Goal: Transaction & Acquisition: Book appointment/travel/reservation

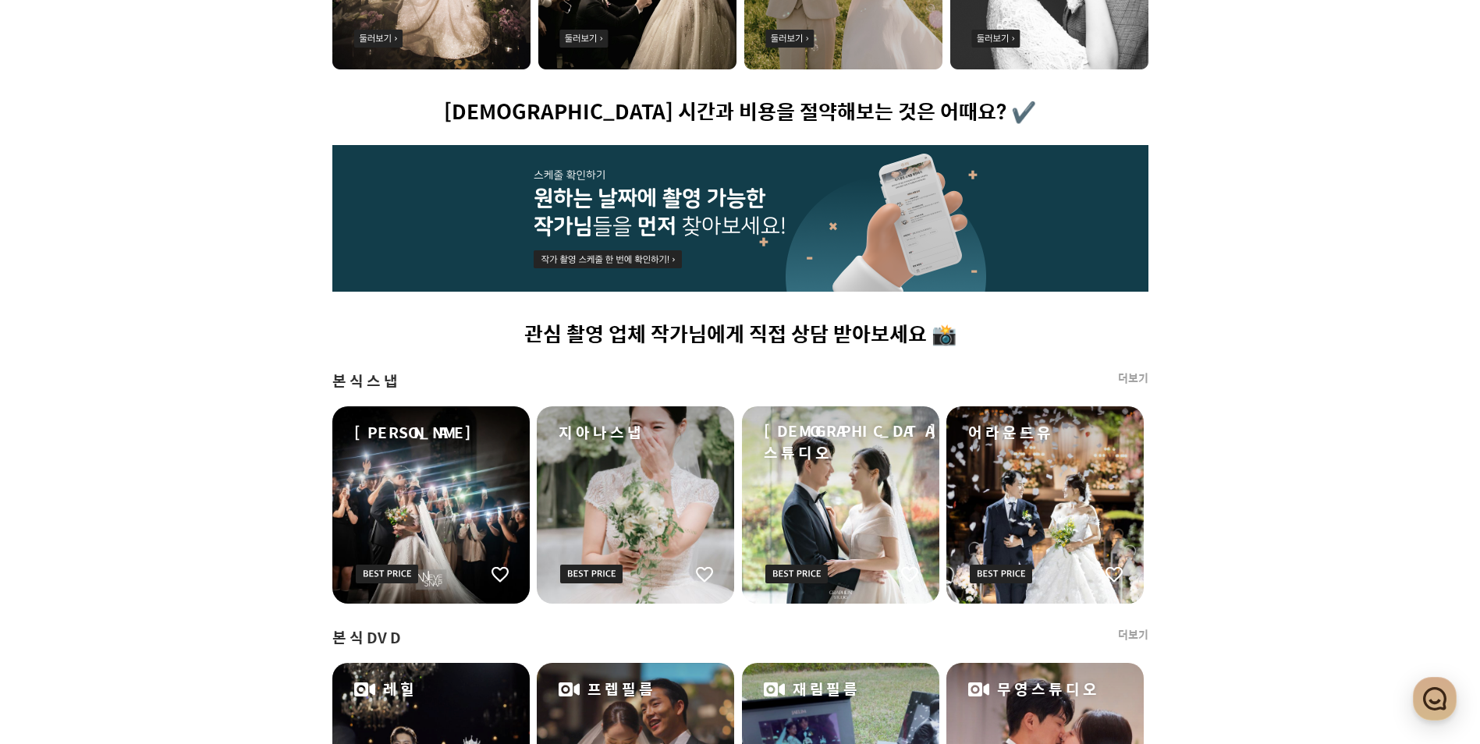
click at [1256, 481] on div "프딩에서 엄선한 촬영 업체를 찬찬히 둘러보세요 👀 예약 시간과 비용을 절약해보는 것은 어때요? ✔️ 관심 촬영 업체 작가님에게 직접 상담 받아…" at bounding box center [741, 746] width 1124 height 1943
click at [264, 395] on div "프딩에서 엄선한 촬영 업체를 찬찬히 둘러보세요 👀 예약 시간과 비용을 절약해보는 것은 어때요? ✔️ 관심 촬영 업체 작가님에게 직접 상담 받아…" at bounding box center [741, 746] width 1124 height 1943
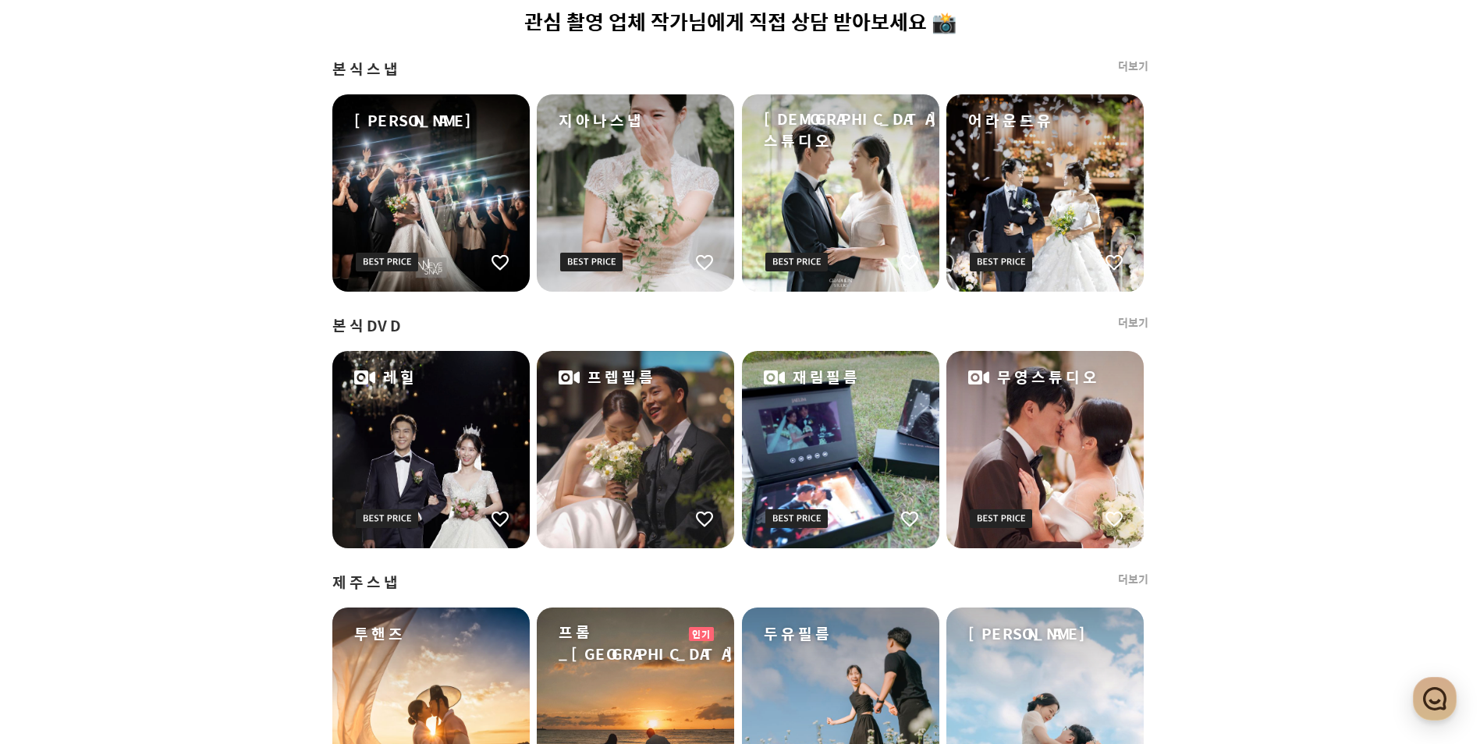
click at [367, 320] on span "본식DVD" at bounding box center [366, 326] width 69 height 22
drag, startPoint x: 367, startPoint y: 320, endPoint x: 225, endPoint y: 347, distance: 144.6
click at [225, 347] on div "프딩에서 엄선한 촬영 업체를 찬찬히 둘러보세요 👀 예약 시간과 비용을 절약해보는 것은 어때요? ✔️ 관심 촬영 업체 작가님에게 직접 상담 받아…" at bounding box center [741, 434] width 1124 height 1943
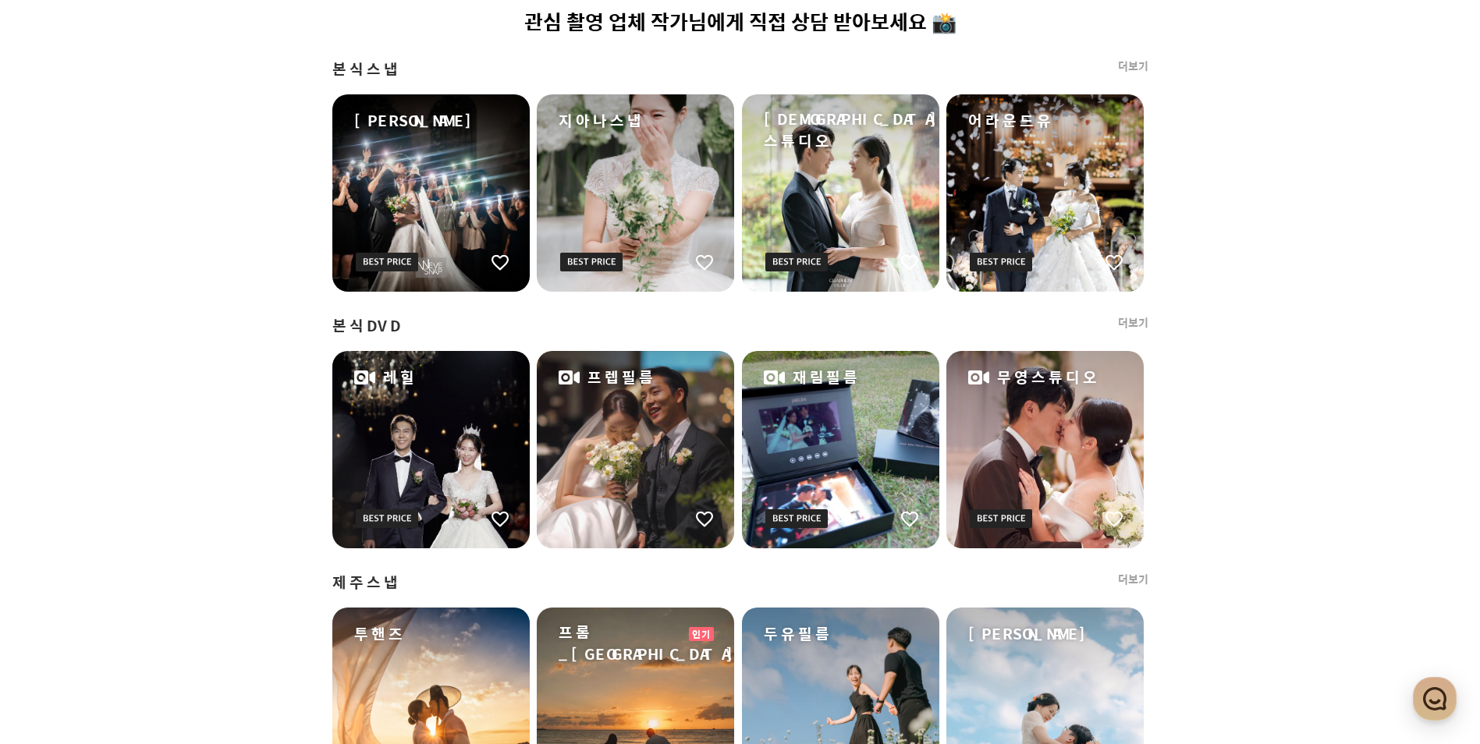
click at [233, 331] on div "프딩에서 엄선한 촬영 업체를 찬찬히 둘러보세요 👀 예약 시간과 비용을 절약해보는 것은 어때요? ✔️ 관심 촬영 업체 작가님에게 직접 상담 받아…" at bounding box center [741, 434] width 1124 height 1943
click at [236, 423] on div "프딩에서 엄선한 촬영 업체를 찬찬히 둘러보세요 👀 예약 시간과 비용을 절약해보는 것은 어때요? ✔️ 관심 촬영 업체 작가님에게 직접 상담 받아…" at bounding box center [741, 434] width 1124 height 1943
click at [244, 497] on div "프딩에서 엄선한 촬영 업체를 찬찬히 둘러보세요 👀 예약 시간과 비용을 절약해보는 것은 어때요? ✔️ 관심 촬영 업체 작가님에게 직접 상담 받아…" at bounding box center [741, 434] width 1124 height 1943
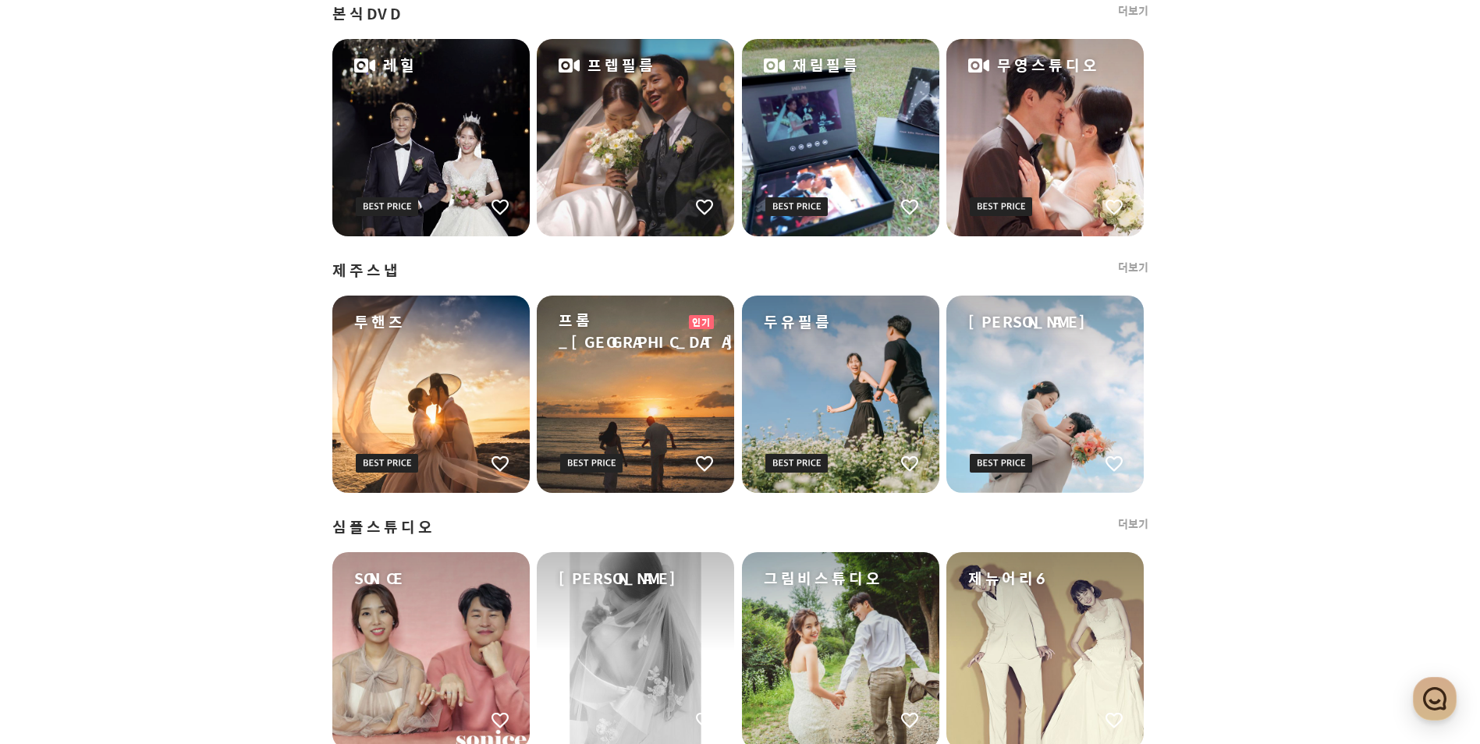
click at [268, 331] on div "프딩에서 엄선한 촬영 업체를 찬찬히 둘러보세요 👀 예약 시간과 비용을 절약해보는 것은 어때요? ✔️ 관심 촬영 업체 작가님에게 직접 상담 받아…" at bounding box center [741, 122] width 1124 height 1943
click at [267, 380] on div "프딩에서 엄선한 촬영 업체를 찬찬히 둘러보세요 👀 예약 시간과 비용을 절약해보는 것은 어때요? ✔️ 관심 촬영 업체 작가님에게 직접 상담 받아…" at bounding box center [741, 122] width 1124 height 1943
click at [267, 467] on div "프딩에서 엄선한 촬영 업체를 찬찬히 둘러보세요 👀 예약 시간과 비용을 절약해보는 것은 어때요? ✔️ 관심 촬영 업체 작가님에게 직접 상담 받아…" at bounding box center [741, 122] width 1124 height 1943
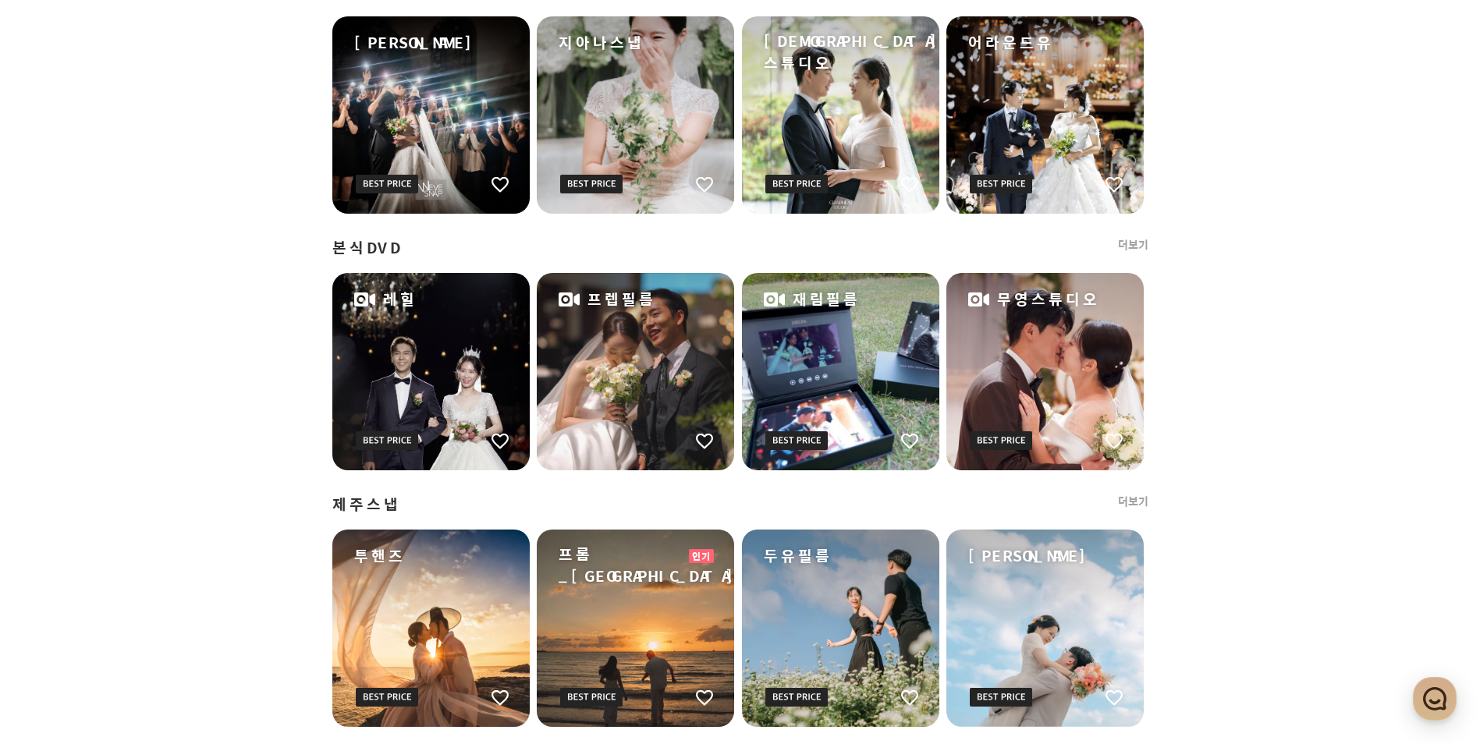
click at [271, 448] on div "프딩에서 엄선한 촬영 업체를 찬찬히 둘러보세요 👀 예약 시간과 비용을 절약해보는 것은 어때요? ✔️ 관심 촬영 업체 작가님에게 직접 상담 받아…" at bounding box center [741, 356] width 1124 height 1943
click at [286, 382] on div "프딩에서 엄선한 촬영 업체를 찬찬히 둘러보세요 👀 예약 시간과 비용을 절약해보는 것은 어때요? ✔️ 관심 촬영 업체 작가님에게 직접 상담 받아…" at bounding box center [741, 356] width 1124 height 1943
click at [288, 325] on div "프딩에서 엄선한 촬영 업체를 찬찬히 둘러보세요 👀 예약 시간과 비용을 절약해보는 것은 어때요? ✔️ 관심 촬영 업체 작가님에게 직접 상담 받아…" at bounding box center [741, 356] width 1124 height 1943
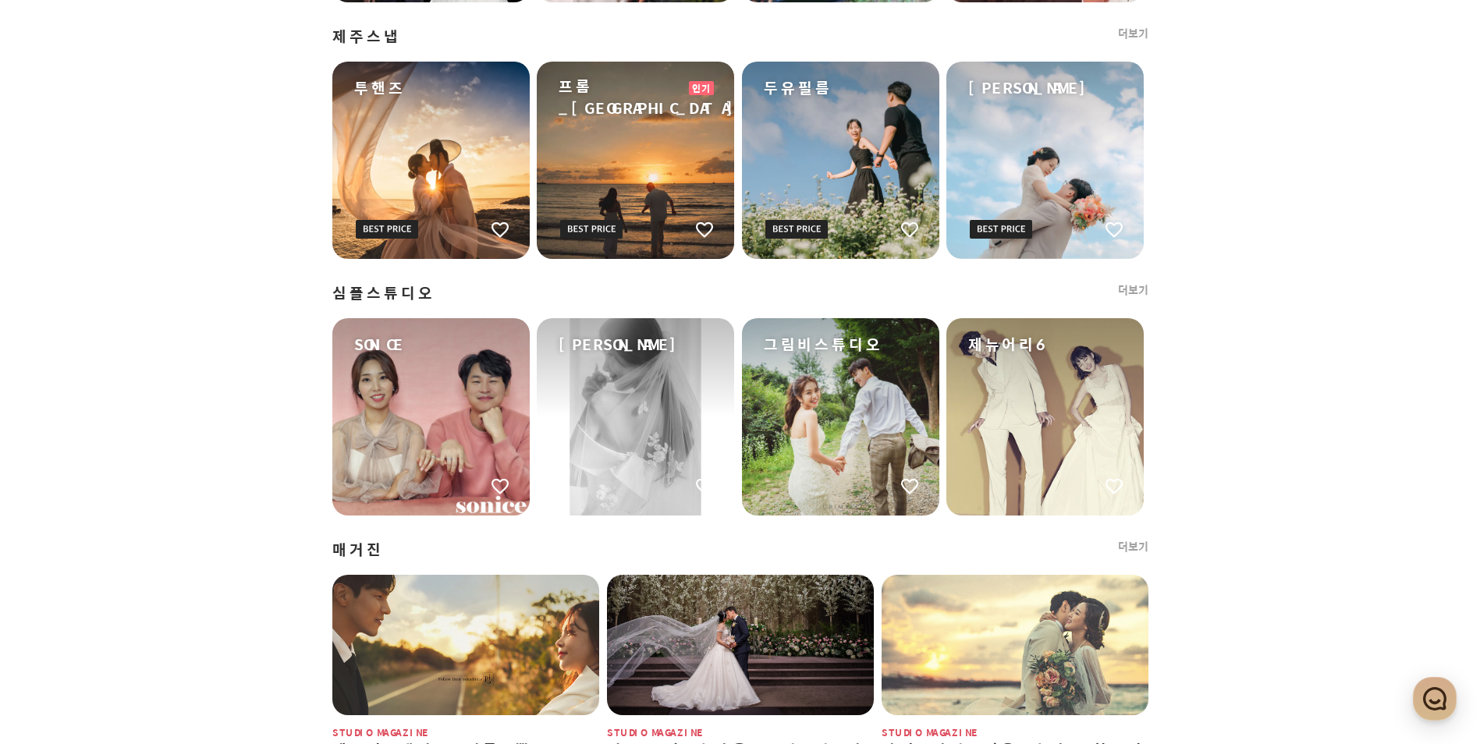
scroll to position [1825, 0]
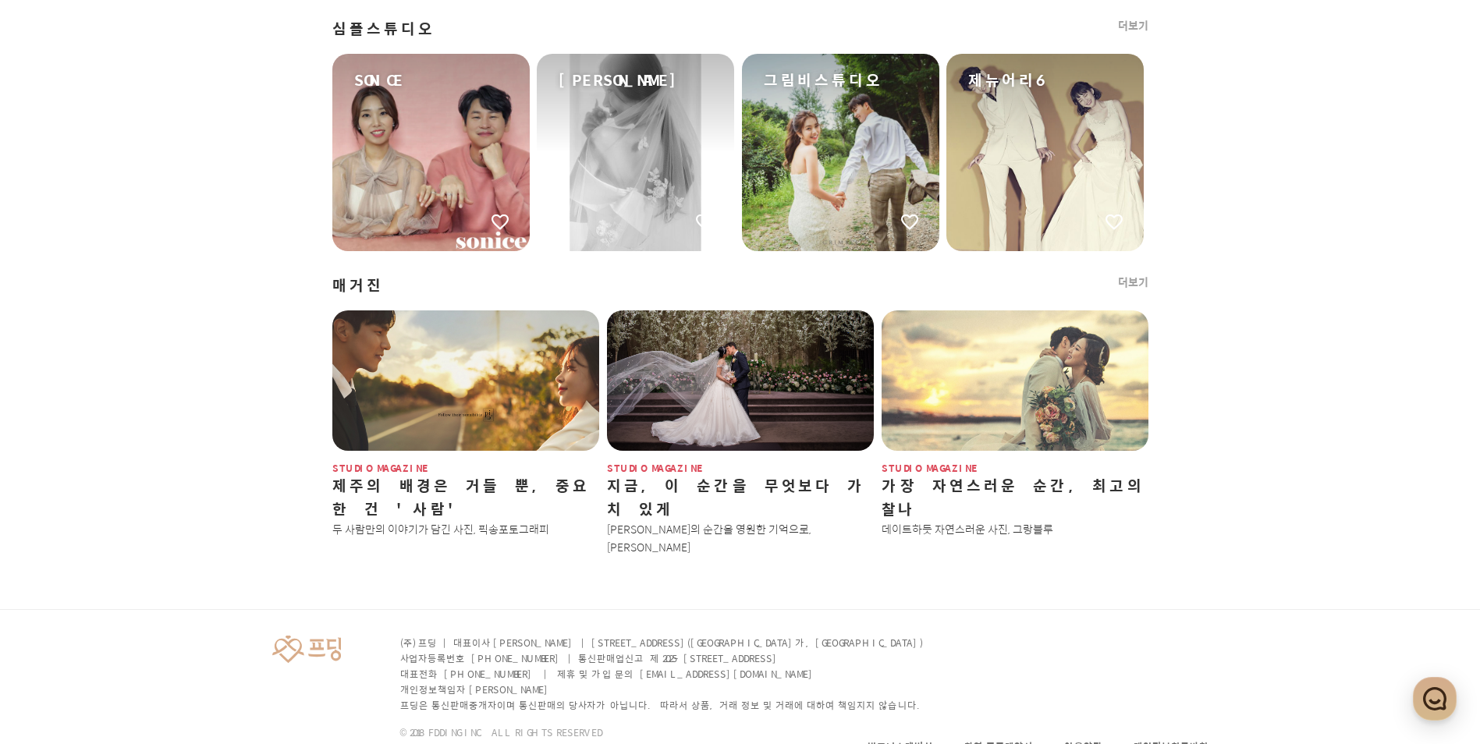
click at [570, 666] on p "대표전화 [PHONE_NUMBER] | 제휴 및 가입 문의 [EMAIL_ADDRESS][DOMAIN_NAME]" at bounding box center [663, 674] width 526 height 16
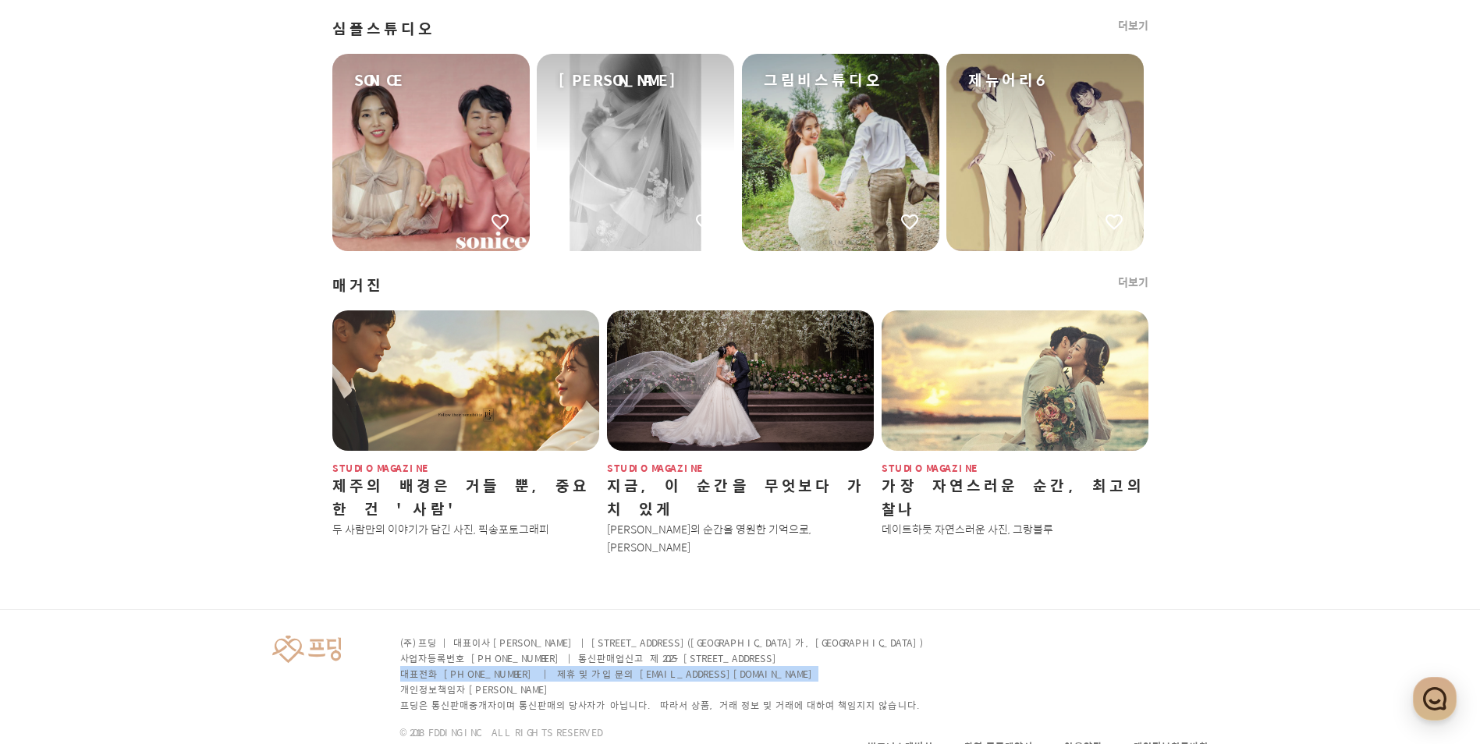
drag, startPoint x: 570, startPoint y: 622, endPoint x: 524, endPoint y: 630, distance: 46.8
click at [524, 666] on p "대표전화 [PHONE_NUMBER] | 제휴 및 가입 문의 [EMAIL_ADDRESS][DOMAIN_NAME]" at bounding box center [663, 674] width 526 height 16
drag, startPoint x: 524, startPoint y: 630, endPoint x: 453, endPoint y: 641, distance: 71.8
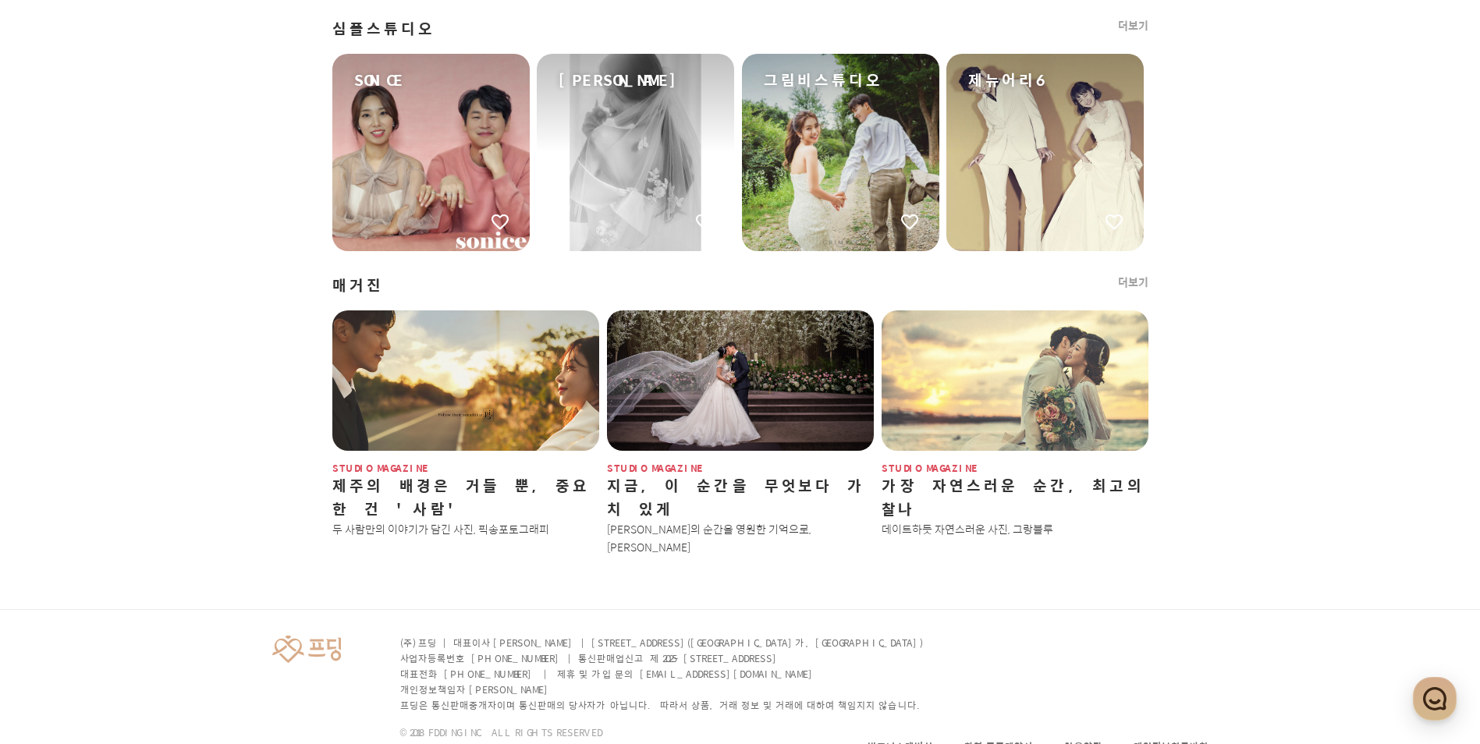
click at [453, 682] on p "개인정보책임자 [PERSON_NAME]" at bounding box center [663, 690] width 526 height 16
drag, startPoint x: 453, startPoint y: 641, endPoint x: 462, endPoint y: 658, distance: 18.9
click at [462, 698] on p "프딩은 통신판매중개자이며 통신판매의 당사자가 아닙니다. 따라서 상품, 거래 정보 및 거래에 대하여 책임지지 않습니다." at bounding box center [663, 706] width 526 height 16
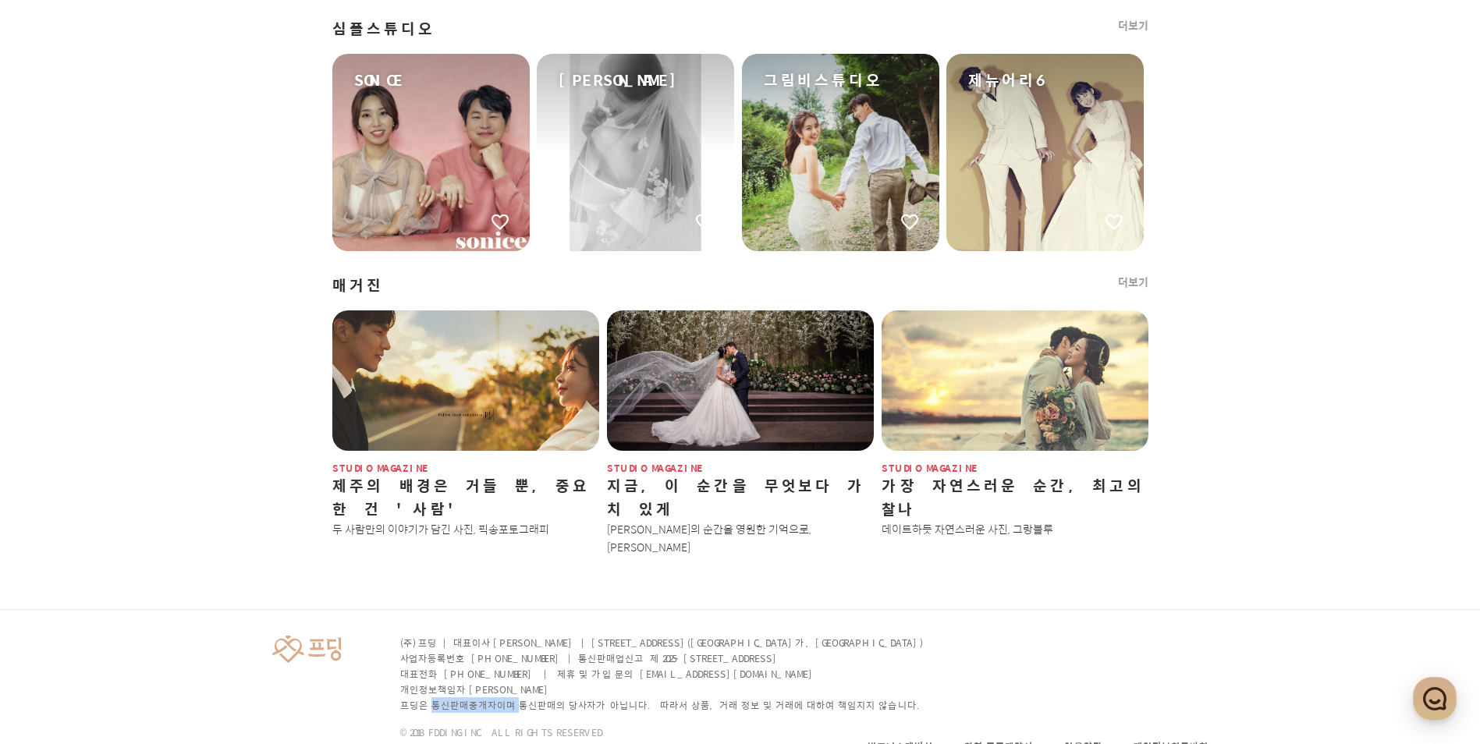
click at [462, 698] on p "프딩은 통신판매중개자이며 통신판매의 당사자가 아닙니다. 따라서 상품, 거래 정보 및 거래에 대하여 책임지지 않습니다." at bounding box center [663, 706] width 526 height 16
drag, startPoint x: 462, startPoint y: 658, endPoint x: 531, endPoint y: 663, distance: 68.9
click at [531, 698] on p "프딩은 통신판매중개자이며 통신판매의 당사자가 아닙니다. 따라서 상품, 거래 정보 및 거래에 대하여 책임지지 않습니다." at bounding box center [663, 706] width 526 height 16
drag, startPoint x: 531, startPoint y: 663, endPoint x: 576, endPoint y: 662, distance: 45.3
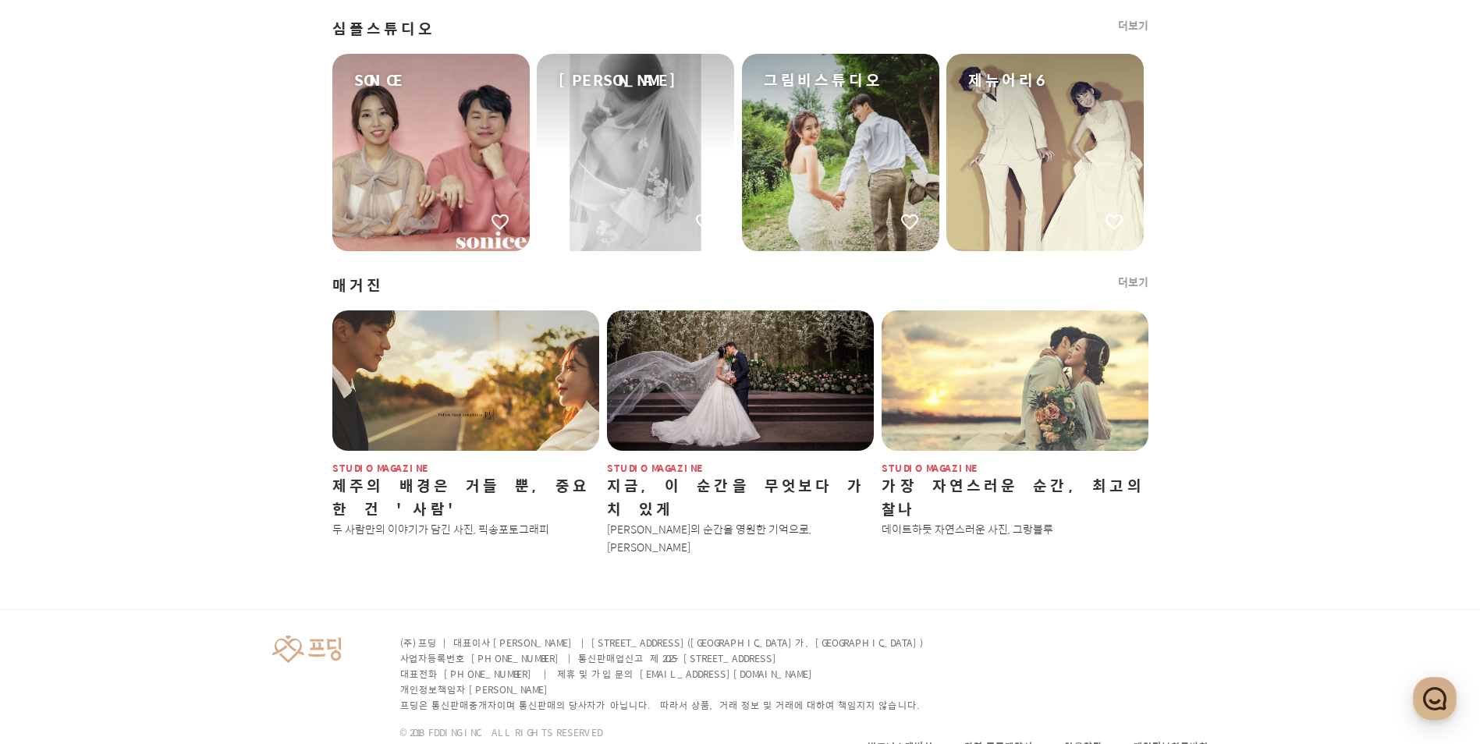
click at [576, 698] on p "프딩은 통신판매중개자이며 통신판매의 당사자가 아닙니다. 따라서 상품, 거래 정보 및 거래에 대하여 책임지지 않습니다." at bounding box center [663, 706] width 526 height 16
drag, startPoint x: 576, startPoint y: 662, endPoint x: 666, endPoint y: 662, distance: 90.5
click at [666, 698] on p "프딩은 통신판매중개자이며 통신판매의 당사자가 아닙니다. 따라서 상품, 거래 정보 및 거래에 대하여 책임지지 않습니다." at bounding box center [663, 706] width 526 height 16
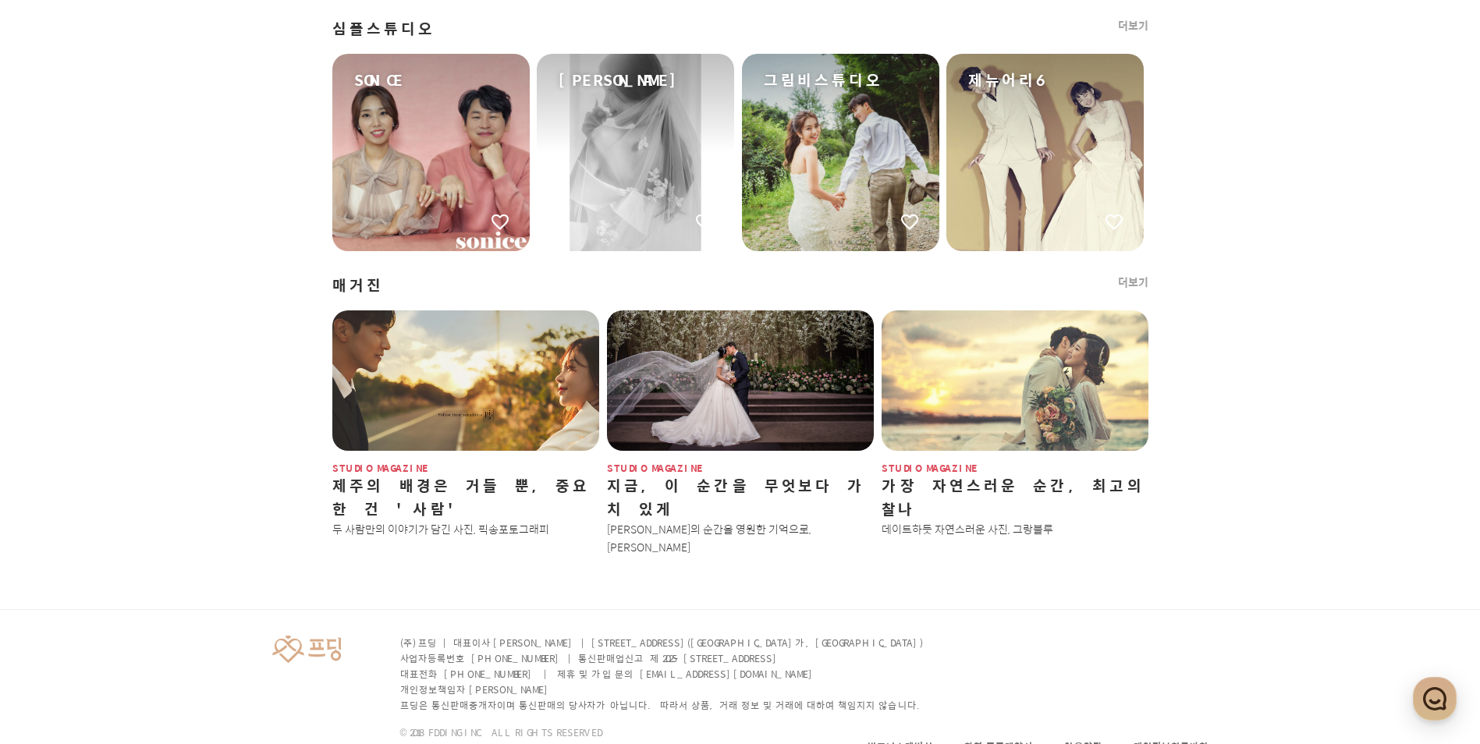
drag, startPoint x: 666, startPoint y: 662, endPoint x: 733, endPoint y: 662, distance: 67.1
click at [733, 698] on p "프딩은 통신판매중개자이며 통신판매의 당사자가 아닙니다. 따라서 상품, 거래 정보 및 거래에 대하여 책임지지 않습니다." at bounding box center [663, 706] width 526 height 16
drag, startPoint x: 733, startPoint y: 662, endPoint x: 786, endPoint y: 662, distance: 52.3
click at [786, 698] on p "프딩은 통신판매중개자이며 통신판매의 당사자가 아닙니다. 따라서 상품, 거래 정보 및 거래에 대하여 책임지지 않습니다." at bounding box center [663, 706] width 526 height 16
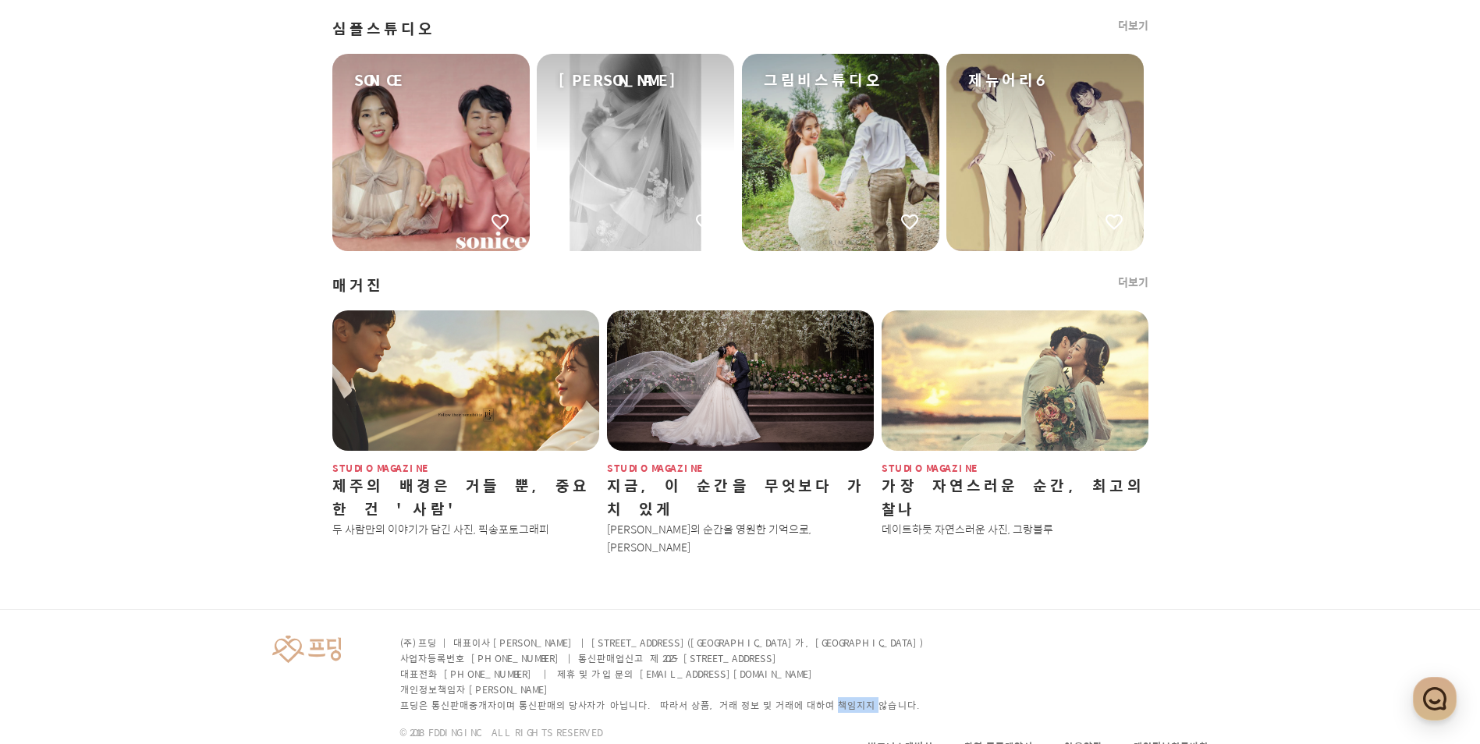
click at [786, 698] on p "프딩은 통신판매중개자이며 통신판매의 당사자가 아닙니다. 따라서 상품, 거래 정보 및 거래에 대하여 책임지지 않습니다." at bounding box center [663, 706] width 526 height 16
drag, startPoint x: 786, startPoint y: 662, endPoint x: 840, endPoint y: 660, distance: 54.7
click at [840, 698] on p "프딩은 통신판매중개자이며 통신판매의 당사자가 아닙니다. 따라서 상품, 거래 정보 및 거래에 대하여 책임지지 않습니다." at bounding box center [663, 706] width 526 height 16
drag, startPoint x: 840, startPoint y: 660, endPoint x: 854, endPoint y: 660, distance: 13.3
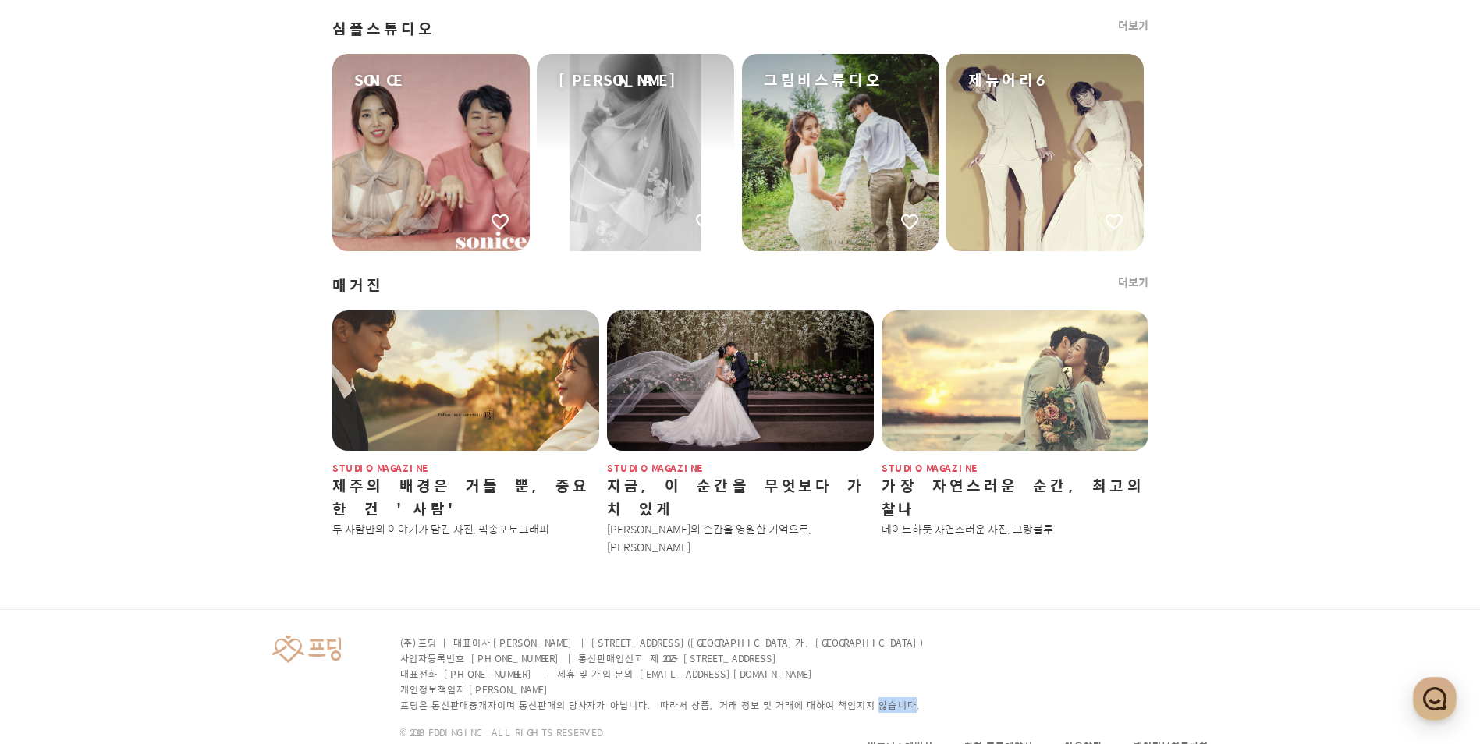
click at [854, 698] on p "프딩은 통신판매중개자이며 통신판매의 당사자가 아닙니다. 따라서 상품, 거래 정보 및 거래에 대하여 책임지지 않습니다." at bounding box center [663, 706] width 526 height 16
drag, startPoint x: 854, startPoint y: 660, endPoint x: 867, endPoint y: 668, distance: 15.4
click at [867, 668] on div "(주) 프딩 | 대표이사 임지훈 | [STREET_ADDRESS] 사업자등록번호 [PHONE_NUMBER] | 통신판매업신고 제 2025-[G…" at bounding box center [741, 699] width 1124 height 179
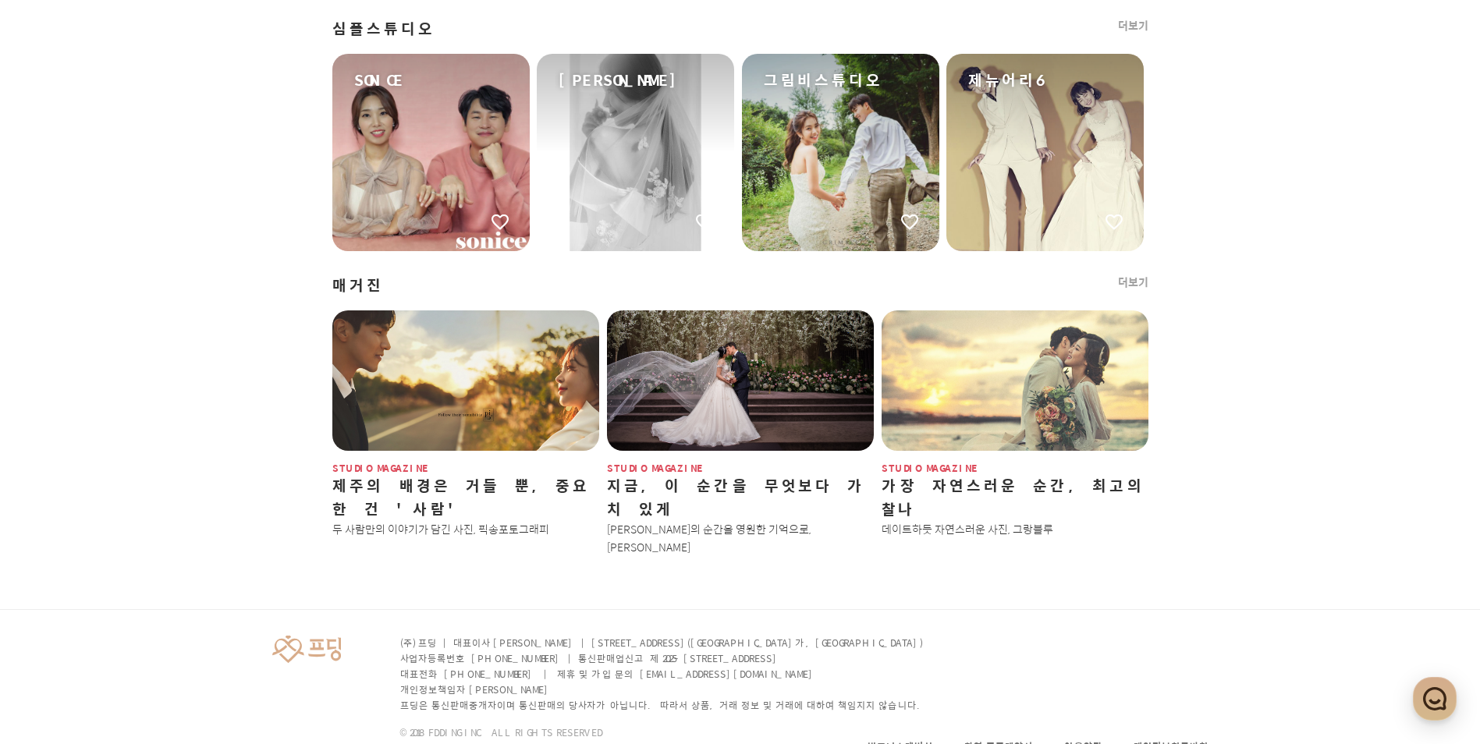
click at [875, 660] on div "(주) 프딩 | 대표이사 임지훈 | [STREET_ADDRESS] 사업자등록번호 [PHONE_NUMBER] | 통신판매업신고 제 2025-[G…" at bounding box center [741, 699] width 1124 height 179
drag, startPoint x: 875, startPoint y: 660, endPoint x: 875, endPoint y: 682, distance: 21.8
click at [875, 682] on div "(주) 프딩 | 대표이사 임지훈 | [STREET_ADDRESS] 사업자등록번호 [PHONE_NUMBER] | 통신판매업신고 제 2025-[G…" at bounding box center [741, 699] width 1124 height 179
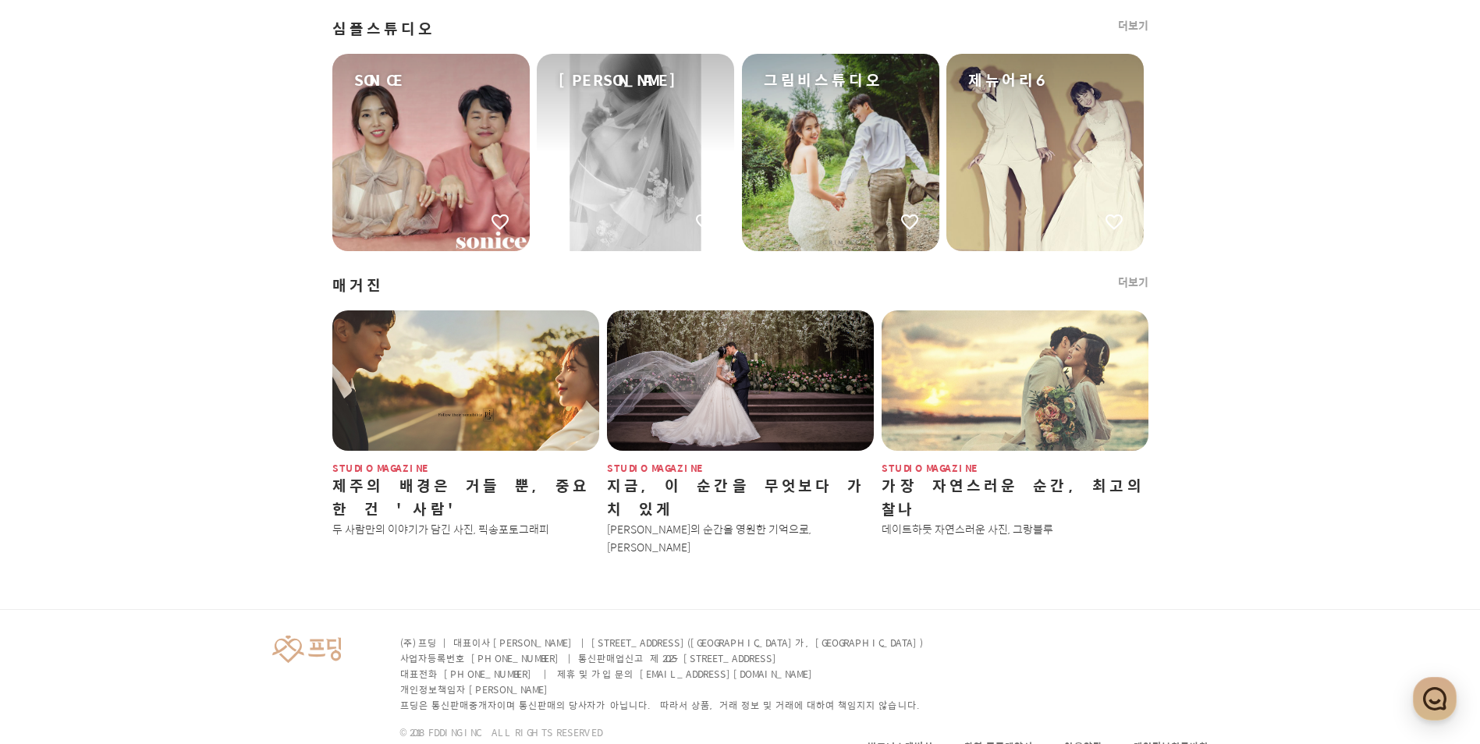
click at [875, 657] on div "(주) 프딩 | 대표이사 임지훈 | [STREET_ADDRESS] 사업자등록번호 [PHONE_NUMBER] | 통신판매업신고 제 2025-[G…" at bounding box center [741, 699] width 1124 height 179
drag, startPoint x: 875, startPoint y: 657, endPoint x: 713, endPoint y: 635, distance: 163.8
click at [713, 666] on p "대표전화 [PHONE_NUMBER] | 제휴 및 가입 문의 [EMAIL_ADDRESS][DOMAIN_NAME]" at bounding box center [663, 674] width 526 height 16
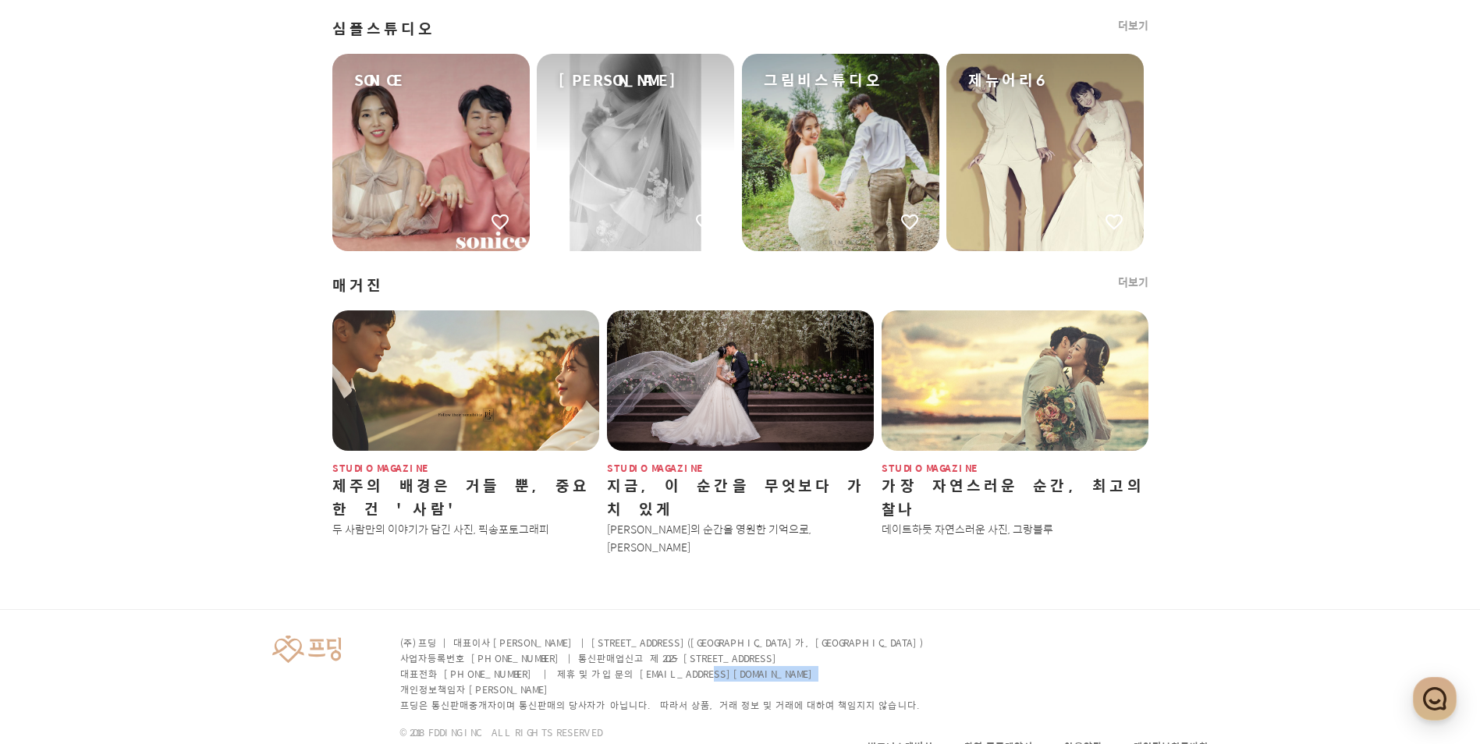
click at [713, 666] on p "대표전화 [PHONE_NUMBER] | 제휴 및 가입 문의 [EMAIL_ADDRESS][DOMAIN_NAME]" at bounding box center [663, 674] width 526 height 16
drag, startPoint x: 713, startPoint y: 635, endPoint x: 633, endPoint y: 661, distance: 84.4
click at [633, 698] on p "프딩은 통신판매중개자이며 통신판매의 당사자가 아닙니다. 따라서 상품, 거래 정보 및 거래에 대하여 책임지지 않습니다." at bounding box center [663, 706] width 526 height 16
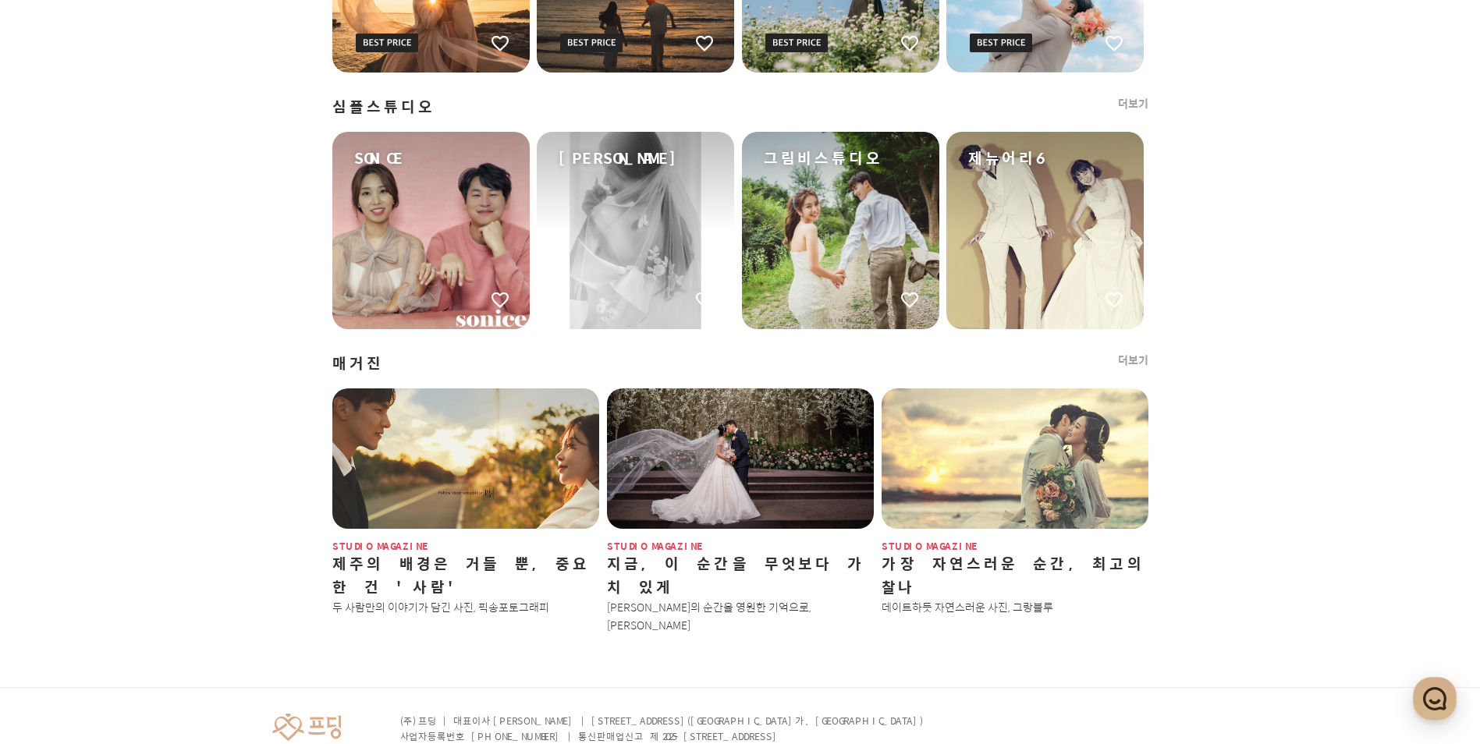
scroll to position [1669, 0]
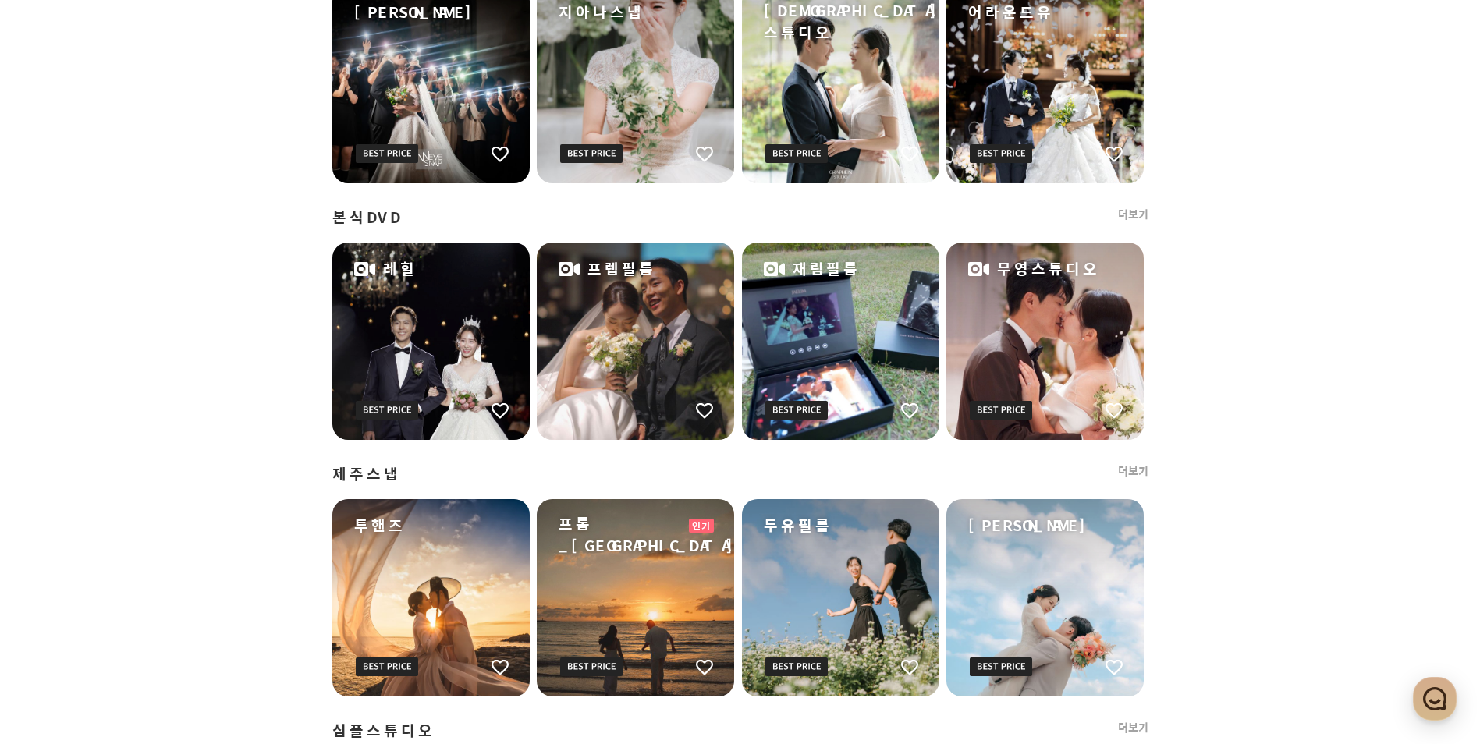
scroll to position [1045, 0]
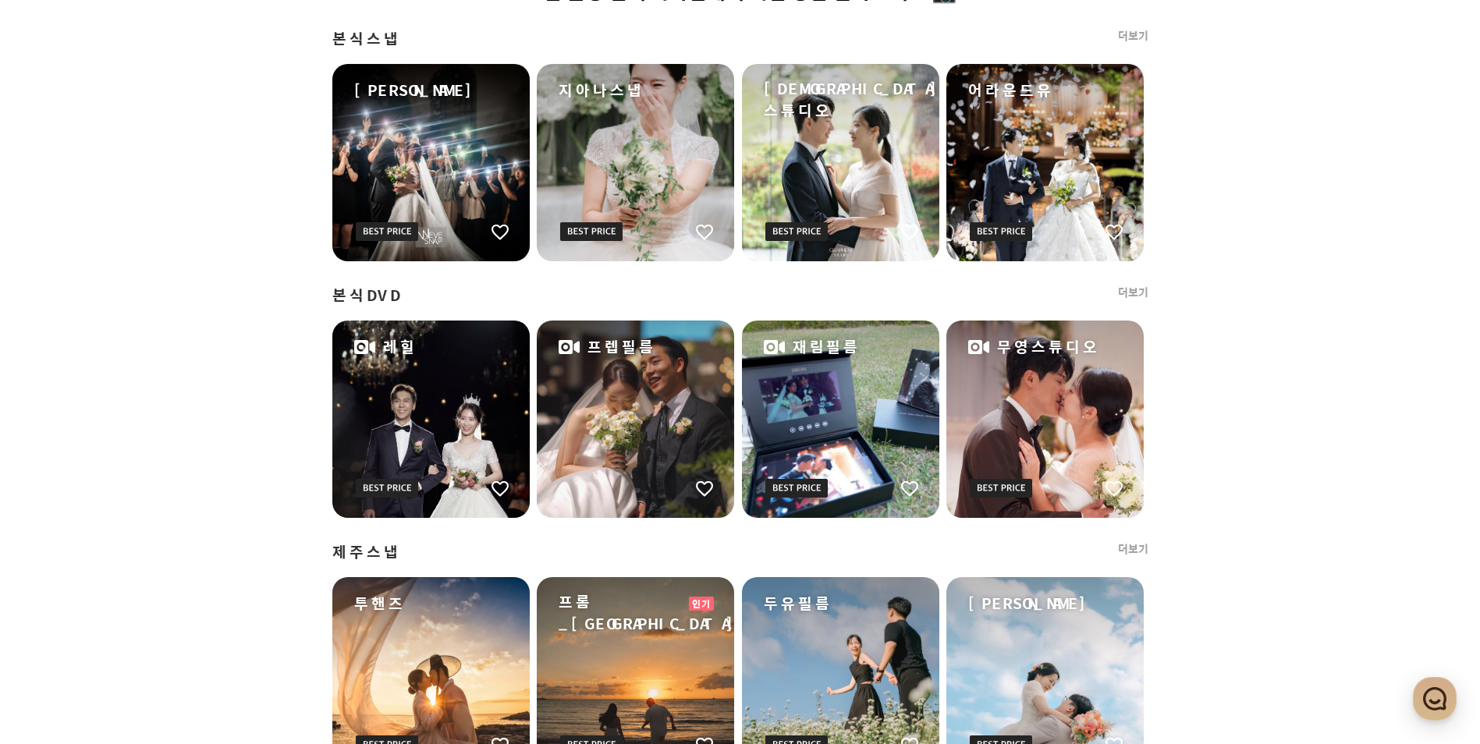
click at [304, 343] on div "프딩에서 엄선한 촬영 업체를 찬찬히 둘러보세요 👀 예약 시간과 비용을 절약해보는 것은 어때요? ✔️ 관심 촬영 업체 작가님에게 직접 상담 받아…" at bounding box center [741, 404] width 1124 height 1943
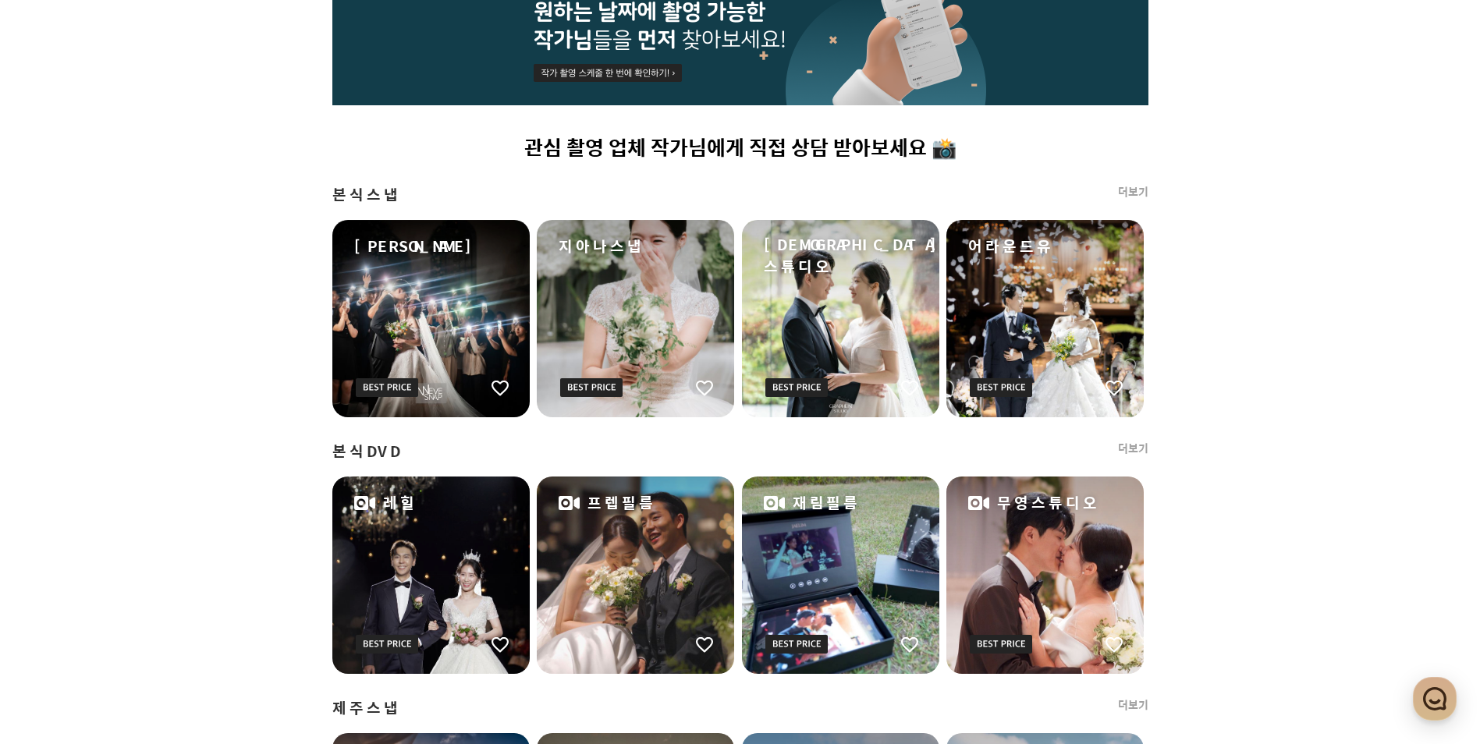
scroll to position [811, 0]
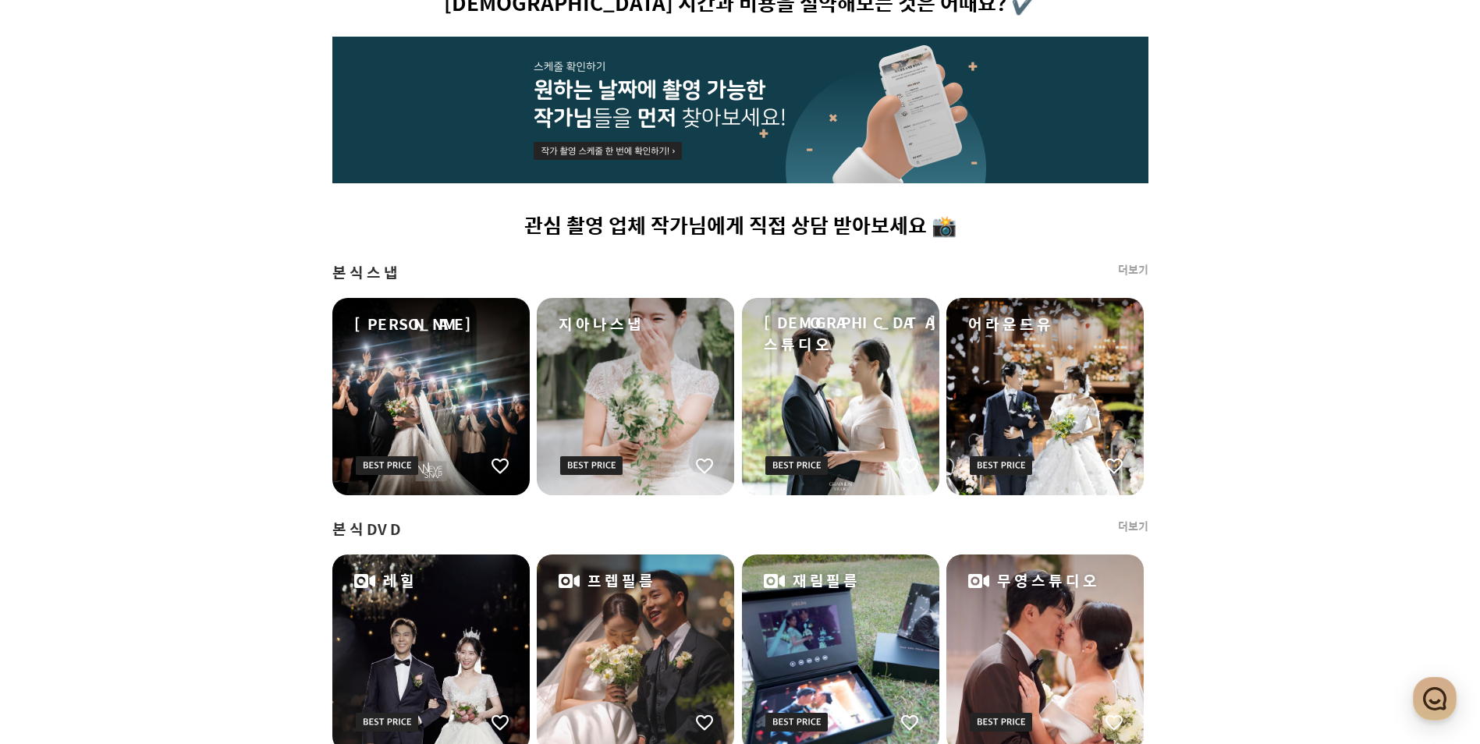
click at [305, 320] on div "프딩에서 엄선한 촬영 업체를 찬찬히 둘러보세요 👀 예약 시간과 비용을 절약해보는 것은 어때요? ✔️ 관심 촬영 업체 작가님에게 직접 상담 받아…" at bounding box center [741, 638] width 1124 height 1943
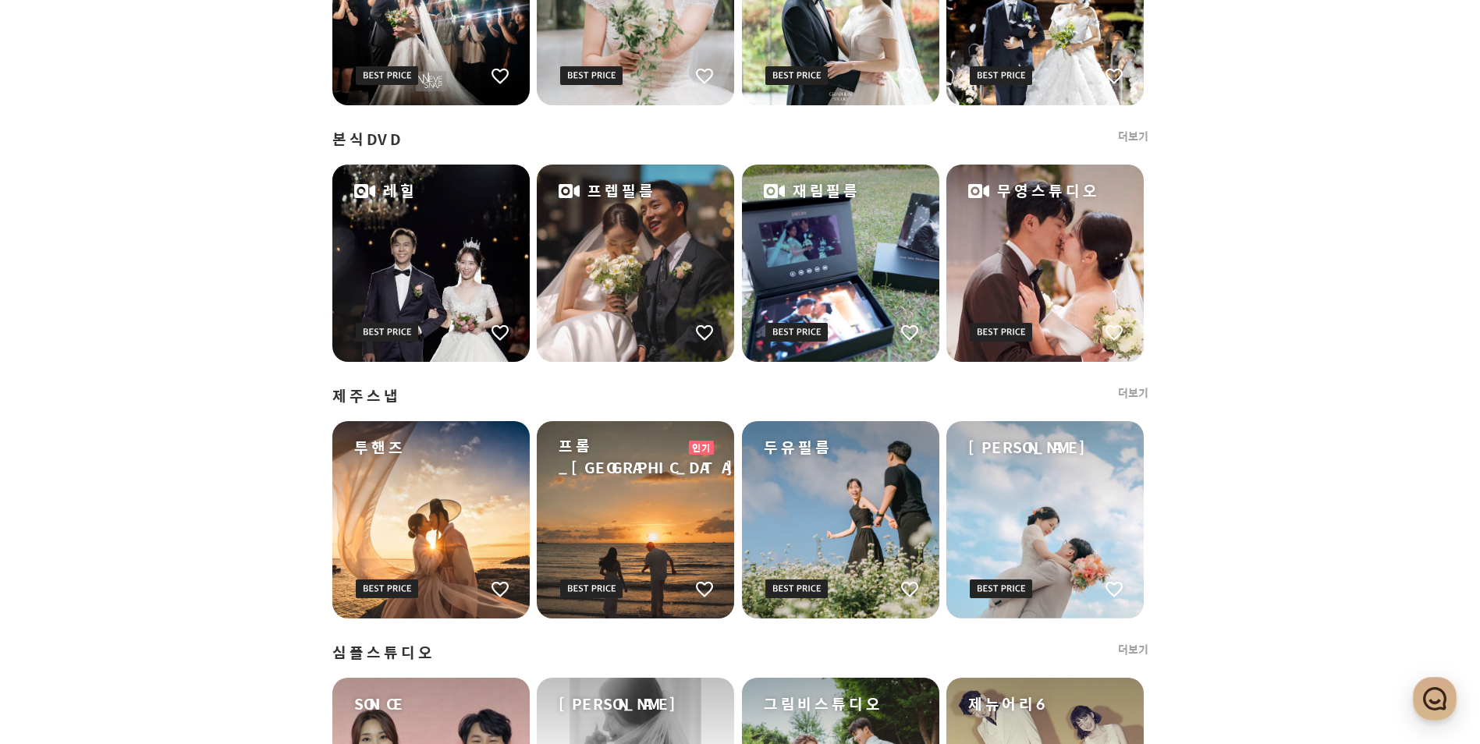
scroll to position [1279, 0]
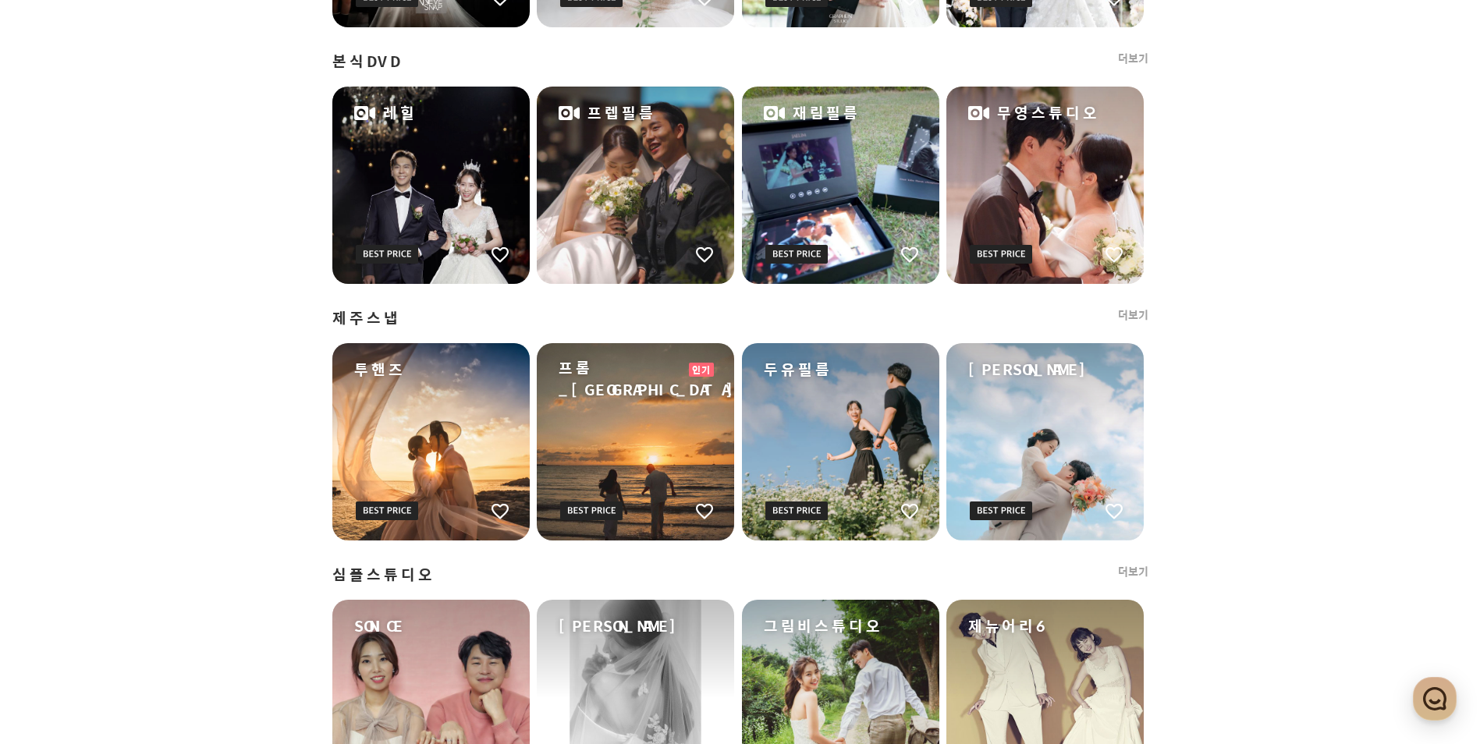
click at [346, 311] on span "제주스냅" at bounding box center [366, 318] width 69 height 22
drag, startPoint x: 346, startPoint y: 311, endPoint x: 301, endPoint y: 317, distance: 44.9
click at [301, 317] on div "프딩에서 엄선한 촬영 업체를 찬찬히 둘러보세요 👀 예약 시간과 비용을 절약해보는 것은 어때요? ✔️ 관심 촬영 업체 작가님에게 직접 상담 받아…" at bounding box center [741, 170] width 1124 height 1943
click at [341, 318] on span "제주스냅" at bounding box center [366, 318] width 69 height 22
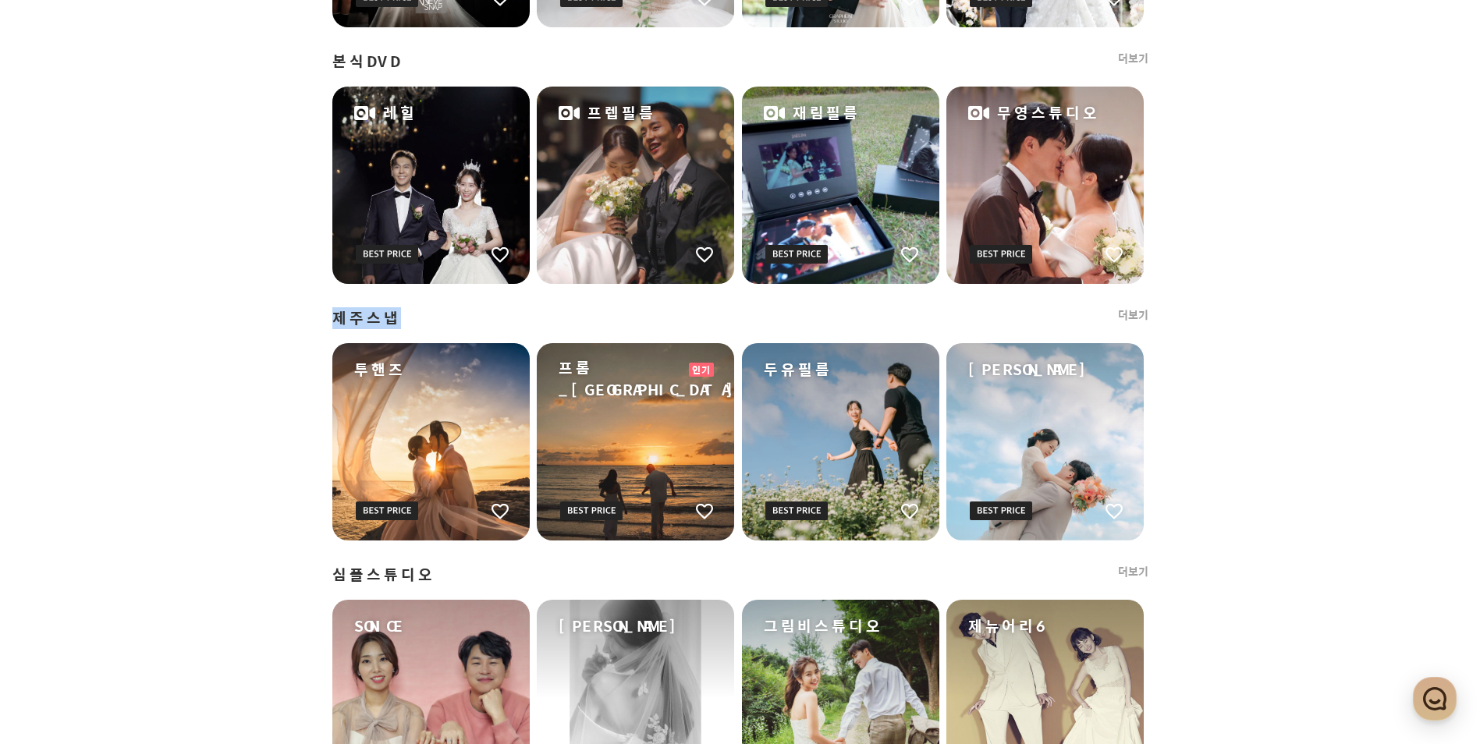
click at [341, 318] on span "제주스냅" at bounding box center [366, 318] width 69 height 22
drag, startPoint x: 341, startPoint y: 318, endPoint x: 289, endPoint y: 341, distance: 56.2
click at [289, 341] on div "프딩에서 엄선한 촬영 업체를 찬찬히 둘러보세요 👀 예약 시간과 비용을 절약해보는 것은 어때요? ✔️ 관심 촬영 업체 작가님에게 직접 상담 받아…" at bounding box center [741, 170] width 1124 height 1943
click at [366, 321] on span "제주스냅" at bounding box center [366, 318] width 69 height 22
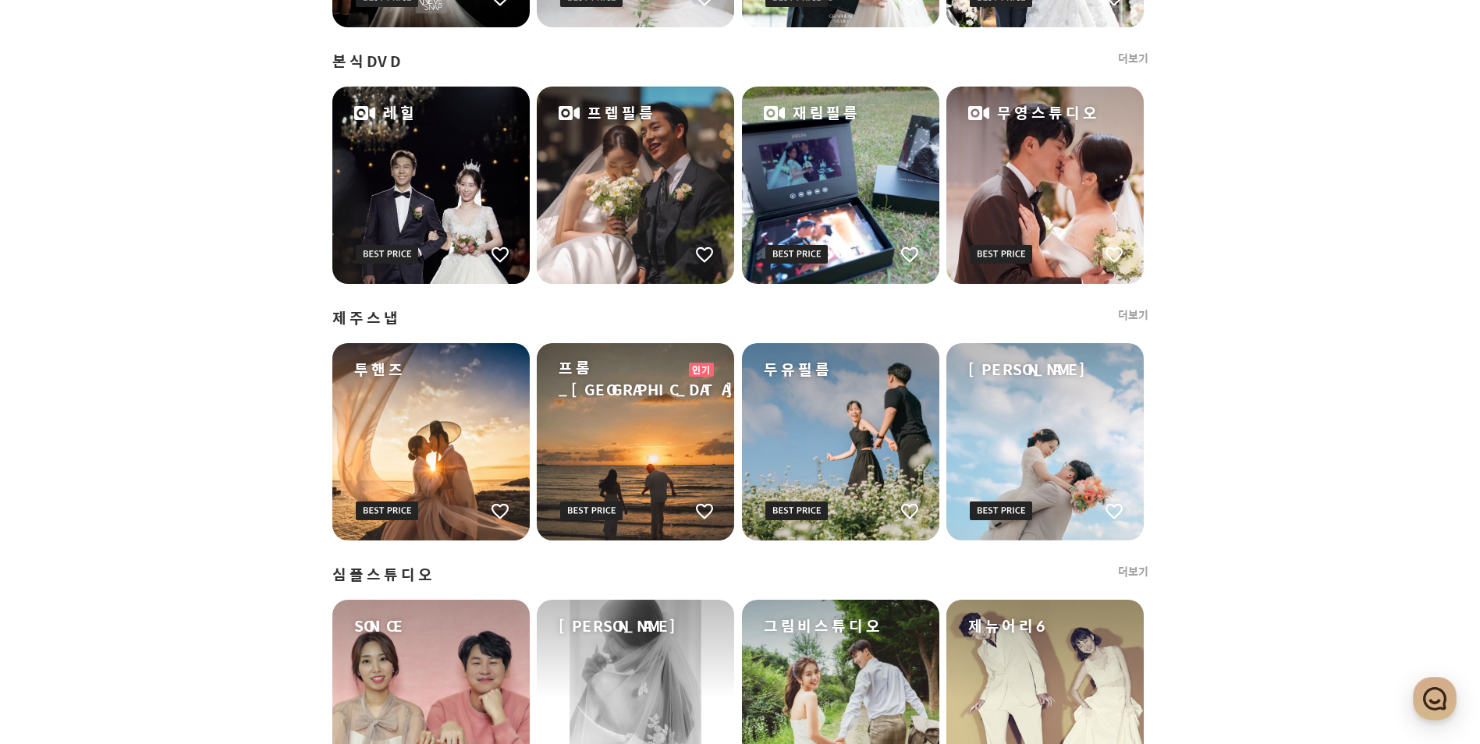
drag, startPoint x: 366, startPoint y: 321, endPoint x: 256, endPoint y: 347, distance: 113.0
click at [256, 347] on div "프딩에서 엄선한 촬영 업체를 찬찬히 둘러보세요 👀 예약 시간과 비용을 절약해보는 것은 어때요? ✔️ 관심 촬영 업체 작가님에게 직접 상담 받아…" at bounding box center [741, 170] width 1124 height 1943
click at [1127, 59] on link "더보기" at bounding box center [1133, 59] width 30 height 16
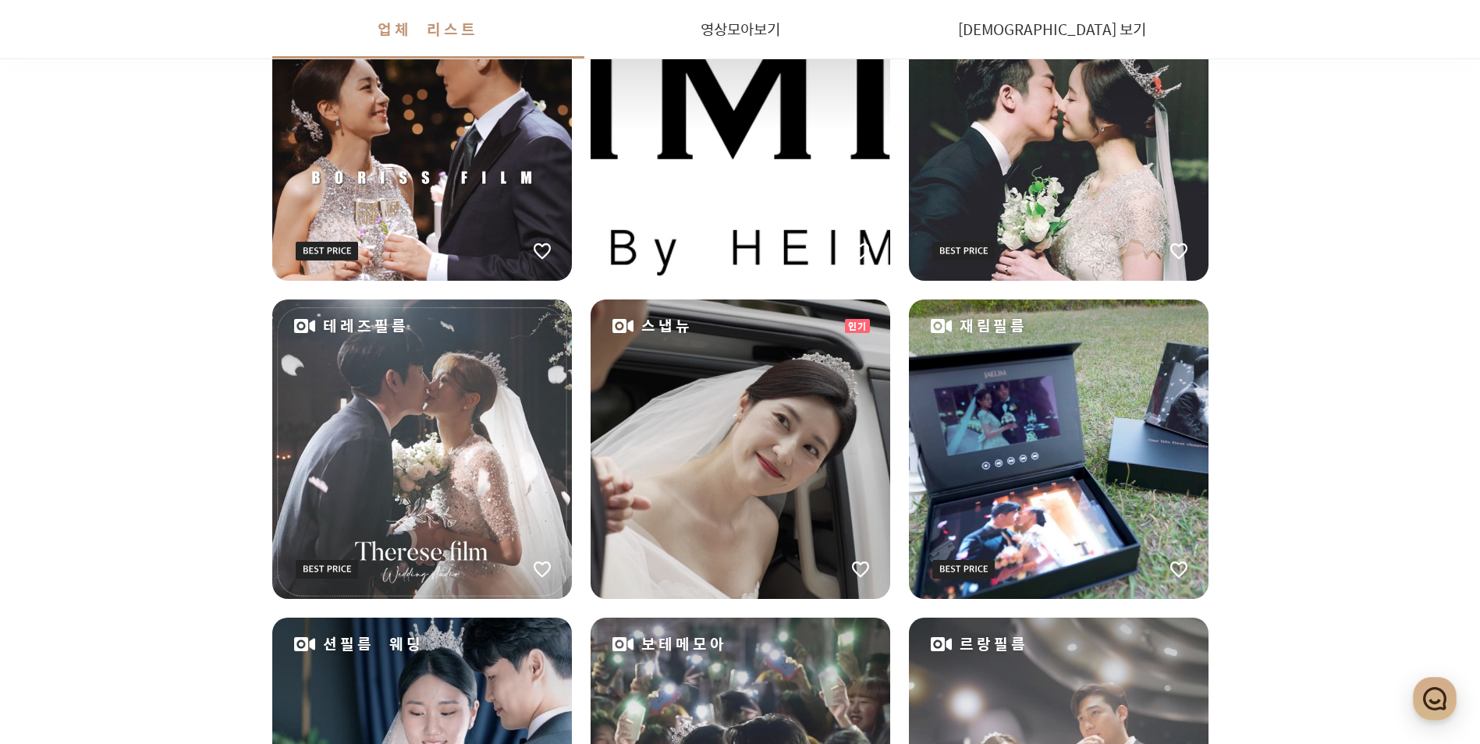
scroll to position [1404, 0]
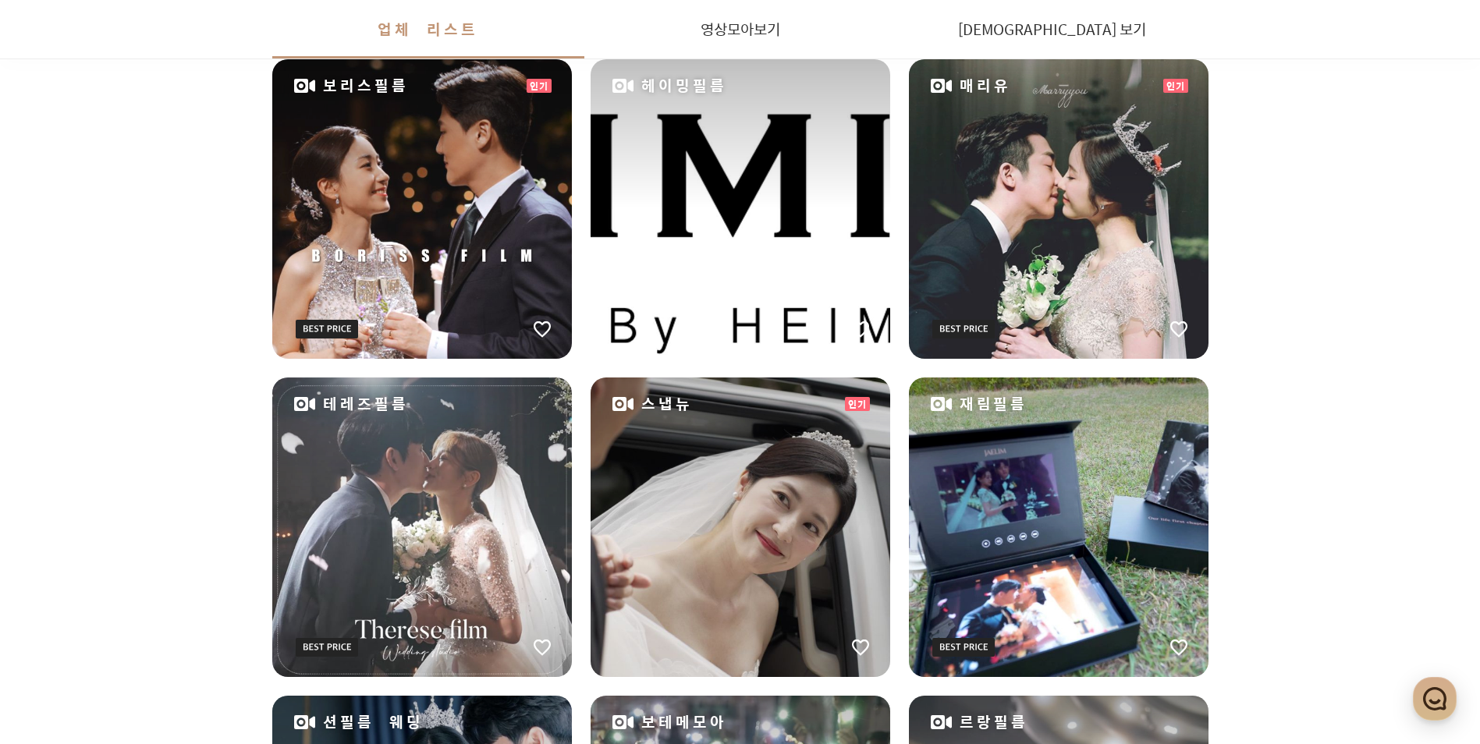
click at [376, 497] on div "테레즈필름" at bounding box center [422, 528] width 300 height 300
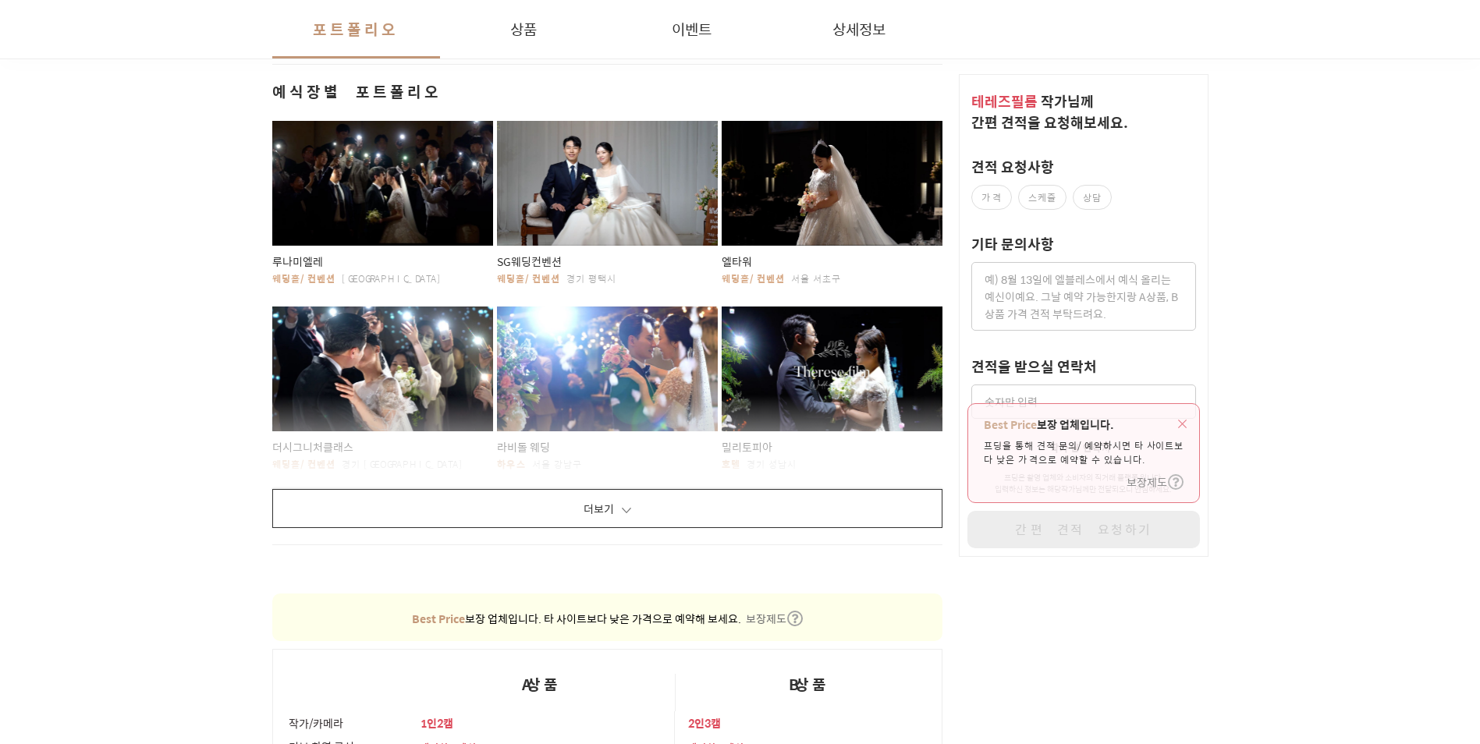
scroll to position [1170, 0]
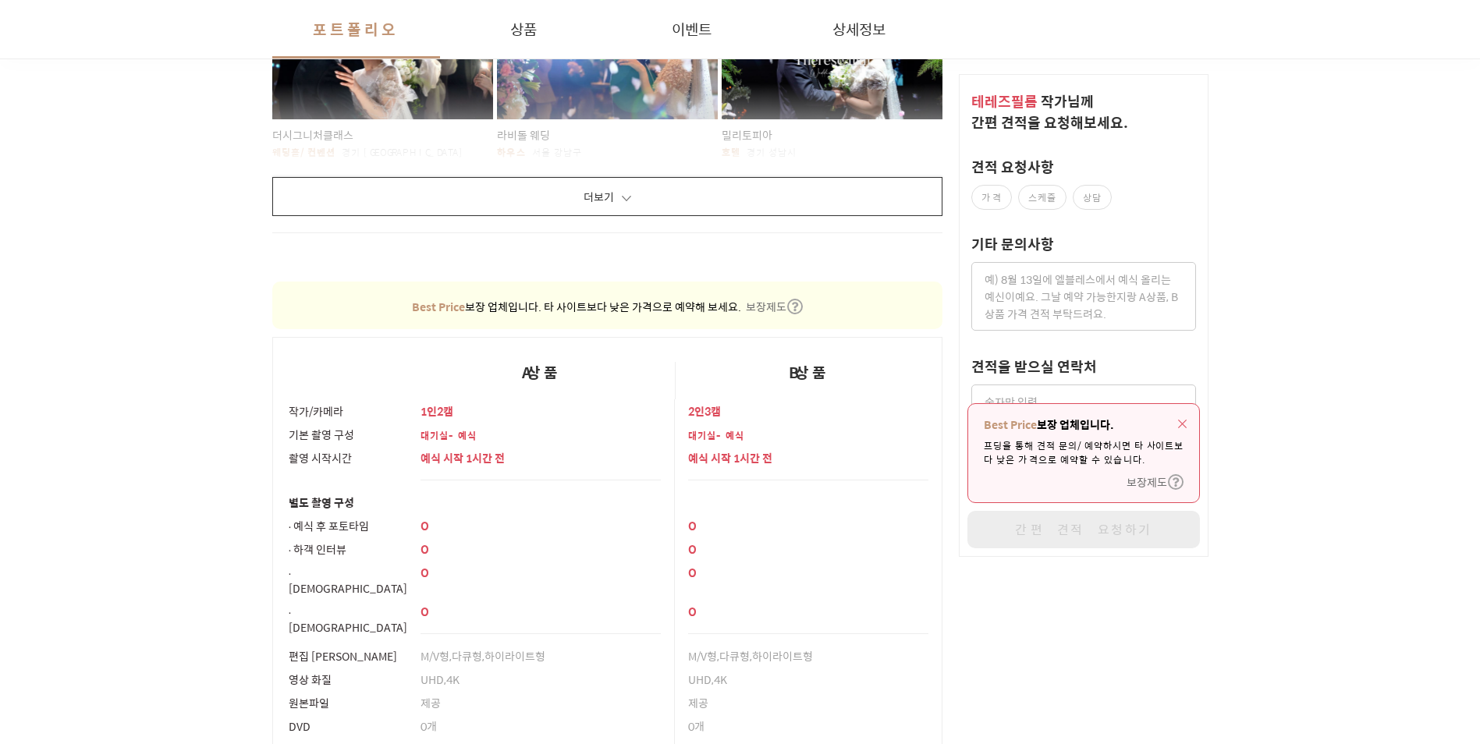
click at [416, 365] on div "A상품" at bounding box center [541, 380] width 268 height 37
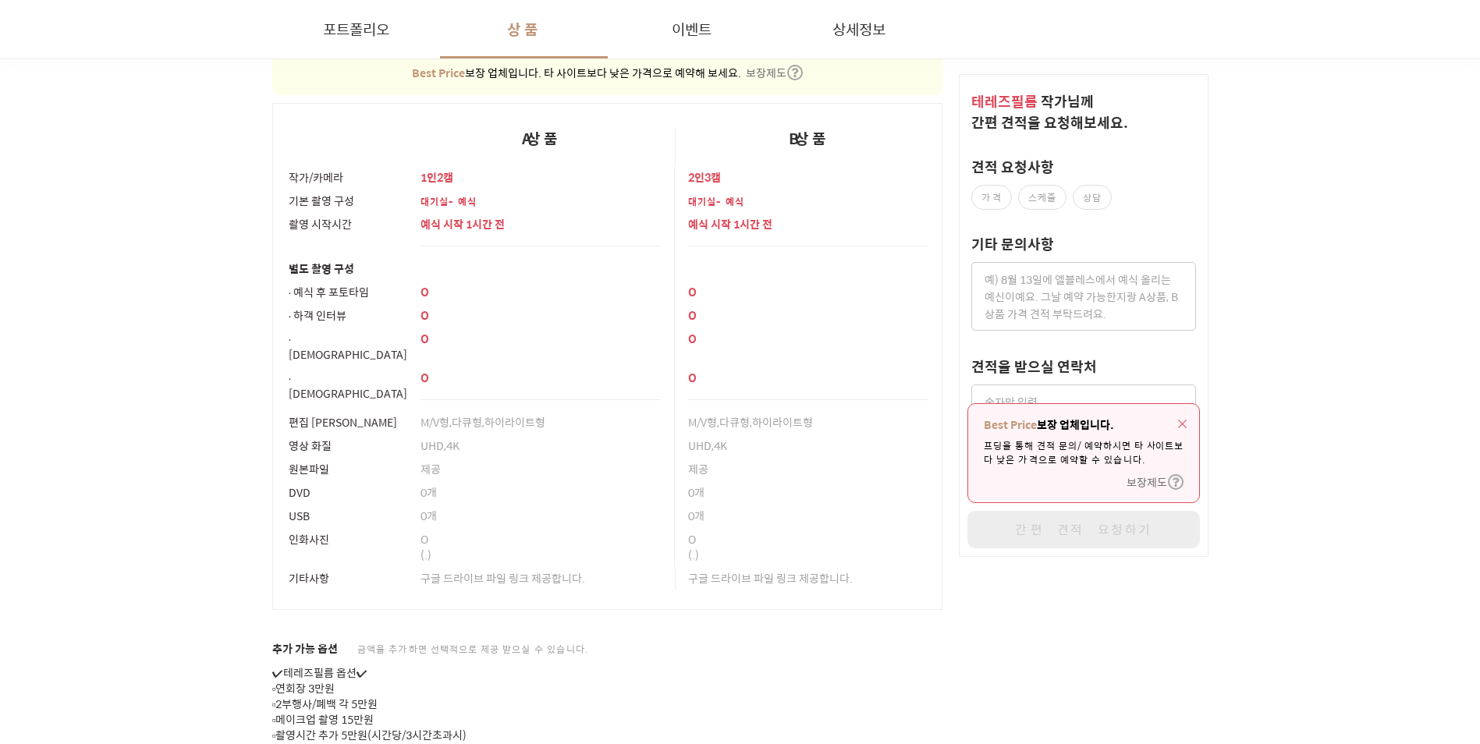
scroll to position [1482, 0]
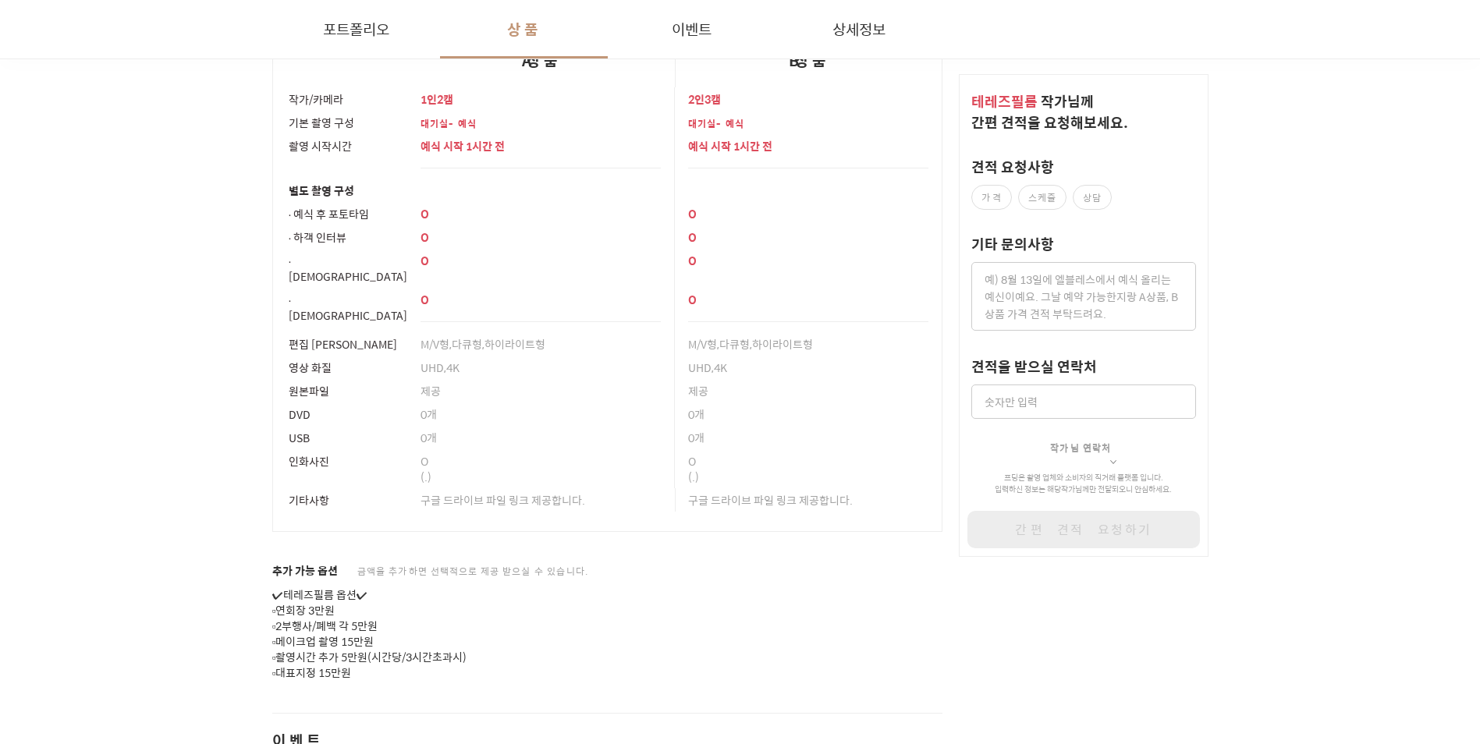
click at [314, 536] on div "포트폴리오 상품 이벤트 상세정보 헤리츠웨딩컨벤션 웨딩홀/컨벤션 서울 강남구 #챕터별 편집 #M/V형 #다큐형 #하이라이트형 #UHD #4K 예…" at bounding box center [607, 55] width 671 height 2419
drag, startPoint x: 314, startPoint y: 536, endPoint x: 307, endPoint y: 548, distance: 13.3
click at [307, 563] on span "추가 가능 옵션" at bounding box center [305, 571] width 66 height 16
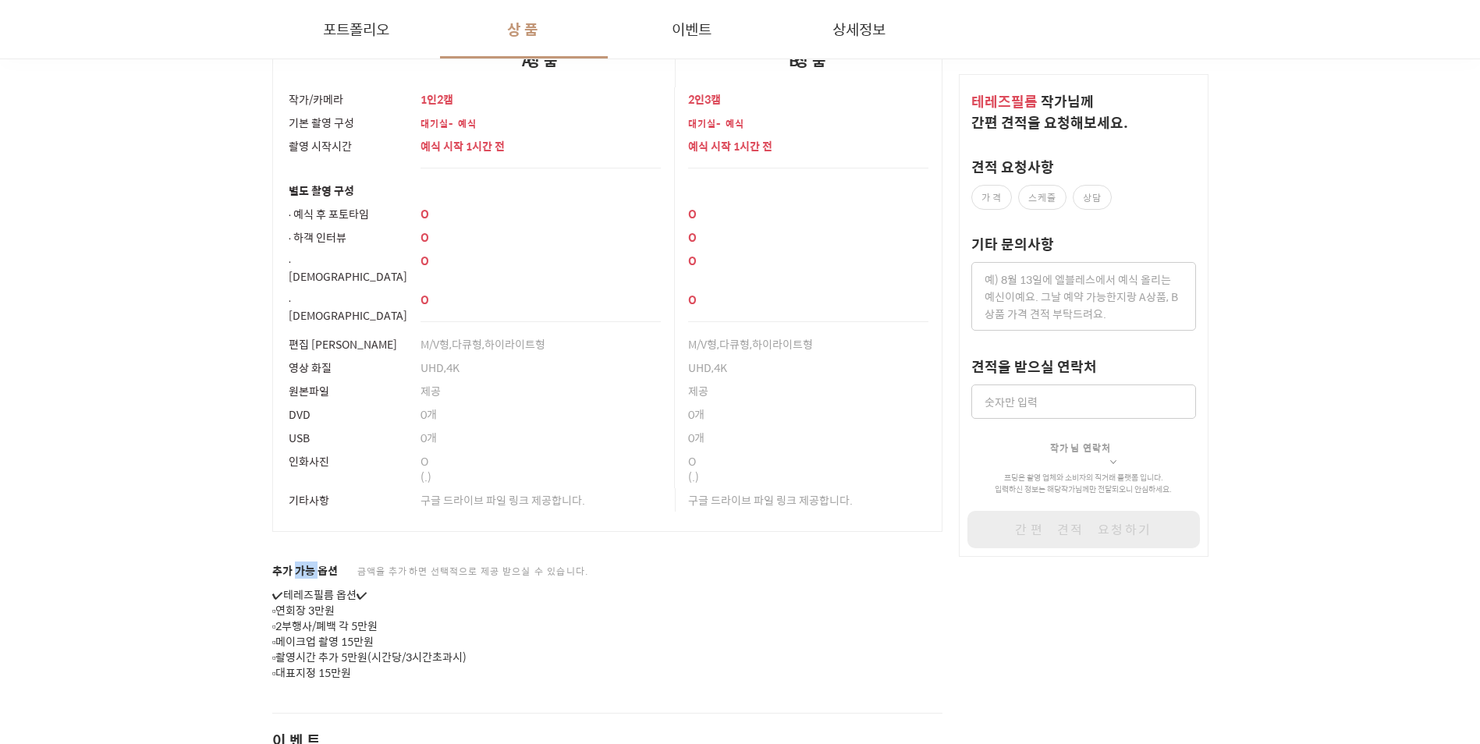
click at [307, 563] on span "추가 가능 옵션" at bounding box center [305, 571] width 66 height 16
drag, startPoint x: 307, startPoint y: 548, endPoint x: 236, endPoint y: 590, distance: 83.2
click at [236, 590] on div "포트폴리오 상품 이벤트 상세정보 헤리츠웨딩컨벤션 웨딩홀/컨벤션 서울 강남구 #챕터별 편집 #M/V형 #다큐형 #하이라이트형 #UHD #4K 예…" at bounding box center [741, 26] width 1124 height 2477
click at [339, 623] on p "✔테레즈필름 옵션✔ ▫연회장 3만원 ▫2부행사/폐백 각 5만원 ▫메이크업 촬영 15만원 ▫촬영시간 추가 5만원(시간당/3시간초과시) ▫대표지정…" at bounding box center [607, 635] width 671 height 94
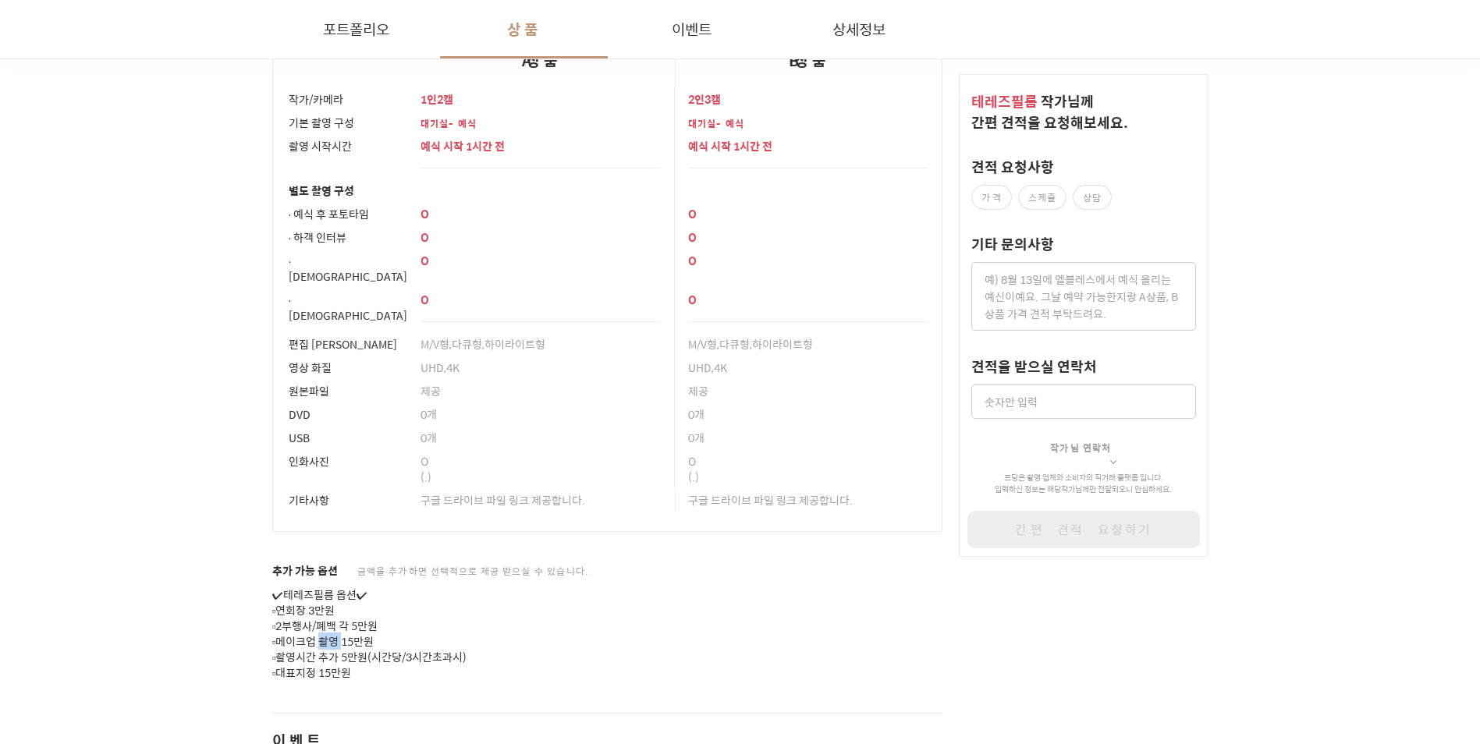
click at [339, 623] on p "✔테레즈필름 옵션✔ ▫연회장 3만원 ▫2부행사/폐백 각 5만원 ▫메이크업 촬영 15만원 ▫촬영시간 추가 5만원(시간당/3시간초과시) ▫대표지정…" at bounding box center [607, 635] width 671 height 94
drag, startPoint x: 339, startPoint y: 623, endPoint x: 307, endPoint y: 624, distance: 31.2
click at [307, 624] on p "✔테레즈필름 옵션✔ ▫연회장 3만원 ▫2부행사/폐백 각 5만원 ▫메이크업 촬영 15만원 ▫촬영시간 추가 5만원(시간당/3시간초과시) ▫대표지정…" at bounding box center [607, 635] width 671 height 94
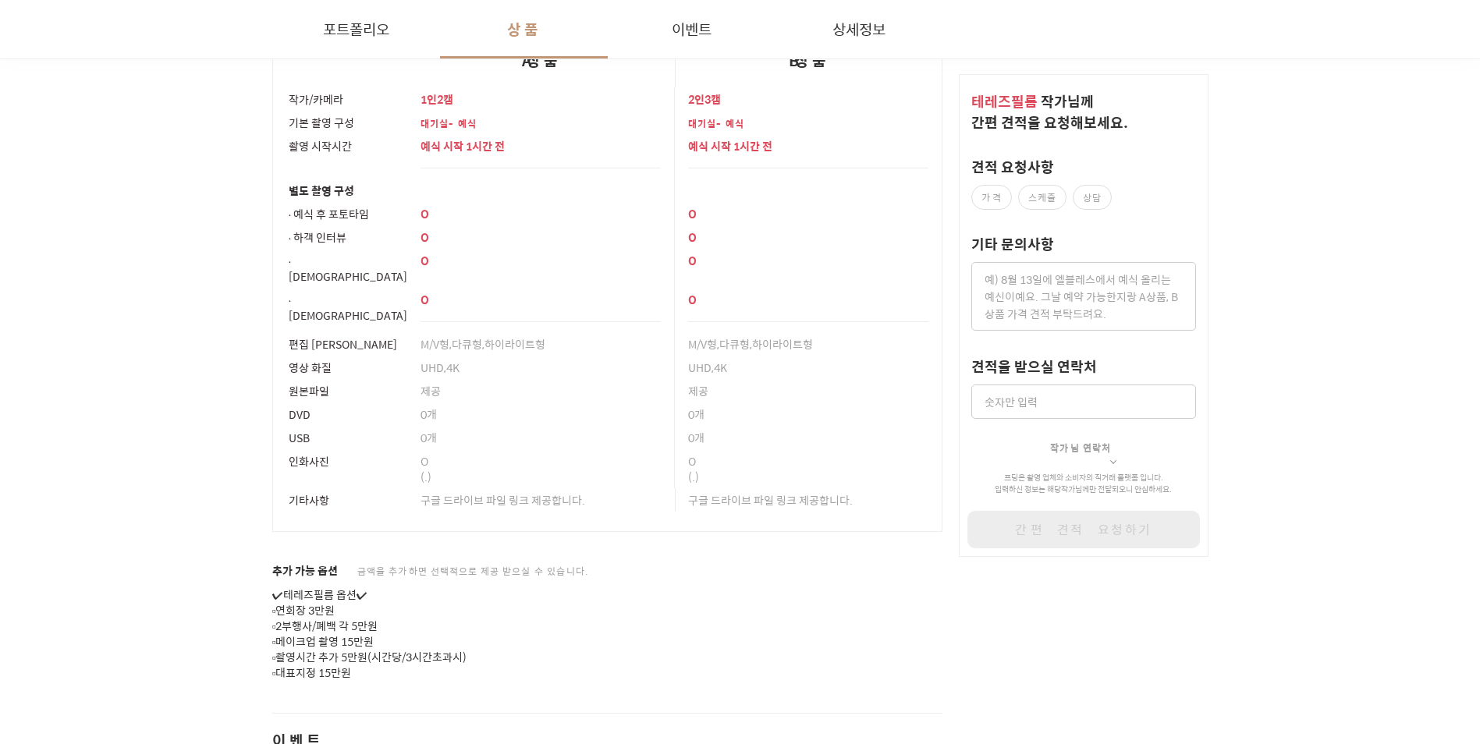
drag, startPoint x: 307, startPoint y: 624, endPoint x: 306, endPoint y: 642, distance: 18.0
click at [306, 642] on p "✔테레즈필름 옵션✔ ▫연회장 3만원 ▫2부행사/폐백 각 5만원 ▫메이크업 촬영 15만원 ▫촬영시간 추가 5만원(시간당/3시간초과시) ▫대표지정…" at bounding box center [607, 635] width 671 height 94
drag, startPoint x: 306, startPoint y: 642, endPoint x: 236, endPoint y: 635, distance: 69.8
click at [236, 635] on div "포트폴리오 상품 이벤트 상세정보 헤리츠웨딩컨벤션 웨딩홀/컨벤션 서울 강남구 #챕터별 편집 #M/V형 #다큐형 #하이라이트형 #UHD #4K 예…" at bounding box center [741, 26] width 1124 height 2477
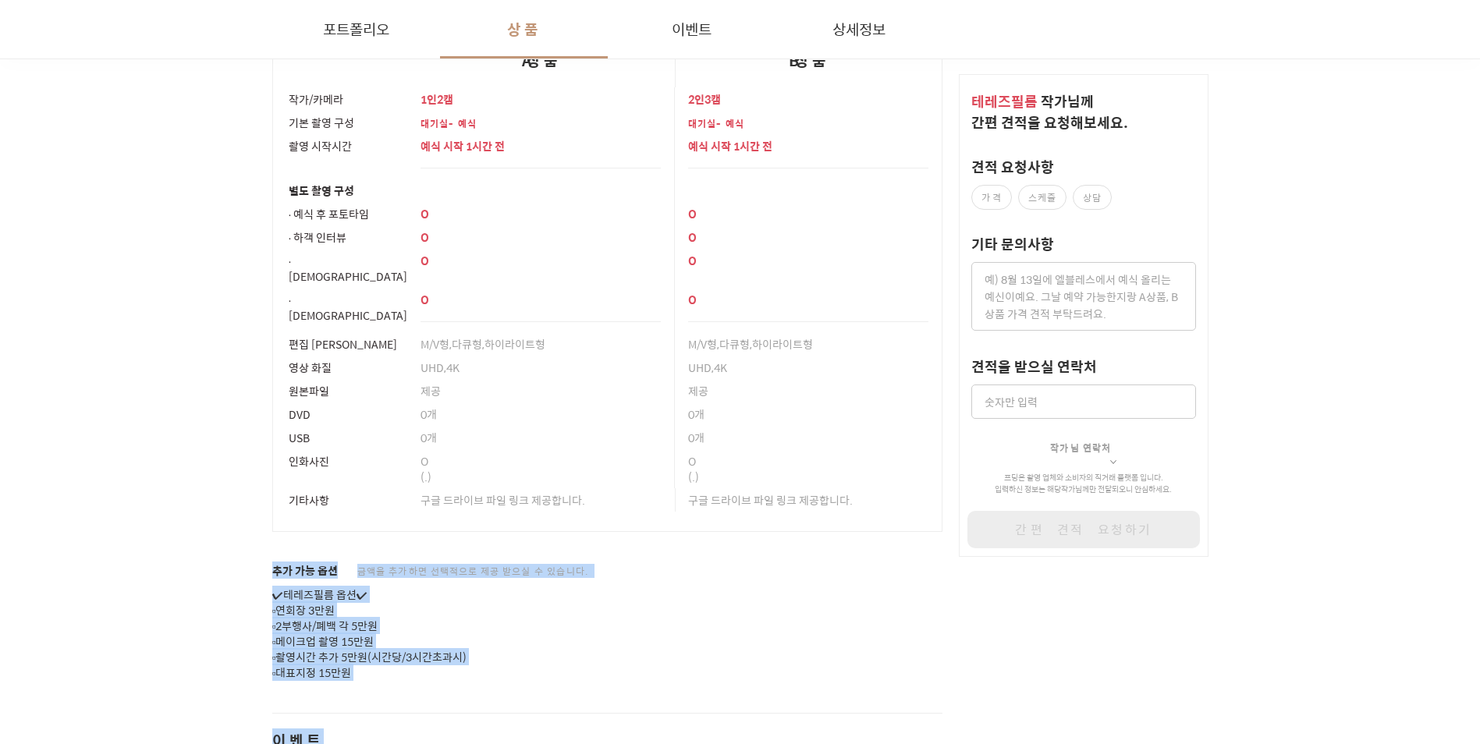
drag, startPoint x: 402, startPoint y: 674, endPoint x: 276, endPoint y: 557, distance: 171.7
click at [276, 557] on div "포트폴리오 상품 이벤트 상세정보 헤리츠웨딩컨벤션 웨딩홀/컨벤션 서울 강남구 #챕터별 편집 #M/V형 #다큐형 #하이라이트형 #UHD #4K 예…" at bounding box center [607, 55] width 671 height 2419
drag, startPoint x: 276, startPoint y: 557, endPoint x: 255, endPoint y: 573, distance: 26.2
click at [255, 573] on div "포트폴리오 상품 이벤트 상세정보 헤리츠웨딩컨벤션 웨딩홀/컨벤션 서울 강남구 #챕터별 편집 #M/V형 #다큐형 #하이라이트형 #UHD #4K 예…" at bounding box center [741, 26] width 1124 height 2477
drag, startPoint x: 255, startPoint y: 558, endPoint x: 403, endPoint y: 648, distance: 173.0
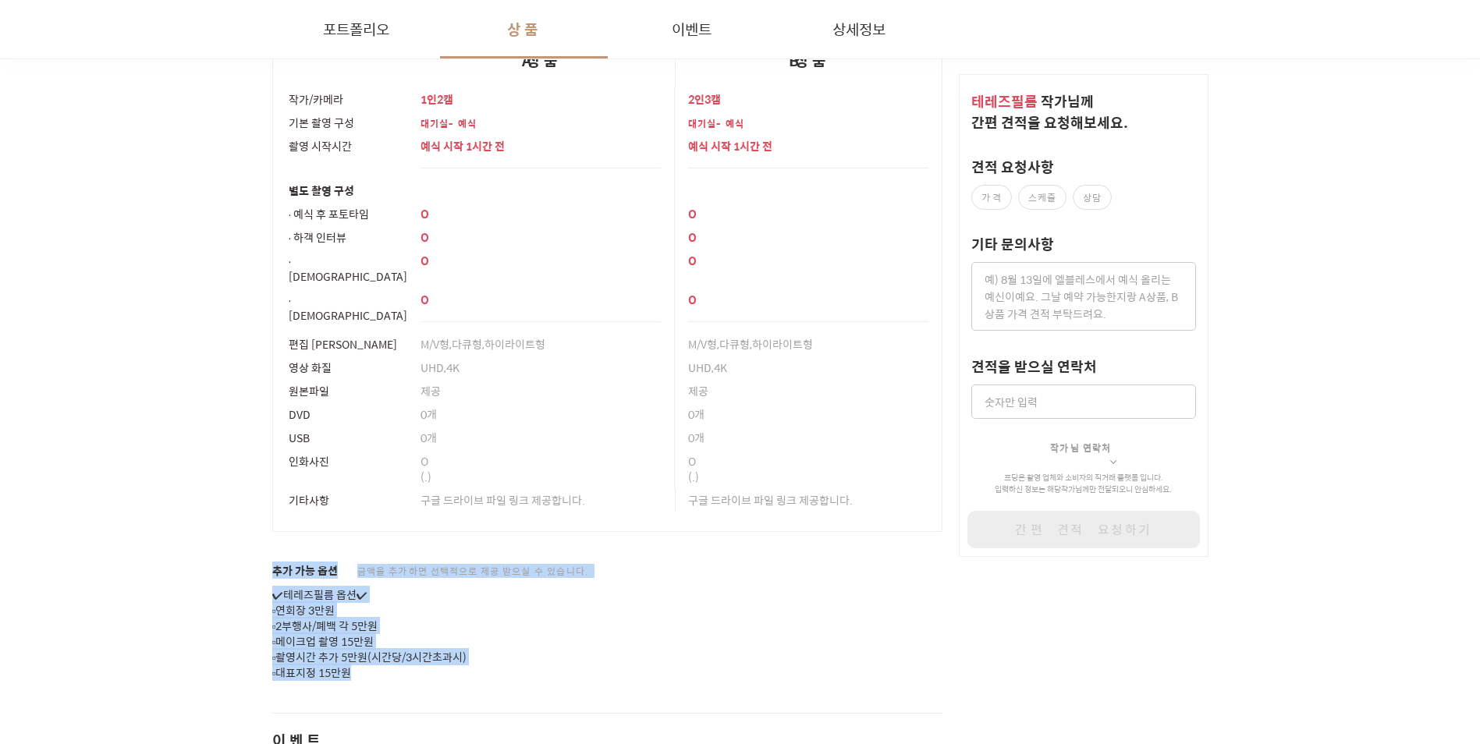
click at [403, 648] on div "포트폴리오 상품 이벤트 상세정보 헤리츠웨딩컨벤션 웨딩홀/컨벤션 서울 강남구 #챕터별 편집 #M/V형 #다큐형 #하이라이트형 #UHD #4K 예…" at bounding box center [741, 26] width 1124 height 2477
click at [403, 648] on p "✔테레즈필름 옵션✔ ▫연회장 3만원 ▫2부행사/폐백 각 5만원 ▫메이크업 촬영 15만원 ▫촬영시간 추가 5만원(시간당/3시간초과시) ▫대표지정…" at bounding box center [607, 635] width 671 height 94
drag, startPoint x: 407, startPoint y: 655, endPoint x: 255, endPoint y: 545, distance: 187.3
click at [255, 545] on div "포트폴리오 상품 이벤트 상세정보 헤리츠웨딩컨벤션 웨딩홀/컨벤션 서울 강남구 #챕터별 편집 #M/V형 #다큐형 #하이라이트형 #UHD #4K 예…" at bounding box center [741, 26] width 1124 height 2477
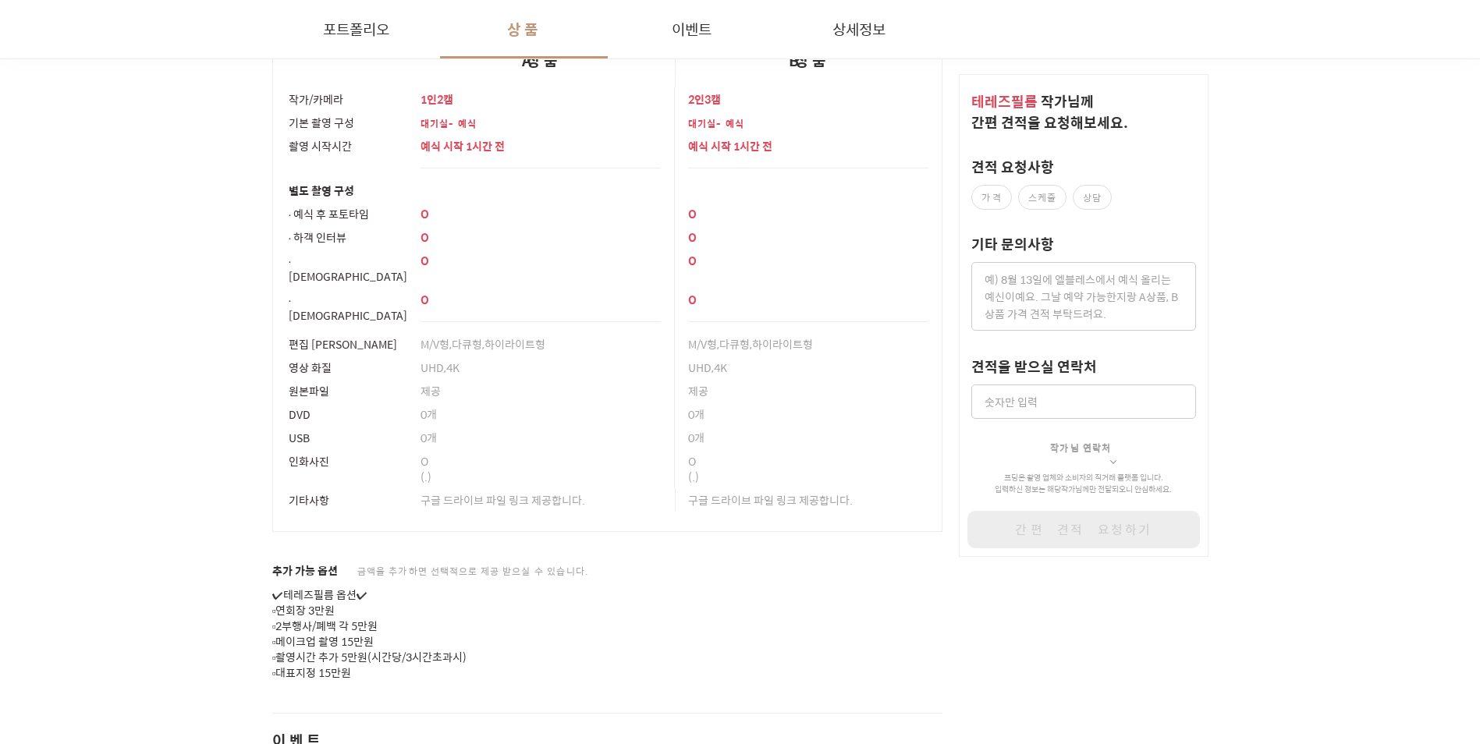
drag, startPoint x: 255, startPoint y: 545, endPoint x: 255, endPoint y: 556, distance: 10.9
click at [255, 556] on div "포트폴리오 상품 이벤트 상세정보 헤리츠웨딩컨벤션 웨딩홀/컨벤션 서울 강남구 #챕터별 편집 #M/V형 #다큐형 #하이라이트형 #UHD #4K 예…" at bounding box center [741, 26] width 1124 height 2477
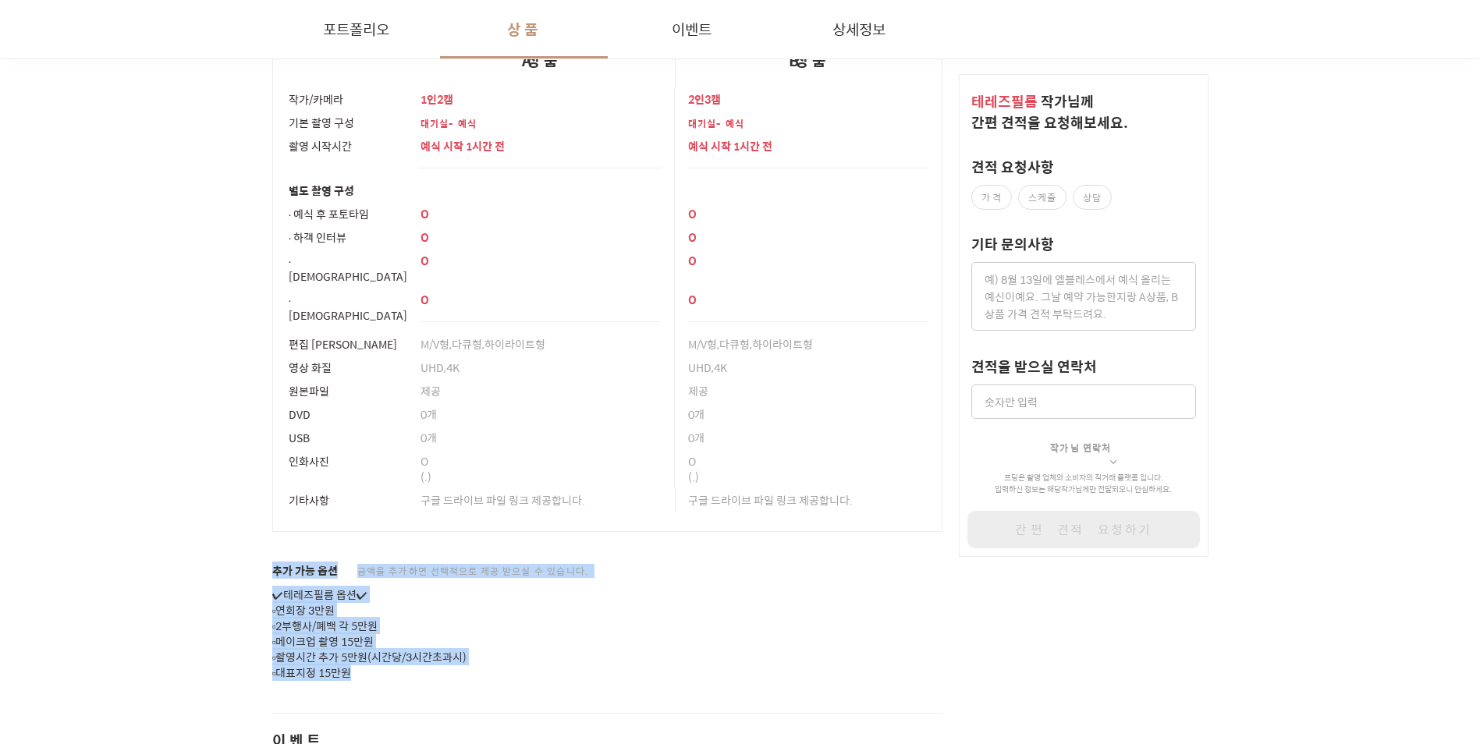
drag, startPoint x: 278, startPoint y: 562, endPoint x: 417, endPoint y: 658, distance: 169.5
click at [417, 658] on div "포트폴리오 상품 이벤트 상세정보 헤리츠웨딩컨벤션 웨딩홀/컨벤션 서울 강남구 #챕터별 편집 #M/V형 #다큐형 #하이라이트형 #UHD #4K 예…" at bounding box center [741, 26] width 1124 height 2477
click at [417, 658] on p "✔테레즈필름 옵션✔ ▫연회장 3만원 ▫2부행사/폐백 각 5만원 ▫메이크업 촬영 15만원 ▫촬영시간 추가 5만원(시간당/3시간초과시) ▫대표지정…" at bounding box center [607, 635] width 671 height 94
drag, startPoint x: 405, startPoint y: 654, endPoint x: 249, endPoint y: 549, distance: 187.8
click at [249, 549] on div "포트폴리오 상품 이벤트 상세정보 헤리츠웨딩컨벤션 웨딩홀/컨벤션 서울 강남구 #챕터별 편집 #M/V형 #다큐형 #하이라이트형 #UHD #4K 예…" at bounding box center [741, 26] width 1124 height 2477
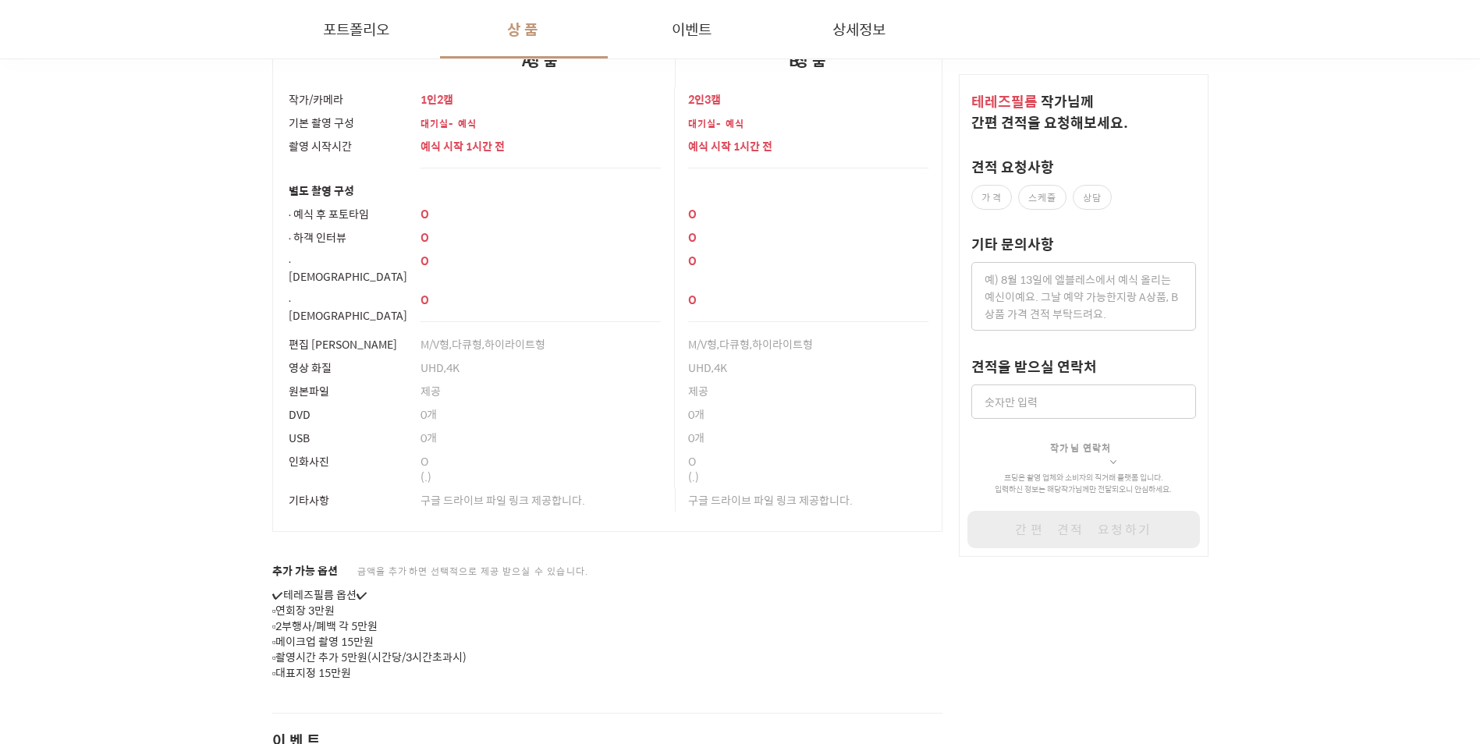
click at [246, 554] on div "포트폴리오 상품 이벤트 상세정보 헤리츠웨딩컨벤션 웨딩홀/컨벤션 서울 강남구 #챕터별 편집 #M/V형 #다큐형 #하이라이트형 #UHD #4K 예…" at bounding box center [741, 26] width 1124 height 2477
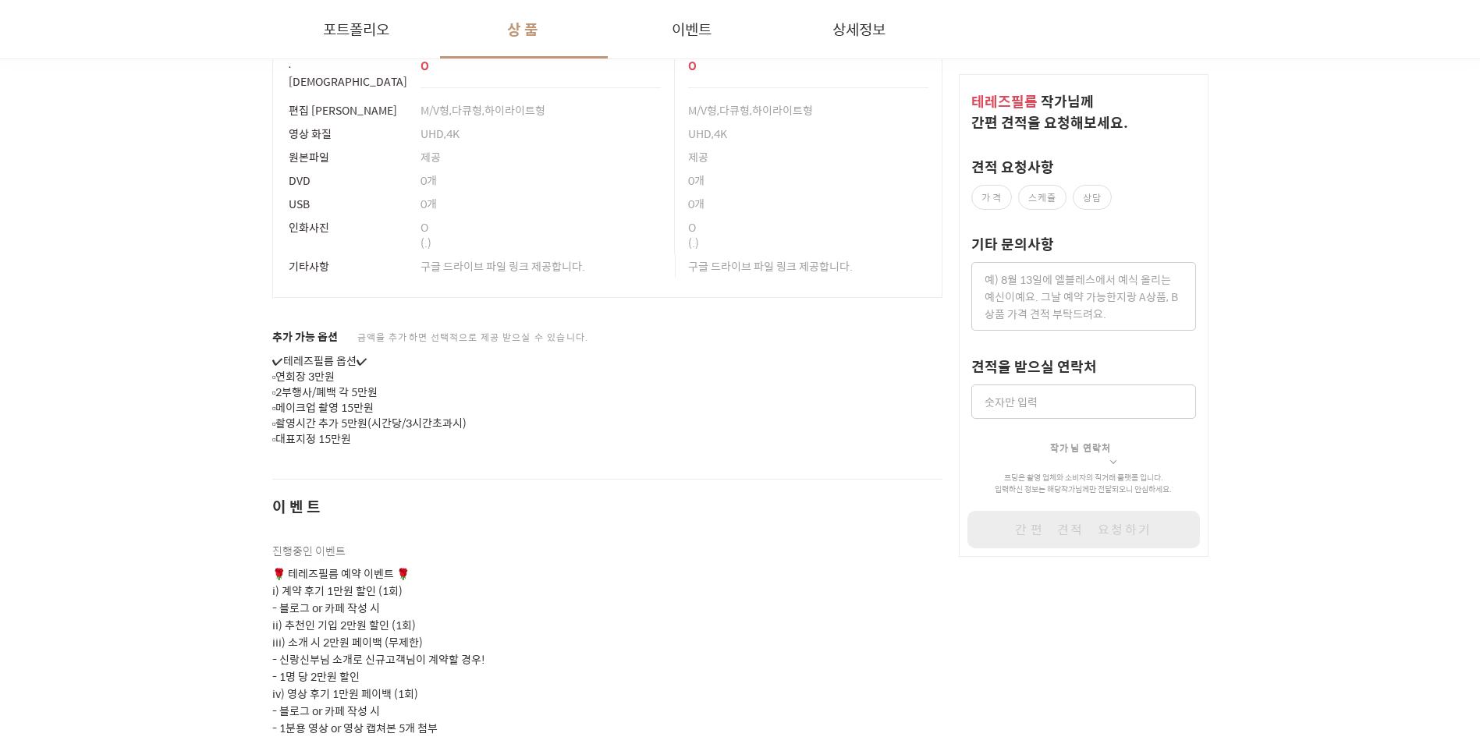
scroll to position [1951, 0]
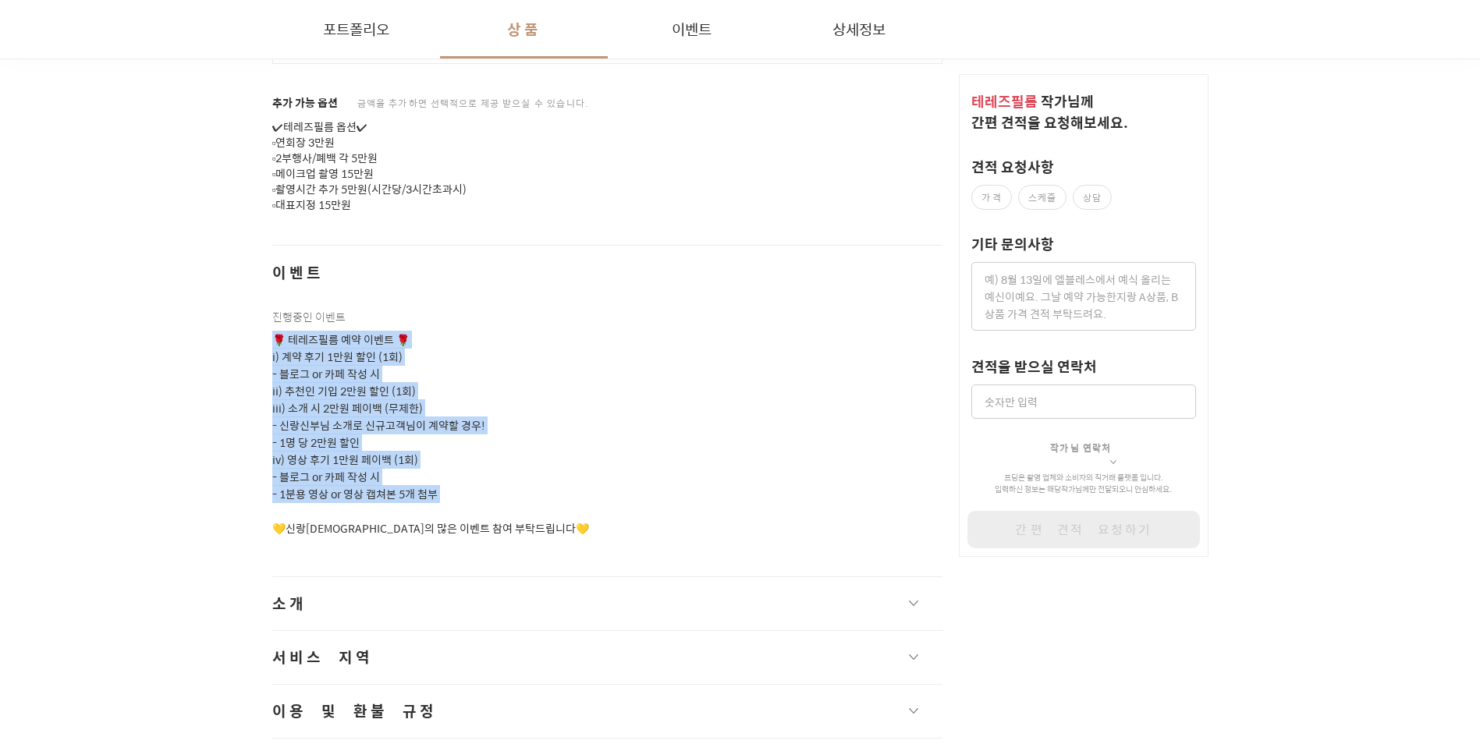
drag, startPoint x: 504, startPoint y: 487, endPoint x: 272, endPoint y: 317, distance: 288.1
click at [272, 332] on p "🌹 테레즈필름 예약 이벤트 🌹 i) 계약 후기 1만원 할인 (1회) - 블로그 or 카페 작성 시 ii) 추천인 기입 2만원 할인 (1회) i…" at bounding box center [607, 435] width 671 height 206
drag, startPoint x: 272, startPoint y: 317, endPoint x: 272, endPoint y: 334, distance: 17.2
click at [272, 334] on p "🌹 테레즈필름 예약 이벤트 🌹 i) 계약 후기 1만원 할인 (1회) - 블로그 or 카페 작성 시 ii) 추천인 기입 2만원 할인 (1회) i…" at bounding box center [607, 435] width 671 height 206
drag, startPoint x: 272, startPoint y: 322, endPoint x: 489, endPoint y: 493, distance: 276.7
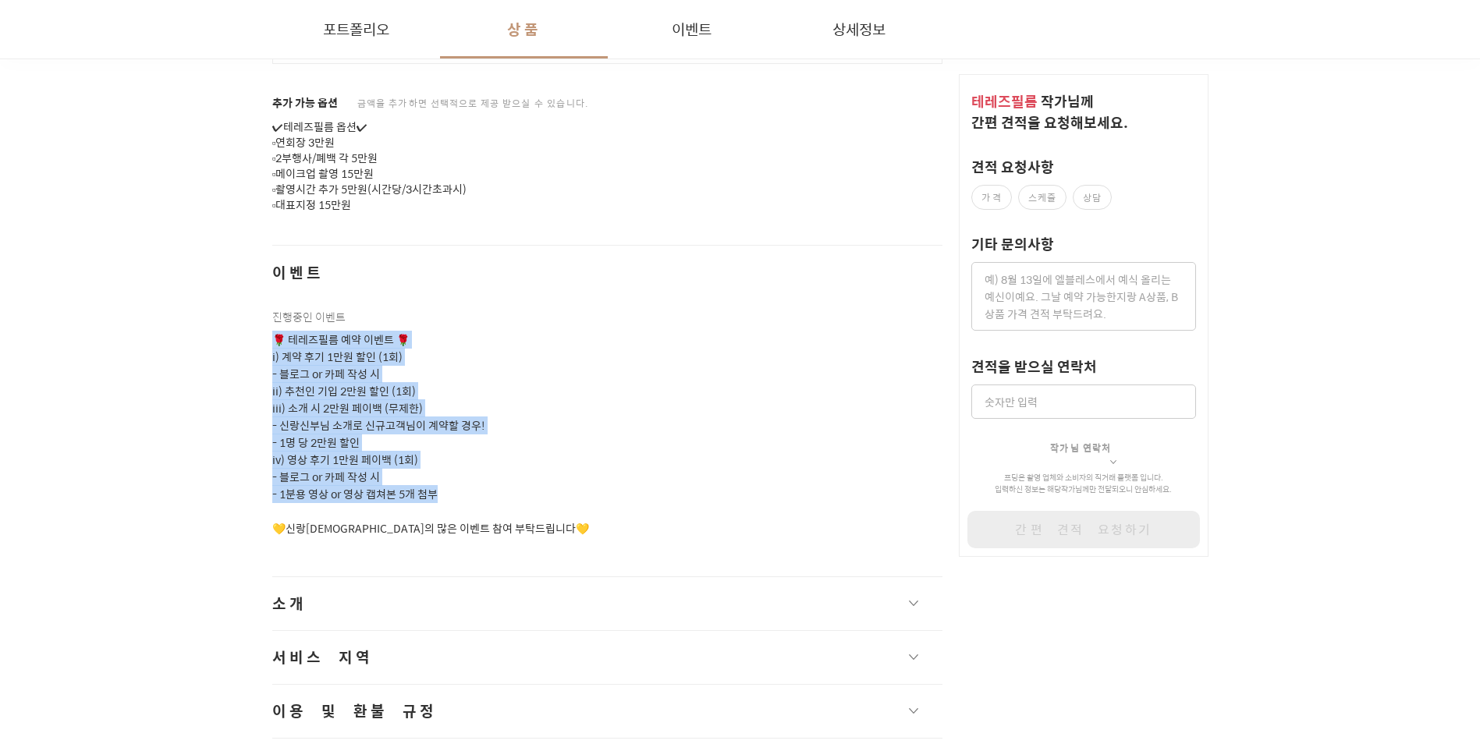
click at [487, 488] on p "🌹 테레즈필름 예약 이벤트 🌹 i) 계약 후기 1만원 할인 (1회) - 블로그 or 카페 작성 시 ii) 추천인 기입 2만원 할인 (1회) i…" at bounding box center [607, 435] width 671 height 206
click at [493, 499] on p "🌹 테레즈필름 예약 이벤트 🌹 i) 계약 후기 1만원 할인 (1회) - 블로그 or 카페 작성 시 ii) 추천인 기입 2만원 할인 (1회) i…" at bounding box center [607, 435] width 671 height 206
drag, startPoint x: 490, startPoint y: 485, endPoint x: 300, endPoint y: 331, distance: 244.7
click at [300, 332] on p "🌹 테레즈필름 예약 이벤트 🌹 i) 계약 후기 1만원 할인 (1회) - 블로그 or 카페 작성 시 ii) 추천인 기입 2만원 할인 (1회) i…" at bounding box center [607, 435] width 671 height 206
drag, startPoint x: 300, startPoint y: 331, endPoint x: 288, endPoint y: 375, distance: 45.2
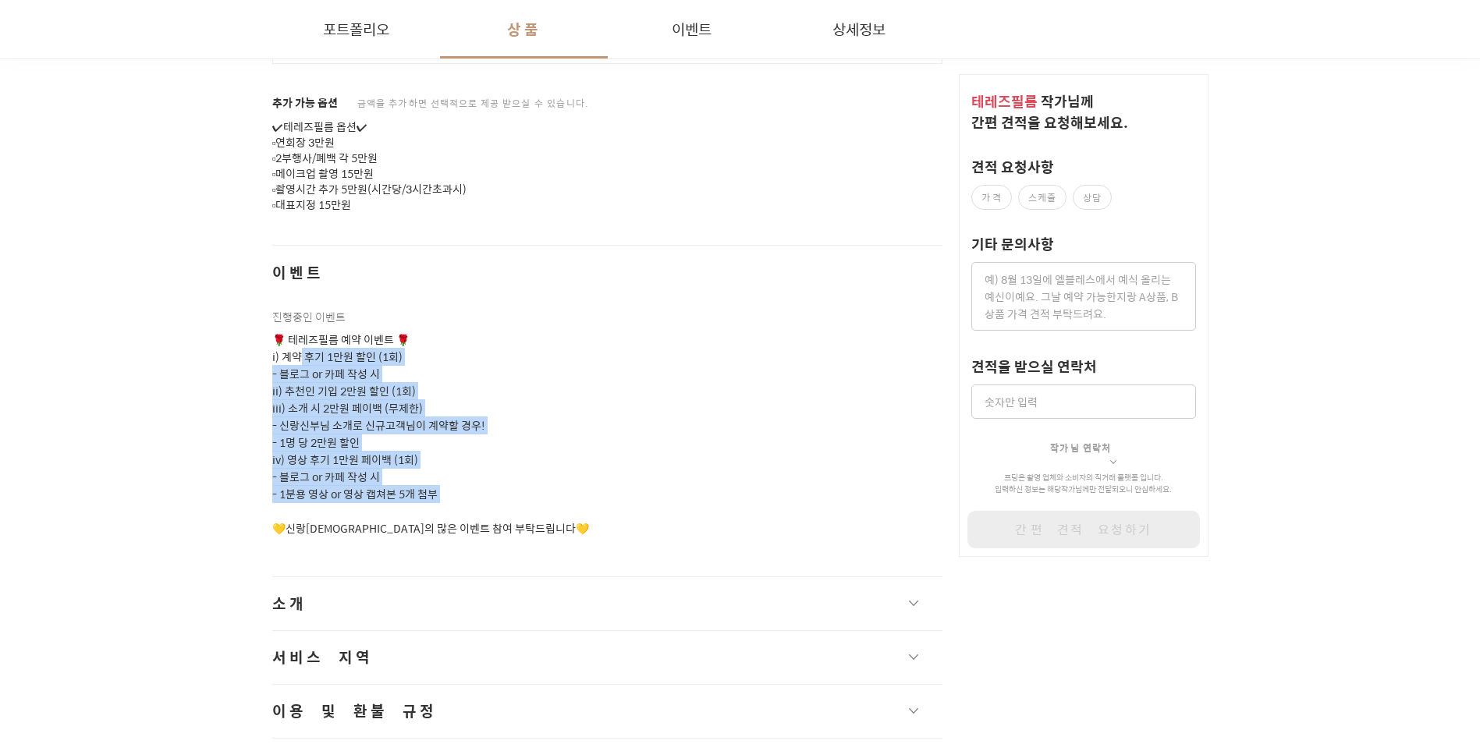
click at [288, 375] on p "🌹 테레즈필름 예약 이벤트 🌹 i) 계약 후기 1만원 할인 (1회) - 블로그 or 카페 작성 시 ii) 추천인 기입 2만원 할인 (1회) i…" at bounding box center [607, 435] width 671 height 206
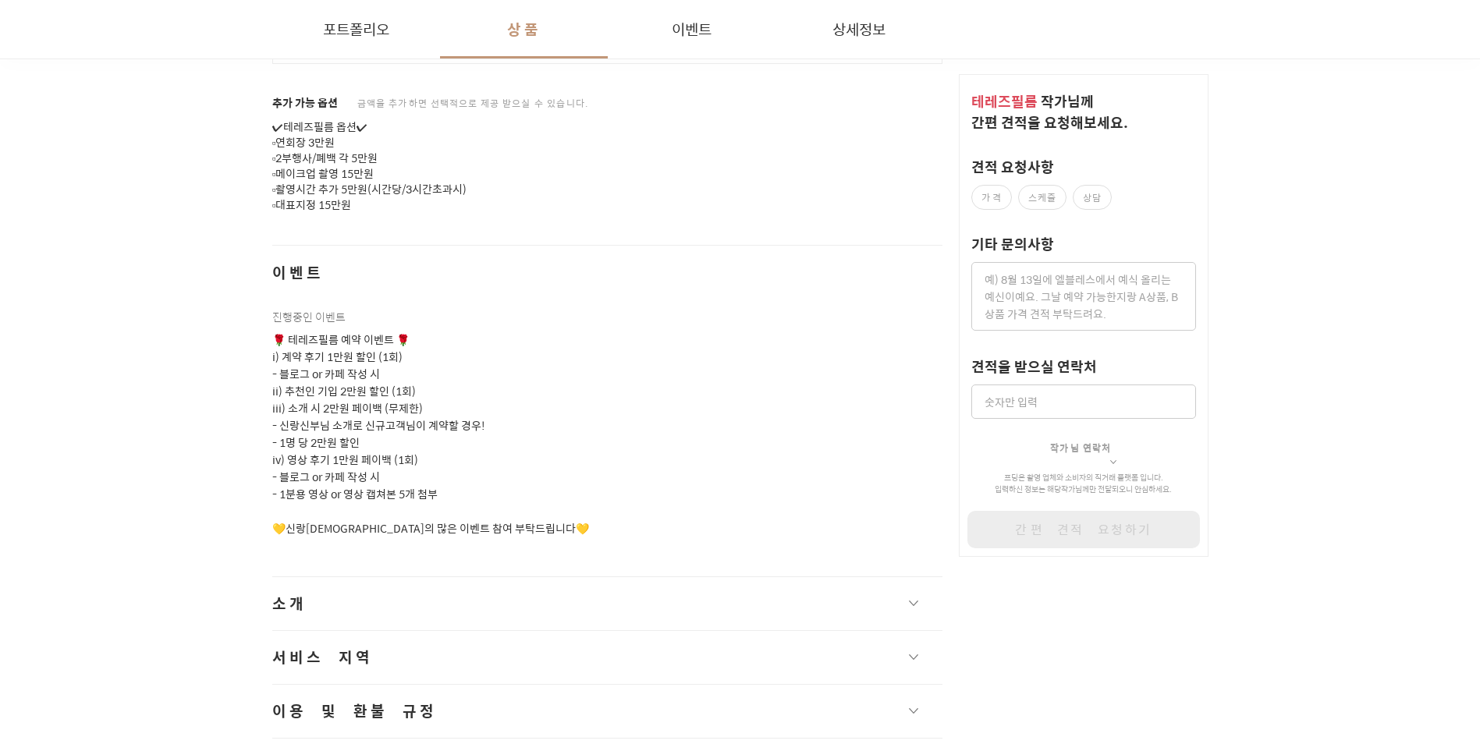
click at [465, 513] on p "🌹 테레즈필름 예약 이벤트 🌹 i) 계약 후기 1만원 할인 (1회) - 블로그 or 카페 작성 시 ii) 추천인 기입 2만원 할인 (1회) i…" at bounding box center [607, 435] width 671 height 206
drag, startPoint x: 465, startPoint y: 513, endPoint x: 422, endPoint y: 517, distance: 43.0
click at [422, 517] on p "🌹 테레즈필름 예약 이벤트 🌹 i) 계약 후기 1만원 할인 (1회) - 블로그 or 카페 작성 시 ii) 추천인 기입 2만원 할인 (1회) i…" at bounding box center [607, 435] width 671 height 206
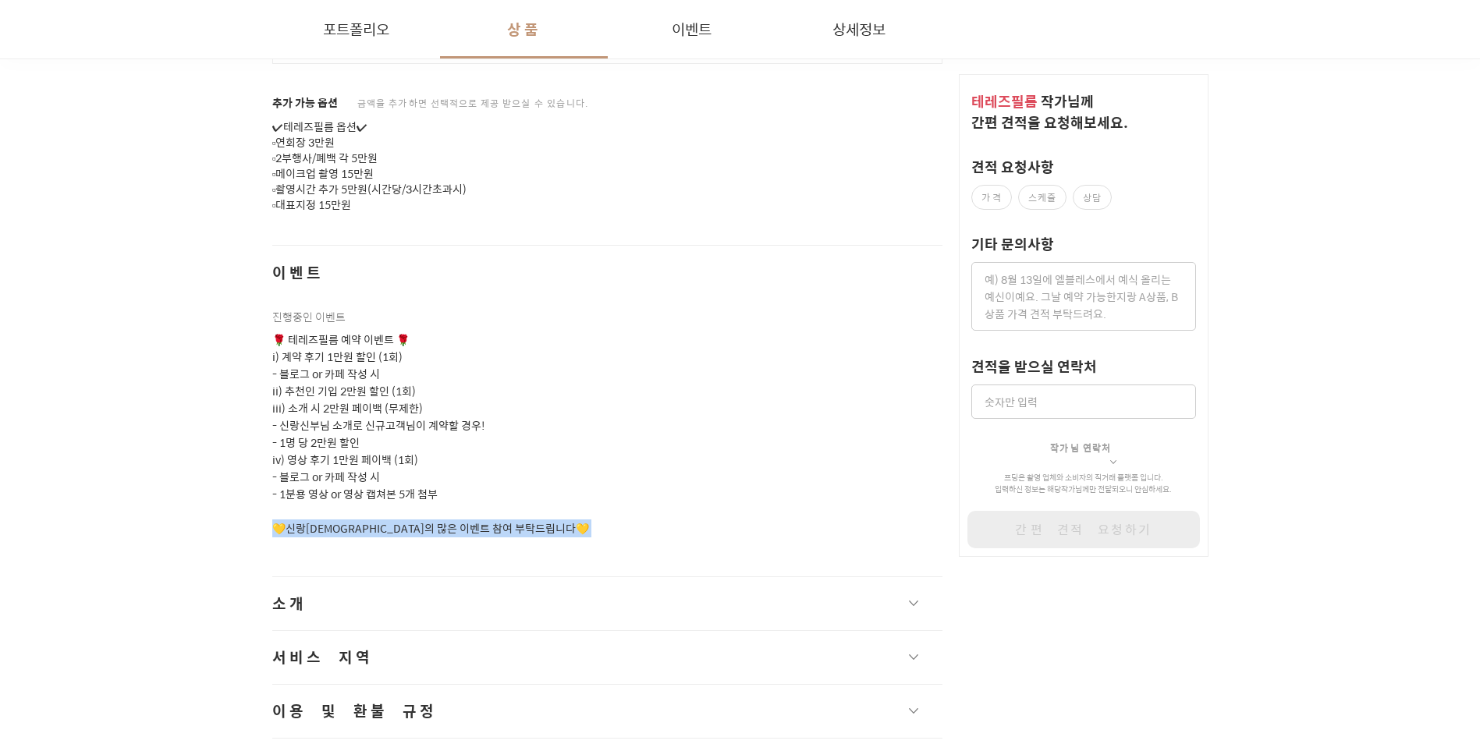
click at [422, 517] on p "🌹 테레즈필름 예약 이벤트 🌹 i) 계약 후기 1만원 할인 (1회) - 블로그 or 카페 작성 시 ii) 추천인 기입 2만원 할인 (1회) i…" at bounding box center [607, 435] width 671 height 206
drag, startPoint x: 422, startPoint y: 517, endPoint x: 351, endPoint y: 513, distance: 71.1
click at [351, 513] on p "🌹 테레즈필름 예약 이벤트 🌹 i) 계약 후기 1만원 할인 (1회) - 블로그 or 카페 작성 시 ii) 추천인 기입 2만원 할인 (1회) i…" at bounding box center [607, 435] width 671 height 206
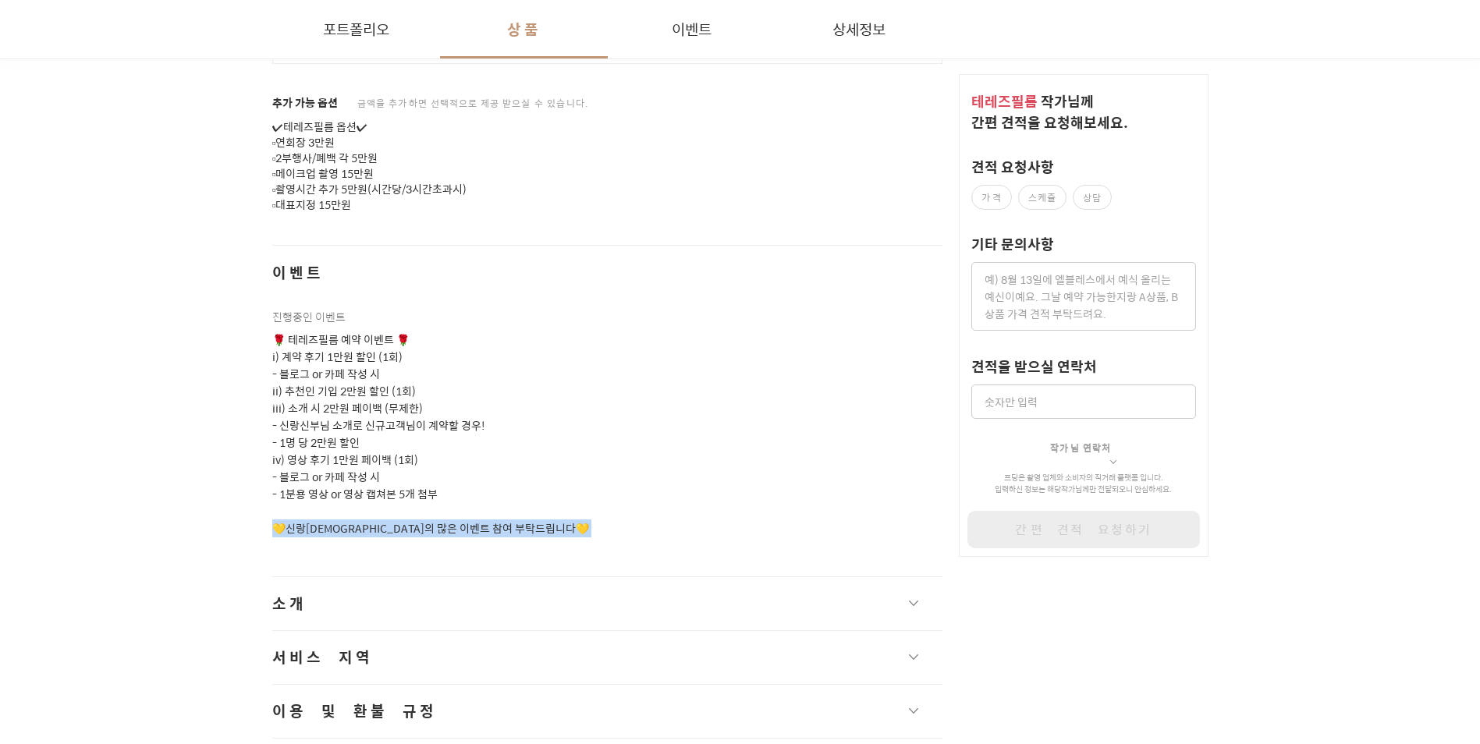
drag, startPoint x: 351, startPoint y: 513, endPoint x: 331, endPoint y: 514, distance: 20.3
click at [331, 514] on p "🌹 테레즈필름 예약 이벤트 🌹 i) 계약 후기 1만원 할인 (1회) - 블로그 or 카페 작성 시 ii) 추천인 기입 2만원 할인 (1회) i…" at bounding box center [607, 435] width 671 height 206
click at [328, 514] on p "🌹 테레즈필름 예약 이벤트 🌹 i) 계약 후기 1만원 할인 (1회) - 블로그 or 카페 작성 시 ii) 추천인 기입 2만원 할인 (1회) i…" at bounding box center [607, 435] width 671 height 206
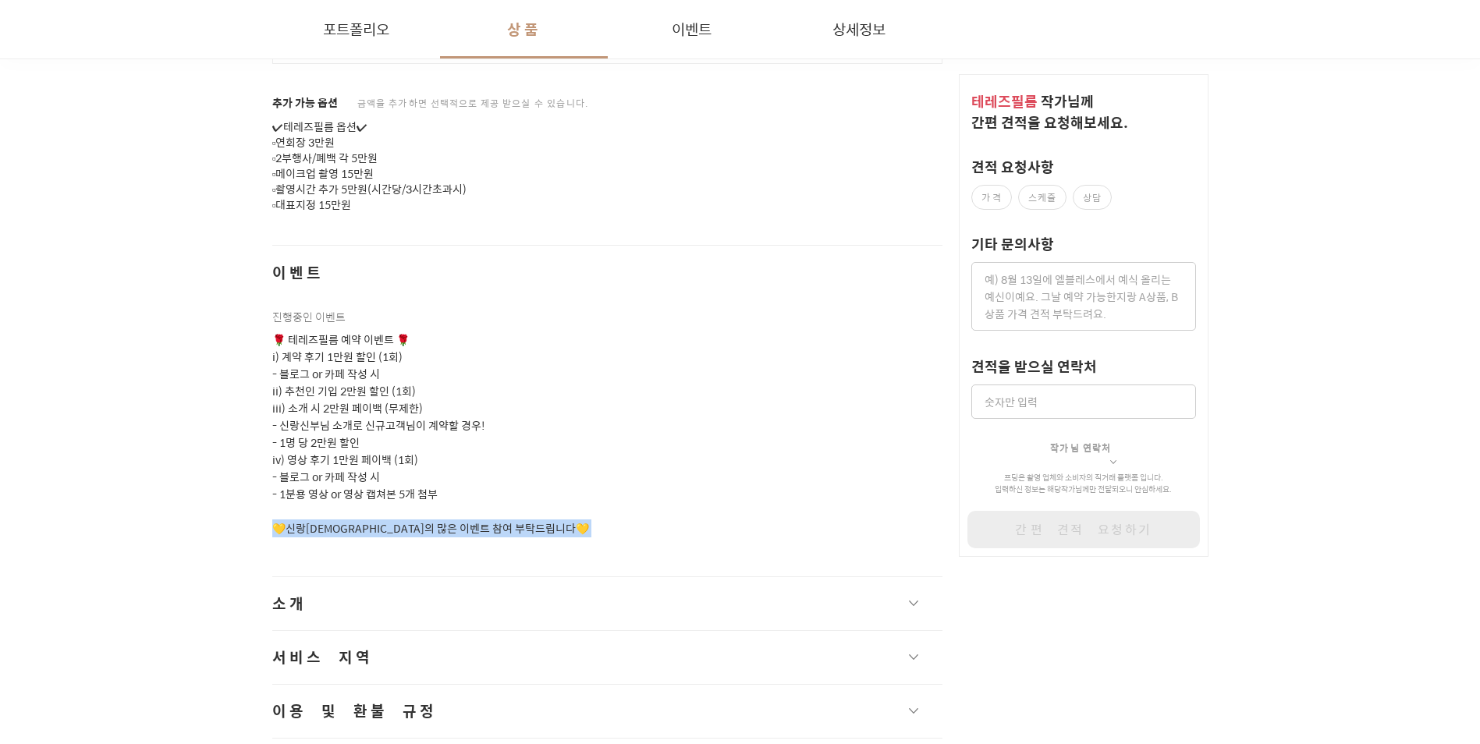
click at [328, 514] on p "🌹 테레즈필름 예약 이벤트 🌹 i) 계약 후기 1만원 할인 (1회) - 블로그 or 카페 작성 시 ii) 추천인 기입 2만원 할인 (1회) i…" at bounding box center [607, 435] width 671 height 206
drag, startPoint x: 328, startPoint y: 514, endPoint x: 357, endPoint y: 514, distance: 28.9
click at [357, 514] on p "🌹 테레즈필름 예약 이벤트 🌹 i) 계약 후기 1만원 할인 (1회) - 블로그 or 카페 작성 시 ii) 추천인 기입 2만원 할인 (1회) i…" at bounding box center [607, 435] width 671 height 206
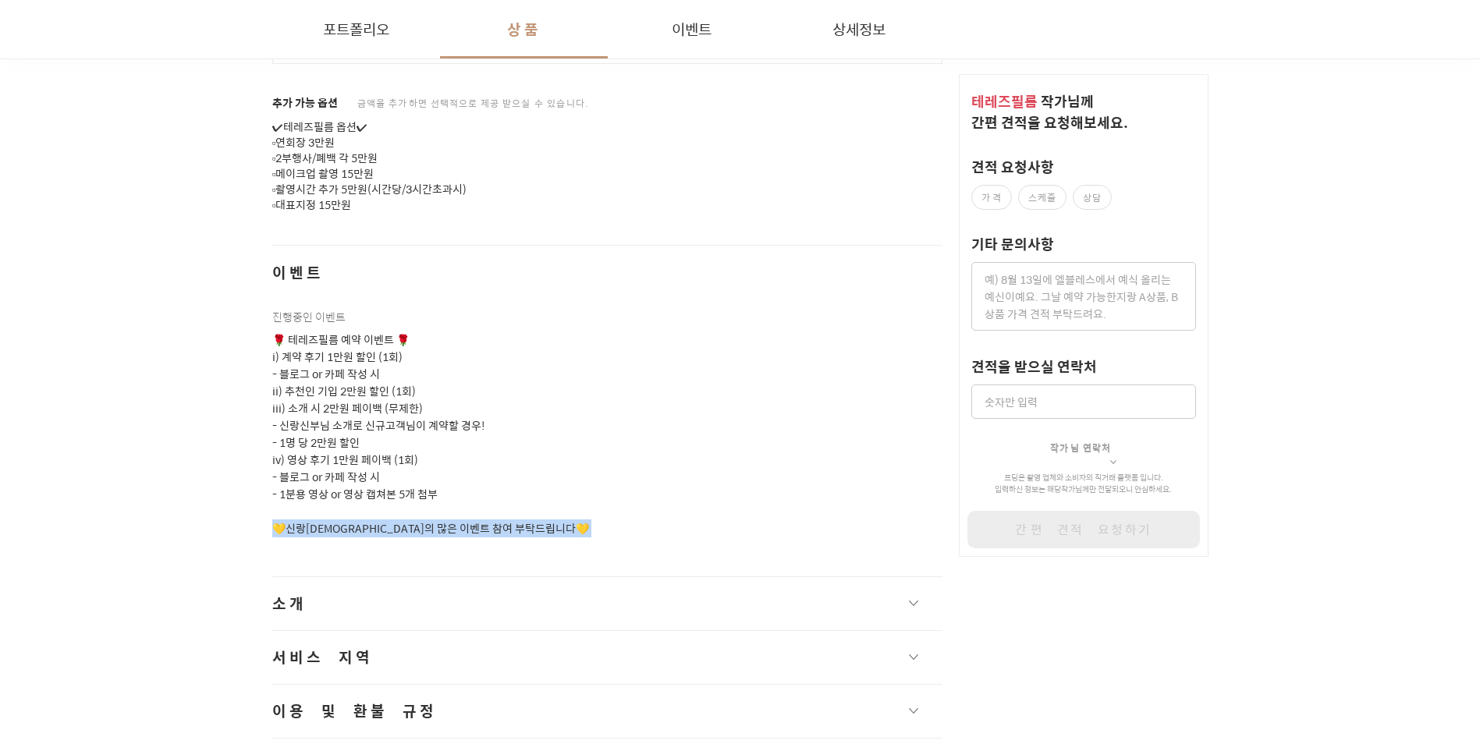
drag, startPoint x: 357, startPoint y: 514, endPoint x: 373, endPoint y: 513, distance: 16.4
click at [373, 513] on p "🌹 테레즈필름 예약 이벤트 🌹 i) 계약 후기 1만원 할인 (1회) - 블로그 or 카페 작성 시 ii) 추천인 기입 2만원 할인 (1회) i…" at bounding box center [607, 435] width 671 height 206
drag, startPoint x: 373, startPoint y: 513, endPoint x: 435, endPoint y: 509, distance: 61.8
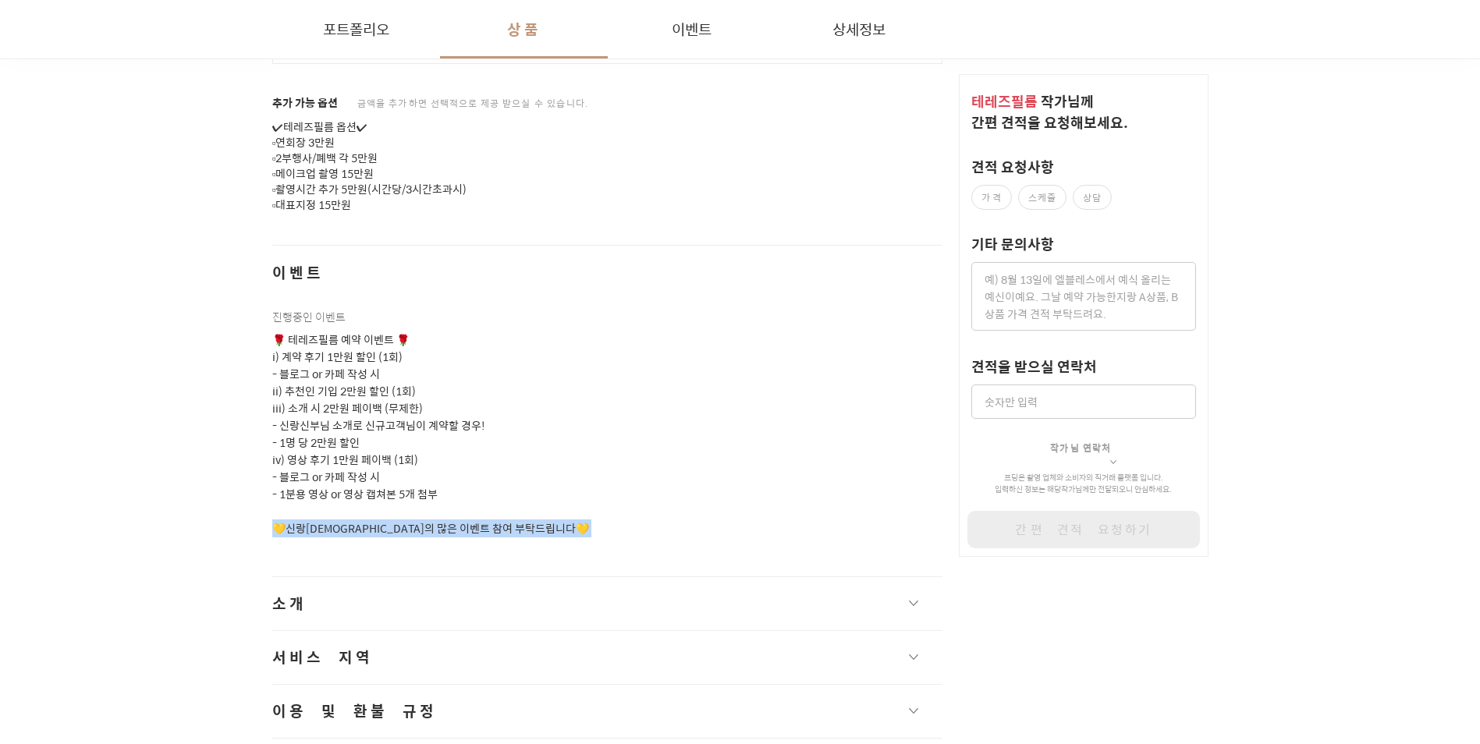
click at [435, 509] on p "🌹 테레즈필름 예약 이벤트 🌹 i) 계약 후기 1만원 할인 (1회) - 블로그 or 카페 작성 시 ii) 추천인 기입 2만원 할인 (1회) i…" at bounding box center [607, 435] width 671 height 206
drag, startPoint x: 435, startPoint y: 509, endPoint x: 419, endPoint y: 511, distance: 15.8
click at [419, 511] on p "🌹 테레즈필름 예약 이벤트 🌹 i) 계약 후기 1만원 할인 (1회) - 블로그 or 카페 작성 시 ii) 추천인 기입 2만원 할인 (1회) i…" at bounding box center [607, 435] width 671 height 206
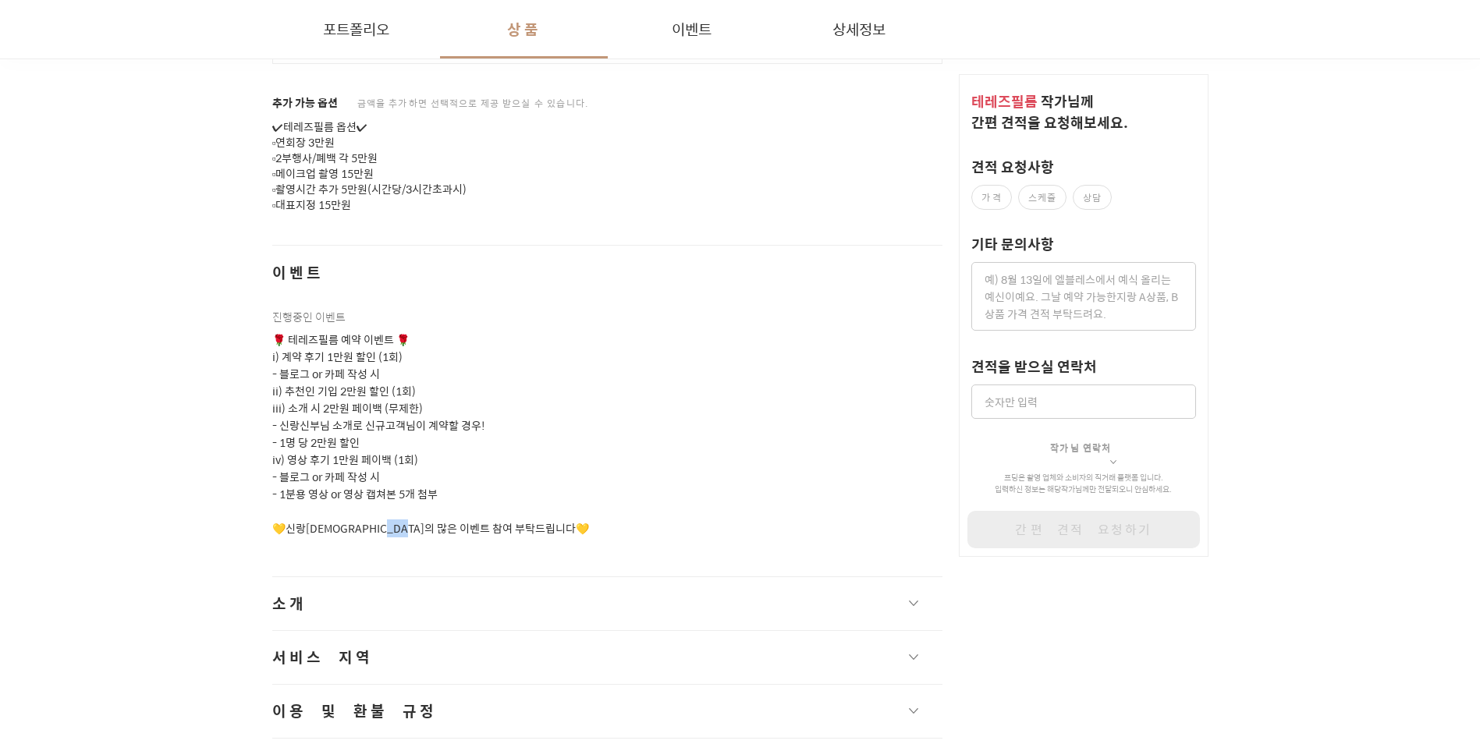
click at [419, 511] on p "🌹 테레즈필름 예약 이벤트 🌹 i) 계약 후기 1만원 할인 (1회) - 블로그 or 카페 작성 시 ii) 추천인 기입 2만원 할인 (1회) i…" at bounding box center [607, 435] width 671 height 206
drag, startPoint x: 419, startPoint y: 511, endPoint x: 396, endPoint y: 513, distance: 22.7
click at [396, 513] on p "🌹 테레즈필름 예약 이벤트 🌹 i) 계약 후기 1만원 할인 (1회) - 블로그 or 카페 작성 시 ii) 추천인 기입 2만원 할인 (1회) i…" at bounding box center [607, 435] width 671 height 206
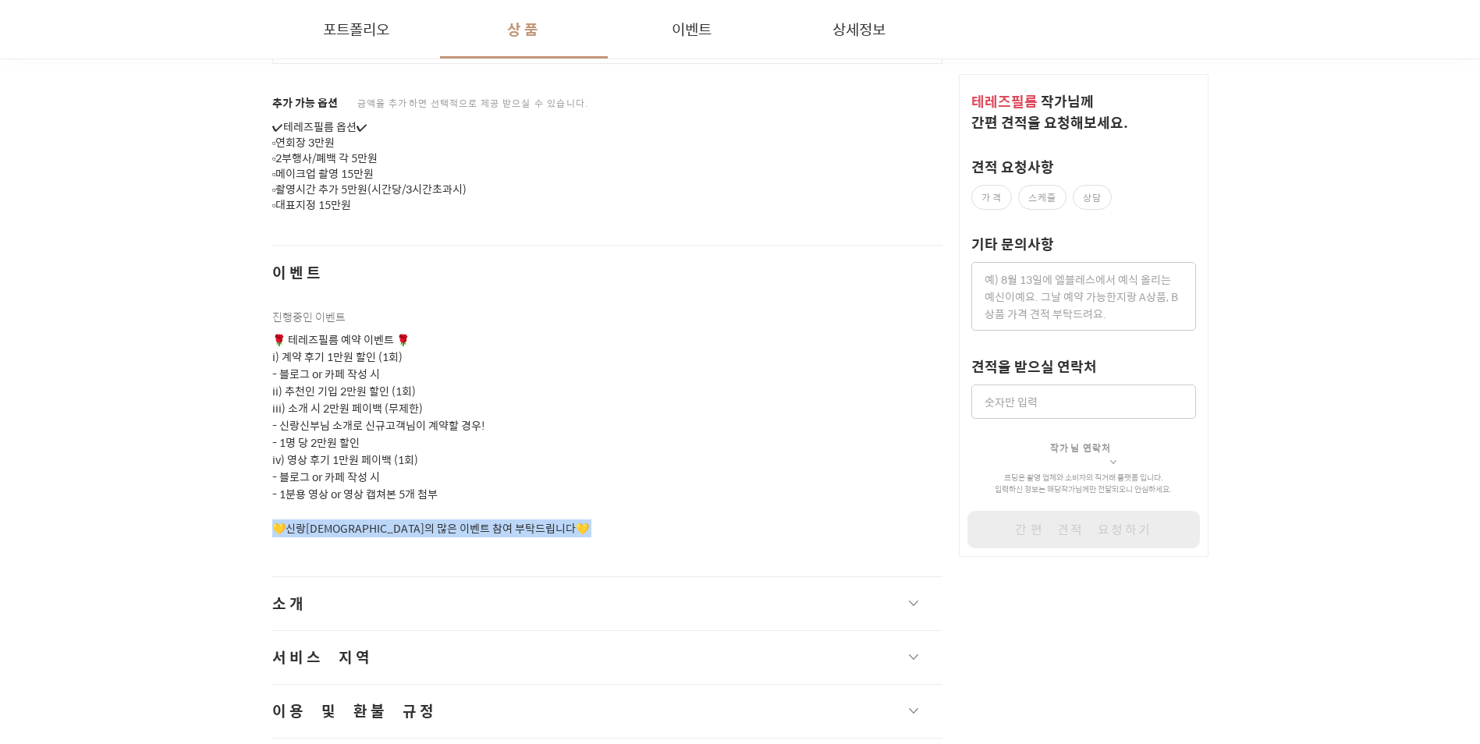
click at [396, 513] on p "🌹 테레즈필름 예약 이벤트 🌹 i) 계약 후기 1만원 할인 (1회) - 블로그 or 카페 작성 시 ii) 추천인 기입 2만원 할인 (1회) i…" at bounding box center [607, 435] width 671 height 206
drag, startPoint x: 396, startPoint y: 513, endPoint x: 353, endPoint y: 511, distance: 42.9
click at [353, 511] on p "🌹 테레즈필름 예약 이벤트 🌹 i) 계약 후기 1만원 할인 (1회) - 블로그 or 카페 작성 시 ii) 추천인 기입 2만원 할인 (1회) i…" at bounding box center [607, 435] width 671 height 206
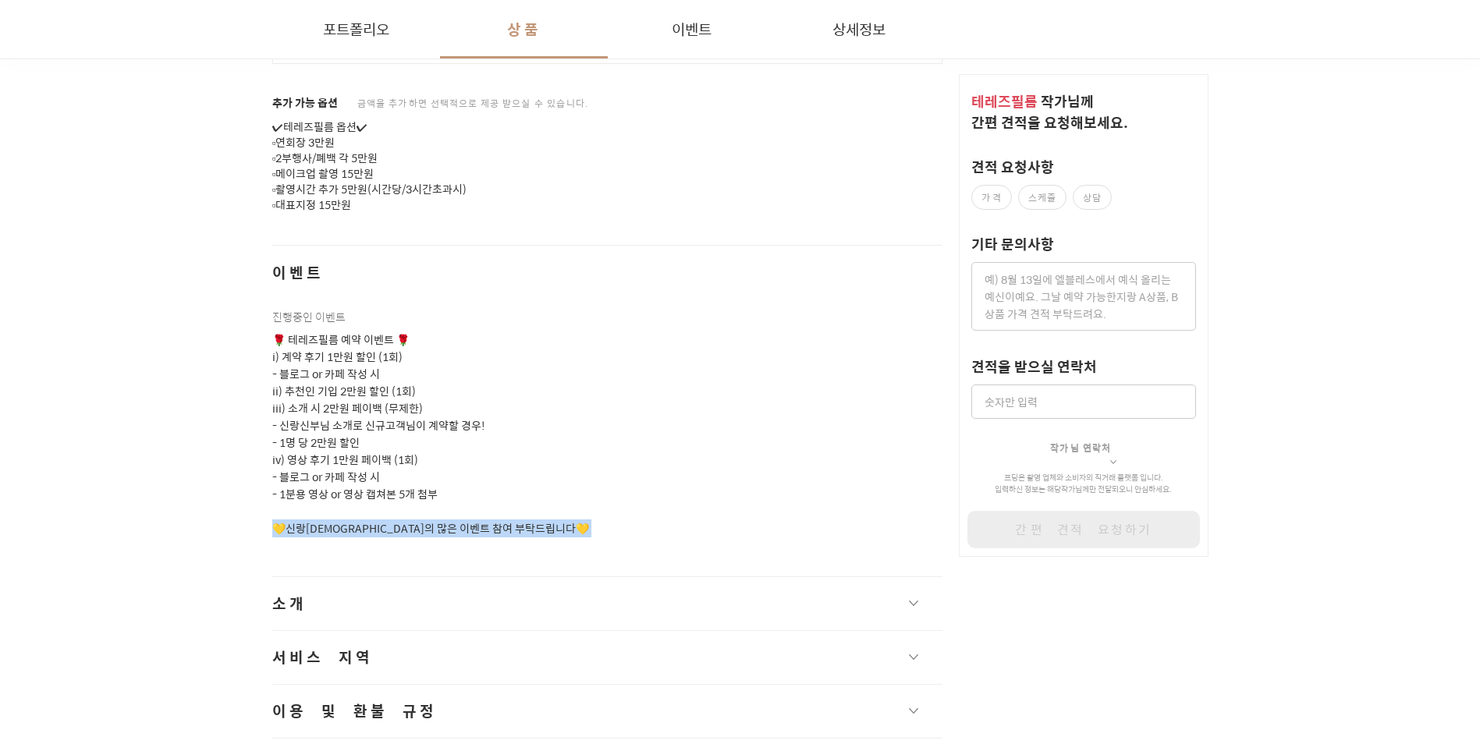
drag, startPoint x: 353, startPoint y: 511, endPoint x: 316, endPoint y: 509, distance: 37.5
click at [316, 509] on p "🌹 테레즈필름 예약 이벤트 🌹 i) 계약 후기 1만원 할인 (1회) - 블로그 or 카페 작성 시 ii) 추천인 기입 2만원 할인 (1회) i…" at bounding box center [607, 435] width 671 height 206
drag
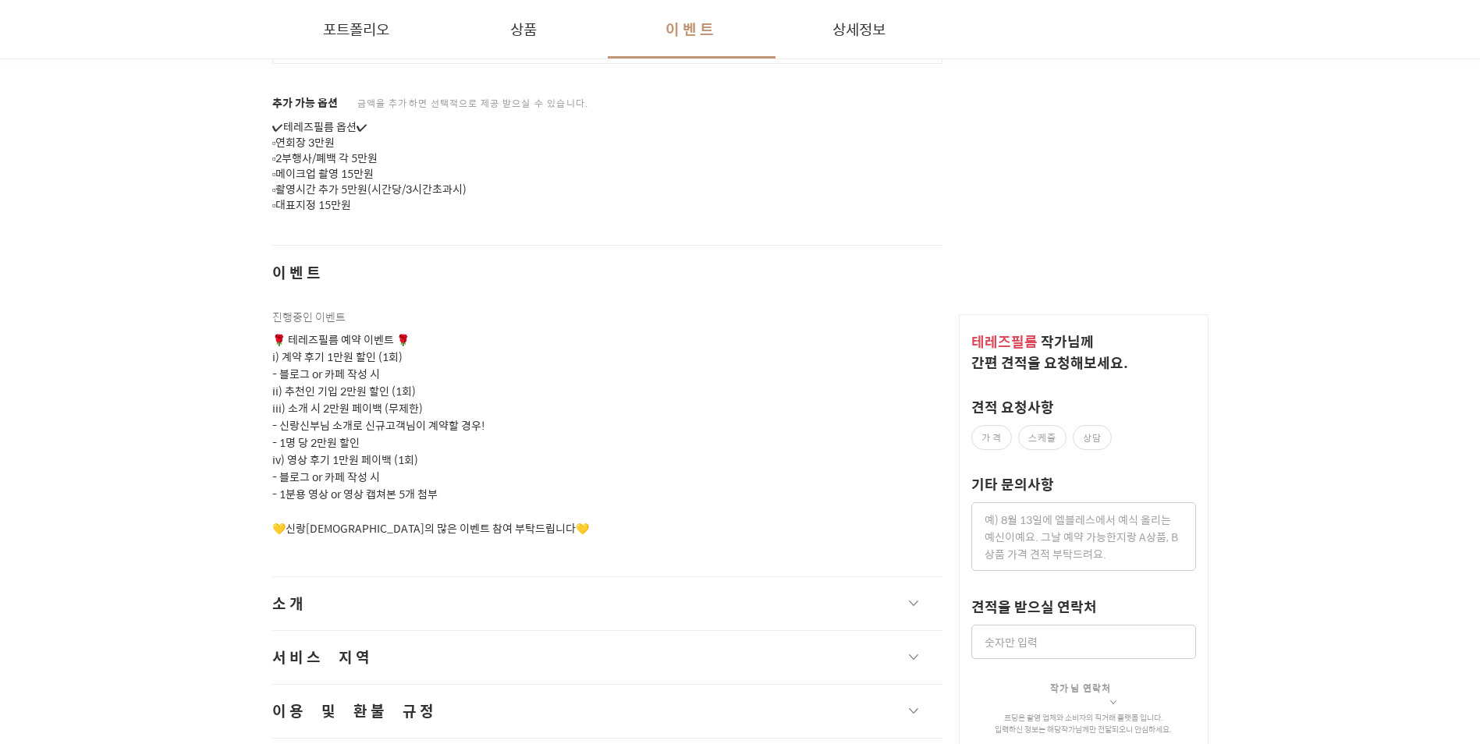
scroll to position [2185, 0]
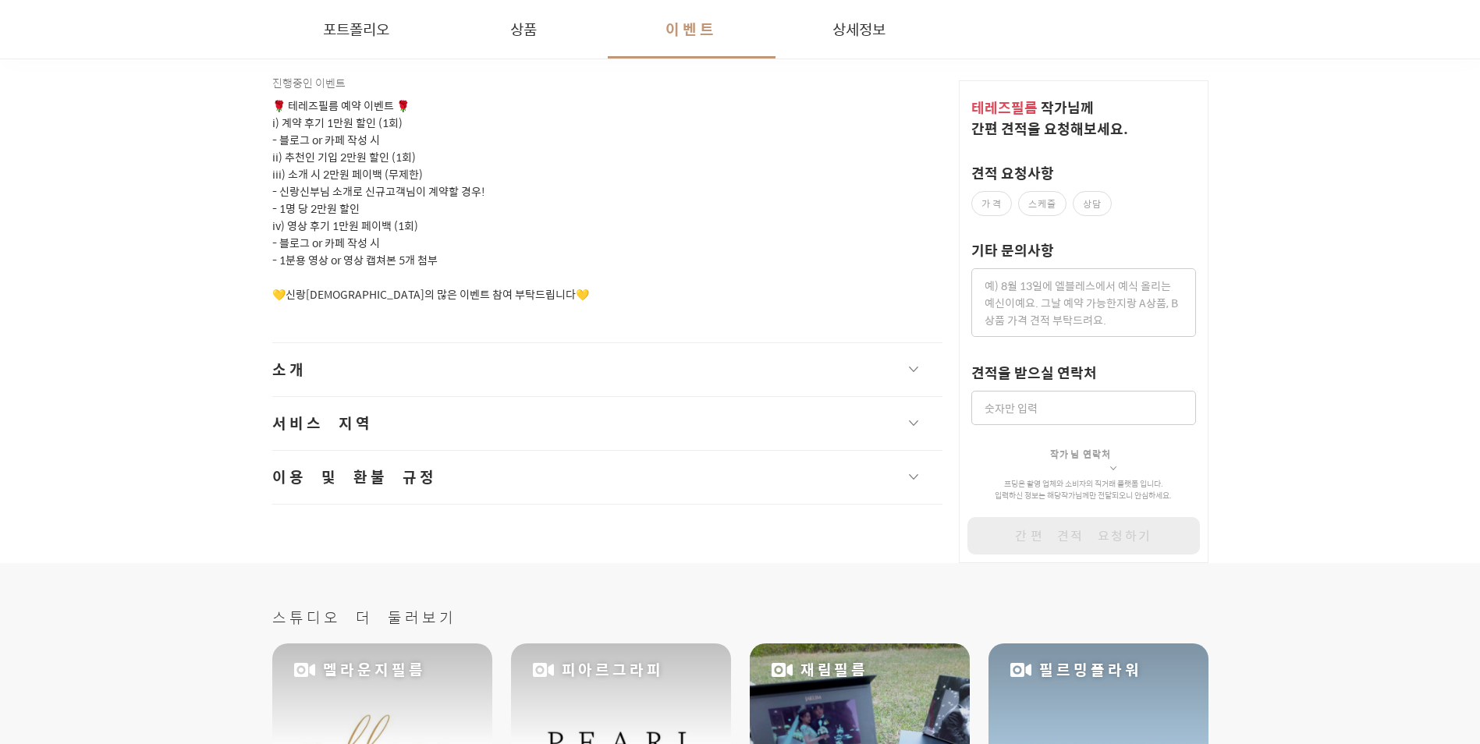
click at [307, 350] on button "소개" at bounding box center [607, 369] width 671 height 53
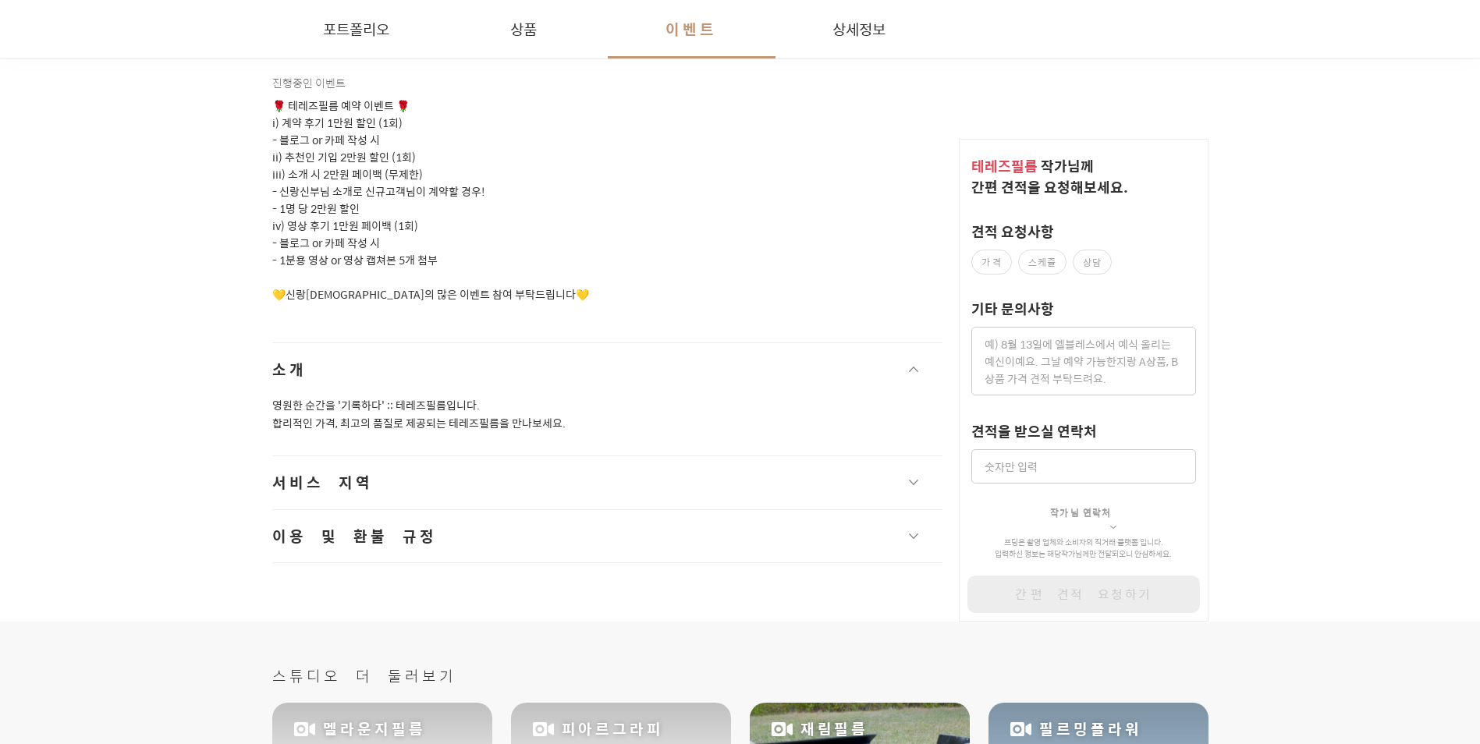
click at [360, 396] on p "영원한 순간을 '기록하다' :: 테레즈필름입니다. 합리적인 가격, 최고의 품질로 제공되는 테레즈필름을 만나보세요." at bounding box center [607, 414] width 671 height 36
click at [454, 396] on p "영원한 순간을 '기록하다' :: 테레즈필름입니다. 합리적인 가격, 최고의 품질로 제공되는 테레즈필름을 만나보세요." at bounding box center [607, 414] width 671 height 36
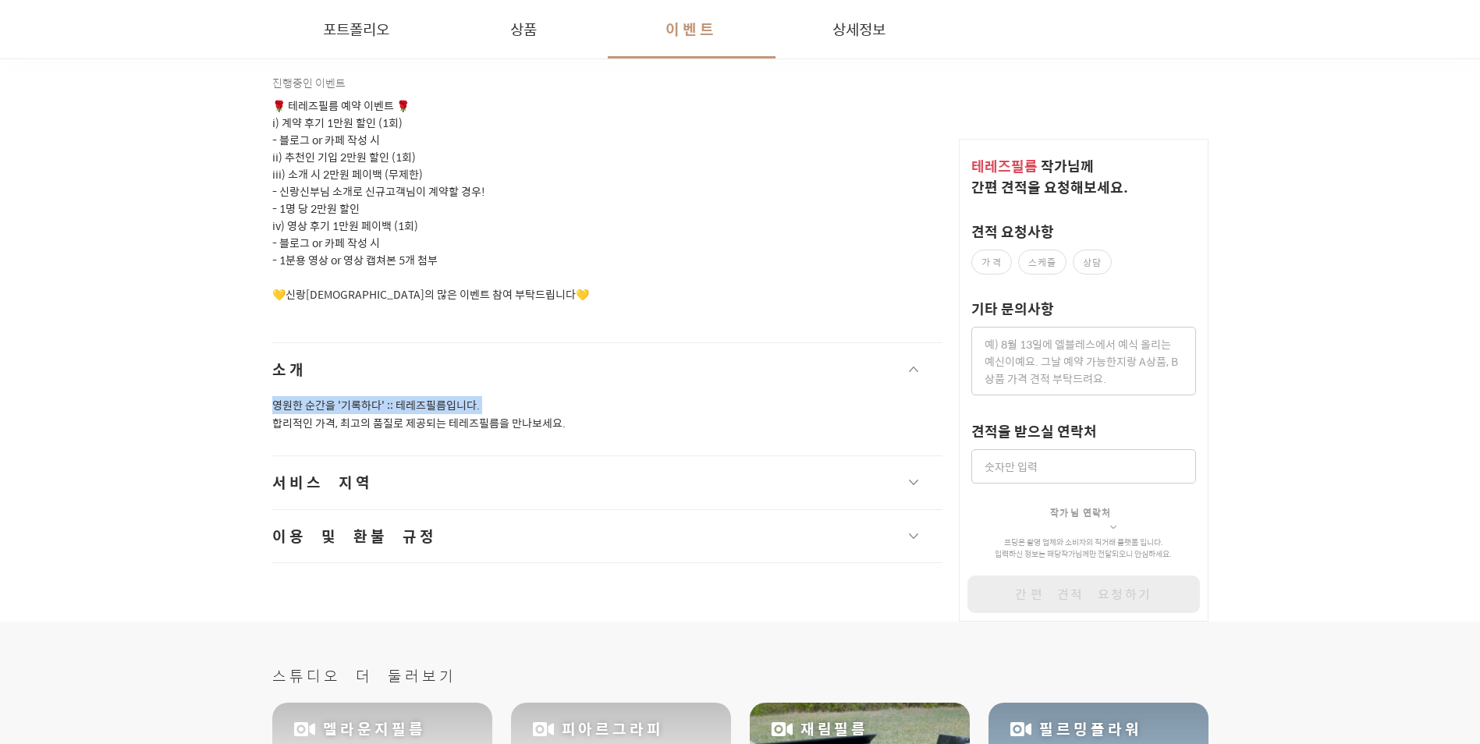
click at [454, 396] on p "영원한 순간을 '기록하다' :: 테레즈필름입니다. 합리적인 가격, 최고의 품질로 제공되는 테레즈필름을 만나보세요." at bounding box center [607, 414] width 671 height 36
click at [422, 396] on p "영원한 순간을 '기록하다' :: 테레즈필름입니다. 합리적인 가격, 최고의 품질로 제공되는 테레즈필름을 만나보세요." at bounding box center [607, 414] width 671 height 36
click at [382, 409] on p "영원한 순간을 '기록하다' :: 테레즈필름입니다. 합리적인 가격, 최고의 품질로 제공되는 테레즈필름을 만나보세요." at bounding box center [607, 414] width 671 height 36
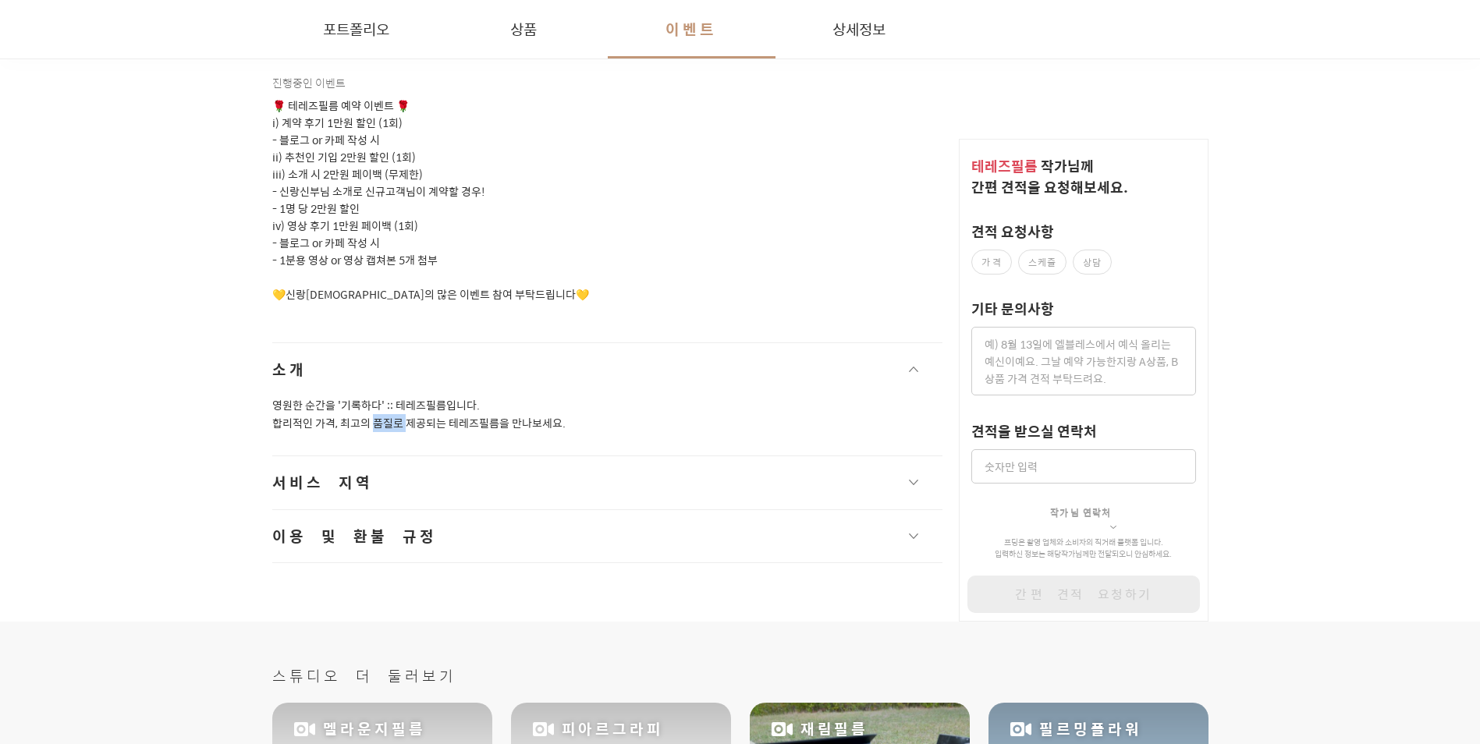
click at [382, 409] on p "영원한 순간을 '기록하다' :: 테레즈필름입니다. 합리적인 가격, 최고의 품질로 제공되는 테레즈필름을 만나보세요." at bounding box center [607, 414] width 671 height 36
click at [338, 409] on p "영원한 순간을 '기록하다' :: 테레즈필름입니다. 합리적인 가격, 최고의 품질로 제공되는 테레즈필름을 만나보세요." at bounding box center [607, 414] width 671 height 36
click at [324, 409] on p "영원한 순간을 '기록하다' :: 테레즈필름입니다. 합리적인 가격, 최고의 품질로 제공되는 테레즈필름을 만나보세요." at bounding box center [607, 414] width 671 height 36
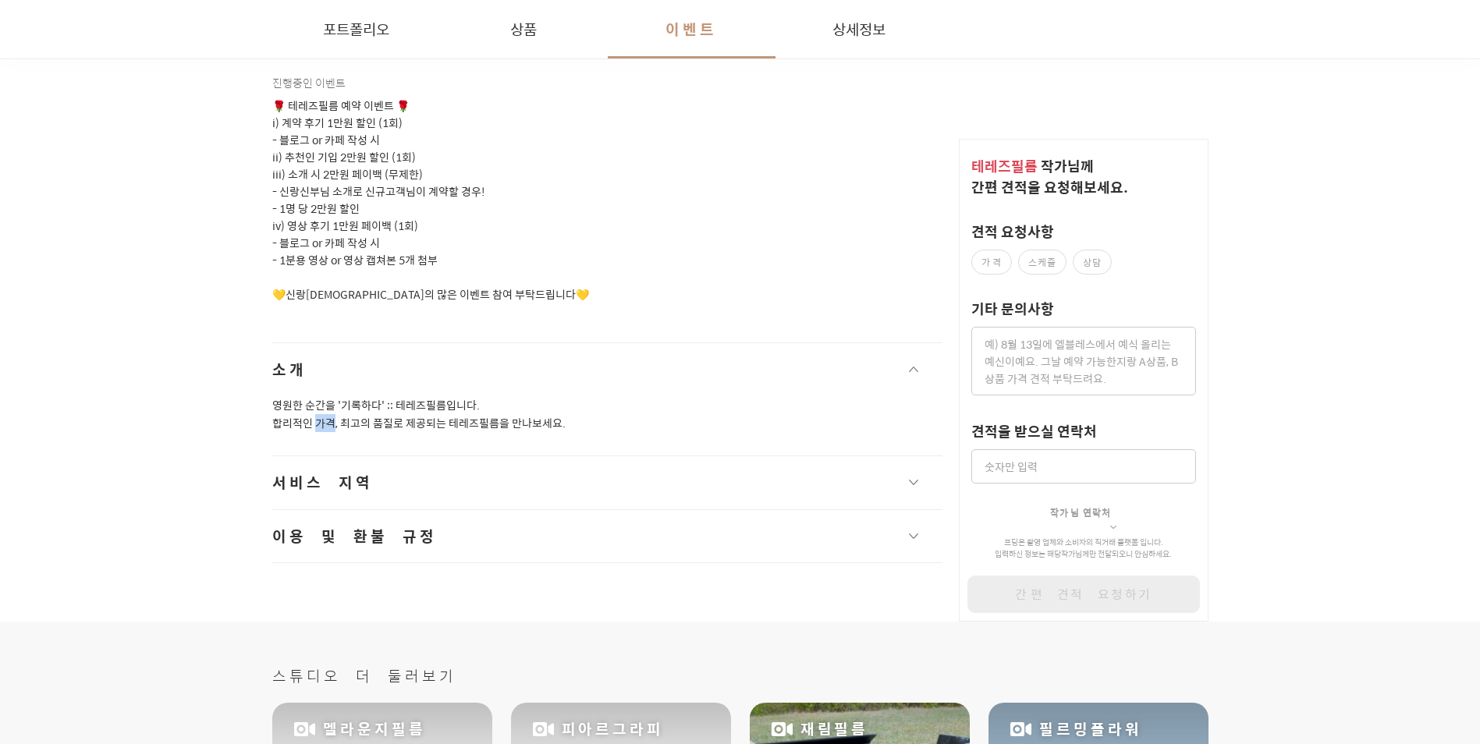
click at [324, 409] on p "영원한 순간을 '기록하다' :: 테레즈필름입니다. 합리적인 가격, 최고의 품질로 제공되는 테레즈필름을 만나보세요." at bounding box center [607, 414] width 671 height 36
click at [288, 408] on p "영원한 순간을 '기록하다' :: 테레즈필름입니다. 합리적인 가격, 최고의 품질로 제공되는 테레즈필름을 만나보세요." at bounding box center [607, 414] width 671 height 36
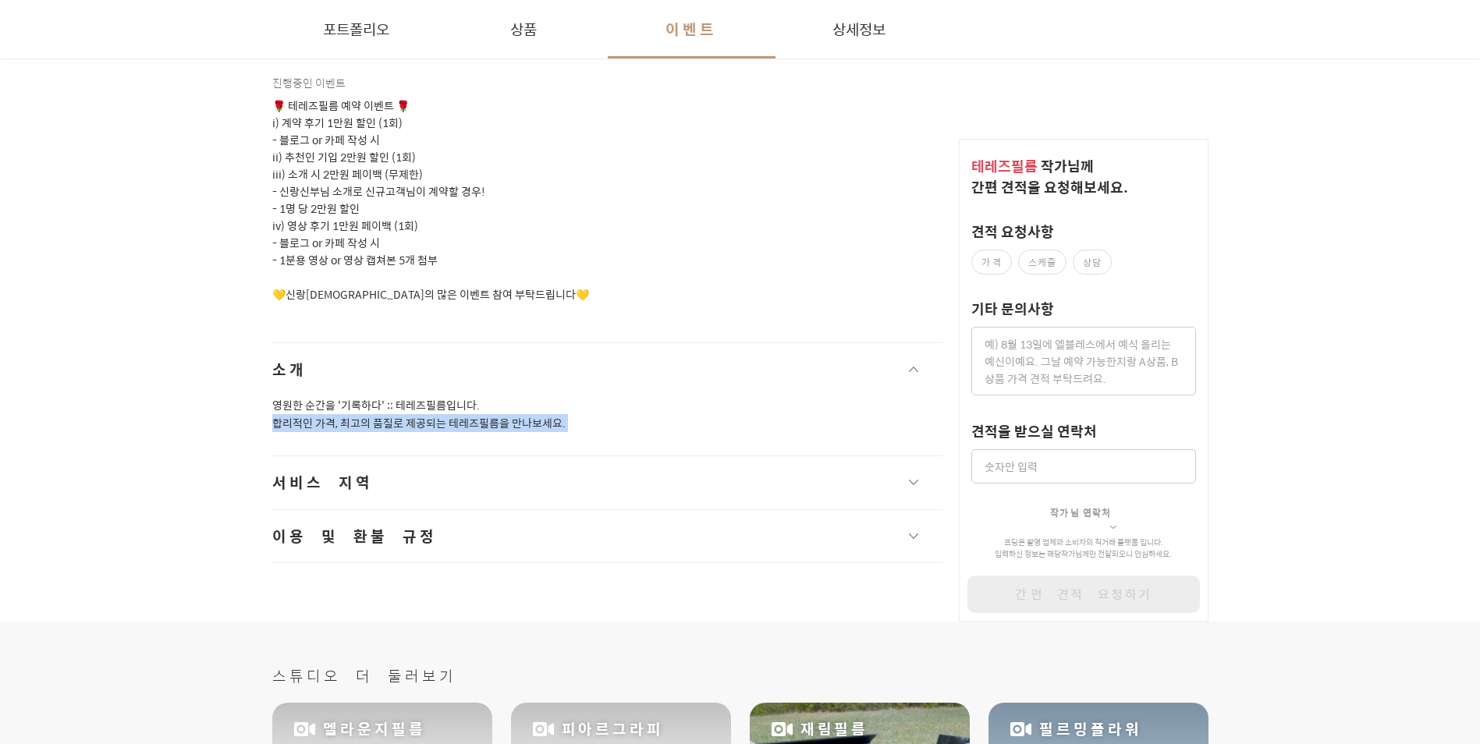
click at [319, 472] on span "서비스 지역" at bounding box center [322, 483] width 101 height 22
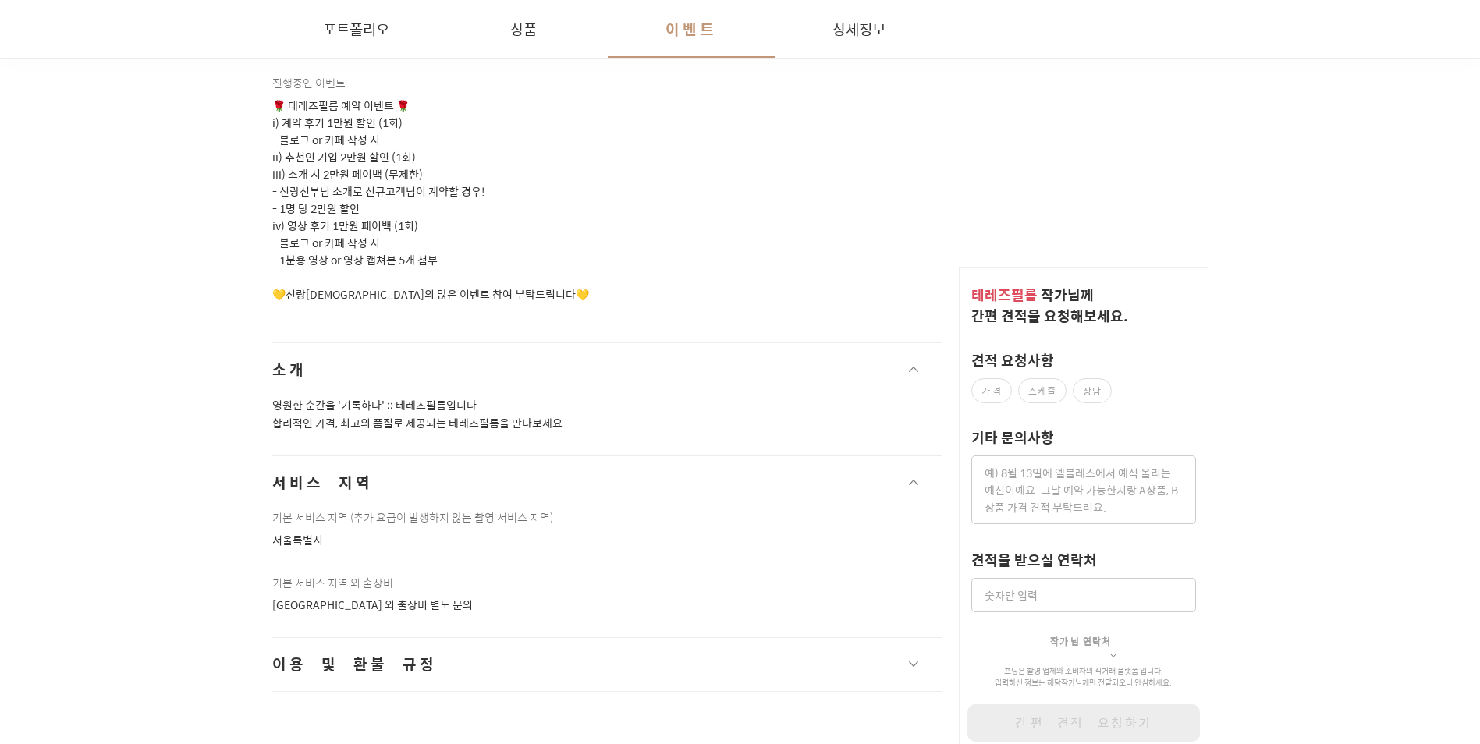
click at [319, 472] on span "서비스 지역" at bounding box center [322, 483] width 101 height 22
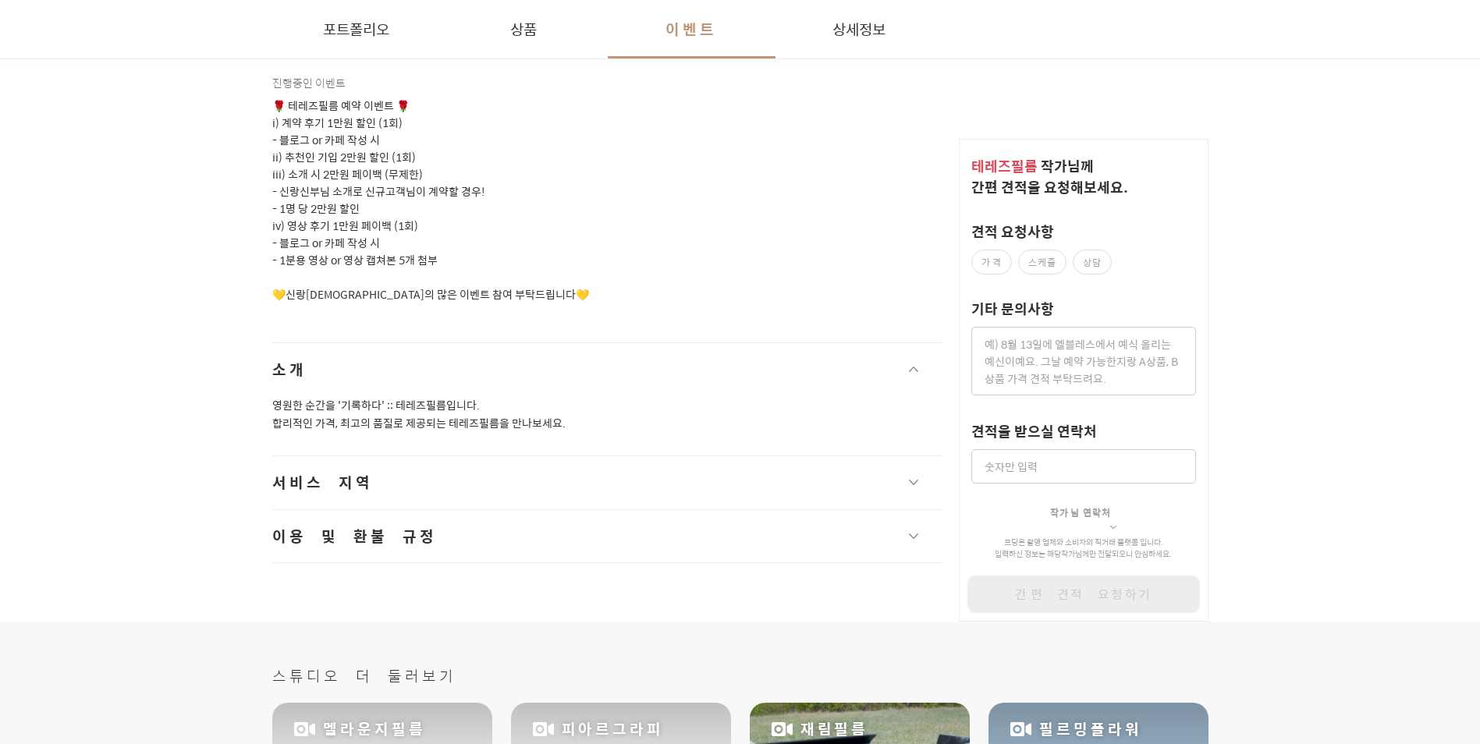
click at [337, 526] on span "이용 및 환불 규정" at bounding box center [354, 537] width 165 height 22
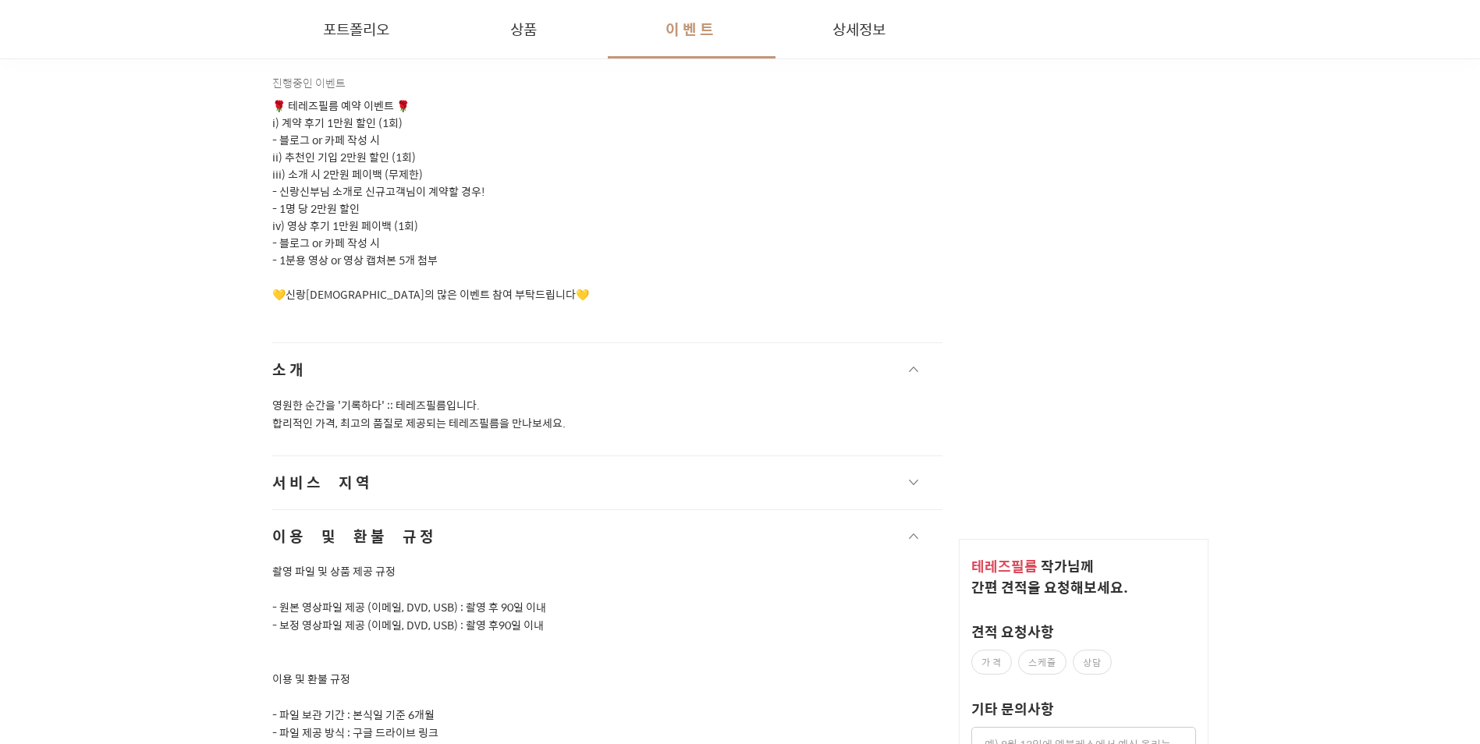
scroll to position [2419, 0]
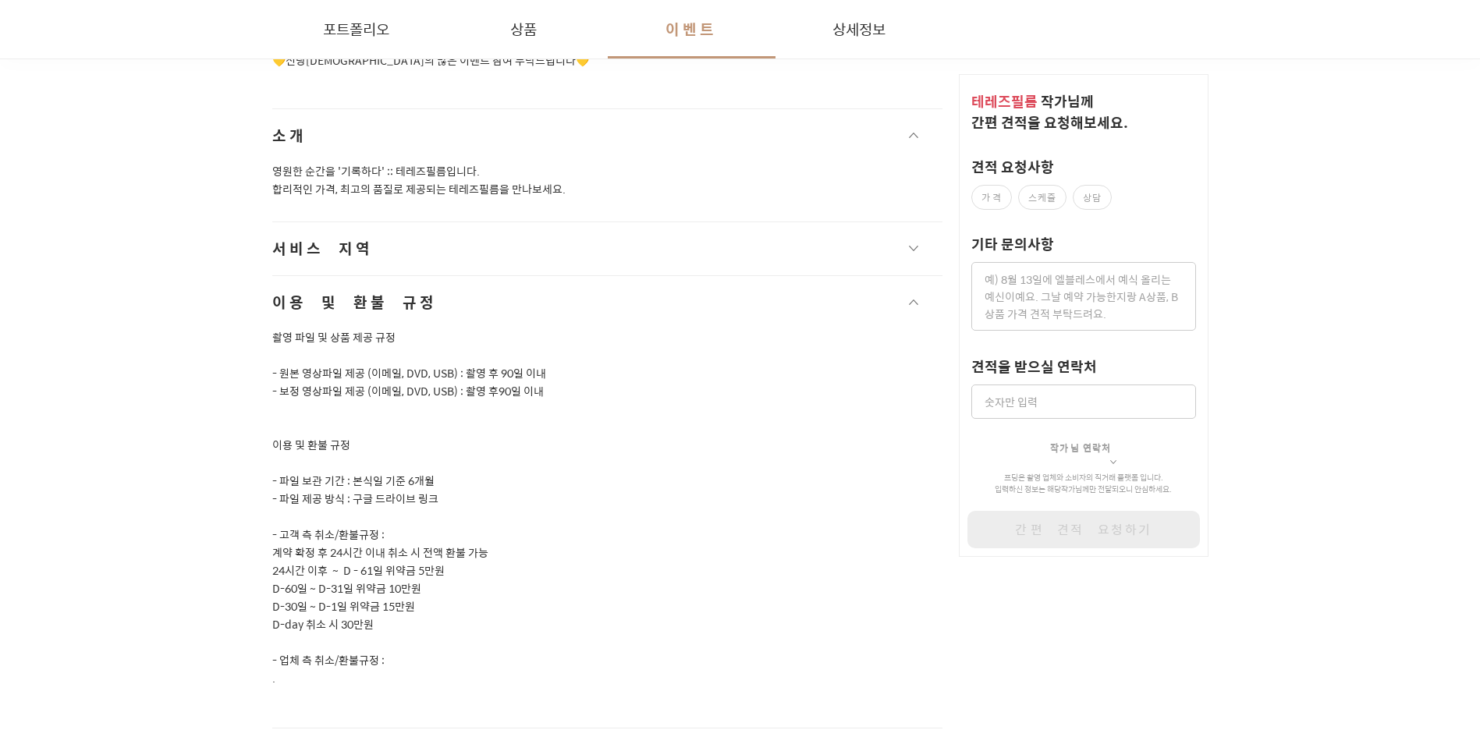
click at [421, 364] on p "- 원본 영상파일 제공 (이메일, DVD, USB) : 촬영 후 90일 이내" at bounding box center [607, 373] width 671 height 18
click at [390, 364] on p "- 원본 영상파일 제공 (이메일, DVD, USB) : 촬영 후 90일 이내" at bounding box center [607, 373] width 671 height 18
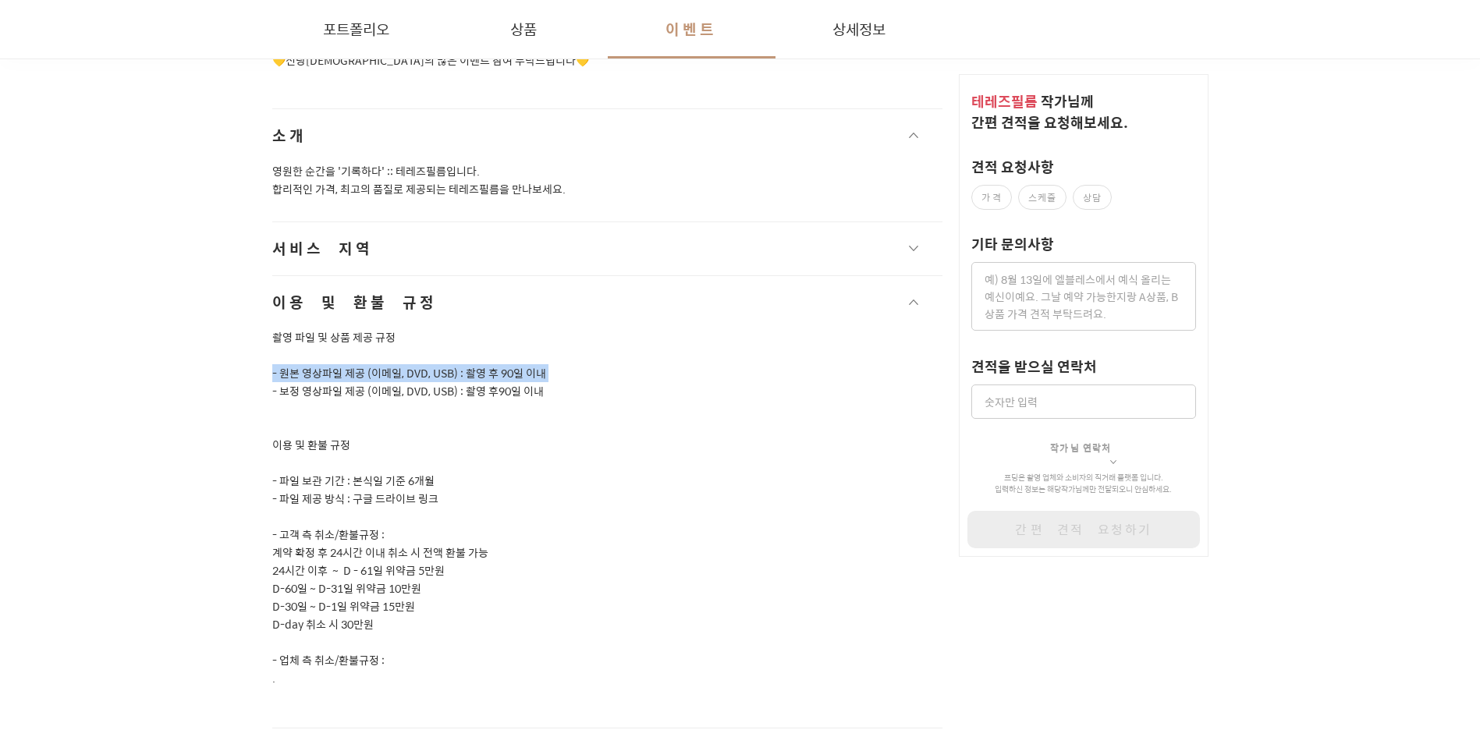
click at [390, 364] on p "- 원본 영상파일 제공 (이메일, DVD, USB) : 촬영 후 90일 이내" at bounding box center [607, 373] width 671 height 18
click at [344, 364] on p "- 원본 영상파일 제공 (이메일, DVD, USB) : 촬영 후 90일 이내" at bounding box center [607, 373] width 671 height 18
click at [345, 364] on p "- 원본 영상파일 제공 (이메일, DVD, USB) : 촬영 후 90일 이내" at bounding box center [607, 373] width 671 height 18
click at [328, 364] on p "- 원본 영상파일 제공 (이메일, DVD, USB) : 촬영 후 90일 이내" at bounding box center [607, 373] width 671 height 18
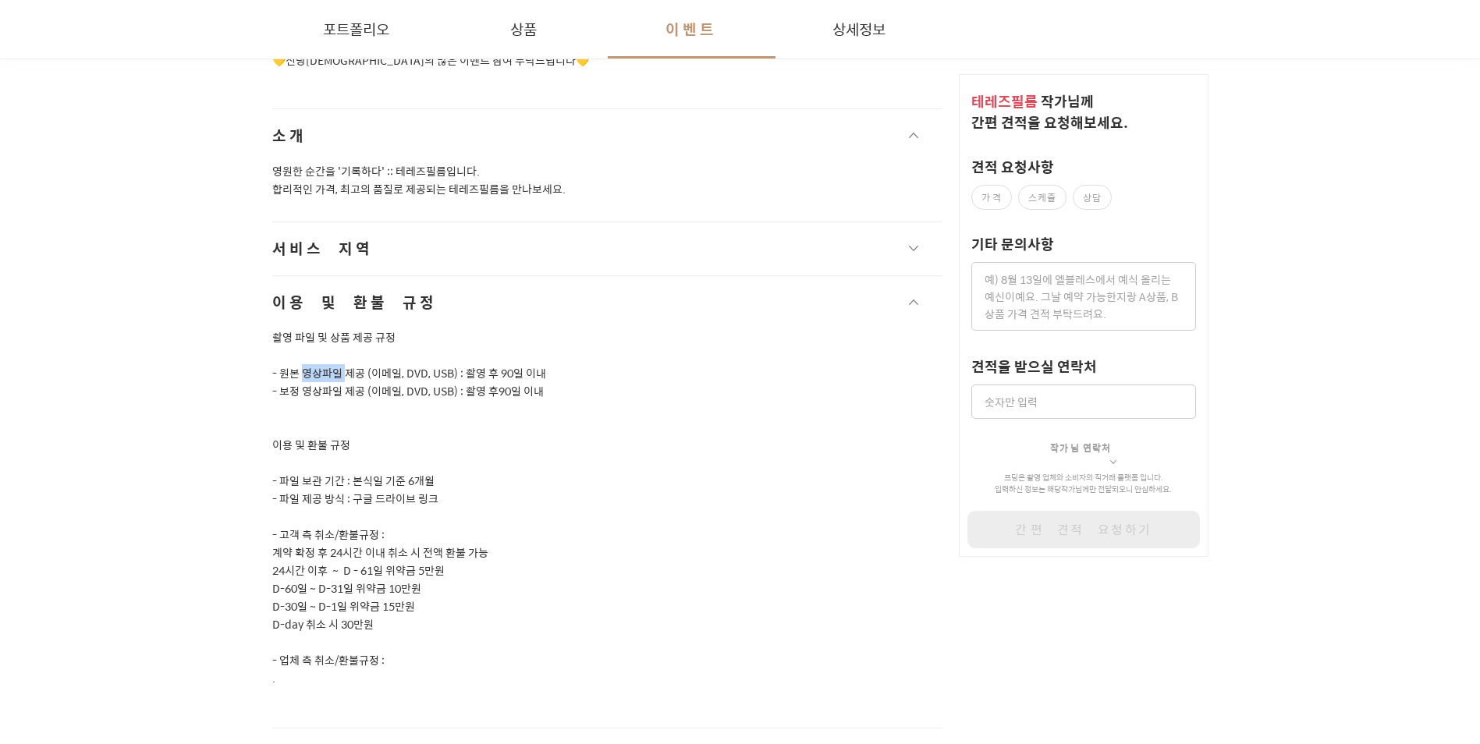
click at [328, 364] on p "- 원본 영상파일 제공 (이메일, DVD, USB) : 촬영 후 90일 이내" at bounding box center [607, 373] width 671 height 18
click at [332, 400] on p at bounding box center [607, 409] width 671 height 18
click at [392, 382] on p "- 보정 영상파일 제공 (이메일, DVD, USB) : 촬영 후90일 이내" at bounding box center [607, 391] width 671 height 18
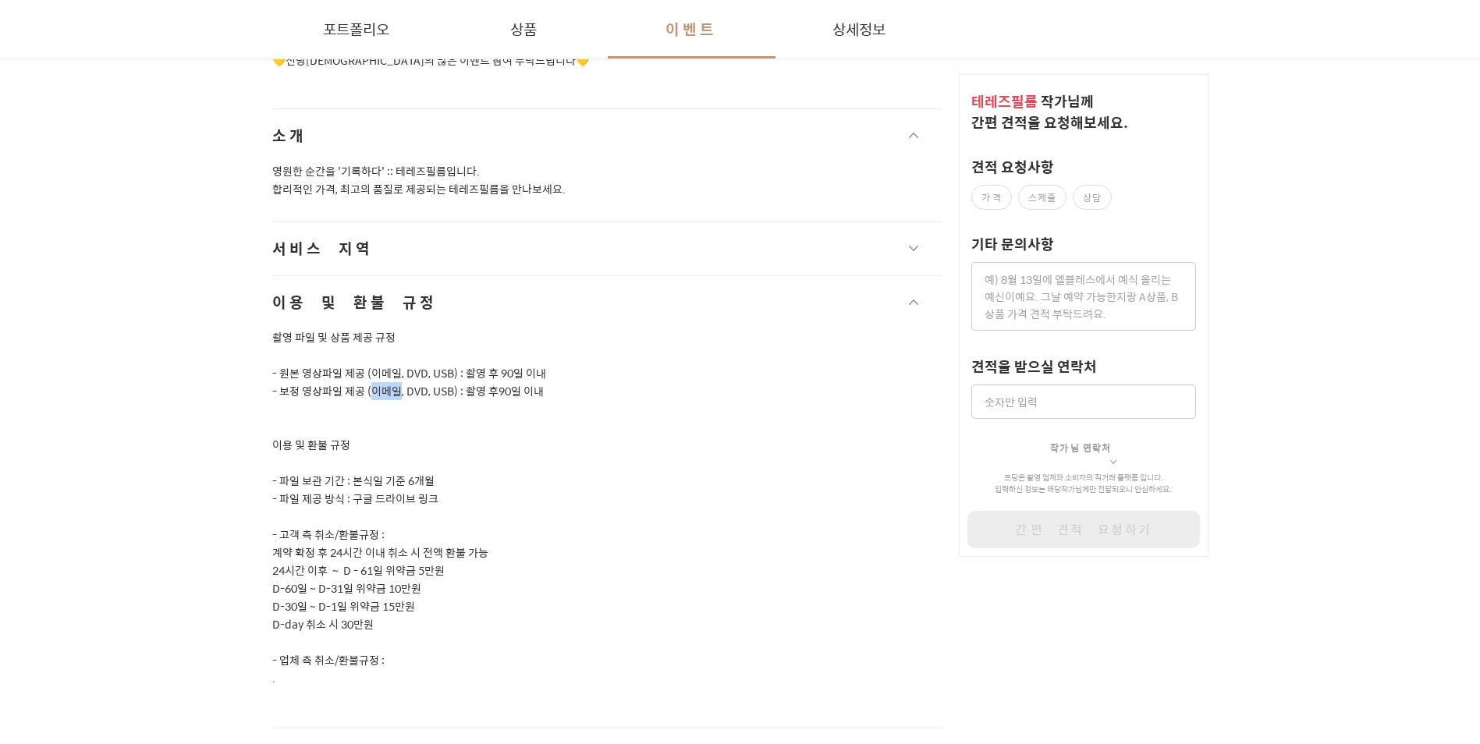
click at [393, 382] on p "- 보정 영상파일 제공 (이메일, DVD, USB) : 촬영 후90일 이내" at bounding box center [607, 391] width 671 height 18
click at [420, 382] on p "- 보정 영상파일 제공 (이메일, DVD, USB) : 촬영 후90일 이내" at bounding box center [607, 391] width 671 height 18
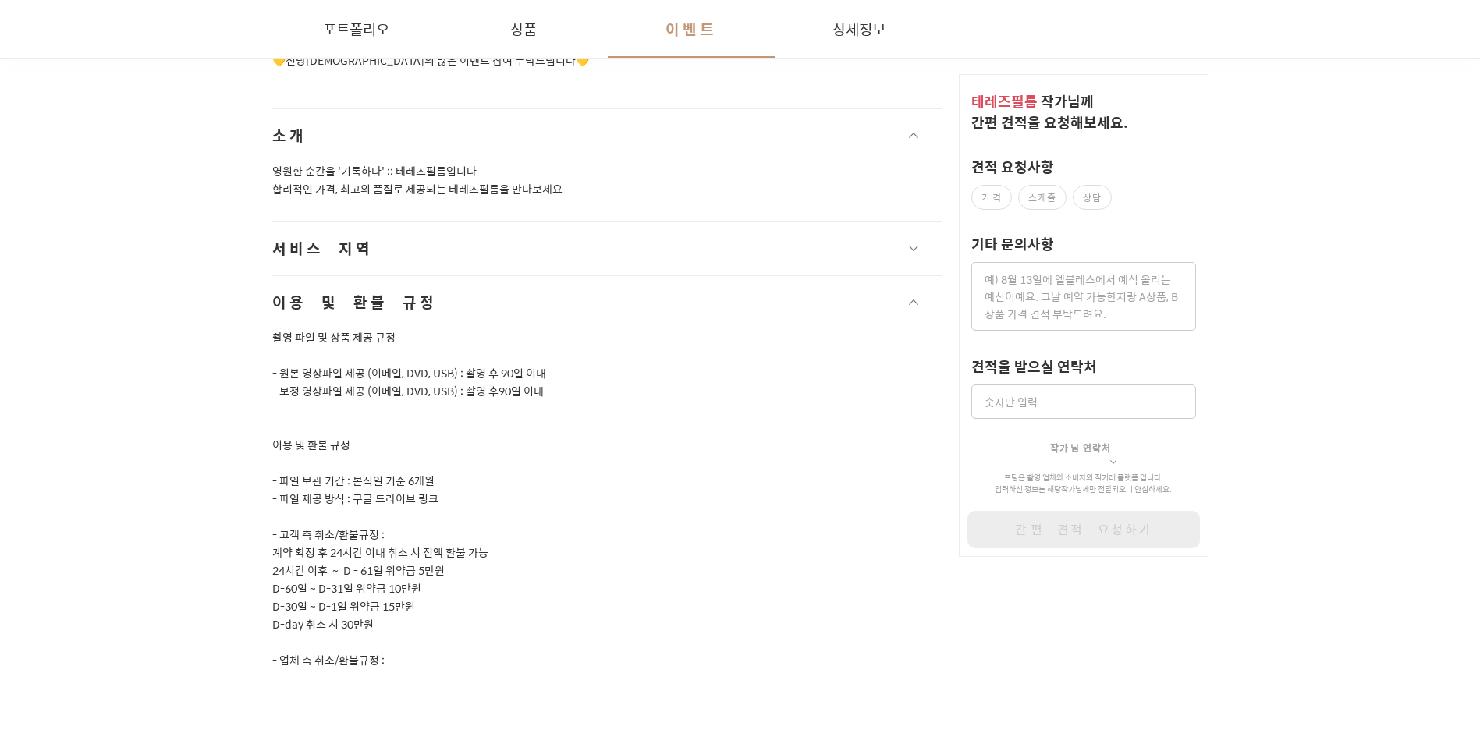
click at [420, 454] on p at bounding box center [607, 463] width 671 height 18
click at [428, 436] on p "이용 및 환불 규정" at bounding box center [607, 445] width 671 height 18
click at [466, 472] on p "- 파일 보관 기간 : 본식일 기준 6개월" at bounding box center [607, 481] width 671 height 18
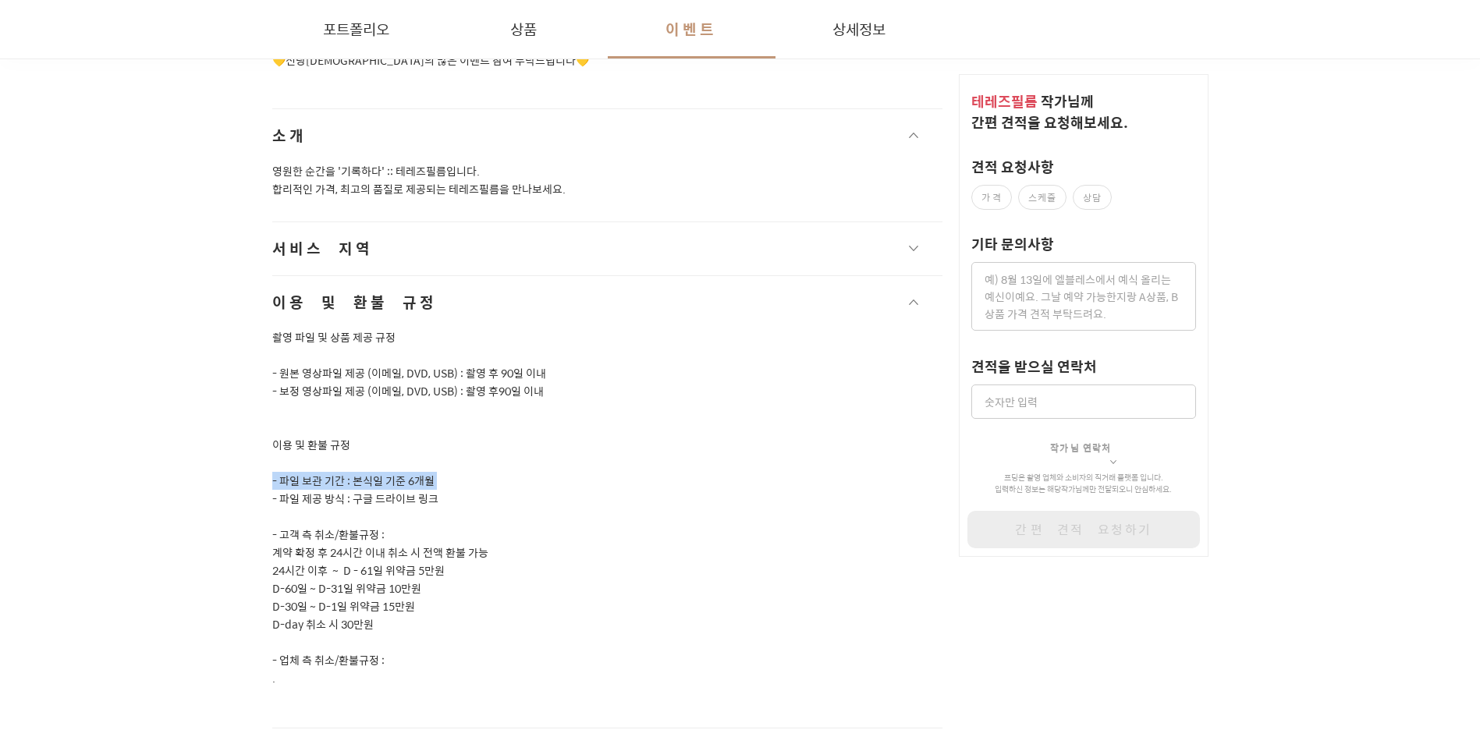
click at [466, 472] on p "- 파일 보관 기간 : 본식일 기준 6개월" at bounding box center [607, 481] width 671 height 18
click at [467, 490] on p "- 파일 제공 방식 : 구글 드라이브 링크" at bounding box center [607, 499] width 671 height 18
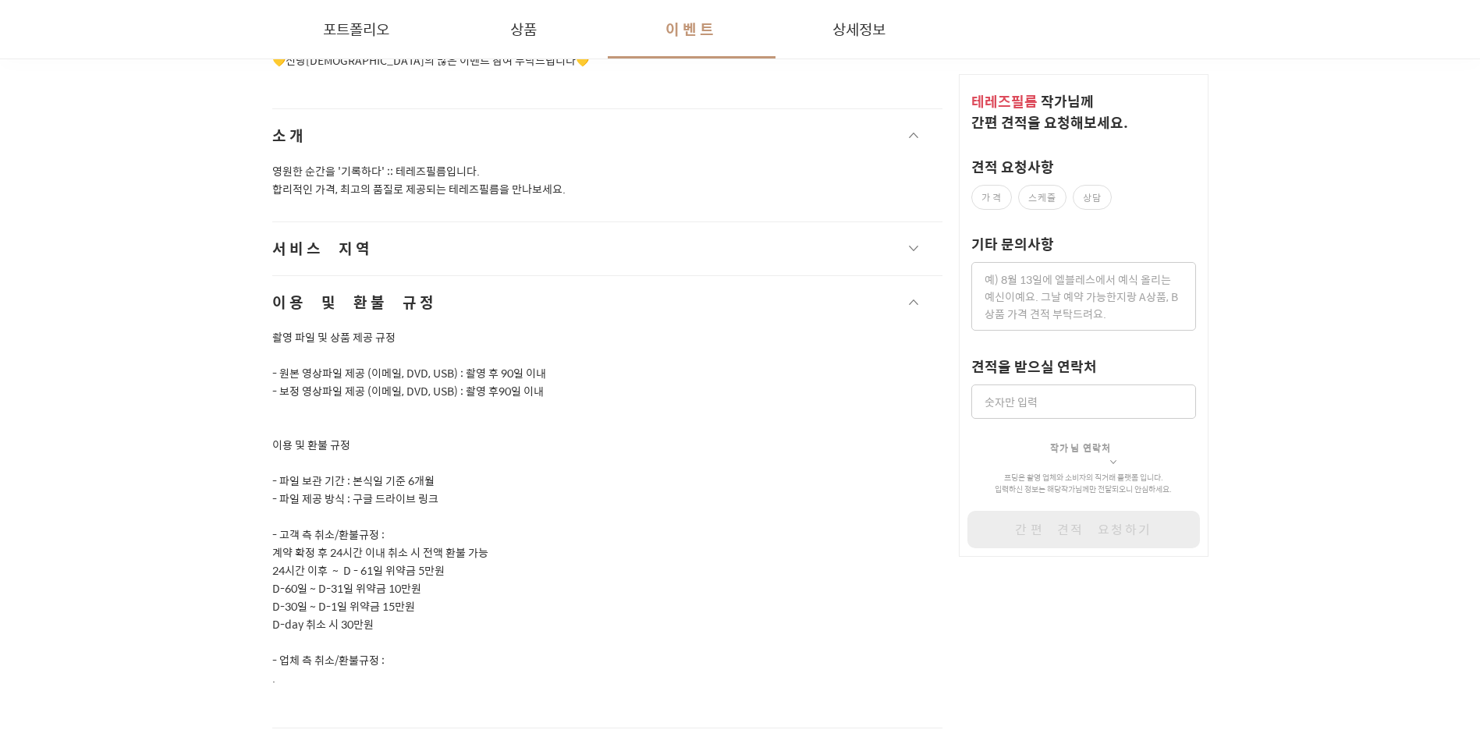
click at [512, 526] on p "- 고객 측 취소/환불규정 :" at bounding box center [607, 535] width 671 height 18
click at [519, 562] on p "24시간 이후 ~ D - 61일 위약금 5만원" at bounding box center [607, 571] width 671 height 18
click at [498, 580] on p "D-60일 ~ D-31일 위약금 10만원" at bounding box center [607, 589] width 671 height 18
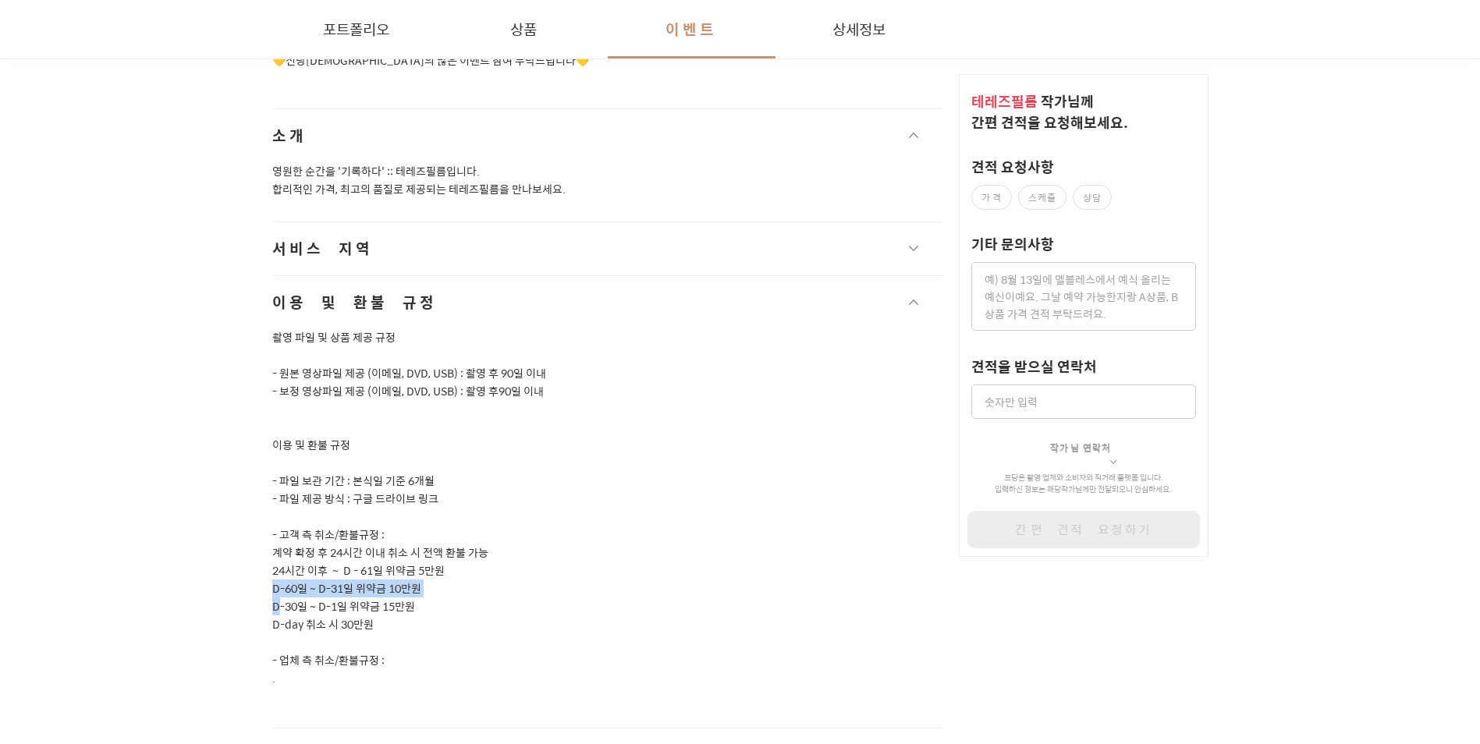
click at [498, 580] on p "D-60일 ~ D-31일 위약금 10만원" at bounding box center [607, 589] width 671 height 18
click at [477, 598] on p "D-30일 ~ D-1일 위약금 15만원" at bounding box center [607, 607] width 671 height 18
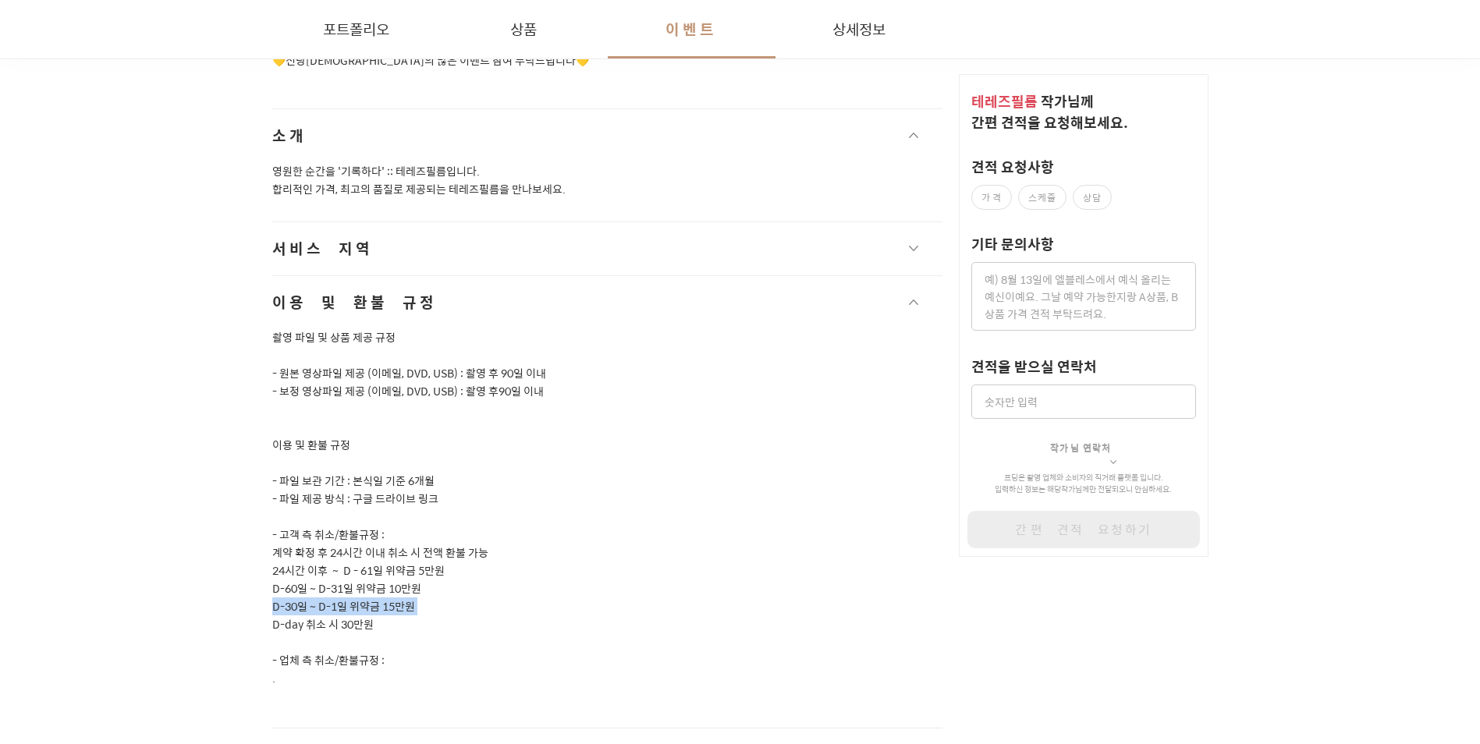
click at [466, 598] on p "D-30일 ~ D-1일 위약금 15만원" at bounding box center [607, 607] width 671 height 18
click at [467, 634] on p at bounding box center [607, 643] width 671 height 18
click at [467, 616] on p "D-day 취소 시 30만원" at bounding box center [607, 625] width 671 height 18
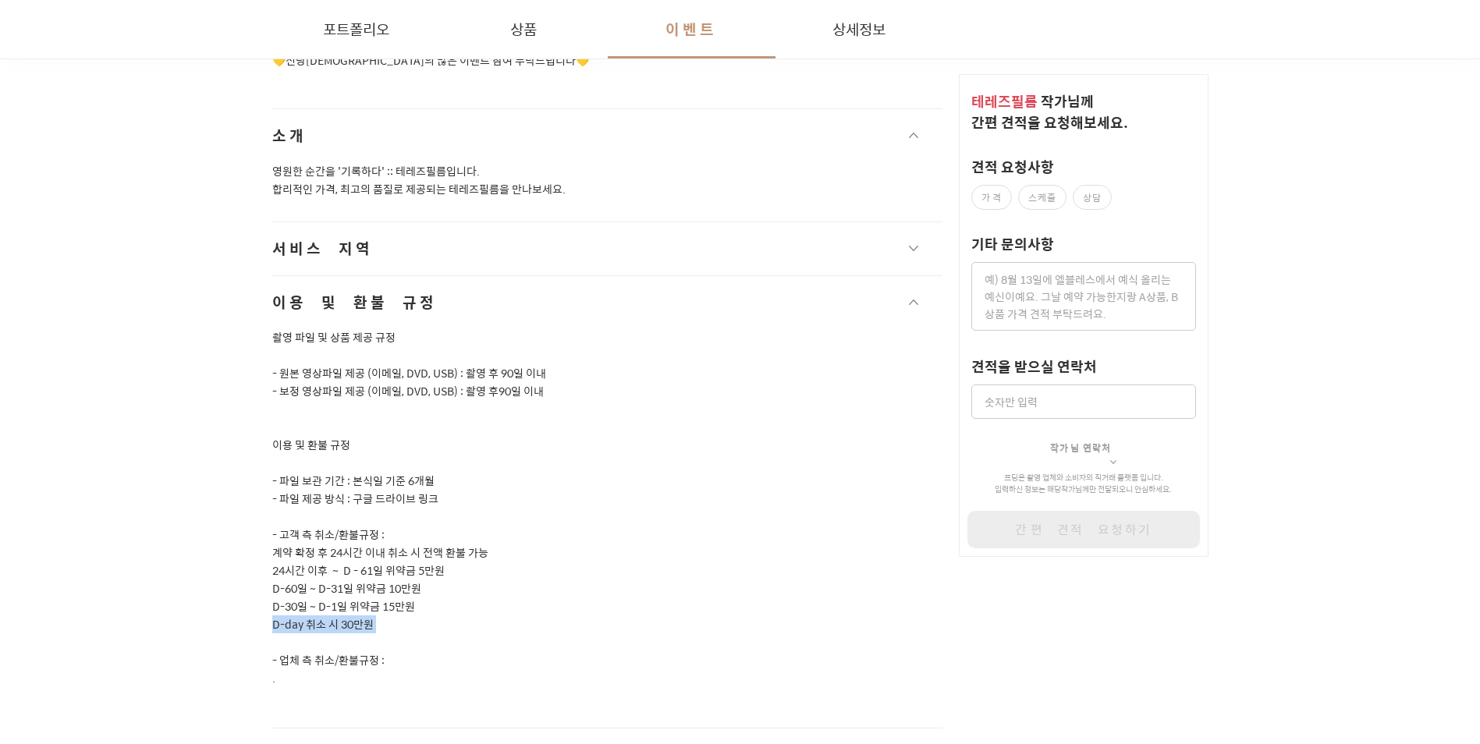
click at [467, 616] on p "D-day 취소 시 30만원" at bounding box center [607, 625] width 671 height 18
click at [463, 616] on p "D-day 취소 시 30만원" at bounding box center [607, 625] width 671 height 18
click at [459, 652] on p "- 업체 측 취소/환불규정 :" at bounding box center [607, 661] width 671 height 18
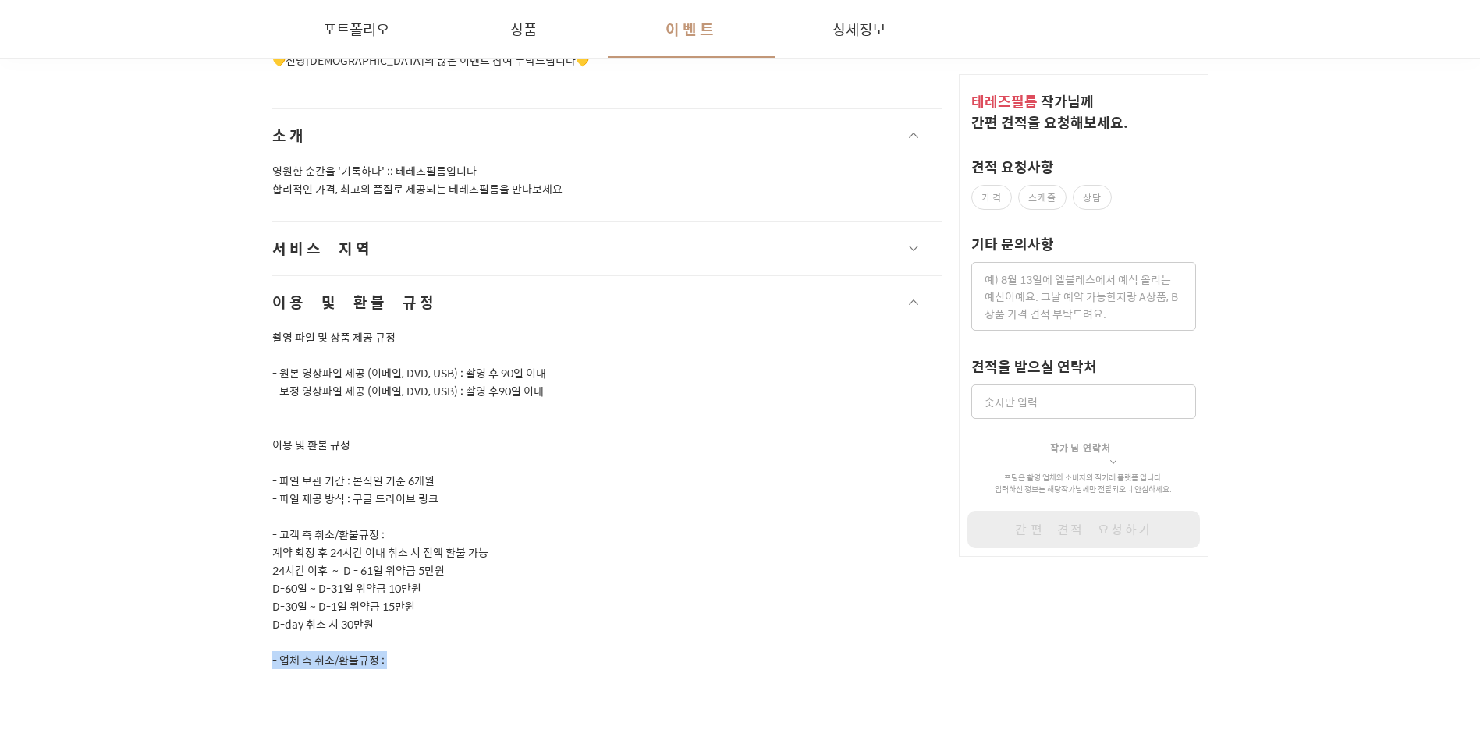
click at [459, 652] on p "- 업체 측 취소/환불규정 :" at bounding box center [607, 661] width 671 height 18
click at [447, 616] on p "D-day 취소 시 30만원" at bounding box center [607, 625] width 671 height 18
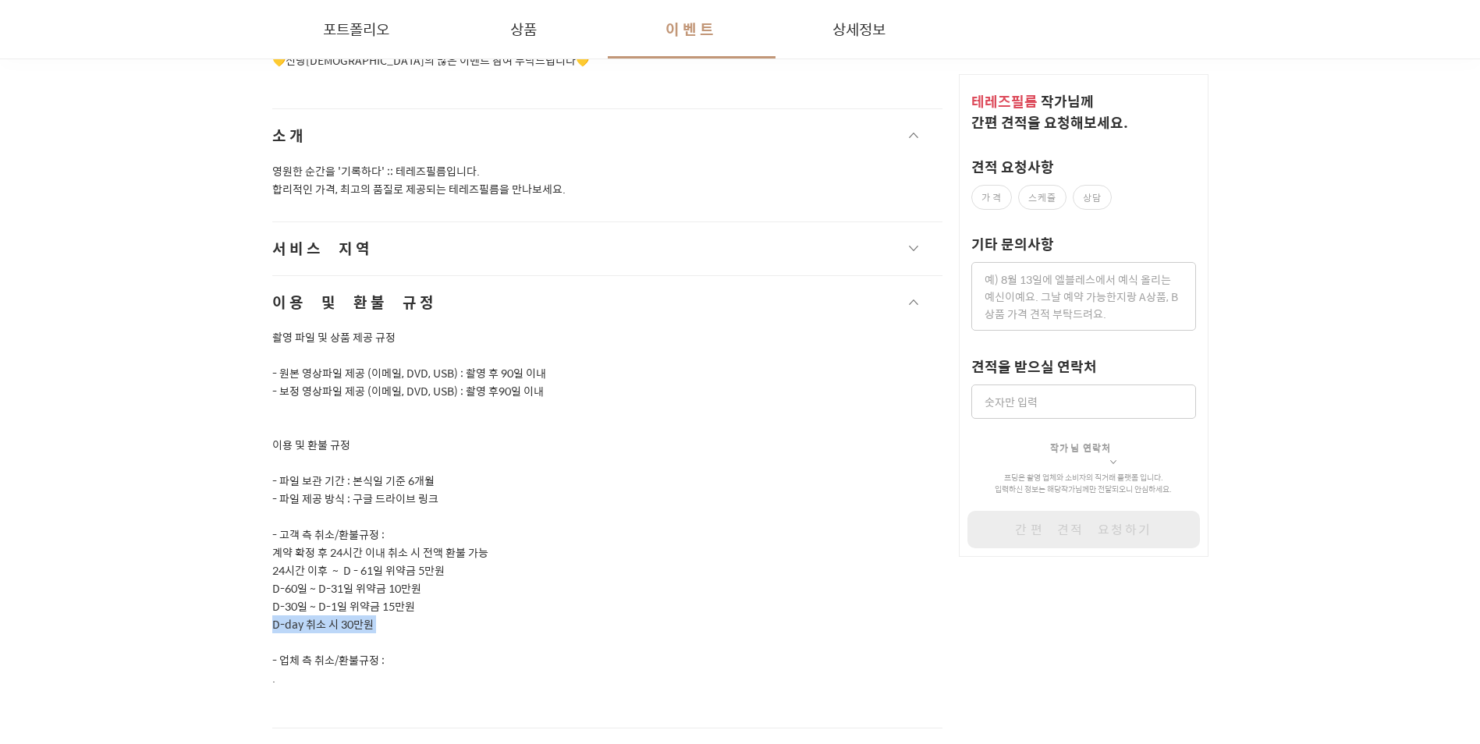
click at [453, 634] on p at bounding box center [607, 643] width 671 height 18
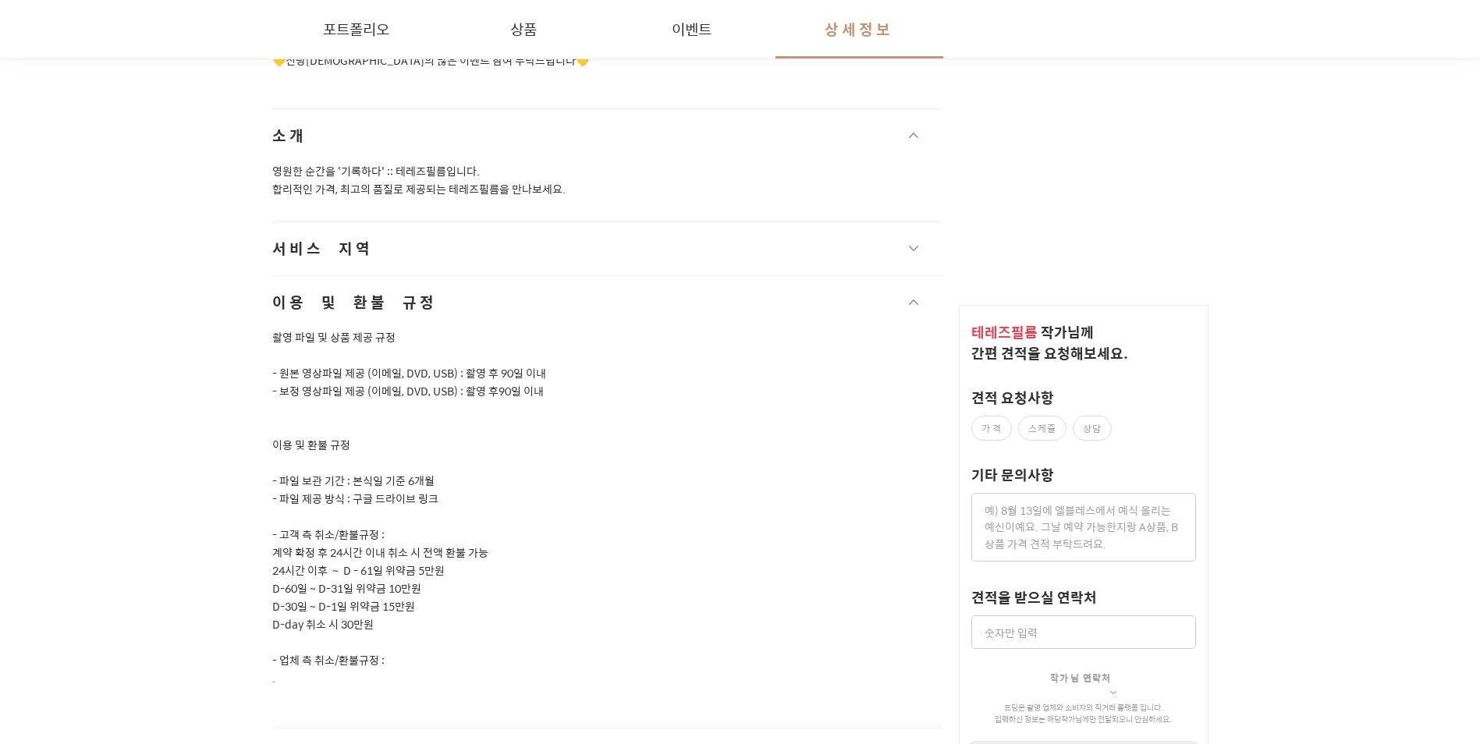
scroll to position [2731, 0]
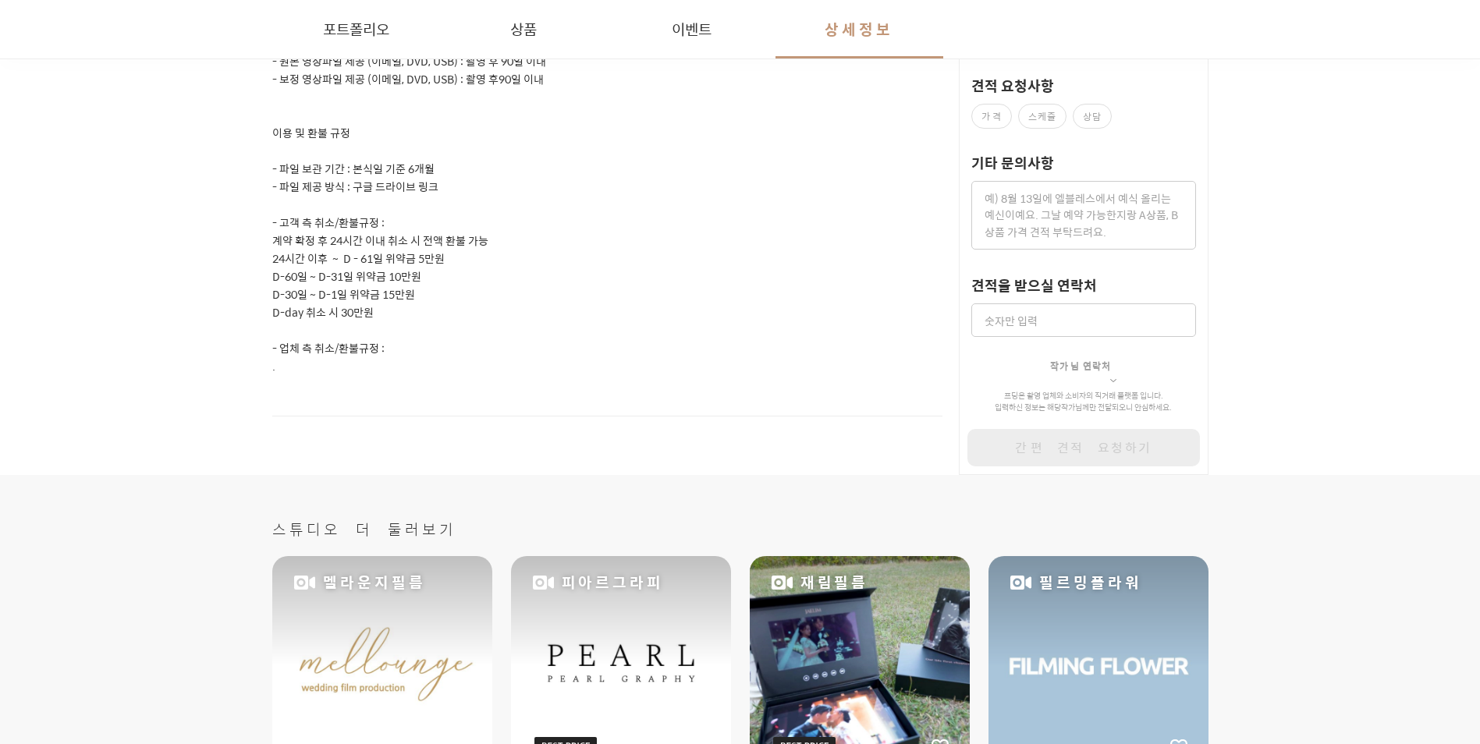
click at [320, 178] on p "- 파일 제공 방식 : 구글 드라이브 링크" at bounding box center [607, 187] width 671 height 18
click at [319, 178] on p "- 파일 제공 방식 : 구글 드라이브 링크" at bounding box center [607, 187] width 671 height 18
click at [314, 178] on p "- 파일 제공 방식 : 구글 드라이브 링크" at bounding box center [607, 187] width 671 height 18
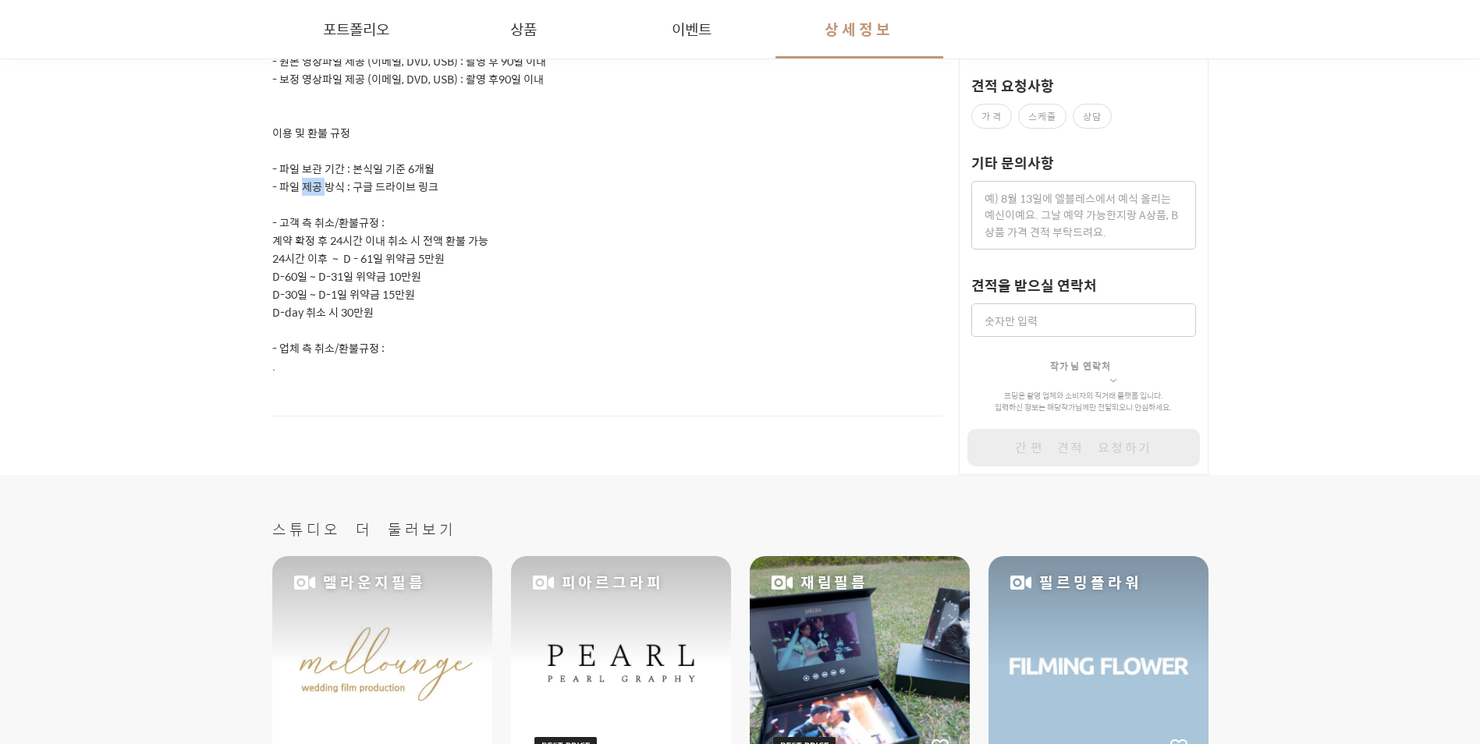
click at [314, 178] on p "- 파일 제공 방식 : 구글 드라이브 링크" at bounding box center [607, 187] width 671 height 18
click at [332, 178] on p "- 파일 제공 방식 : 구글 드라이브 링크" at bounding box center [607, 187] width 671 height 18
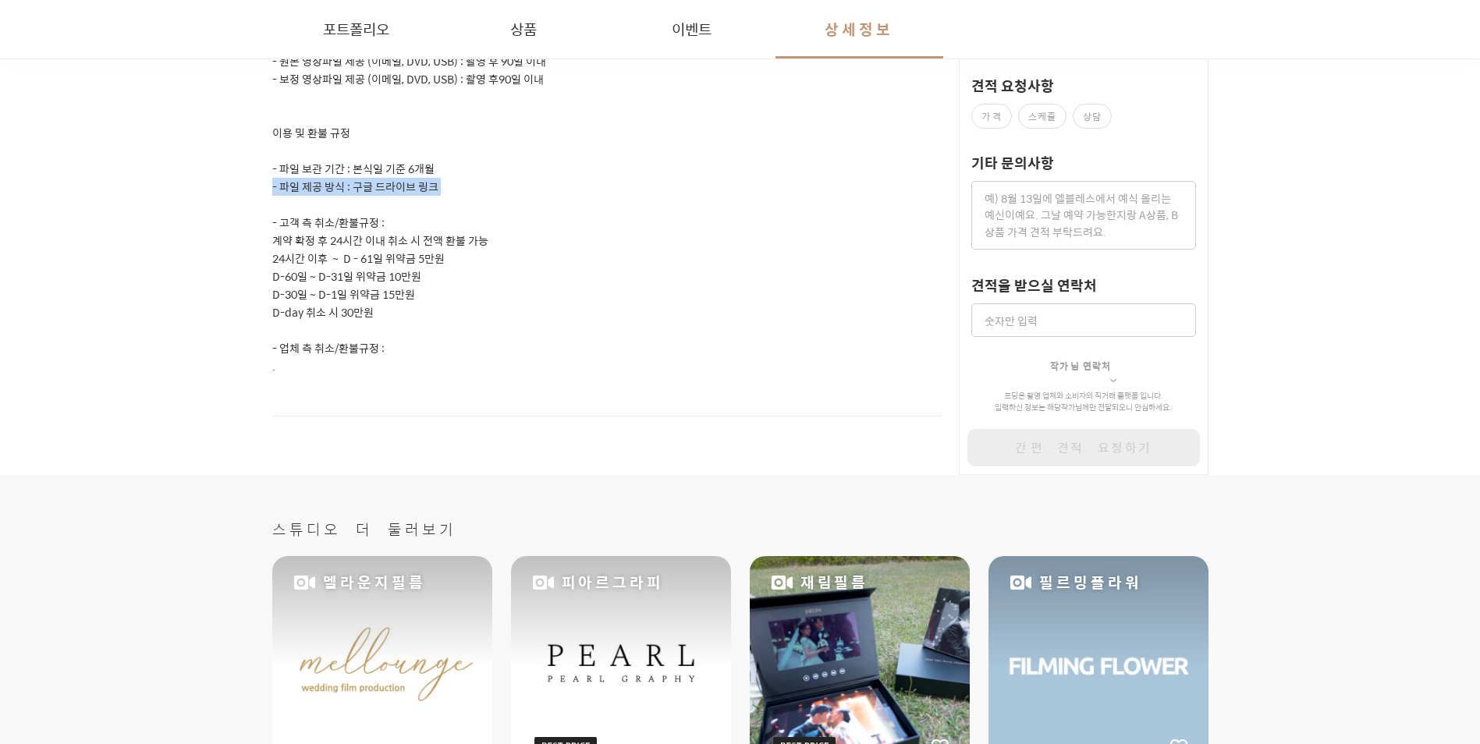
click at [353, 178] on p "- 파일 제공 방식 : 구글 드라이브 링크" at bounding box center [607, 187] width 671 height 18
click at [358, 178] on p "- 파일 제공 방식 : 구글 드라이브 링크" at bounding box center [607, 187] width 671 height 18
click at [390, 178] on p "- 파일 제공 방식 : 구글 드라이브 링크" at bounding box center [607, 187] width 671 height 18
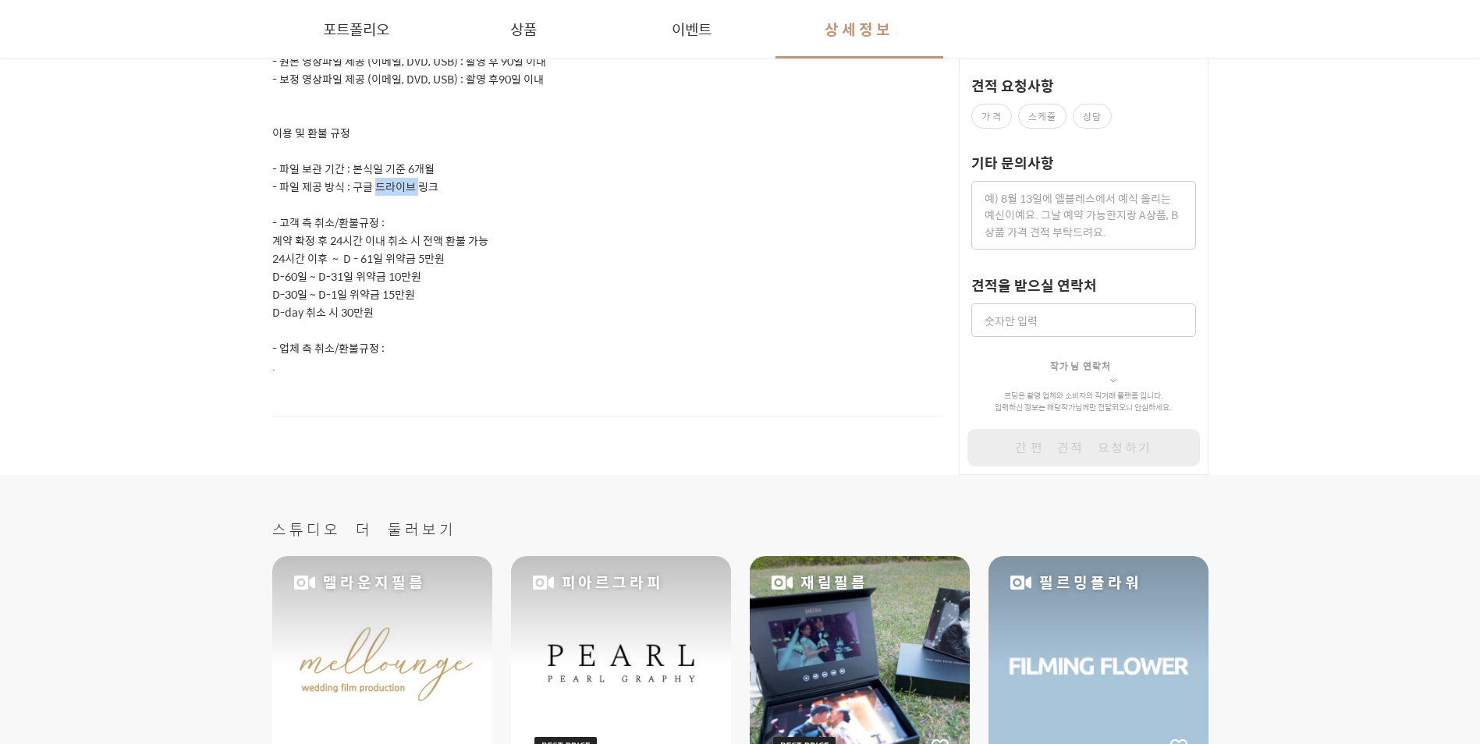
click at [390, 178] on p "- 파일 제공 방식 : 구글 드라이브 링크" at bounding box center [607, 187] width 671 height 18
click at [442, 178] on p "- 파일 제공 방식 : 구글 드라이브 링크" at bounding box center [607, 187] width 671 height 18
click at [428, 178] on p "- 파일 제공 방식 : 구글 드라이브 링크" at bounding box center [607, 187] width 671 height 18
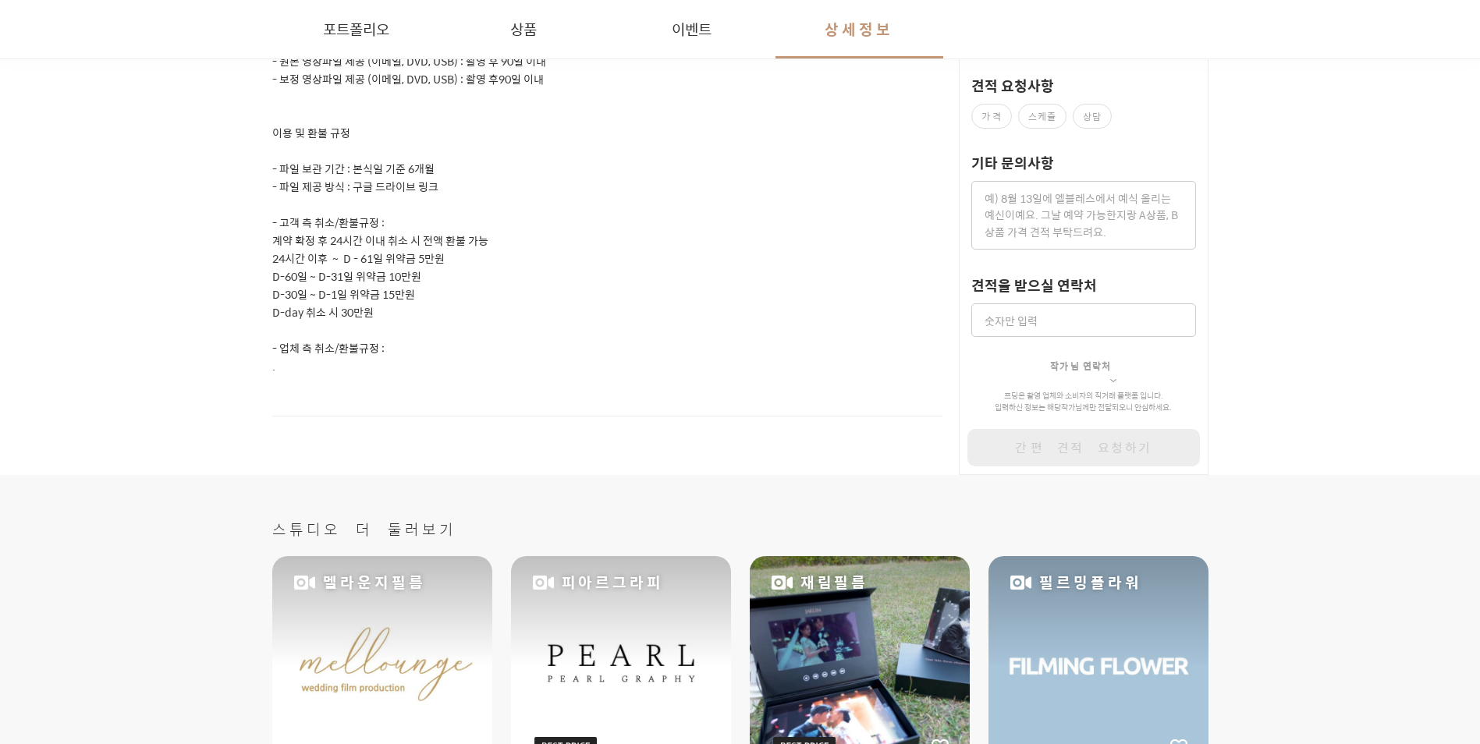
click at [397, 178] on p "- 파일 제공 방식 : 구글 드라이브 링크" at bounding box center [607, 187] width 671 height 18
click at [396, 178] on p "- 파일 제공 방식 : 구글 드라이브 링크" at bounding box center [607, 187] width 671 height 18
click at [352, 178] on p "- 파일 제공 방식 : 구글 드라이브 링크" at bounding box center [607, 187] width 671 height 18
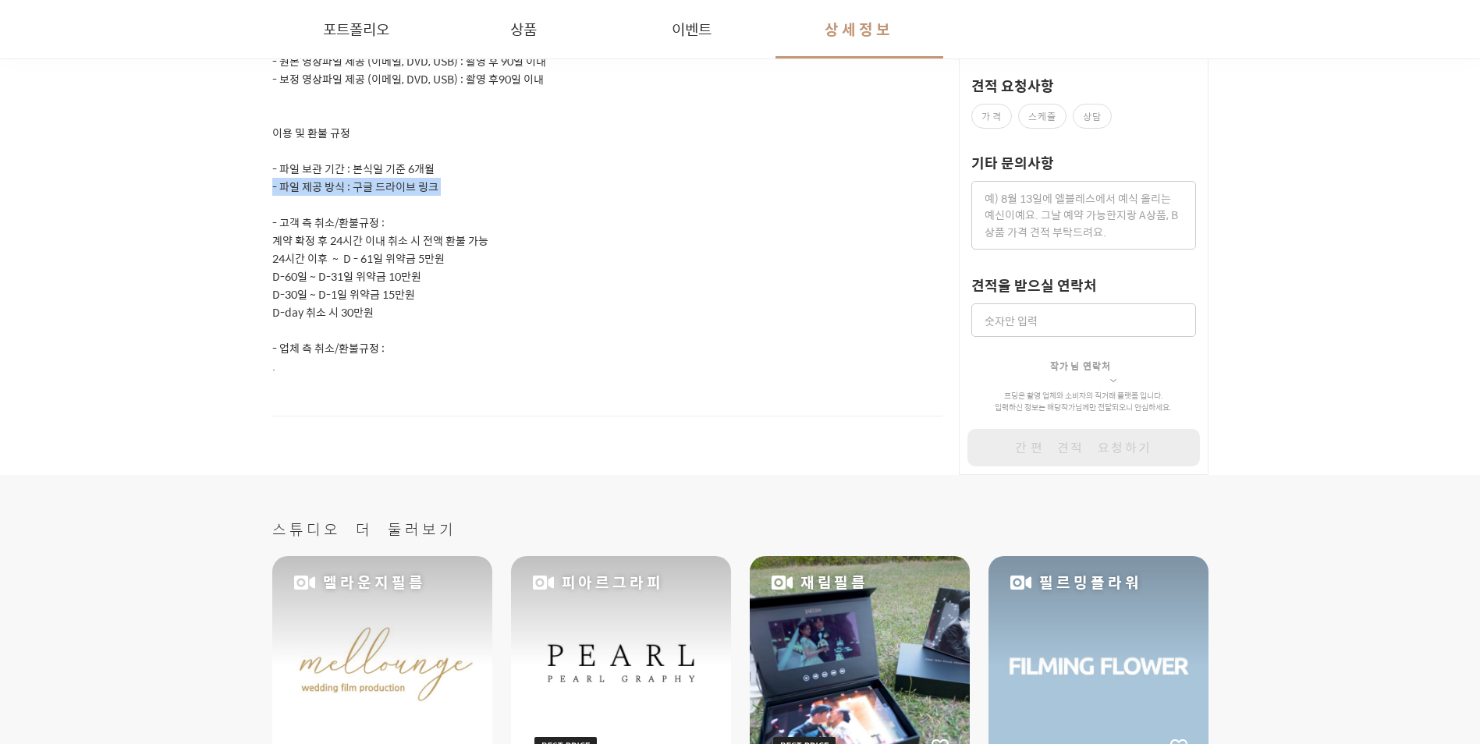
click at [352, 178] on p "- 파일 제공 방식 : 구글 드라이브 링크" at bounding box center [607, 187] width 671 height 18
click at [334, 178] on p "- 파일 제공 방식 : 구글 드라이브 링크" at bounding box center [607, 187] width 671 height 18
click at [296, 178] on p "- 파일 제공 방식 : 구글 드라이브 링크" at bounding box center [607, 187] width 671 height 18
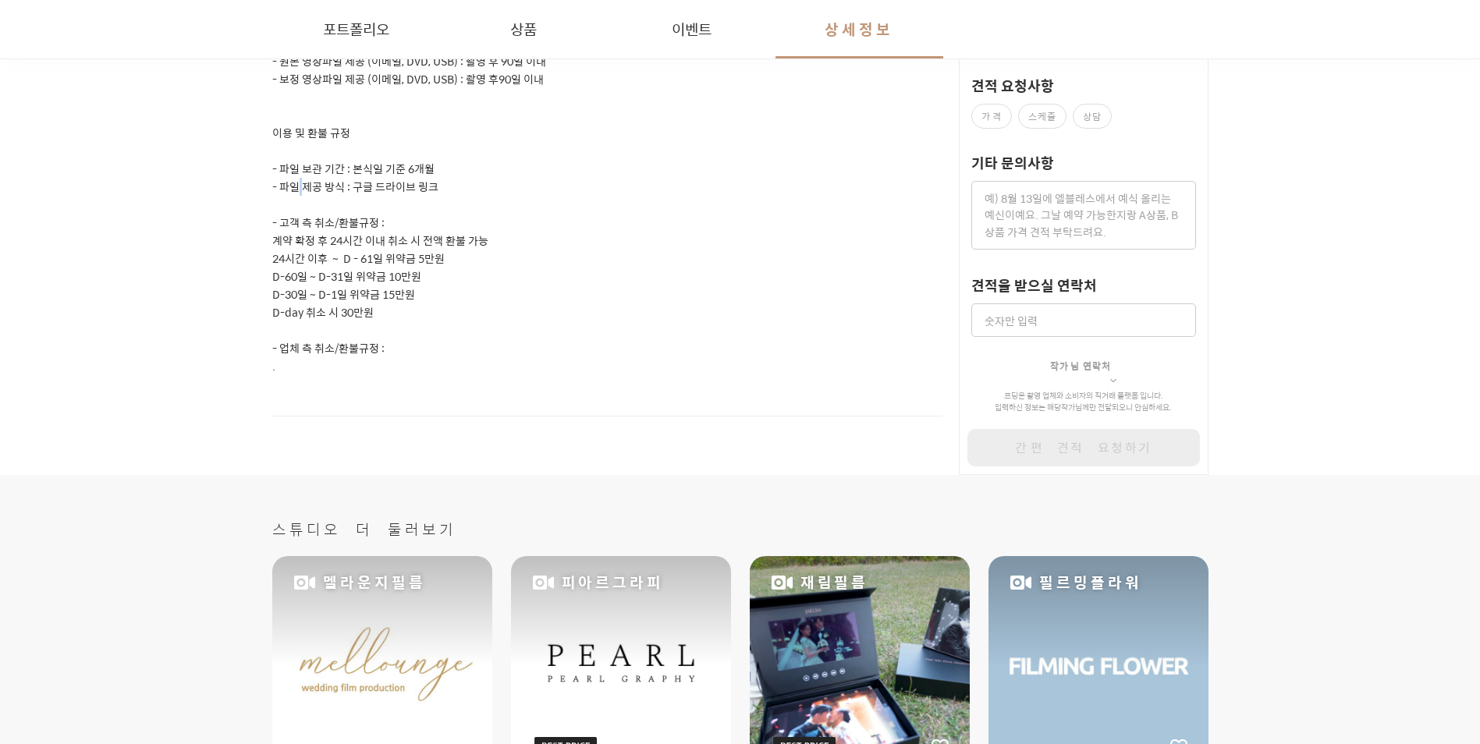
click at [296, 178] on p "- 파일 제공 방식 : 구글 드라이브 링크" at bounding box center [607, 187] width 671 height 18
click at [301, 178] on p "- 파일 제공 방식 : 구글 드라이브 링크" at bounding box center [607, 187] width 671 height 18
click at [296, 178] on p "- 파일 제공 방식 : 구글 드라이브 링크" at bounding box center [607, 187] width 671 height 18
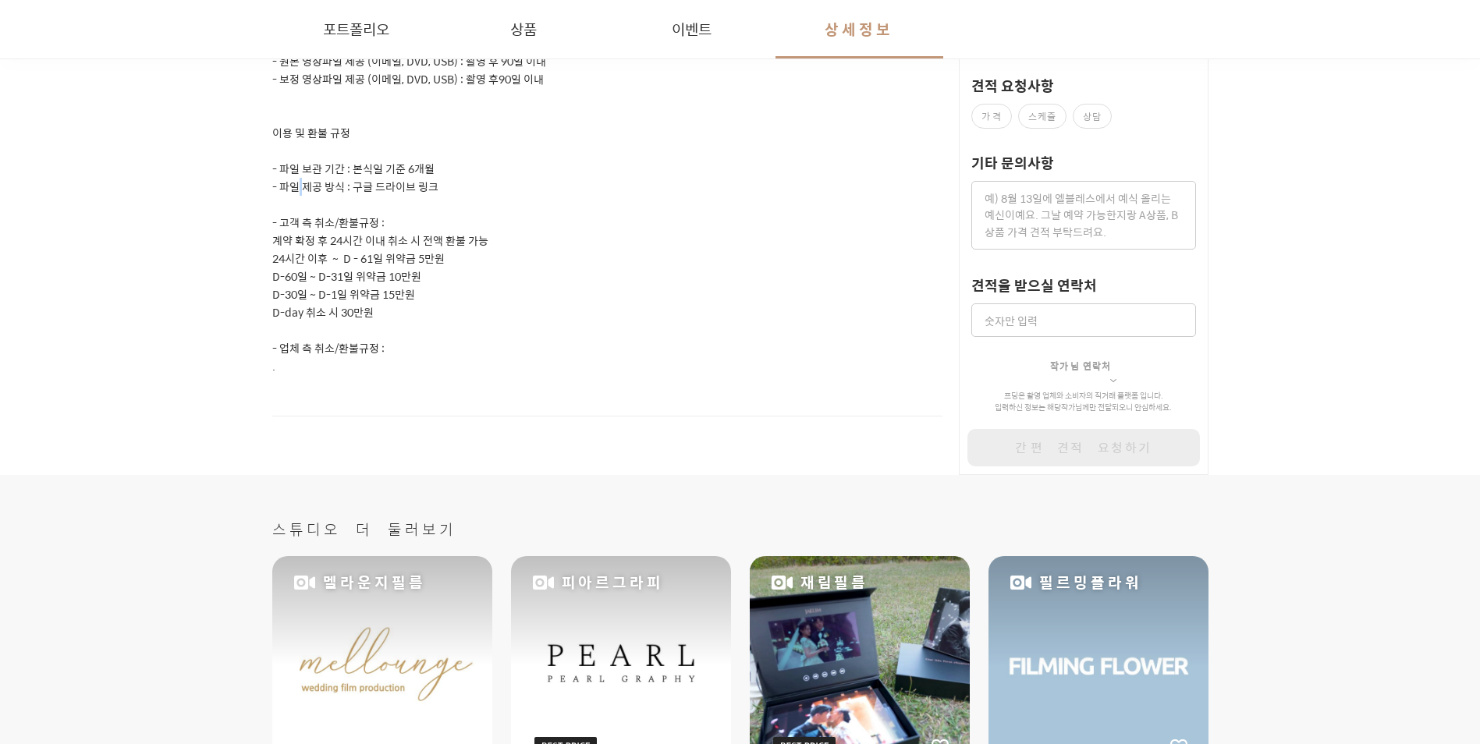
click at [296, 178] on p "- 파일 제공 방식 : 구글 드라이브 링크" at bounding box center [607, 187] width 671 height 18
click at [286, 178] on p "- 파일 제공 방식 : 구글 드라이브 링크" at bounding box center [607, 187] width 671 height 18
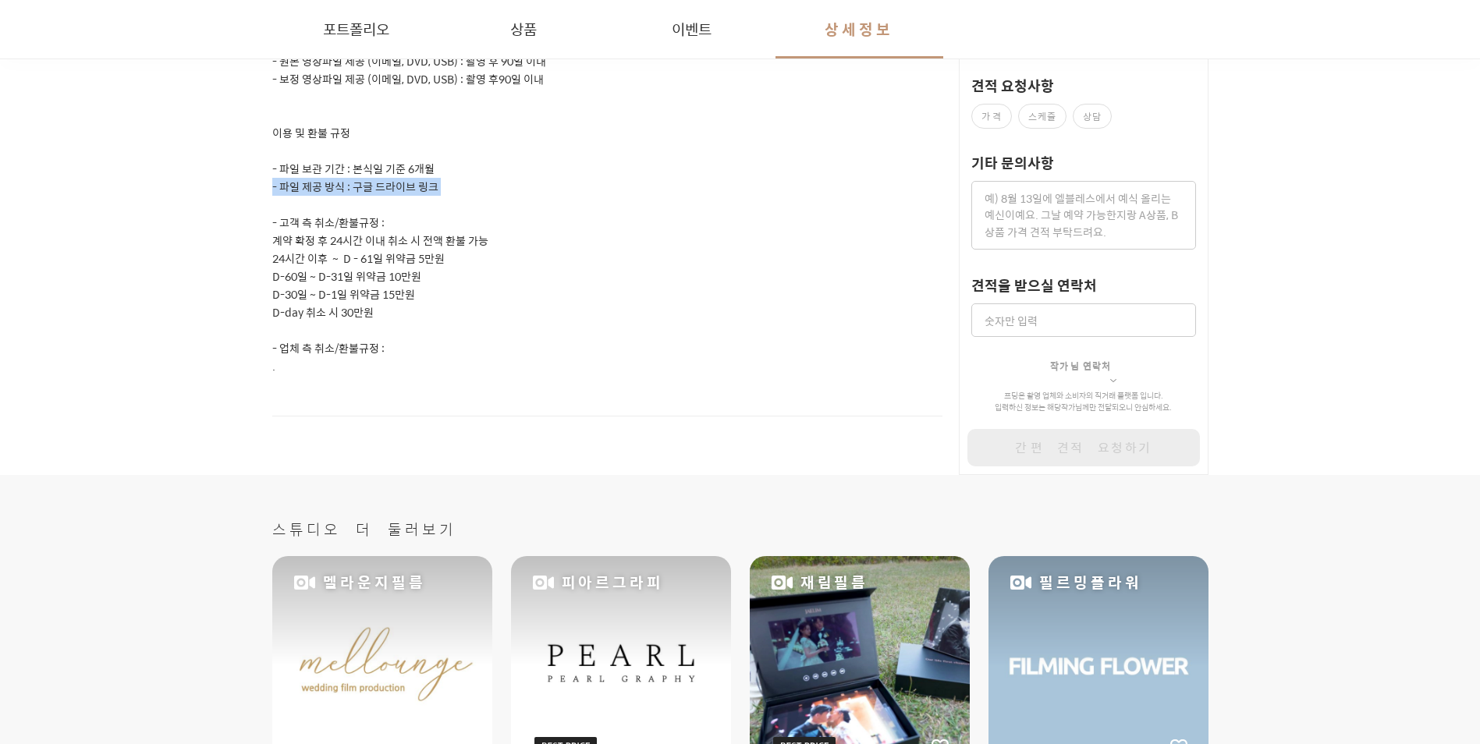
click at [486, 304] on p "D-day 취소 시 30만원" at bounding box center [607, 313] width 671 height 18
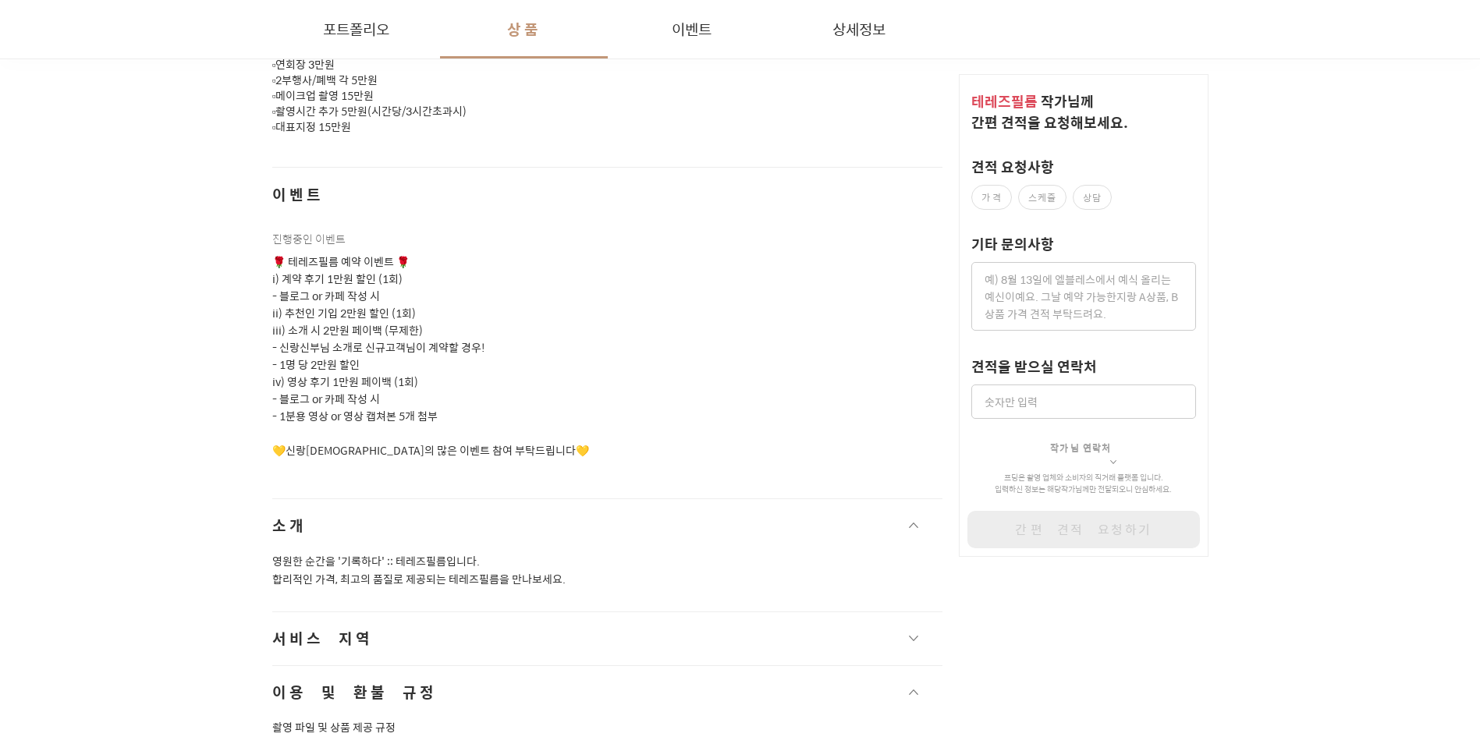
scroll to position [1951, 0]
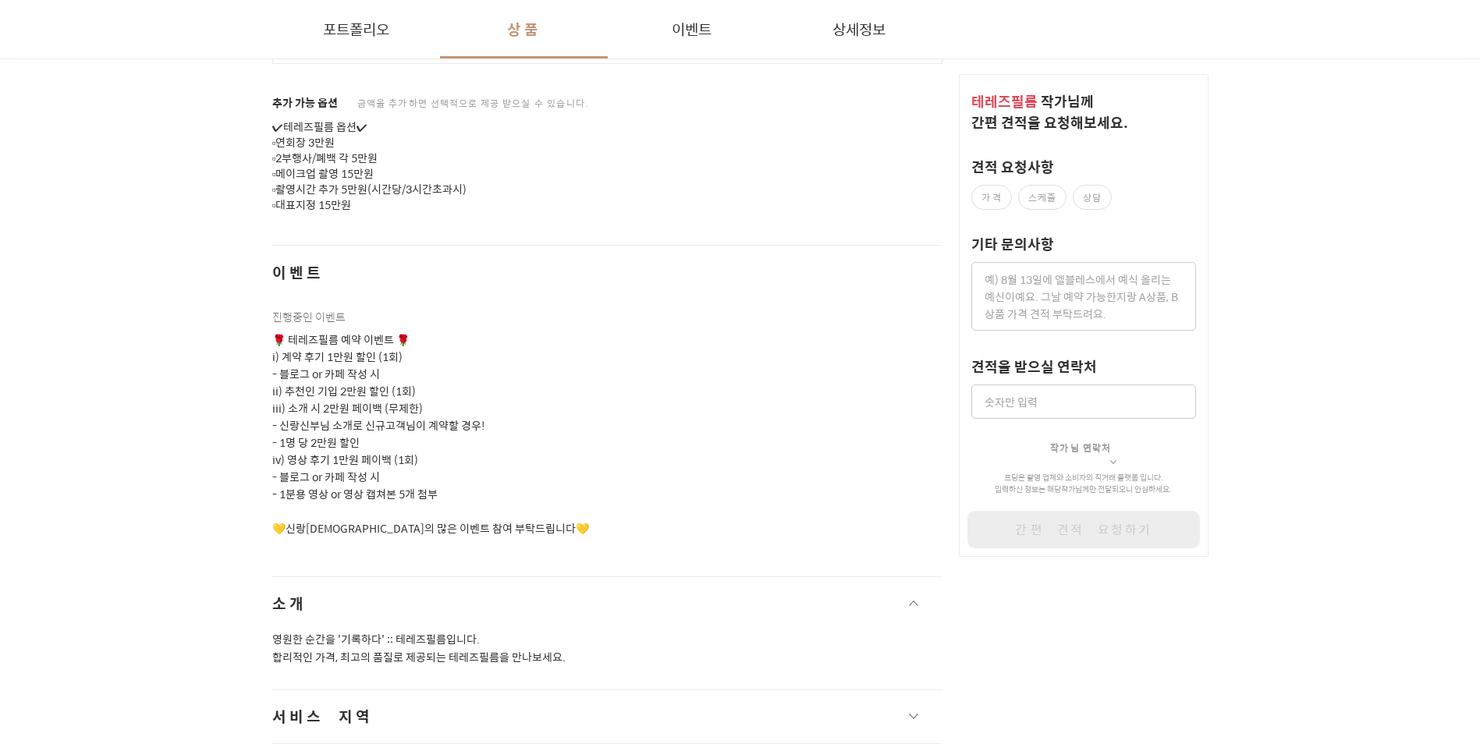
click at [360, 476] on p "🌹 테레즈필름 예약 이벤트 🌹 i) 계약 후기 1만원 할인 (1회) - 블로그 or 카페 작성 시 ii) 추천인 기입 2만원 할인 (1회) i…" at bounding box center [607, 435] width 671 height 206
click at [346, 475] on p "🌹 테레즈필름 예약 이벤트 🌹 i) 계약 후기 1만원 할인 (1회) - 블로그 or 카페 작성 시 ii) 추천인 기입 2만원 할인 (1회) i…" at bounding box center [607, 435] width 671 height 206
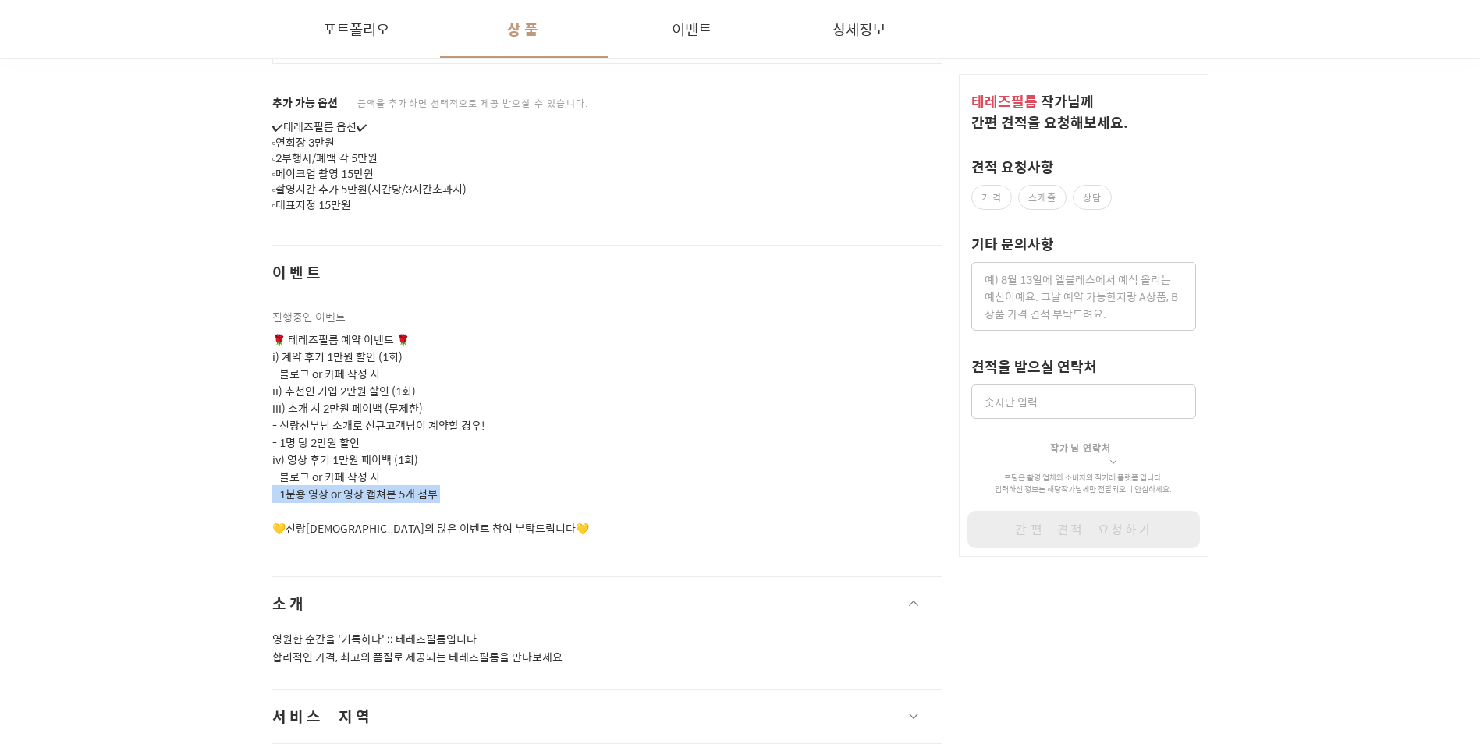
click at [345, 497] on p "🌹 테레즈필름 예약 이벤트 🌹 i) 계약 후기 1만원 할인 (1회) - 블로그 or 카페 작성 시 ii) 추천인 기입 2만원 할인 (1회) i…" at bounding box center [607, 435] width 671 height 206
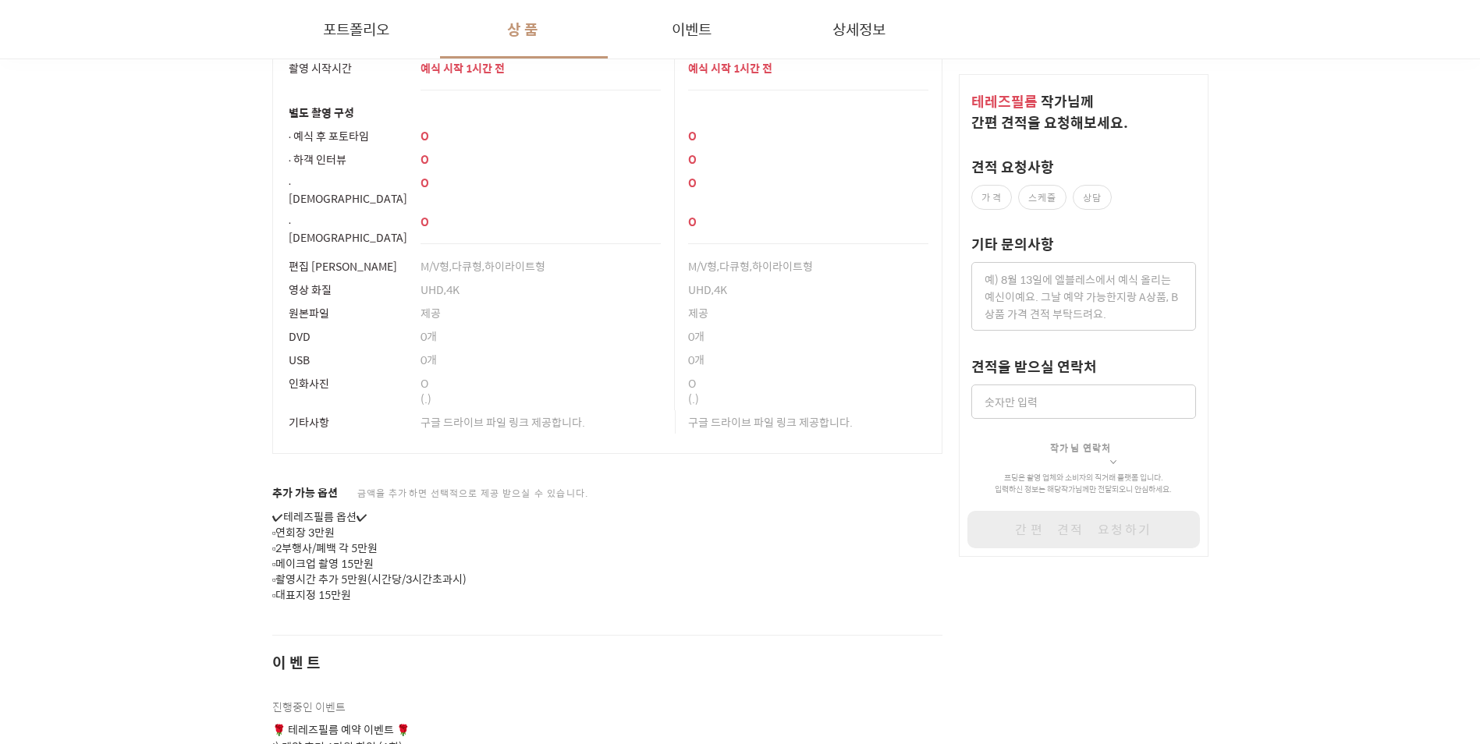
scroll to position [1404, 0]
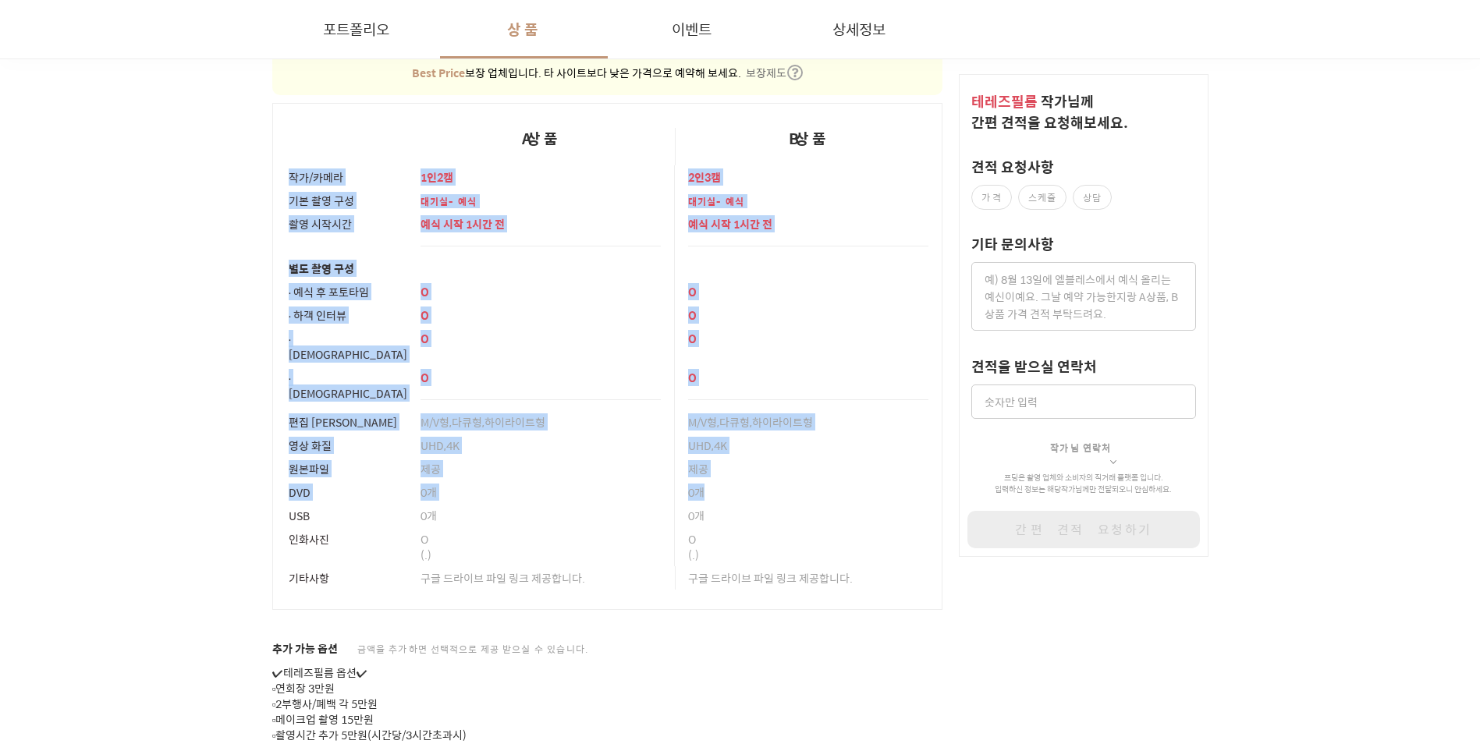
click at [285, 177] on tbody "작가/카메라 1인2캠 2인3캠 기본 촬영 구성 대기실-예식 대기실-예식 촬영 시작시간 예식 시작 1시간 전 예식 시작 1시간 전 별도 촬영 구…" at bounding box center [607, 387] width 670 height 445
click at [281, 182] on th "작가/카메라" at bounding box center [339, 176] width 135 height 23
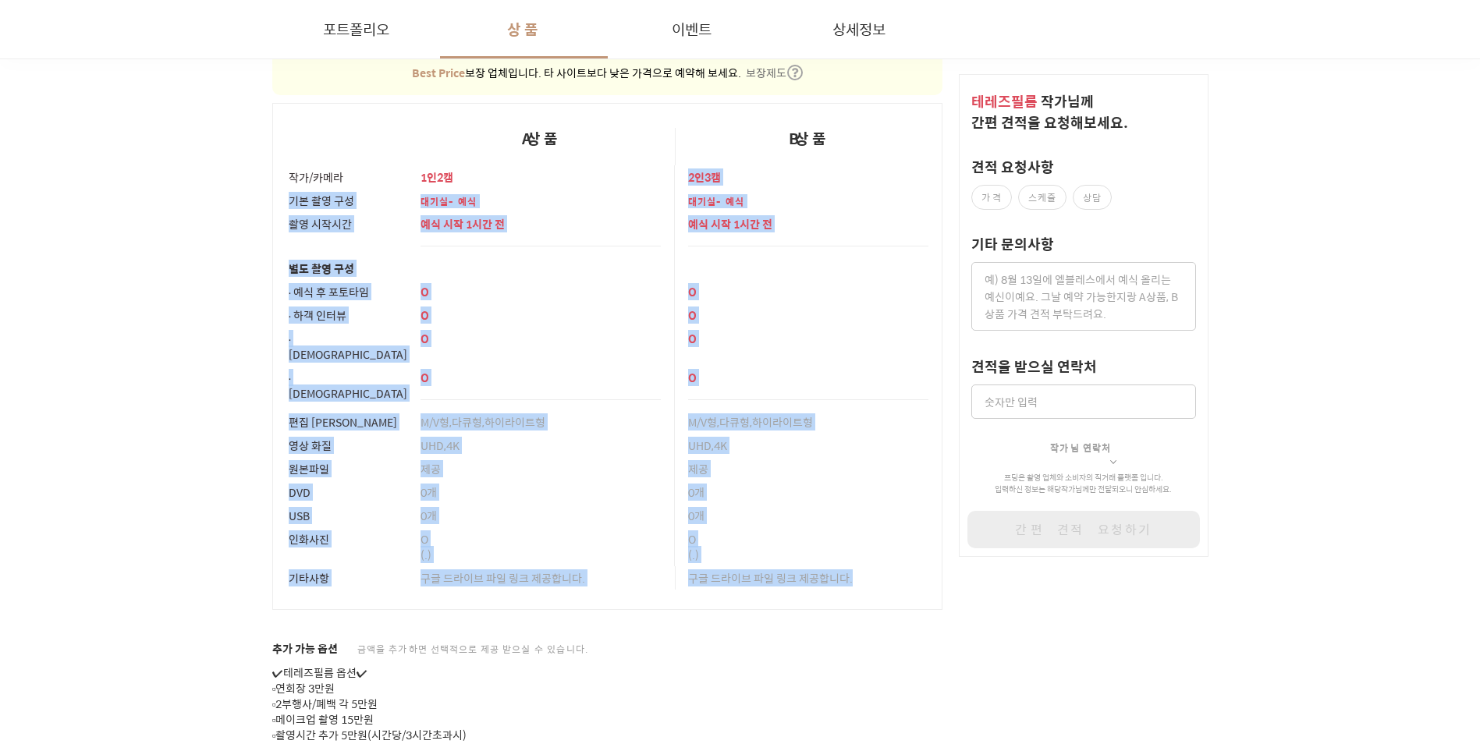
click at [856, 573] on tbody "작가/카메라 1인2캠 2인3캠 기본 촬영 구성 대기실-예식 대기실-예식 촬영 시작시간 예식 시작 1시간 전 예식 시작 1시간 전 별도 촬영 구…" at bounding box center [607, 387] width 670 height 445
click at [856, 573] on td "구글 드라이브 파일 링크 제공합니다." at bounding box center [809, 588] width 268 height 44
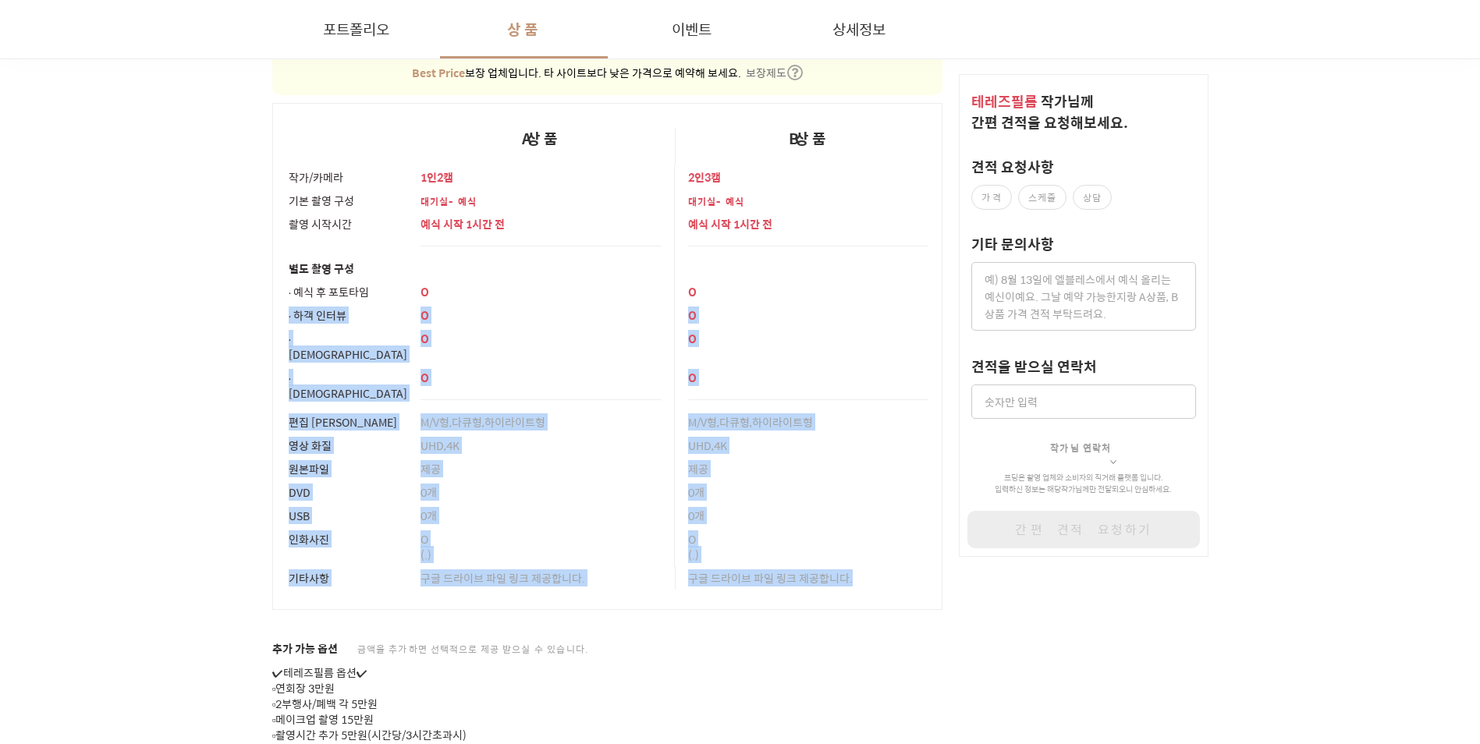
click at [712, 285] on tbody "작가/카메라 1인2캠 2인3캠 기본 촬영 구성 대기실-예식 대기실-예식 촬영 시작시간 예식 시작 1시간 전 예식 시작 1시간 전 별도 촬영 구…" at bounding box center [607, 387] width 670 height 445
click at [723, 370] on p "O" at bounding box center [808, 378] width 240 height 16
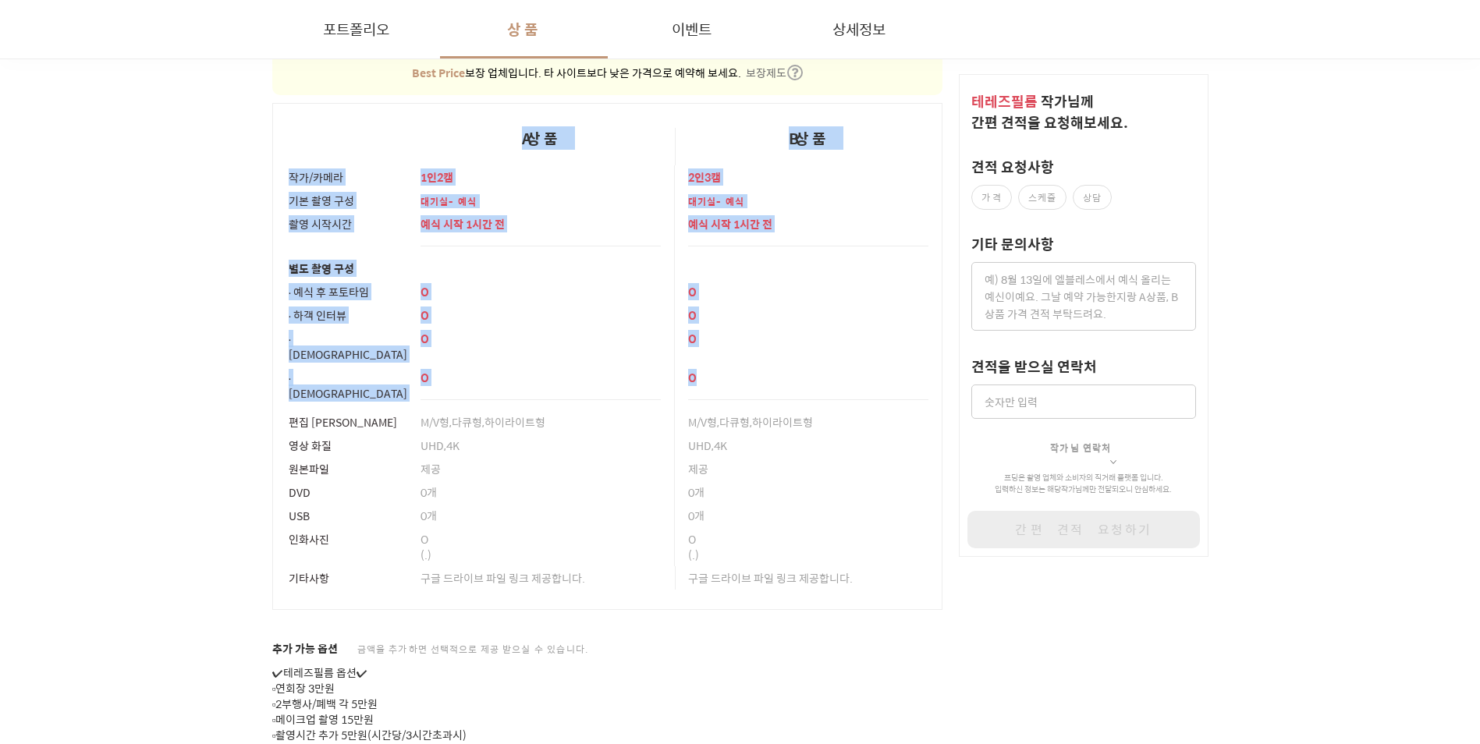
click at [410, 158] on table "A상품 B상품 작가/카메라 1인2캠 2인3캠 기본 촬영 구성 대기실-예식 대기실-예식 촬영 시작시간 예식 시작 1시간 전 예식 시작 1시간 전…" at bounding box center [607, 356] width 671 height 507
click at [390, 265] on div "별도 촬영 구성" at bounding box center [348, 268] width 119 height 23
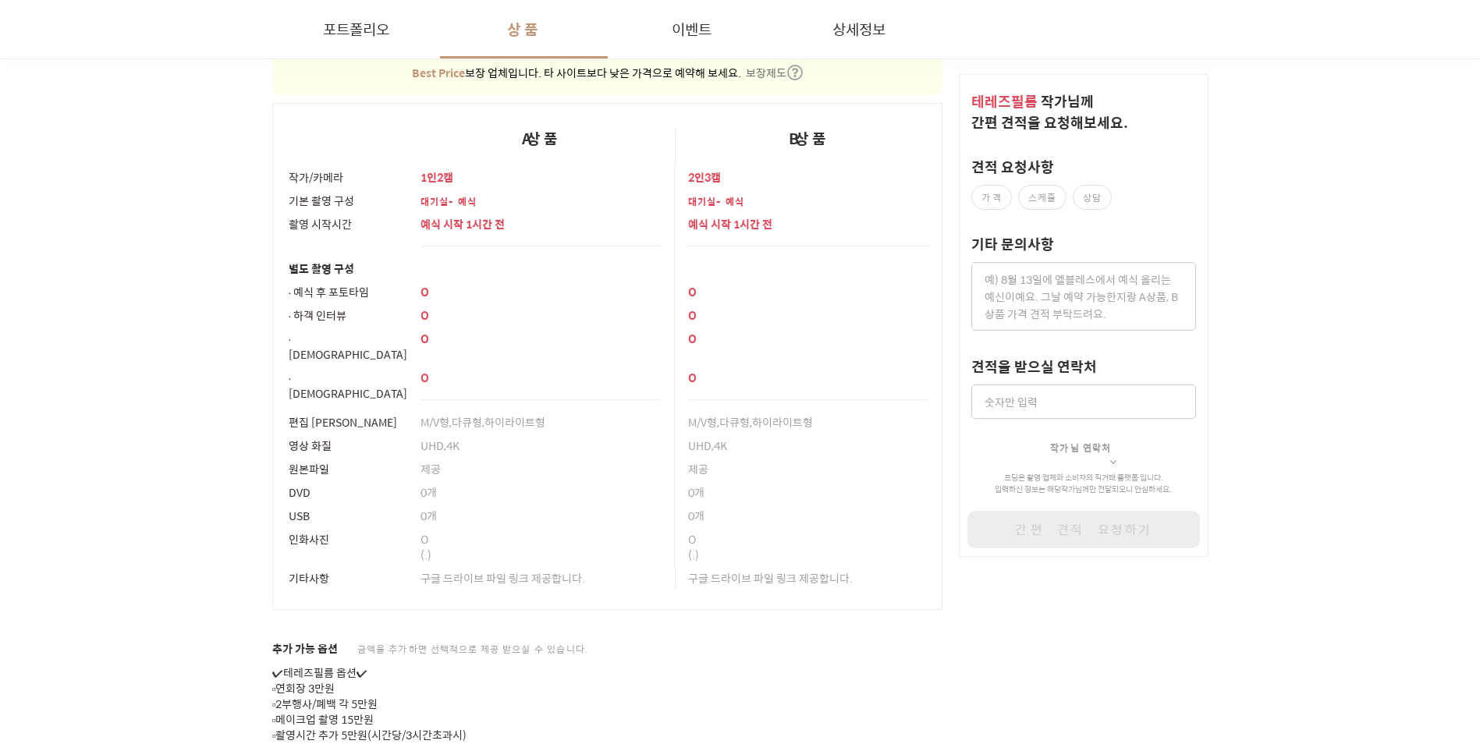
click at [276, 186] on div "포트폴리오 상품 이벤트 상세정보 헤리츠웨딩컨벤션 웨딩홀/컨벤션 서울 강남구 #챕터별 편집 #M/V형 #다큐형 #하이라이트형 #UHD #4K 예…" at bounding box center [741, 334] width 1124 height 2936
click at [511, 321] on div "O" at bounding box center [541, 315] width 241 height 23
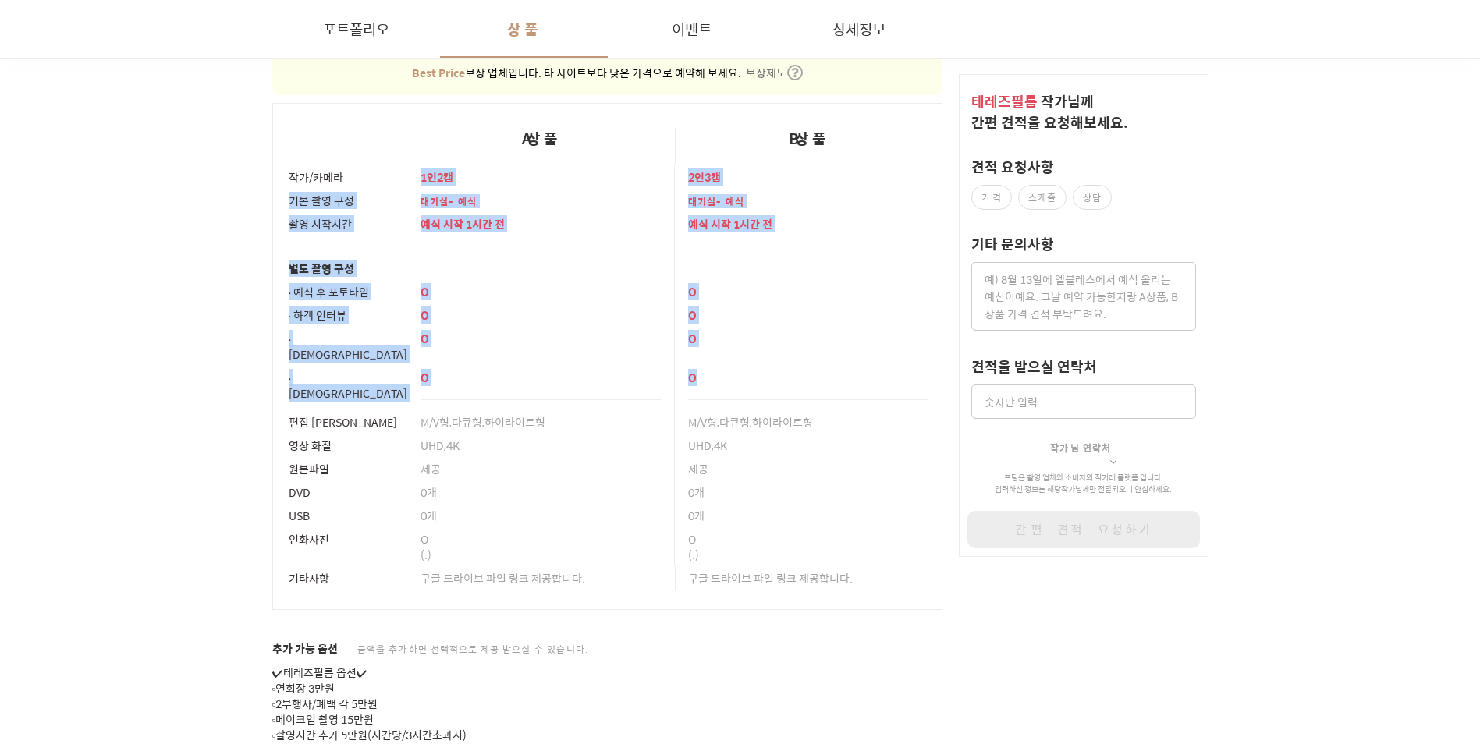
click at [314, 172] on tbody "작가/카메라 1인2캠 2인3캠 기본 촬영 구성 대기실-예식 대기실-예식 촬영 시작시간 예식 시작 1시간 전 예식 시작 1시간 전 별도 촬영 구…" at bounding box center [607, 387] width 670 height 445
click at [304, 217] on div "촬영 시작시간" at bounding box center [348, 223] width 119 height 23
click at [280, 190] on tbody "작가/카메라 1인2캠 2인3캠 기본 촬영 구성 대기실-예식 대기실-예식 촬영 시작시간 예식 시작 1시간 전 예식 시작 1시간 전 별도 촬영 구…" at bounding box center [607, 387] width 670 height 445
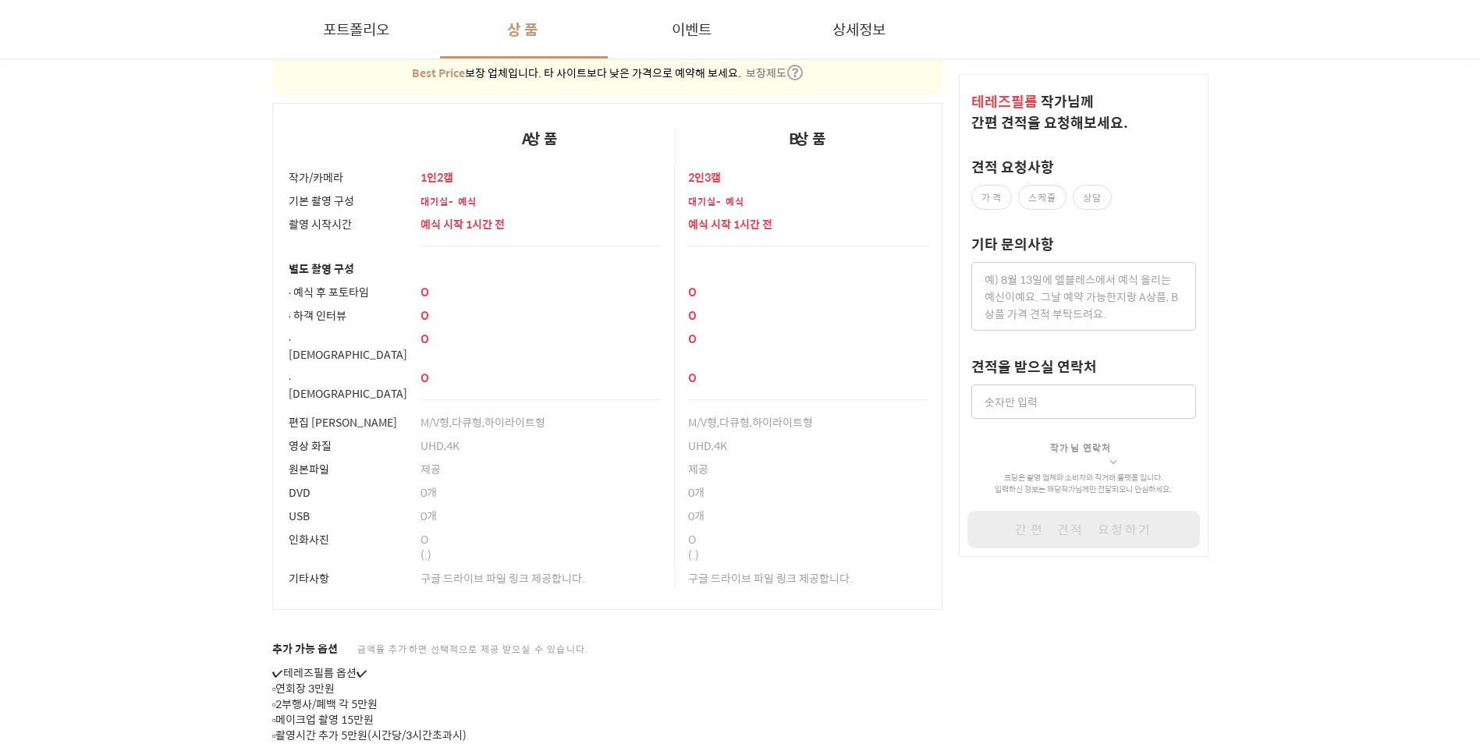
click at [272, 199] on table "A상품 B상품 작가/카메라 1인2캠 2인3캠 기본 촬영 구성 대기실-예식 대기실-예식 촬영 시작시간 예식 시작 1시간 전 예식 시작 1시간 전…" at bounding box center [607, 356] width 671 height 507
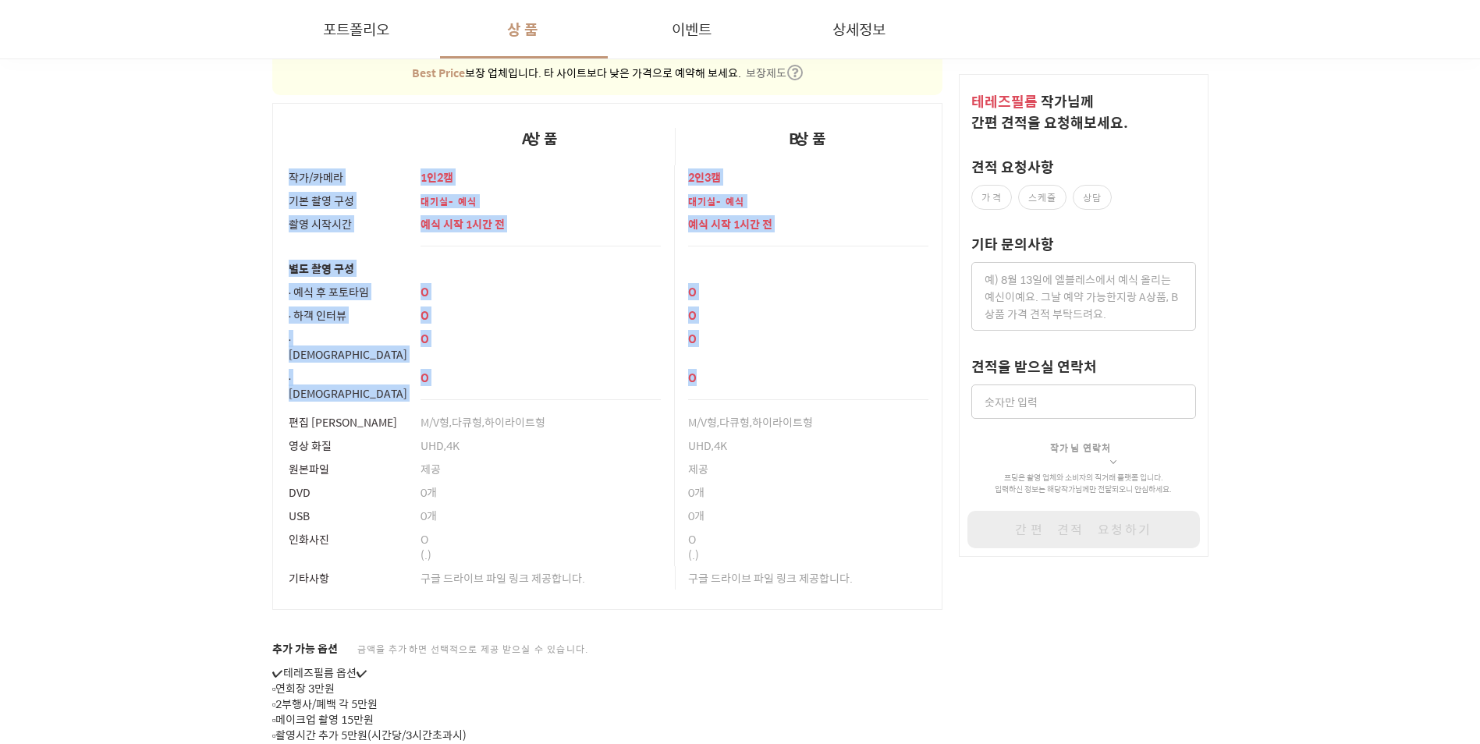
click at [809, 364] on tbody "작가/카메라 1인2캠 2인3캠 기본 촬영 구성 대기실-예식 대기실-예식 촬영 시작시간 예식 시작 1시간 전 예식 시작 1시간 전 별도 촬영 구…" at bounding box center [607, 387] width 670 height 445
click at [809, 370] on p "O" at bounding box center [808, 378] width 240 height 16
click at [286, 175] on tbody "작가/카메라 1인2캠 2인3캠 기본 촬영 구성 대기실-예식 대기실-예식 촬영 시작시간 예식 시작 1시간 전 예식 시작 1시간 전 별도 촬영 구…" at bounding box center [607, 387] width 670 height 445
click at [289, 179] on div "작가/카메라" at bounding box center [348, 176] width 119 height 23
drag, startPoint x: 280, startPoint y: 168, endPoint x: 784, endPoint y: 371, distance: 543.3
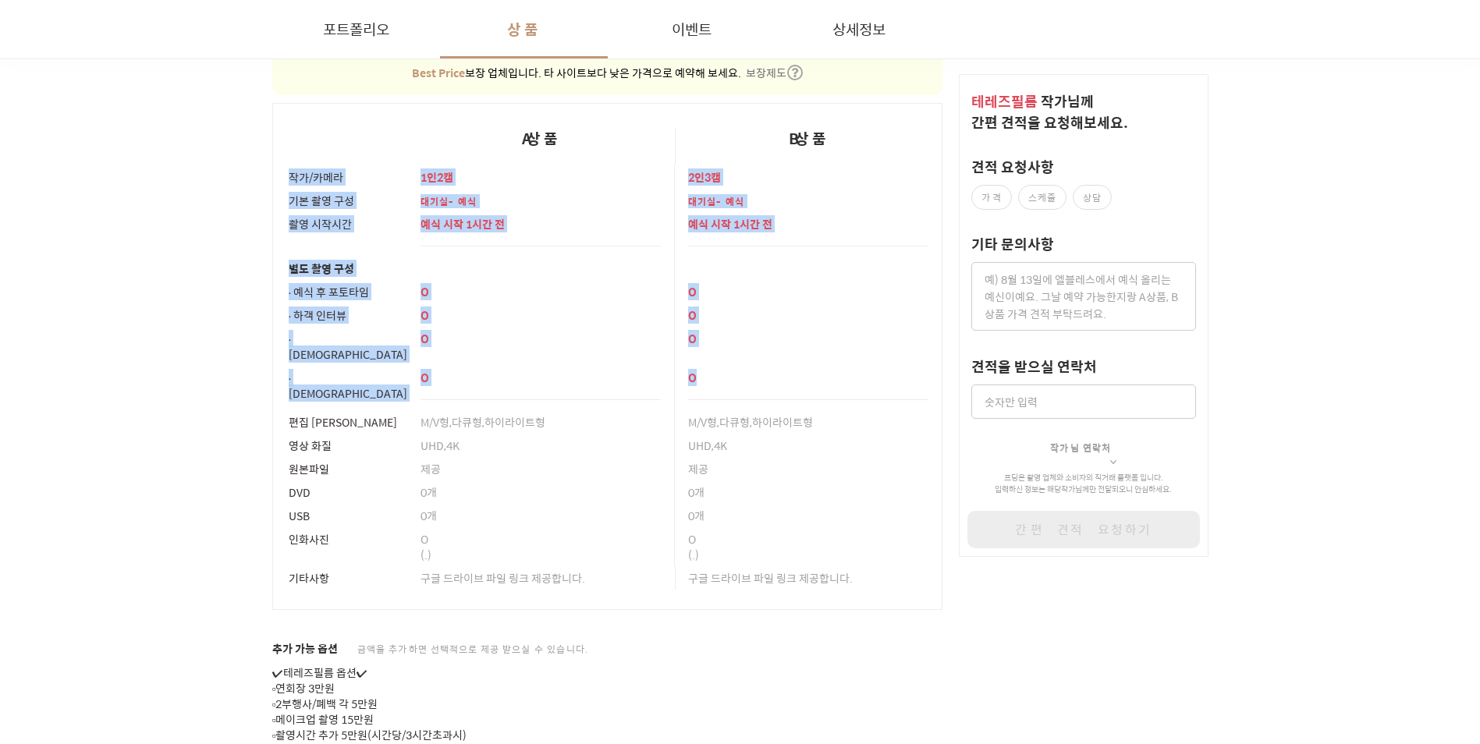
click at [784, 371] on tbody "작가/카메라 1인2캠 2인3캠 기본 촬영 구성 대기실-예식 대기실-예식 촬영 시작시간 예식 시작 1시간 전 예식 시작 1시간 전 별도 촬영 구…" at bounding box center [607, 387] width 670 height 445
click at [784, 371] on div "O" at bounding box center [808, 383] width 240 height 34
click at [257, 178] on div "포트폴리오 상품 이벤트 상세정보 헤리츠웨딩컨벤션 웨딩홀/컨벤션 서울 강남구 #챕터별 편집 #M/V형 #다큐형 #하이라이트형 #UHD #4K 예…" at bounding box center [741, 334] width 1124 height 2936
click at [277, 189] on th "기본 촬영 구성" at bounding box center [339, 200] width 135 height 23
click at [783, 344] on tbody "작가/카메라 1인2캠 2인3캠 기본 촬영 구성 대기실-예식 대기실-예식 촬영 시작시간 예식 시작 1시간 전 예식 시작 1시간 전 별도 촬영 구…" at bounding box center [607, 387] width 670 height 445
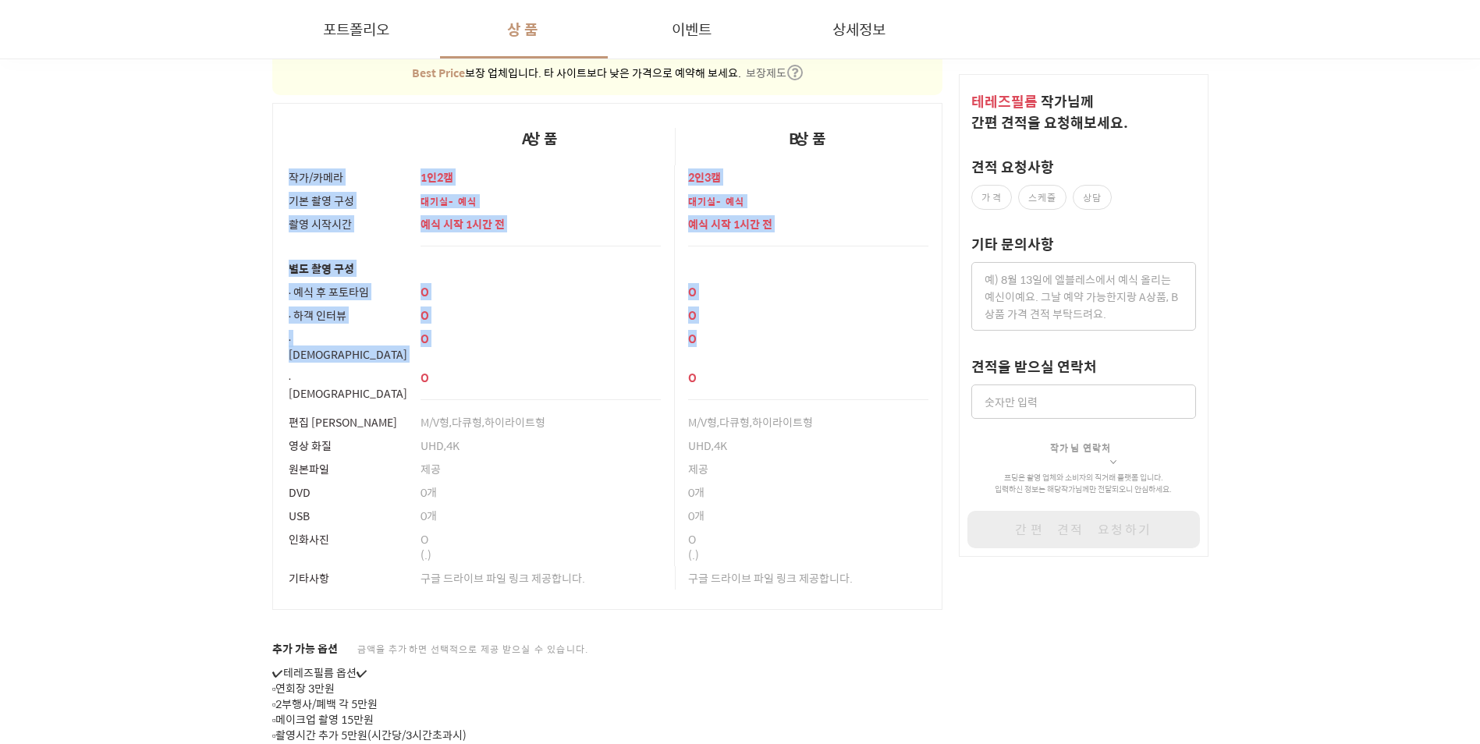
click at [783, 344] on div "O" at bounding box center [808, 338] width 240 height 23
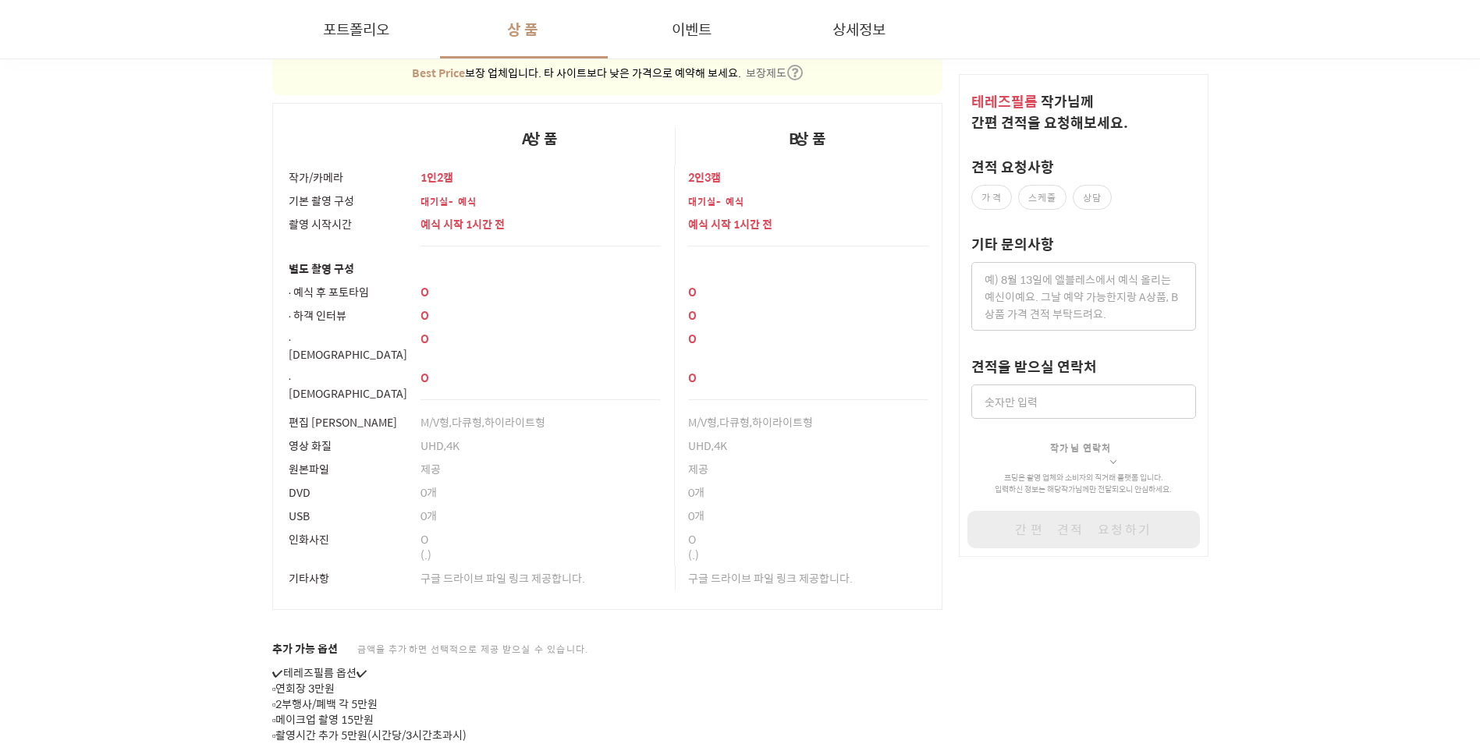
click at [786, 371] on div "O" at bounding box center [808, 383] width 240 height 34
click at [788, 373] on div "O" at bounding box center [808, 383] width 240 height 34
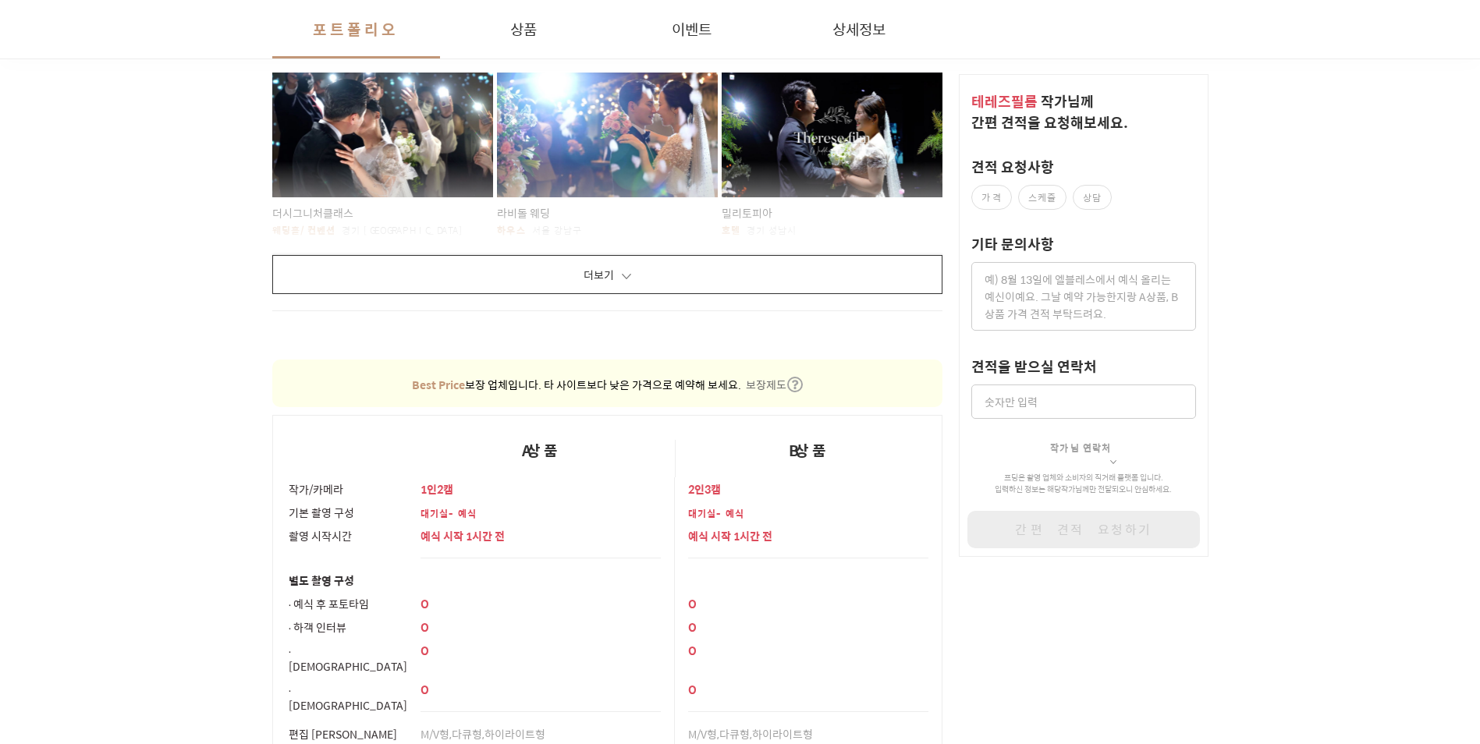
scroll to position [1014, 0]
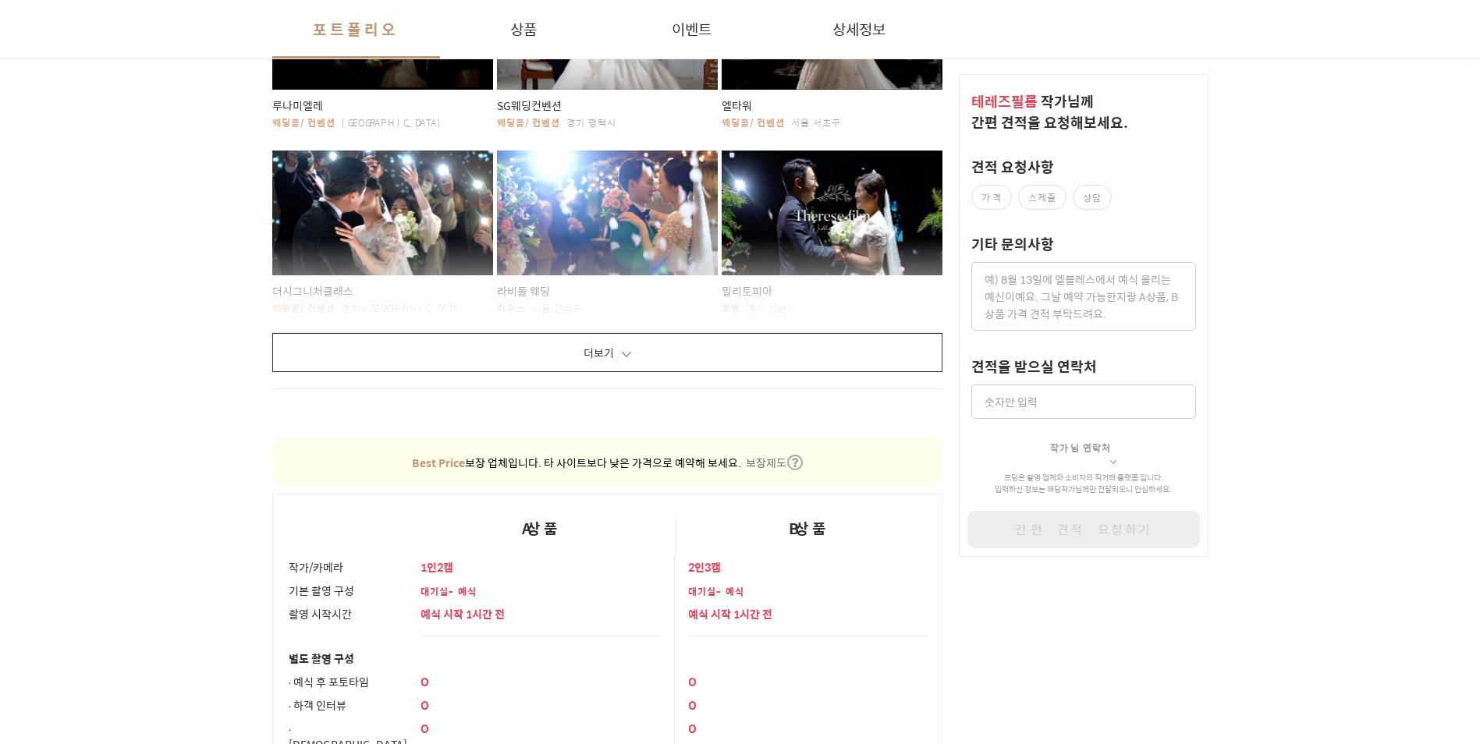
click at [631, 342] on button "더보기" at bounding box center [607, 352] width 671 height 39
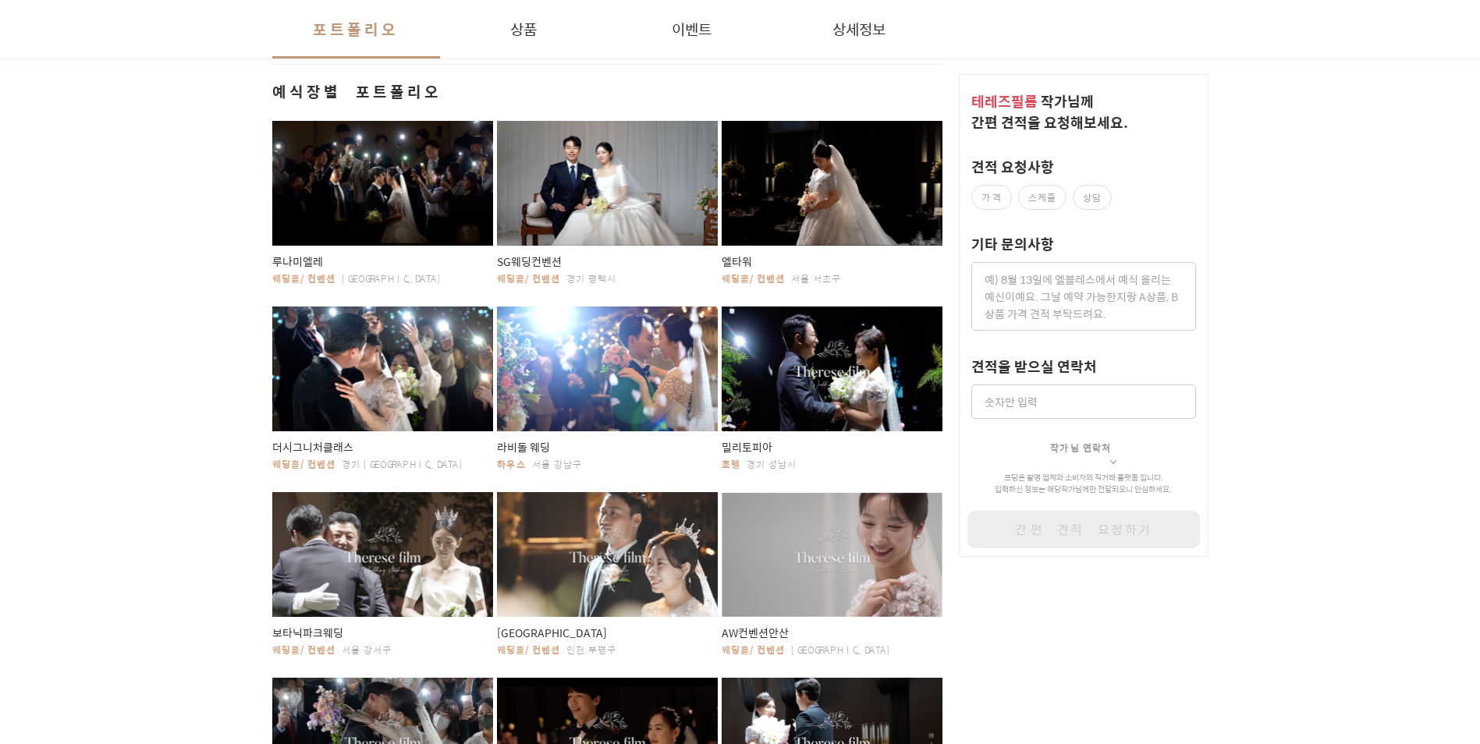
scroll to position [780, 0]
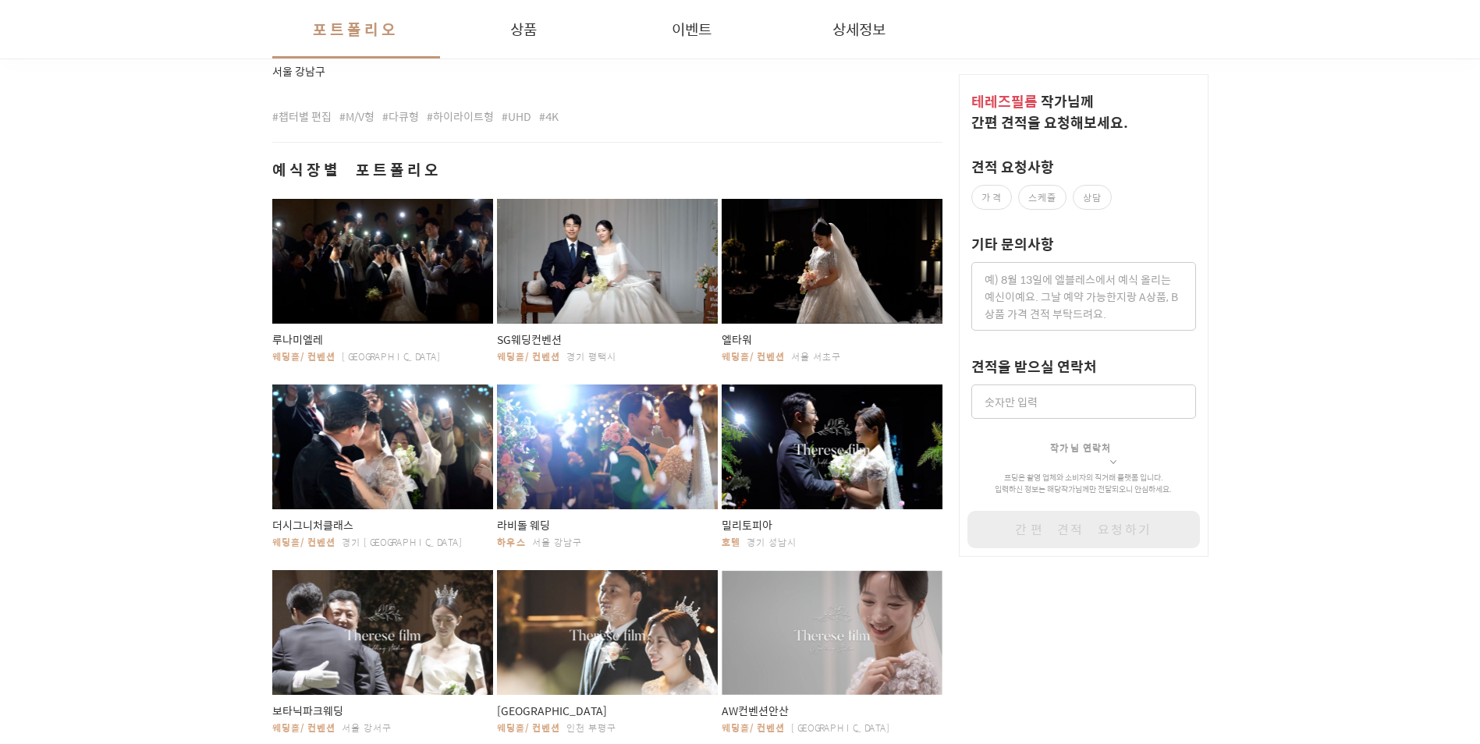
click at [580, 162] on h2 "예식장별 포트폴리오" at bounding box center [607, 169] width 671 height 22
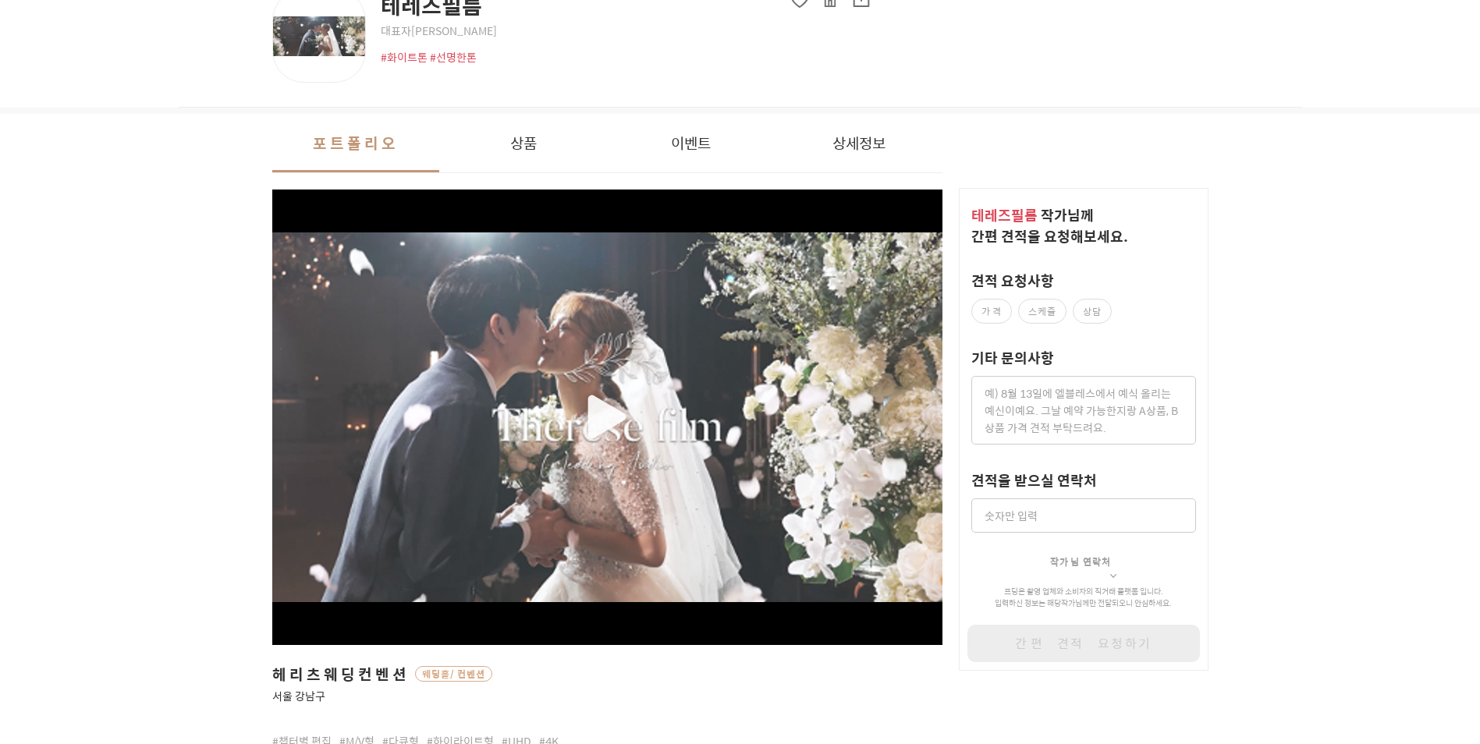
scroll to position [0, 0]
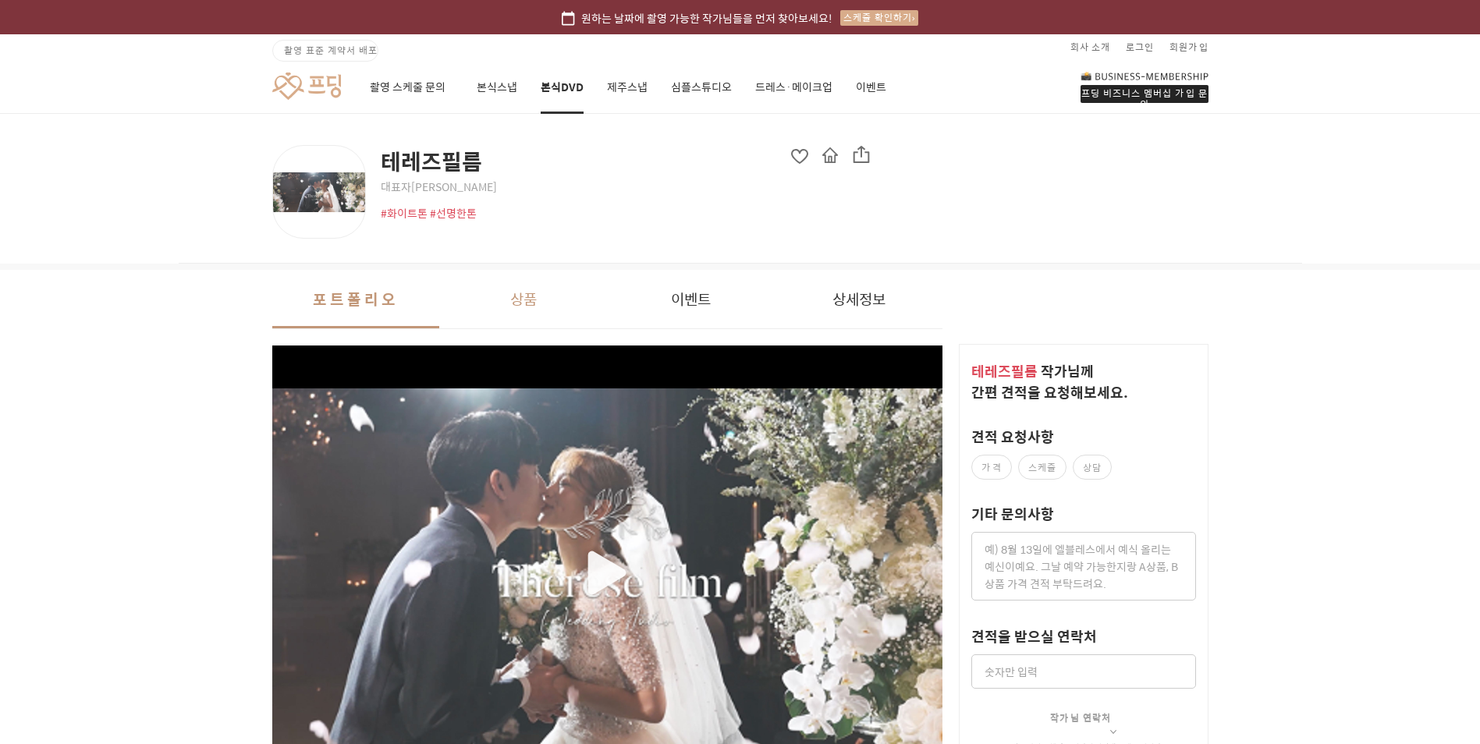
click at [518, 292] on button "상품" at bounding box center [523, 299] width 168 height 59
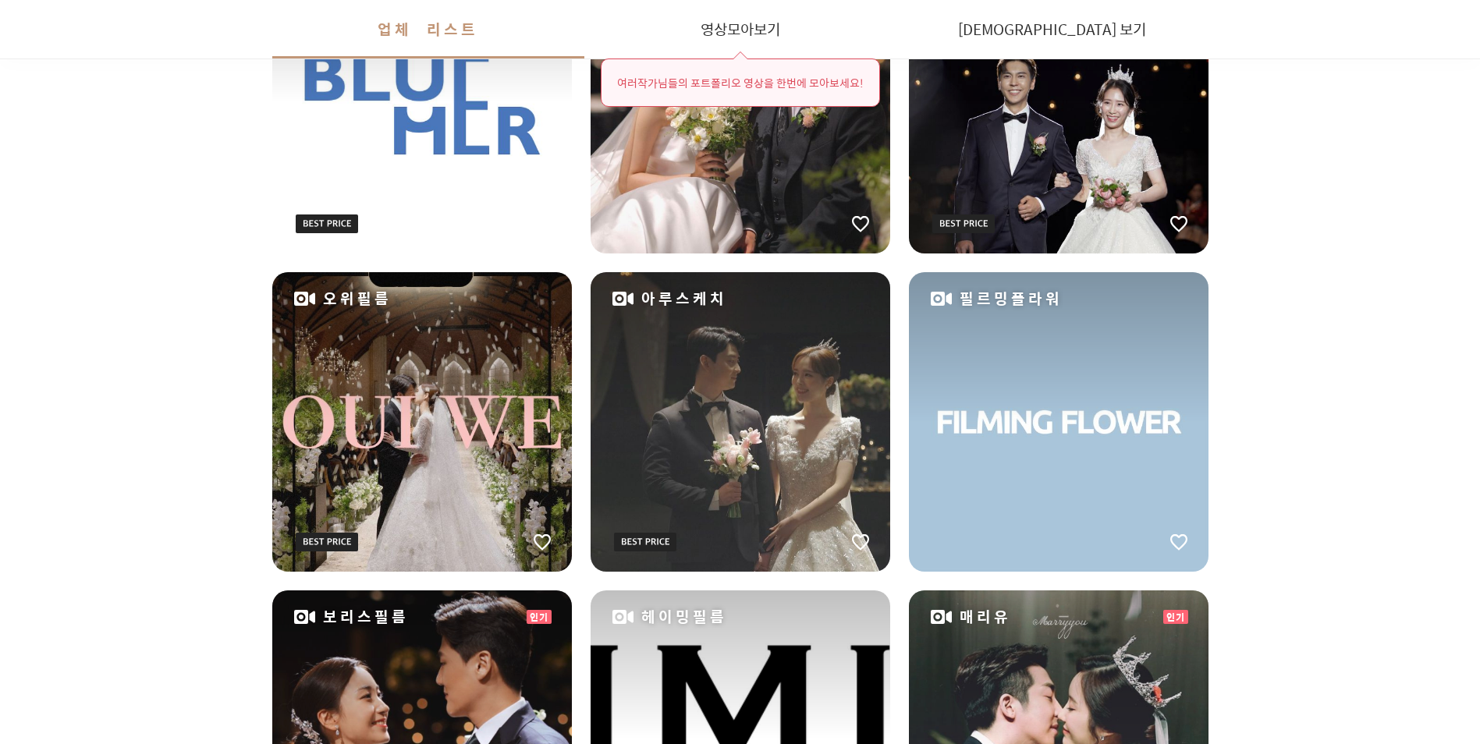
scroll to position [1404, 0]
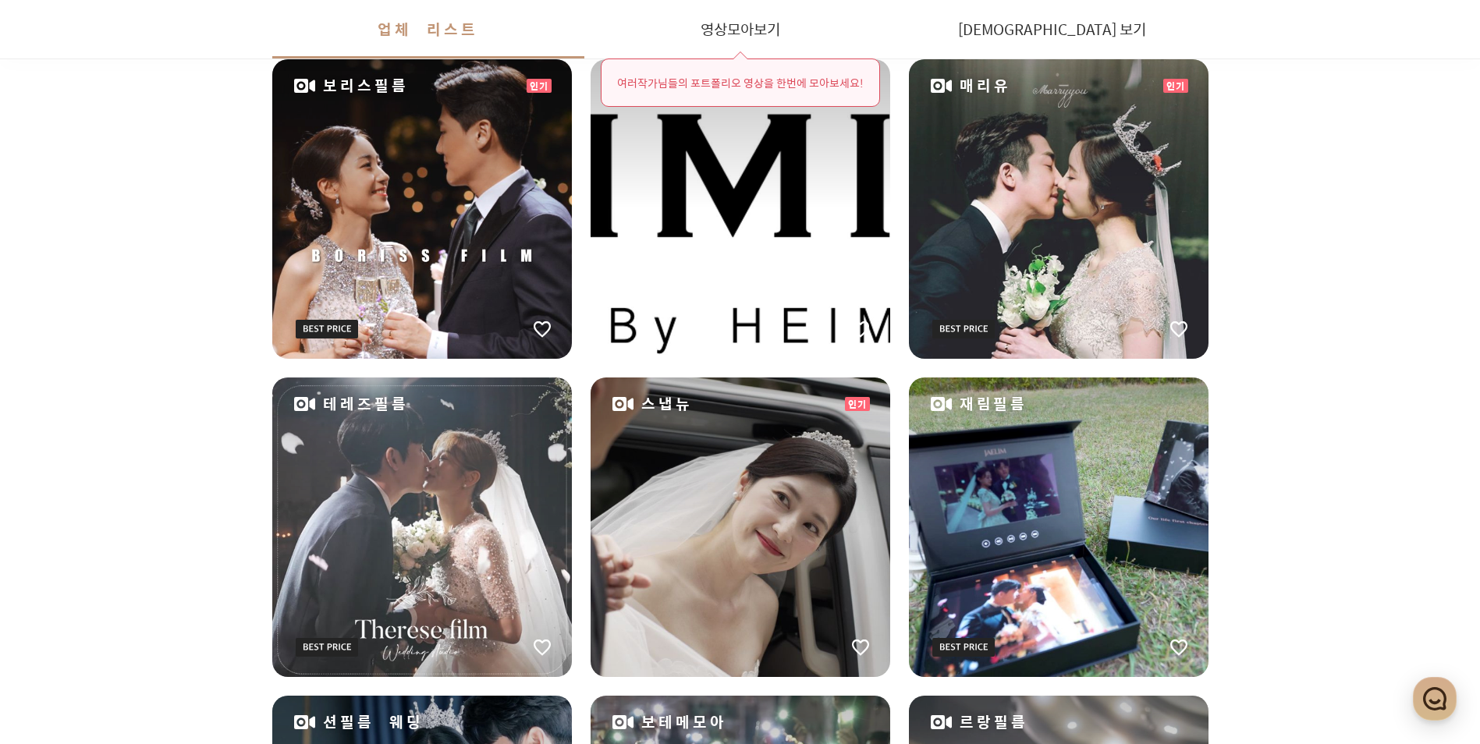
click at [1095, 191] on div "매리유" at bounding box center [1059, 209] width 300 height 300
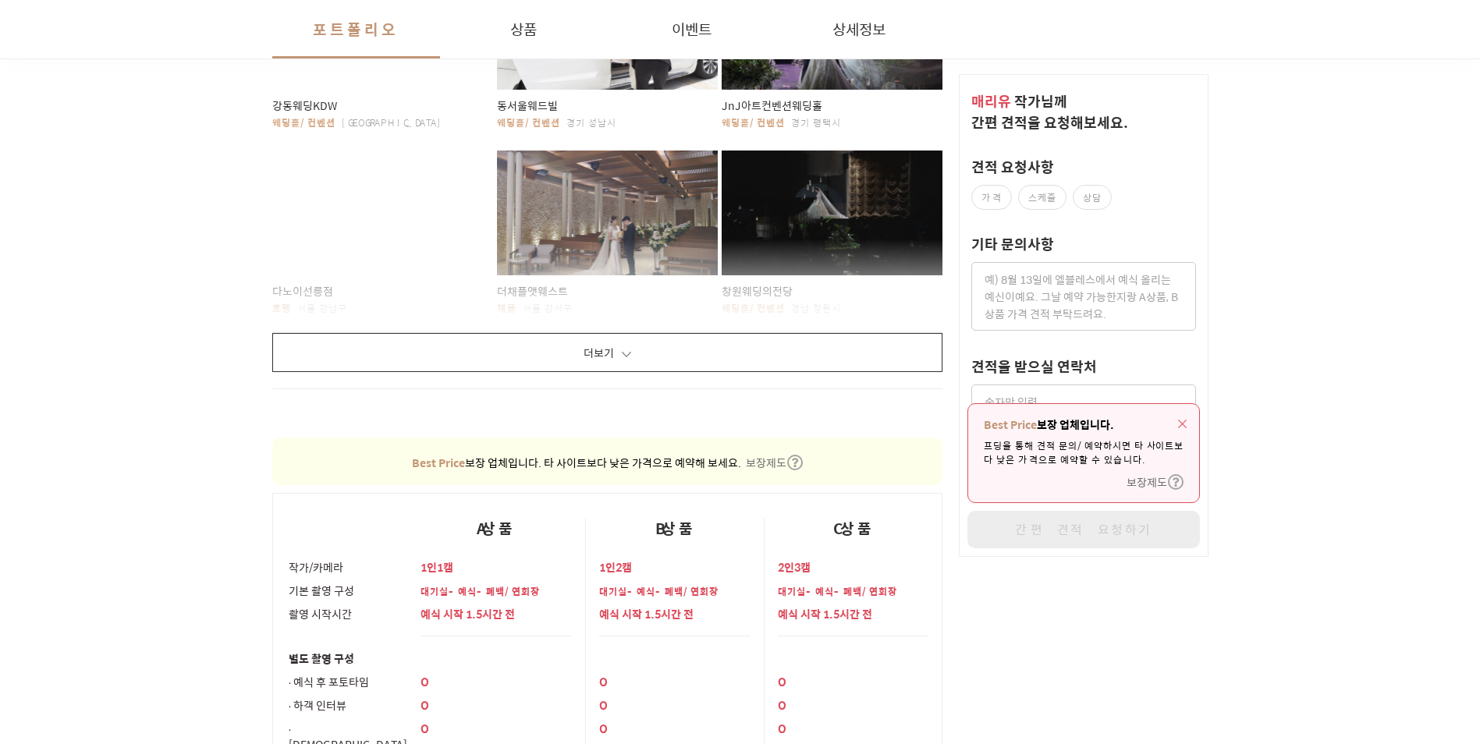
scroll to position [1248, 0]
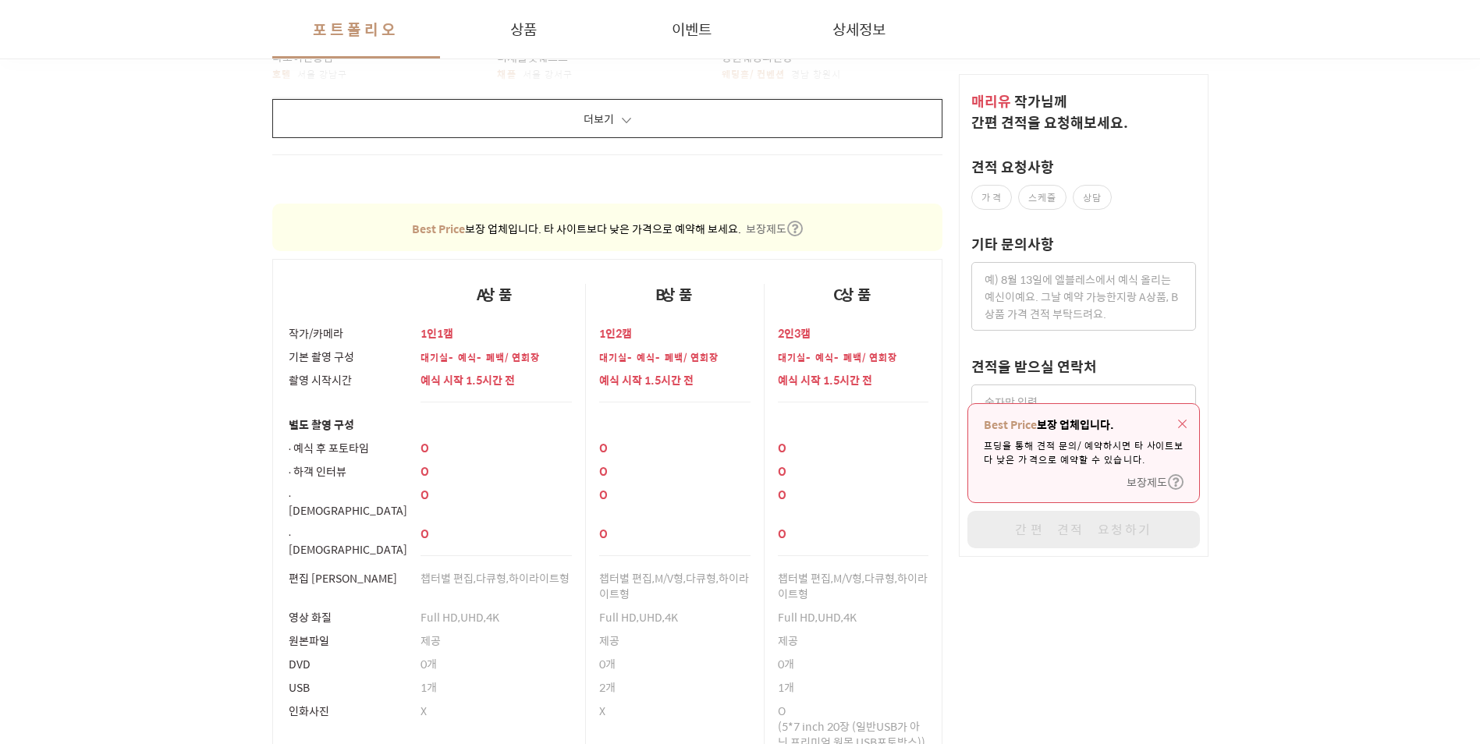
click at [497, 346] on div "대기실-예식-폐백/연회장" at bounding box center [496, 357] width 151 height 22
drag, startPoint x: 497, startPoint y: 343, endPoint x: 625, endPoint y: 343, distance: 128.0
click at [625, 346] on div "대기실-예식-폐백/연회장" at bounding box center [674, 357] width 151 height 22
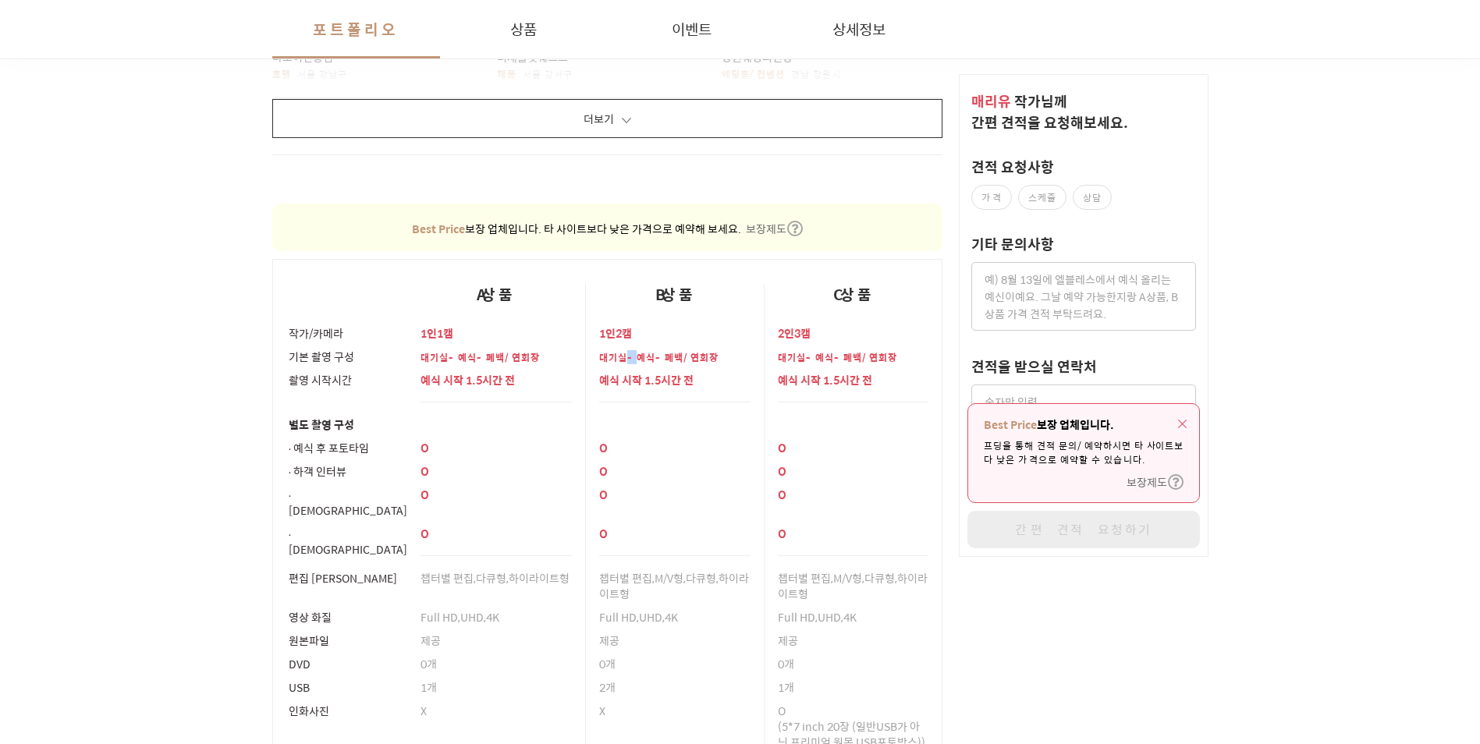
click at [625, 346] on div "대기실-예식-폐백/연회장" at bounding box center [674, 357] width 151 height 22
drag, startPoint x: 625, startPoint y: 343, endPoint x: 683, endPoint y: 357, distance: 59.4
click at [682, 357] on p "대기실-예식-폐백/연회장" at bounding box center [674, 357] width 151 height 14
click at [813, 350] on p "대기실-예식-폐백/연회장" at bounding box center [853, 357] width 151 height 14
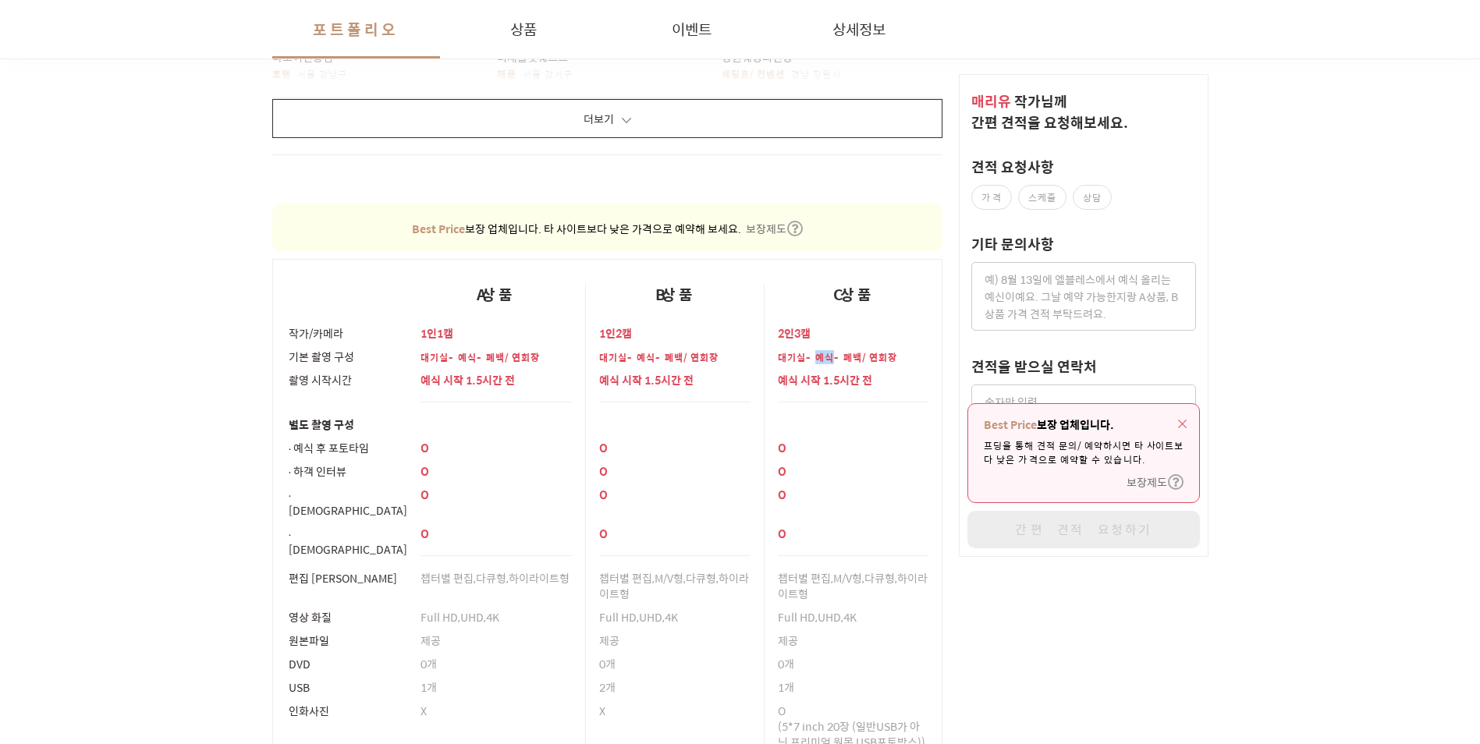
click at [813, 350] on p "대기실-예식-폐백/연회장" at bounding box center [853, 357] width 151 height 14
drag, startPoint x: 813, startPoint y: 350, endPoint x: 861, endPoint y: 356, distance: 48.0
click at [861, 356] on p "대기실-예식-폐백/연회장" at bounding box center [853, 357] width 151 height 14
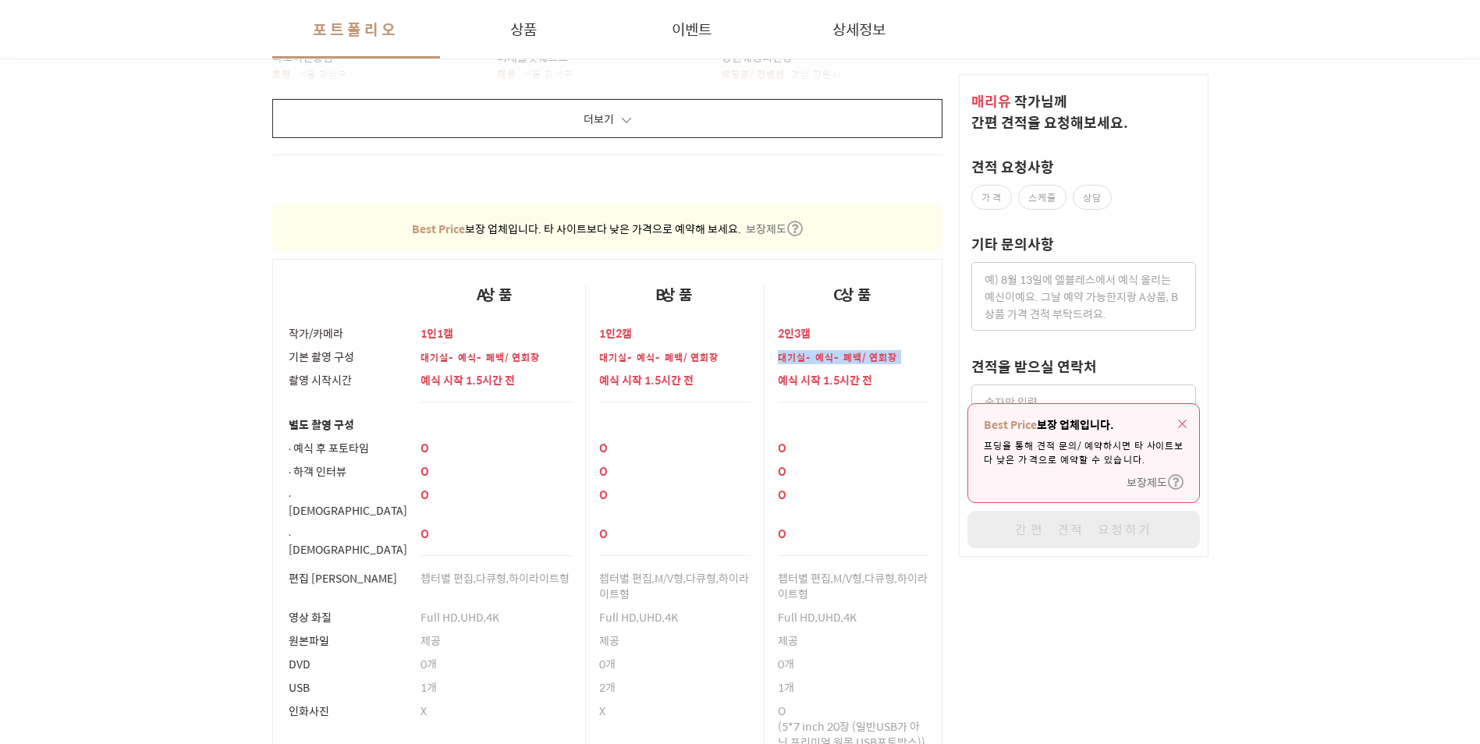
click at [861, 356] on p "대기실-예식-폐백/연회장" at bounding box center [853, 357] width 151 height 14
drag, startPoint x: 861, startPoint y: 356, endPoint x: 842, endPoint y: 370, distance: 23.4
click at [842, 372] on p "예식 시작 1.5시간 전" at bounding box center [853, 380] width 151 height 16
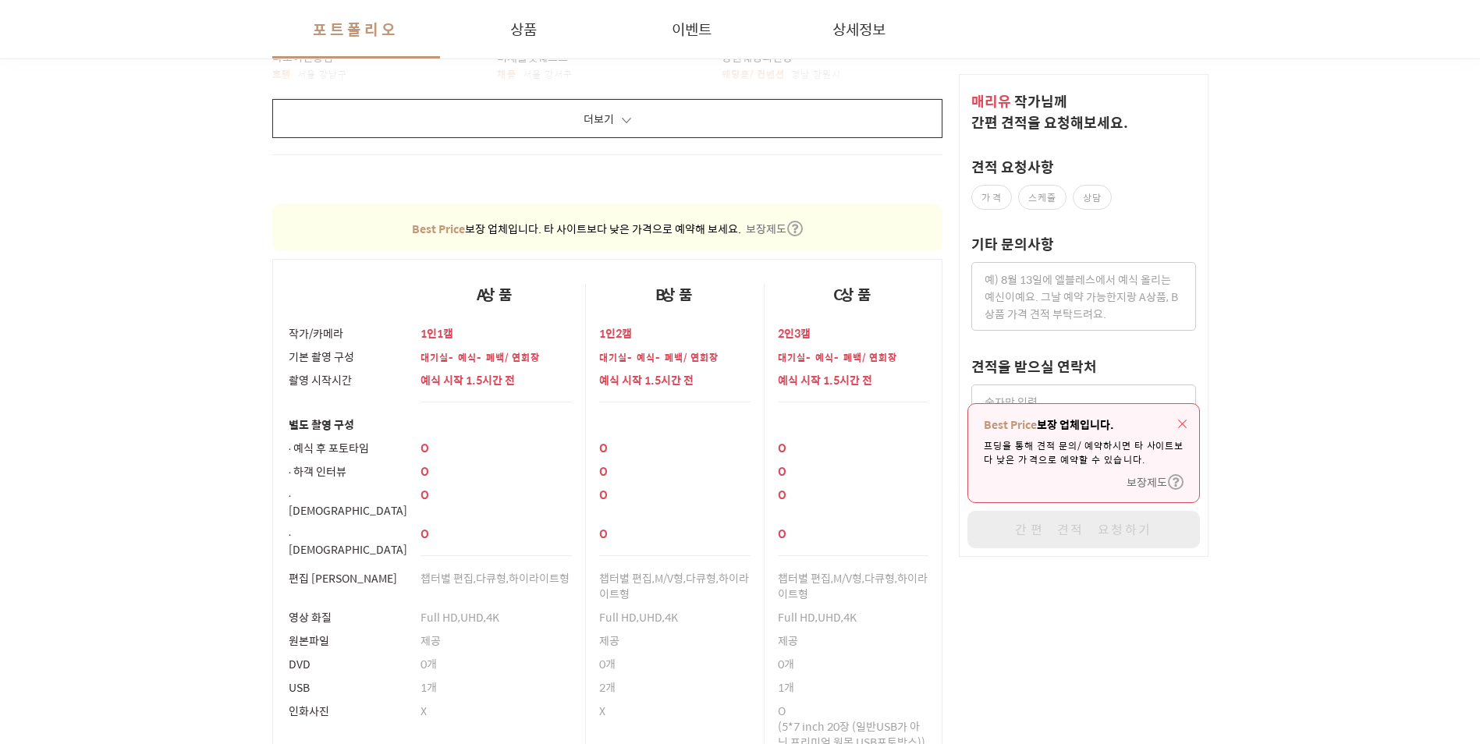
drag, startPoint x: 842, startPoint y: 370, endPoint x: 765, endPoint y: 377, distance: 77.6
click at [760, 377] on td "예식 시작 1.5시간 전" at bounding box center [674, 390] width 179 height 44
click at [790, 374] on p "예식 시작 1.5시간 전" at bounding box center [853, 380] width 151 height 16
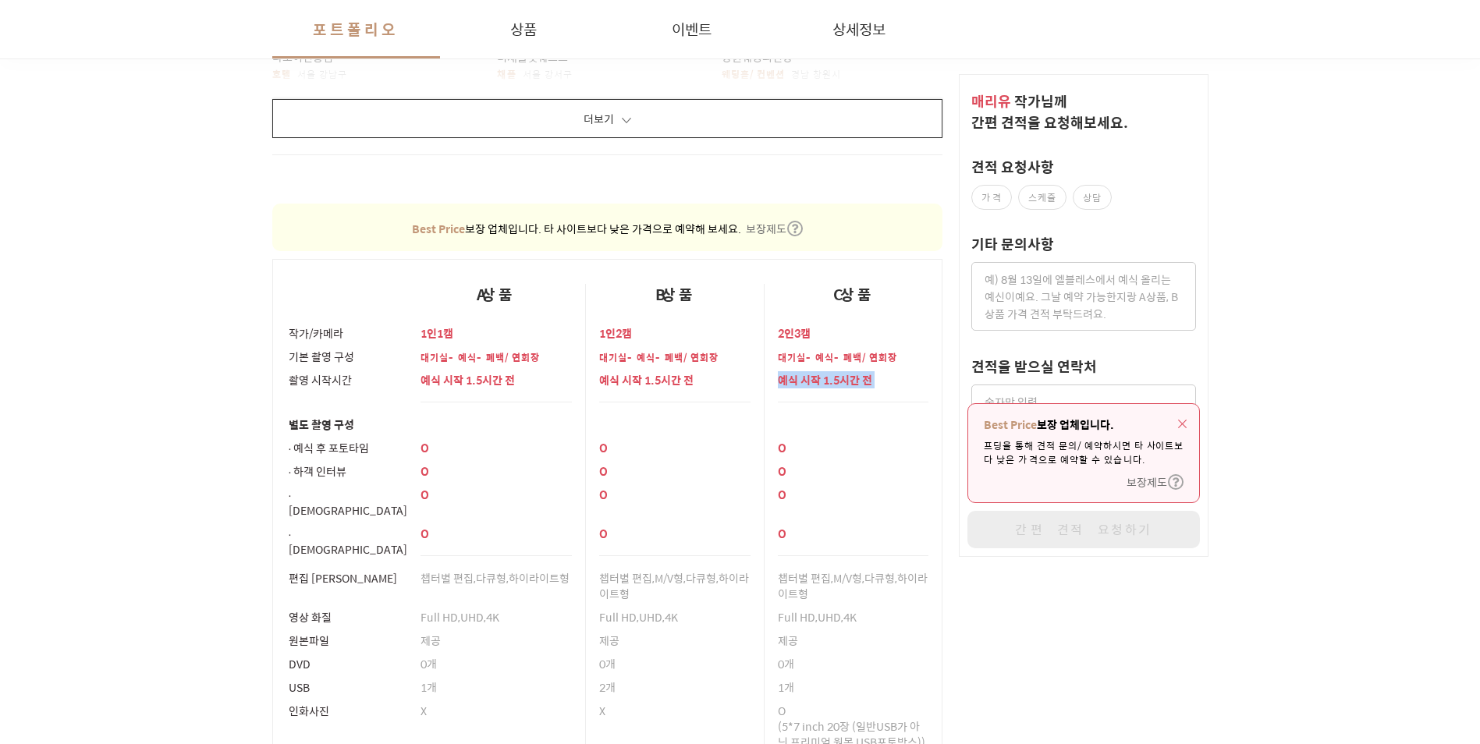
drag, startPoint x: 790, startPoint y: 374, endPoint x: 797, endPoint y: 401, distance: 28.4
click at [797, 401] on td "예식 시작 1.5시간 전" at bounding box center [853, 390] width 179 height 44
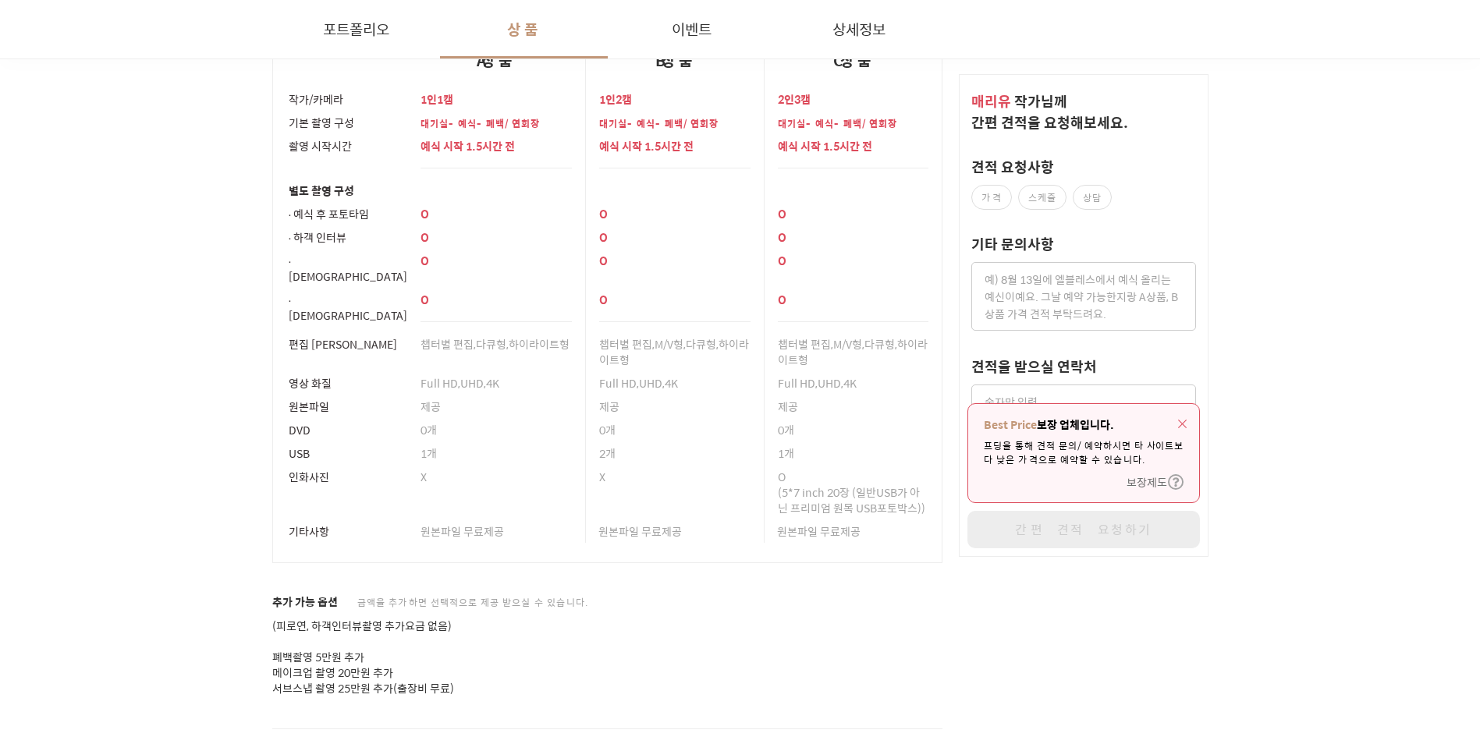
click at [650, 395] on div "제공" at bounding box center [674, 406] width 151 height 23
click at [648, 375] on p "Full HD,UHD,4K" at bounding box center [674, 383] width 151 height 16
drag, startPoint x: 648, startPoint y: 367, endPoint x: 453, endPoint y: 367, distance: 194.3
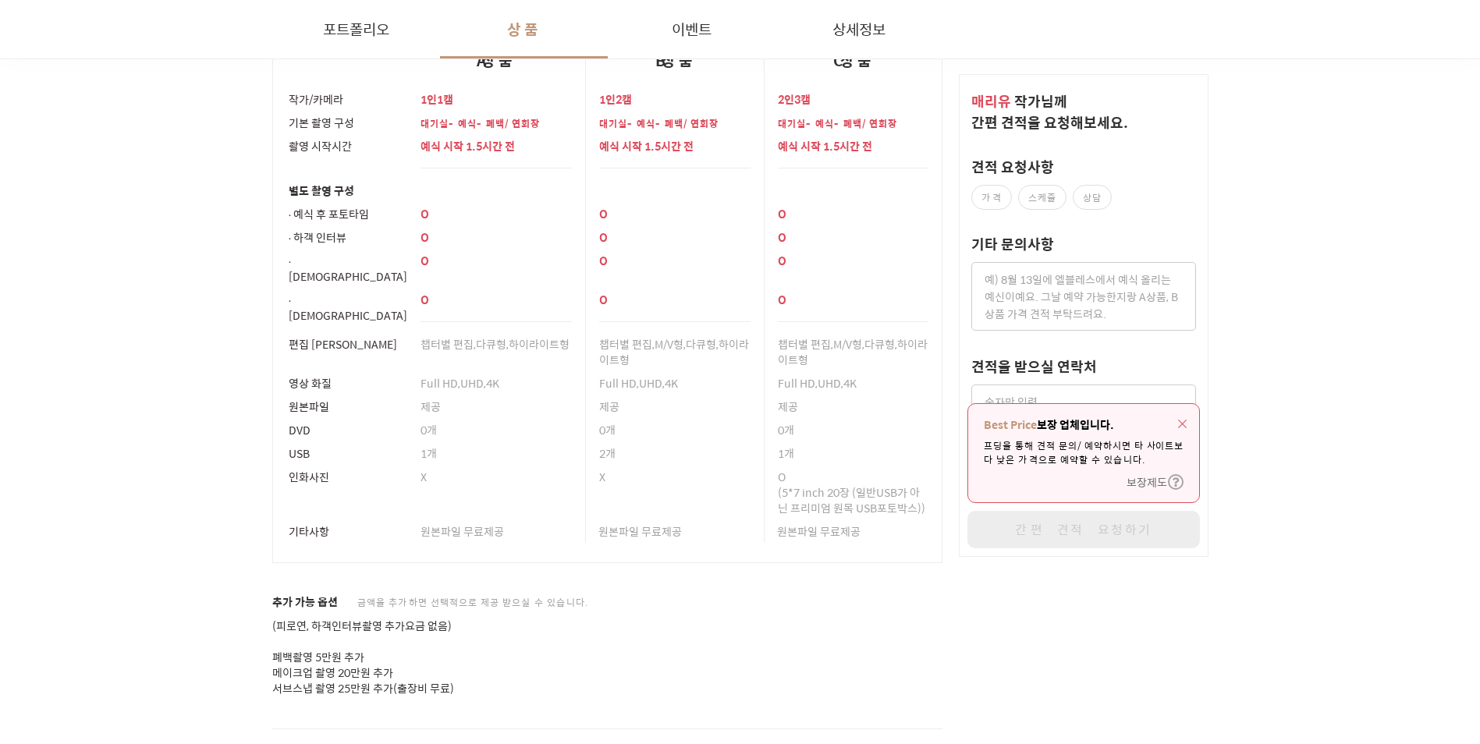
click at [453, 375] on p "Full HD,UHD,4K" at bounding box center [496, 383] width 151 height 16
drag, startPoint x: 453, startPoint y: 367, endPoint x: 510, endPoint y: 417, distance: 75.7
click at [510, 422] on p "0개" at bounding box center [496, 430] width 151 height 16
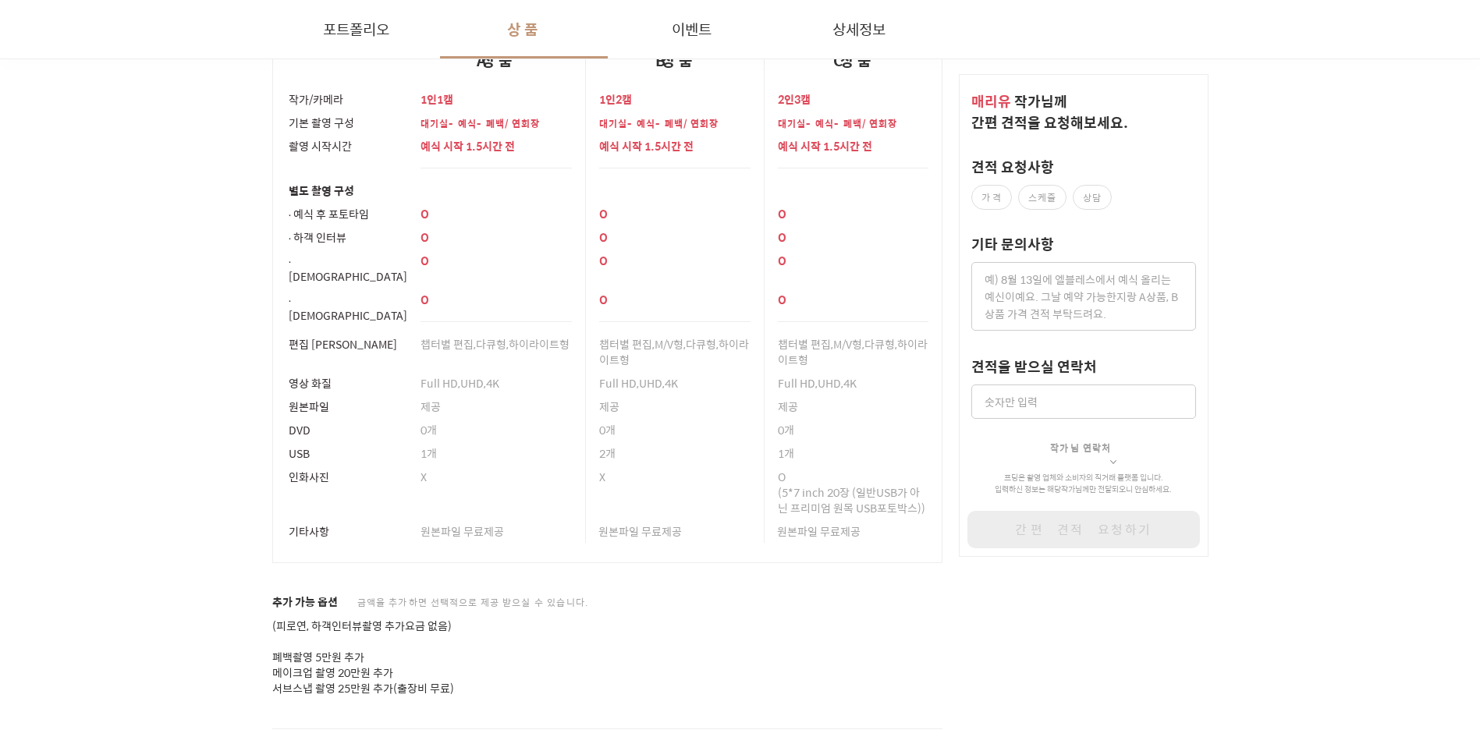
drag, startPoint x: 510, startPoint y: 473, endPoint x: 538, endPoint y: 467, distance: 28.0
click at [537, 465] on td "X" at bounding box center [496, 492] width 179 height 55
click at [538, 468] on td "X" at bounding box center [496, 492] width 179 height 55
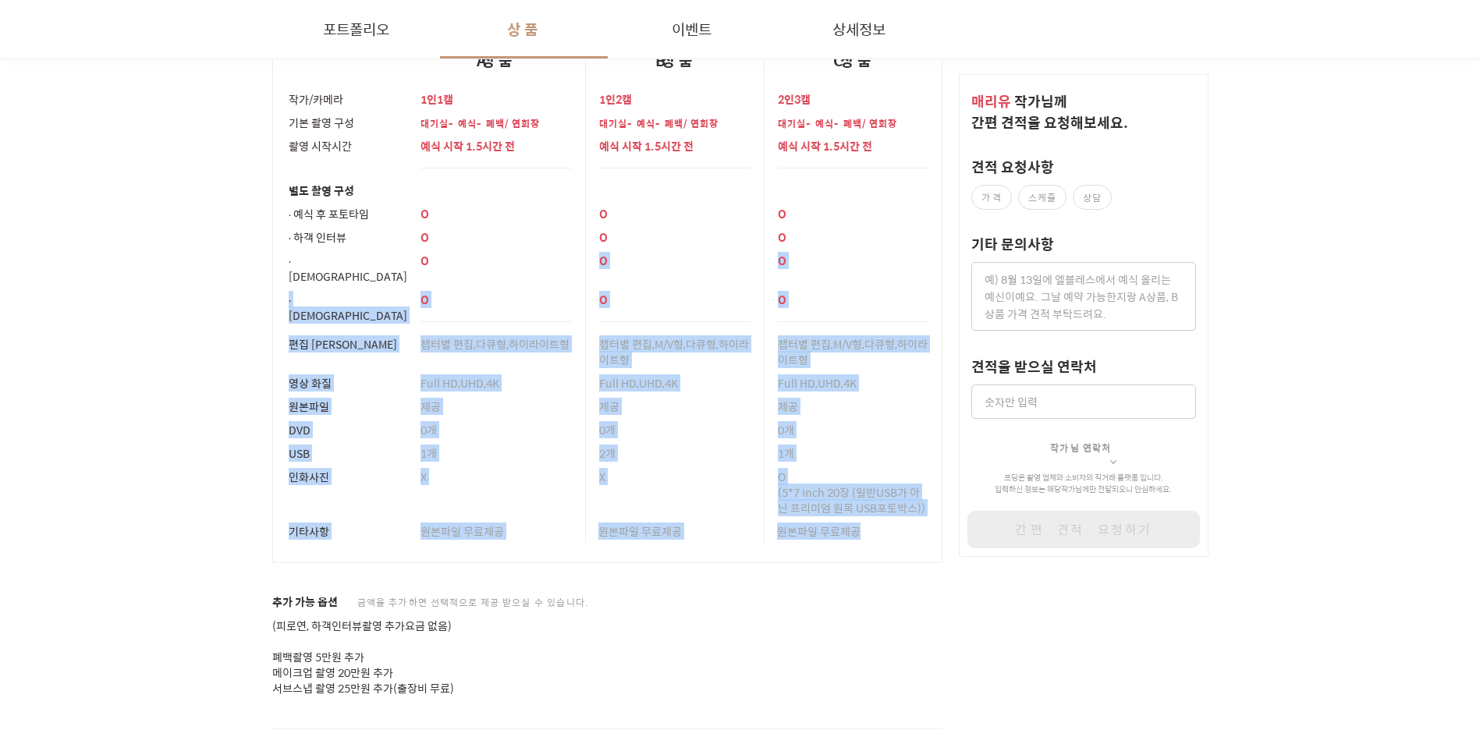
drag, startPoint x: 893, startPoint y: 513, endPoint x: 517, endPoint y: 247, distance: 460.7
click at [518, 247] on tbody "작가/카메라 1인1캠 1인2캠 2인3캠 기본 촬영 구성 대기실-예식-폐백/연회장 대기실-예식-폐백/연회장 대기실-예식-폐백/연회장 촬영 시작시…" at bounding box center [607, 325] width 670 height 476
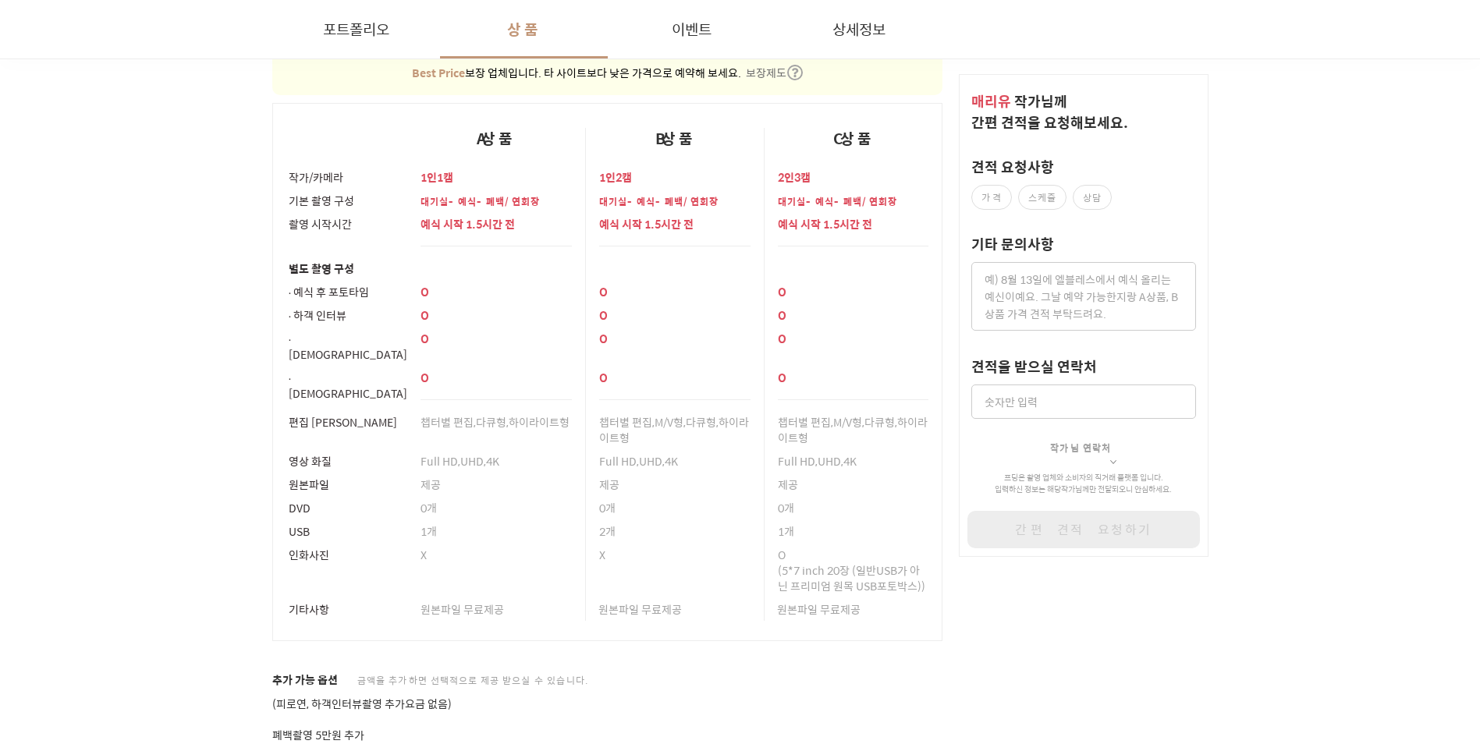
click at [510, 265] on div at bounding box center [496, 269] width 151 height 8
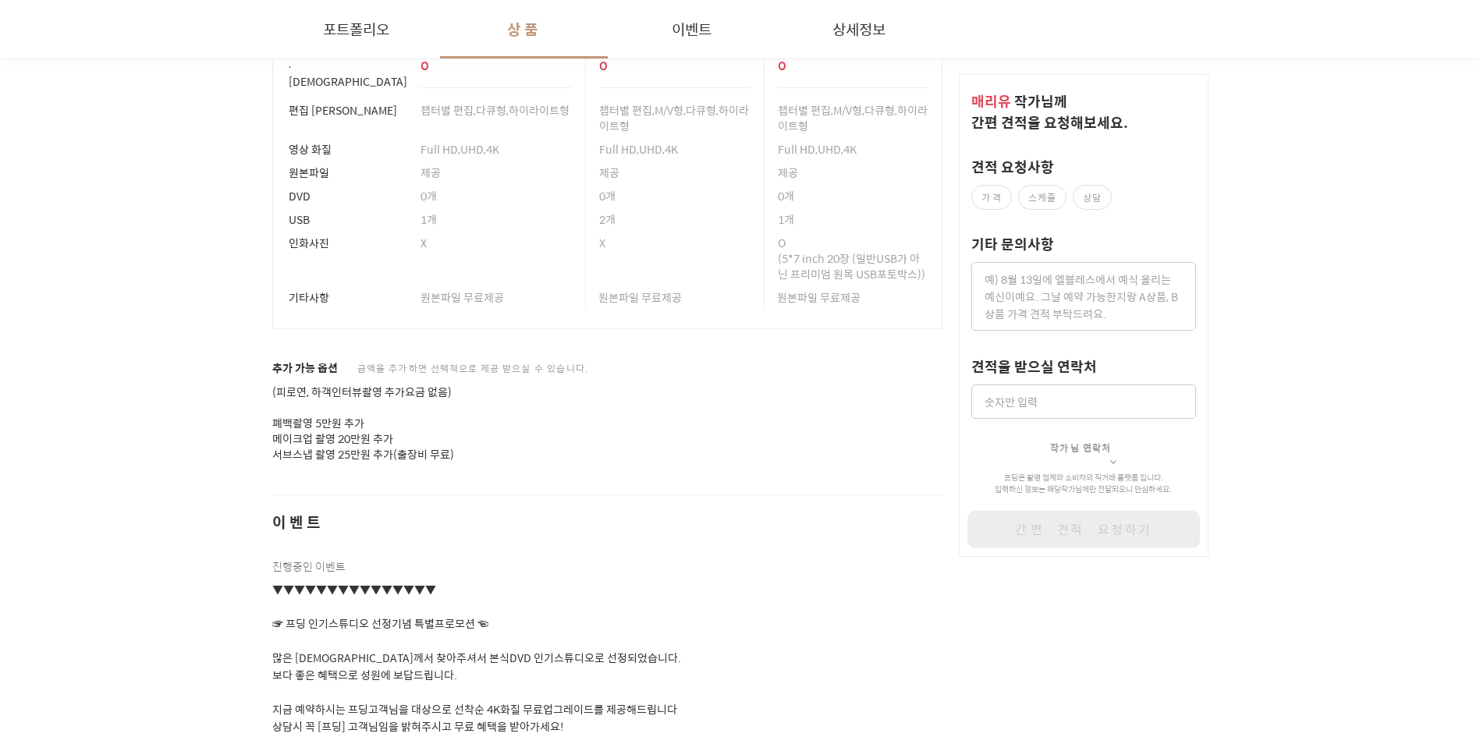
click at [489, 361] on span "금액을 추가하면 선택적으로 제공 받으실 수 있습니다." at bounding box center [475, 368] width 237 height 14
click at [346, 426] on p "(피로연, 하객인터뷰촬영 추가요금 없음) 폐백촬영 5만원 추가 메이크업 촬영 20만원 추가 서브스냅 촬영 25만원 추가(출장비 무료)" at bounding box center [607, 424] width 671 height 78
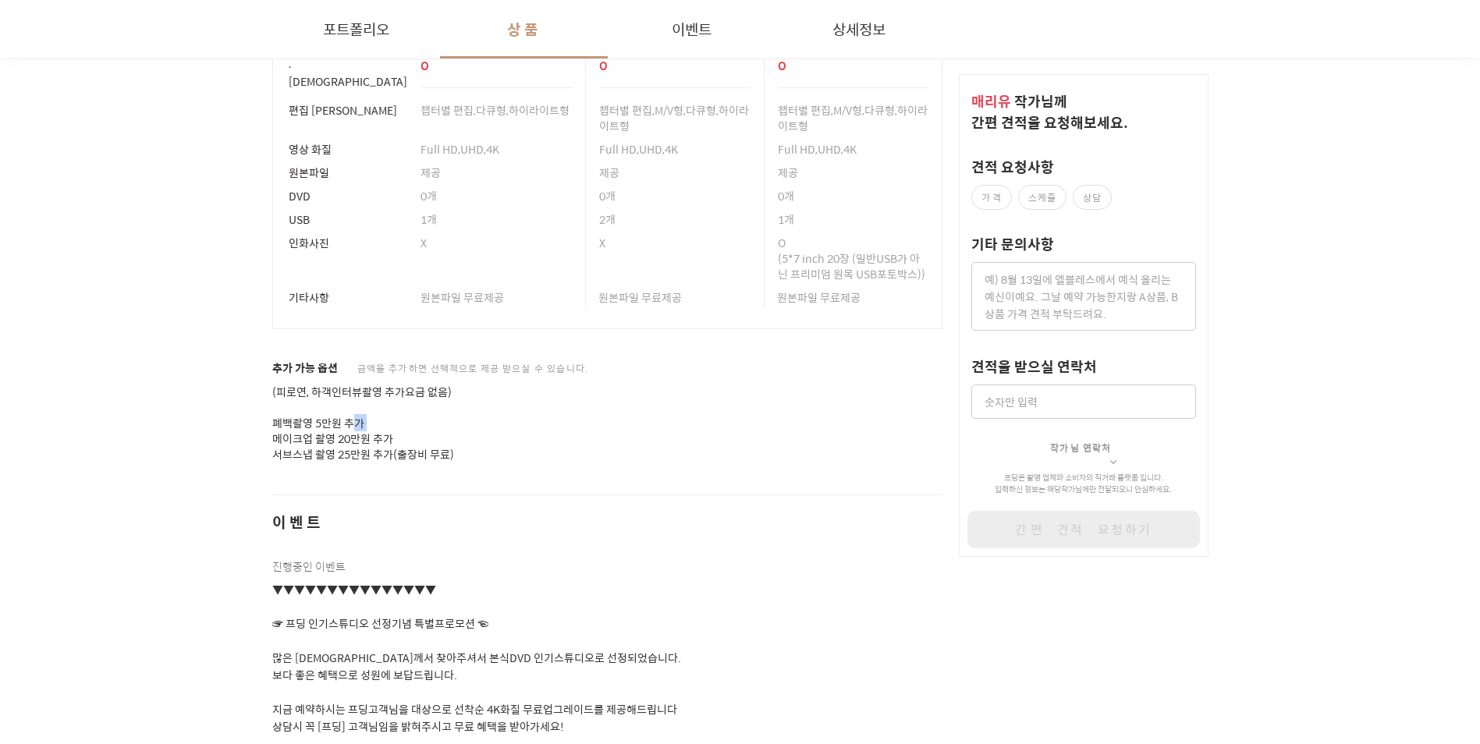
click at [346, 426] on p "(피로연, 하객인터뷰촬영 추가요금 없음) 폐백촬영 5만원 추가 메이크업 촬영 20만원 추가 서브스냅 촬영 25만원 추가(출장비 무료)" at bounding box center [607, 424] width 671 height 78
drag, startPoint x: 346, startPoint y: 426, endPoint x: 346, endPoint y: 443, distance: 17.2
click at [346, 443] on p "(피로연, 하객인터뷰촬영 추가요금 없음) 폐백촬영 5만원 추가 메이크업 촬영 20만원 추가 서브스냅 촬영 25만원 추가(출장비 무료)" at bounding box center [607, 424] width 671 height 78
drag, startPoint x: 346, startPoint y: 443, endPoint x: 372, endPoint y: 449, distance: 27.3
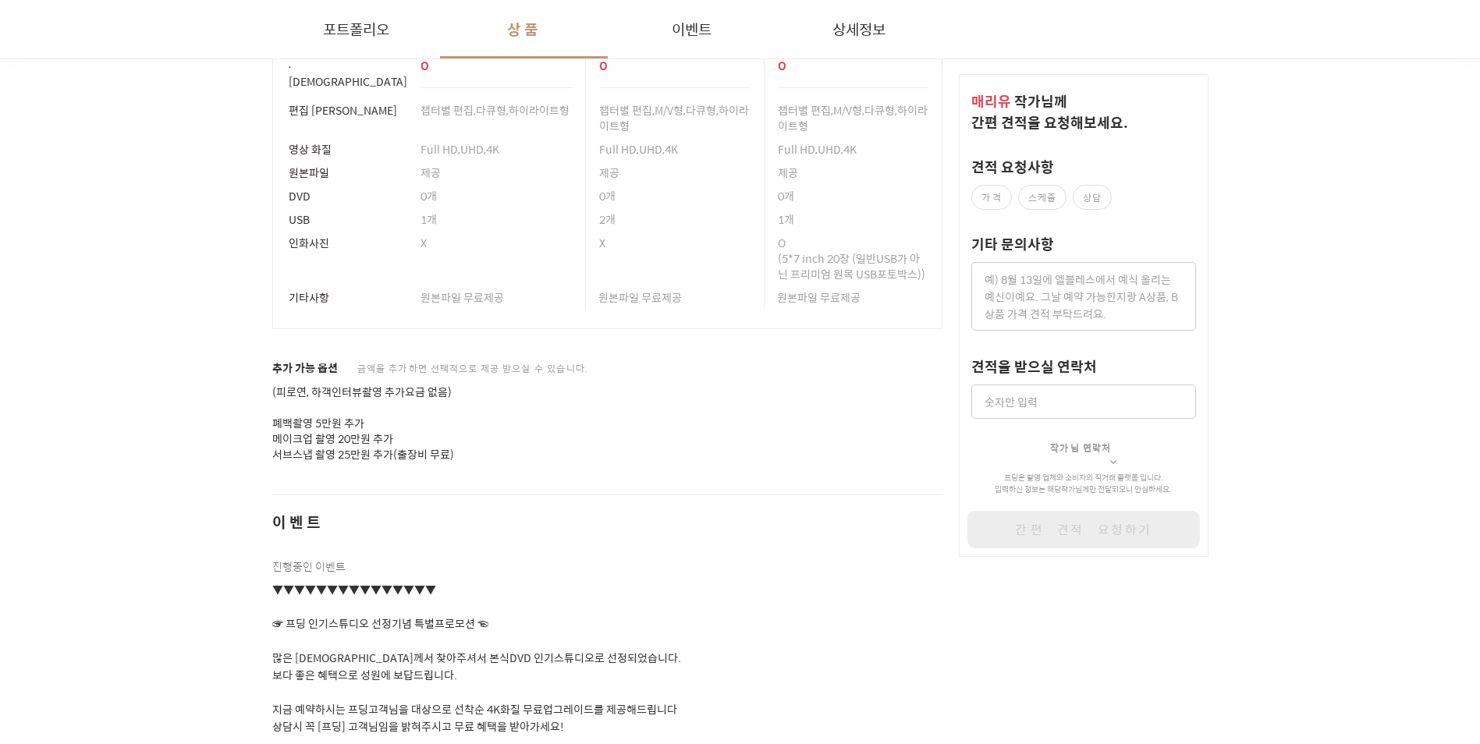
click at [372, 449] on p "(피로연, 하객인터뷰촬영 추가요금 없음) 폐백촬영 5만원 추가 메이크업 촬영 20만원 추가 서브스냅 촬영 25만원 추가(출장비 무료)" at bounding box center [607, 424] width 671 height 78
drag, startPoint x: 372, startPoint y: 449, endPoint x: 432, endPoint y: 450, distance: 60.1
click at [432, 450] on p "(피로연, 하객인터뷰촬영 추가요금 없음) 폐백촬영 5만원 추가 메이크업 촬영 20만원 추가 서브스냅 촬영 25만원 추가(출장비 무료)" at bounding box center [607, 424] width 671 height 78
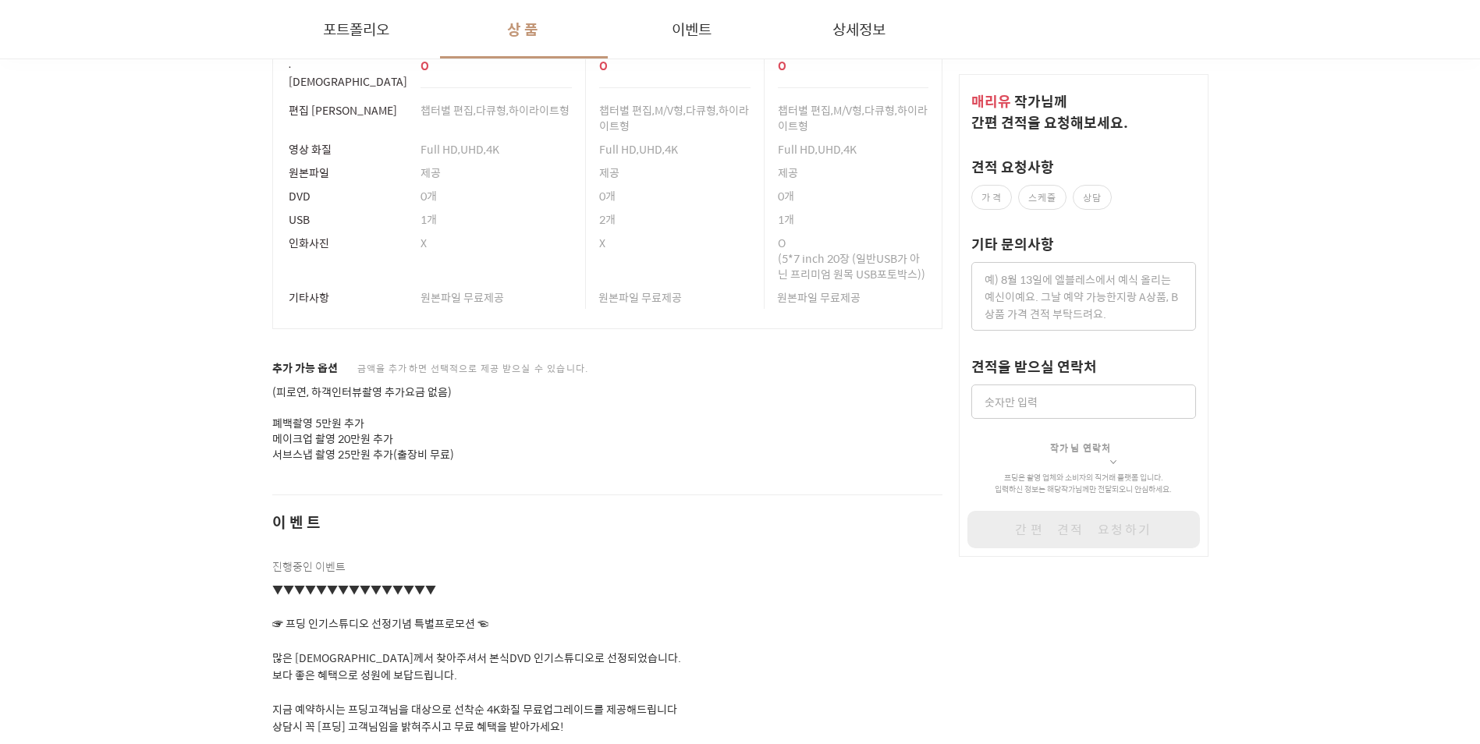
drag, startPoint x: 432, startPoint y: 450, endPoint x: 393, endPoint y: 451, distance: 39.0
click at [393, 451] on p "(피로연, 하객인터뷰촬영 추가요금 없음) 폐백촬영 5만원 추가 메이크업 촬영 20만원 추가 서브스냅 촬영 25만원 추가(출장비 무료)" at bounding box center [607, 424] width 671 height 78
drag, startPoint x: 393, startPoint y: 451, endPoint x: 498, endPoint y: 537, distance: 135.3
click at [499, 539] on div "이벤트 진행중인 이벤트 ▼▼▼▼▼▼▼▼▼▼▼▼▼▼▼ ☞ 프딩 인기스튜디오 선정기념 특별프로모션 ☜ 많은 [DEMOGRAPHIC_DATA]께서 …" at bounding box center [607, 675] width 671 height 360
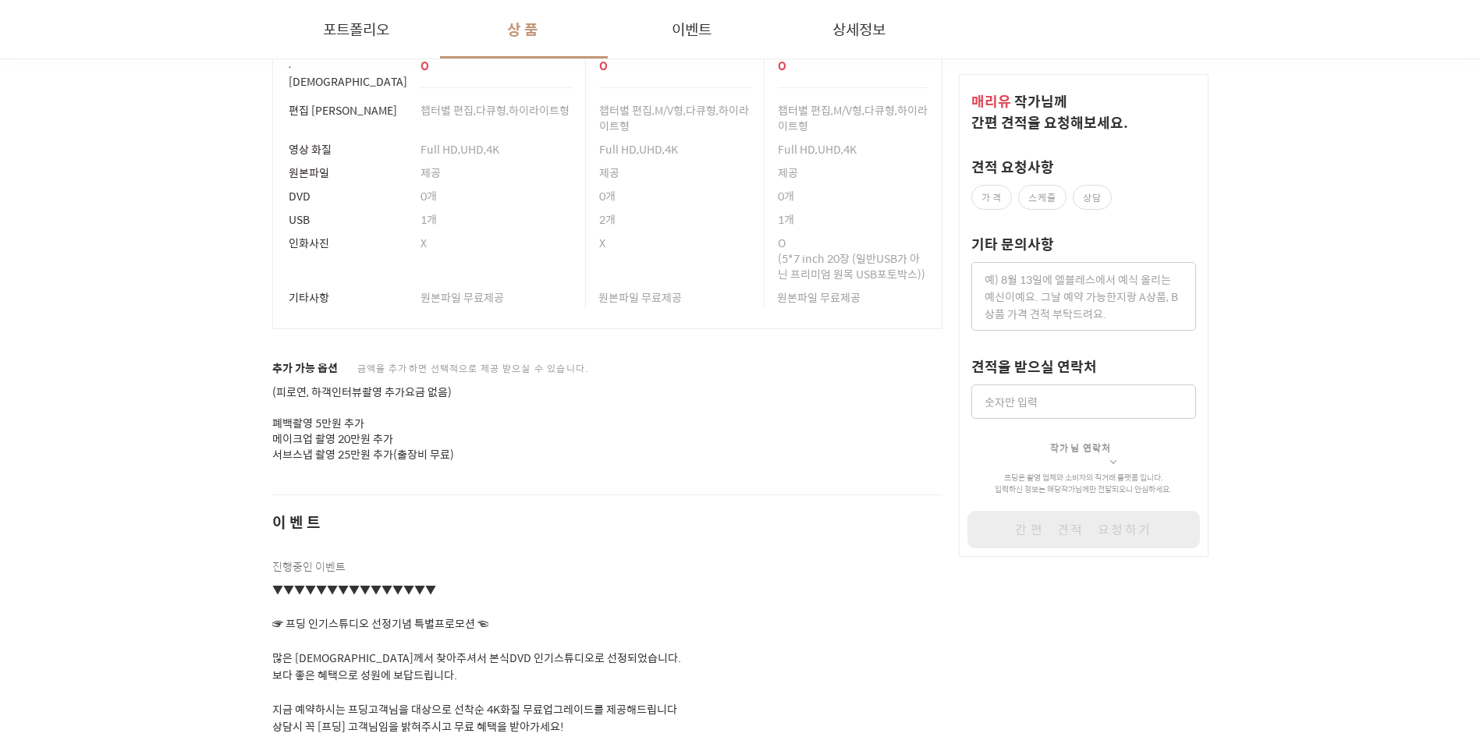
scroll to position [2029, 0]
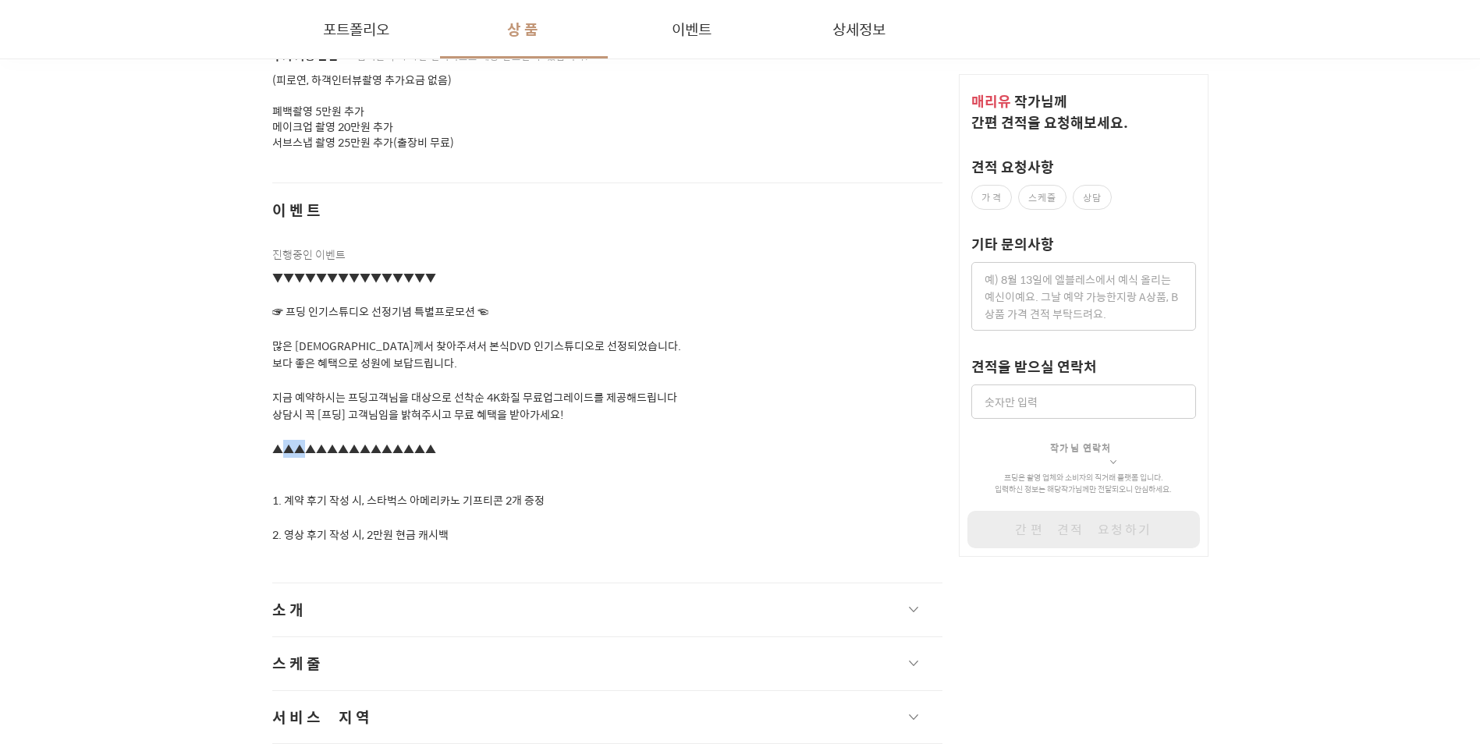
drag, startPoint x: 524, startPoint y: 438, endPoint x: 262, endPoint y: 478, distance: 264.4
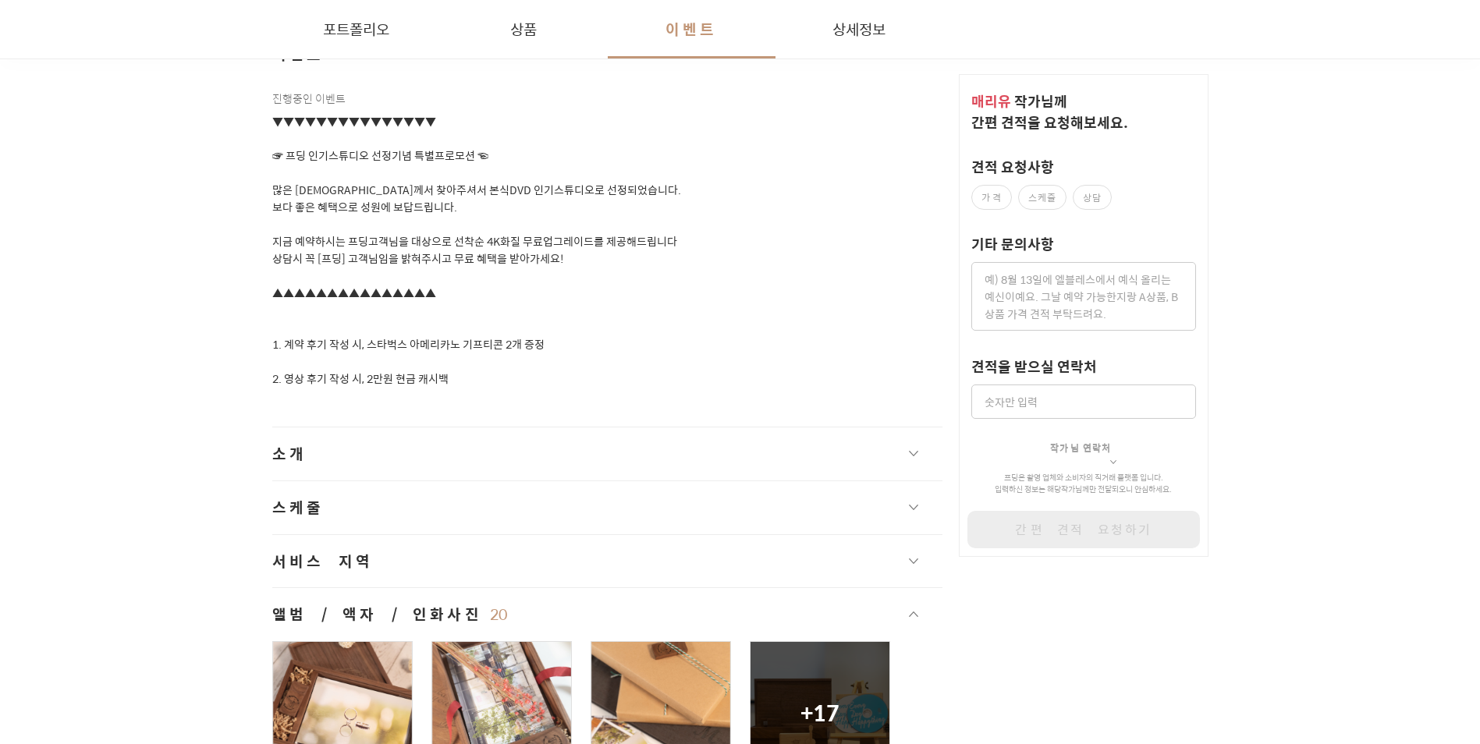
scroll to position [2263, 0]
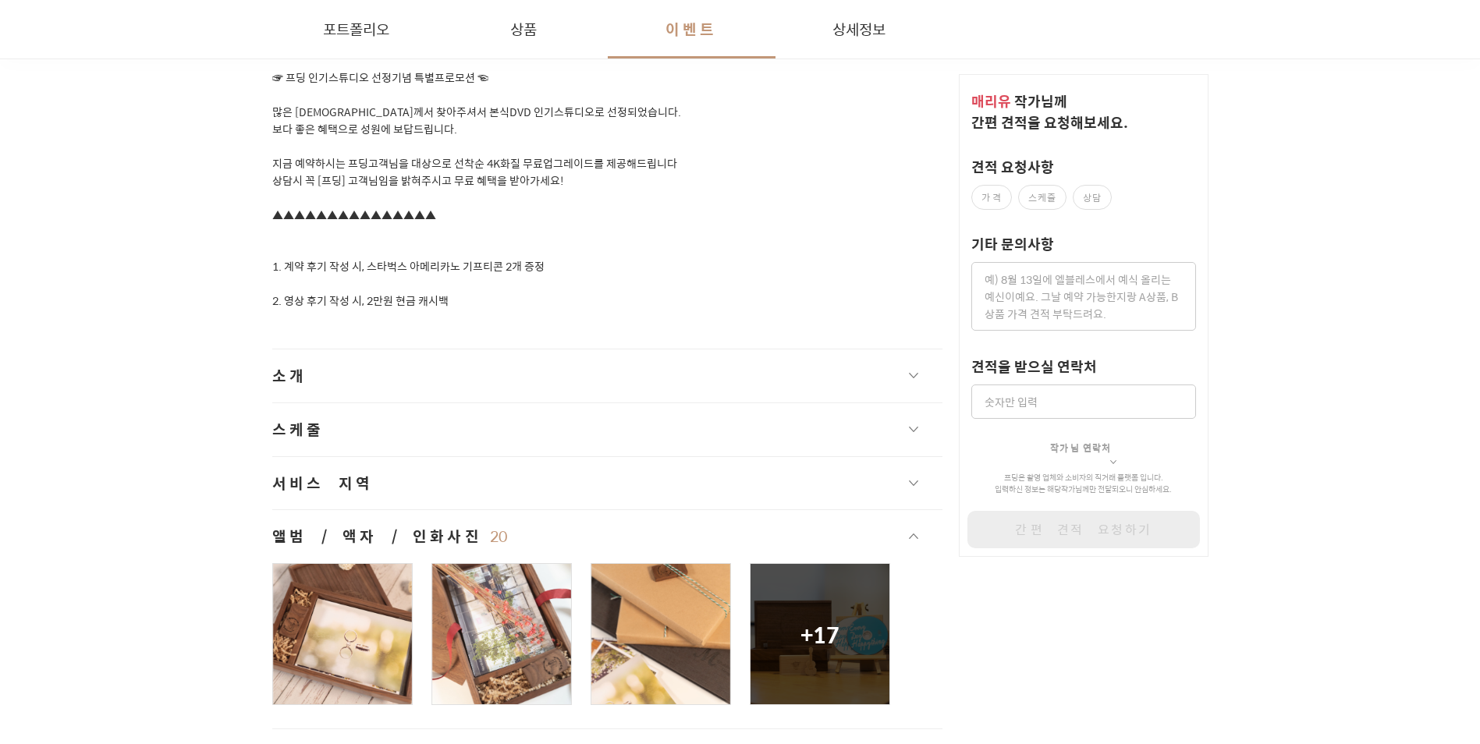
click at [310, 374] on button "소개" at bounding box center [607, 376] width 671 height 53
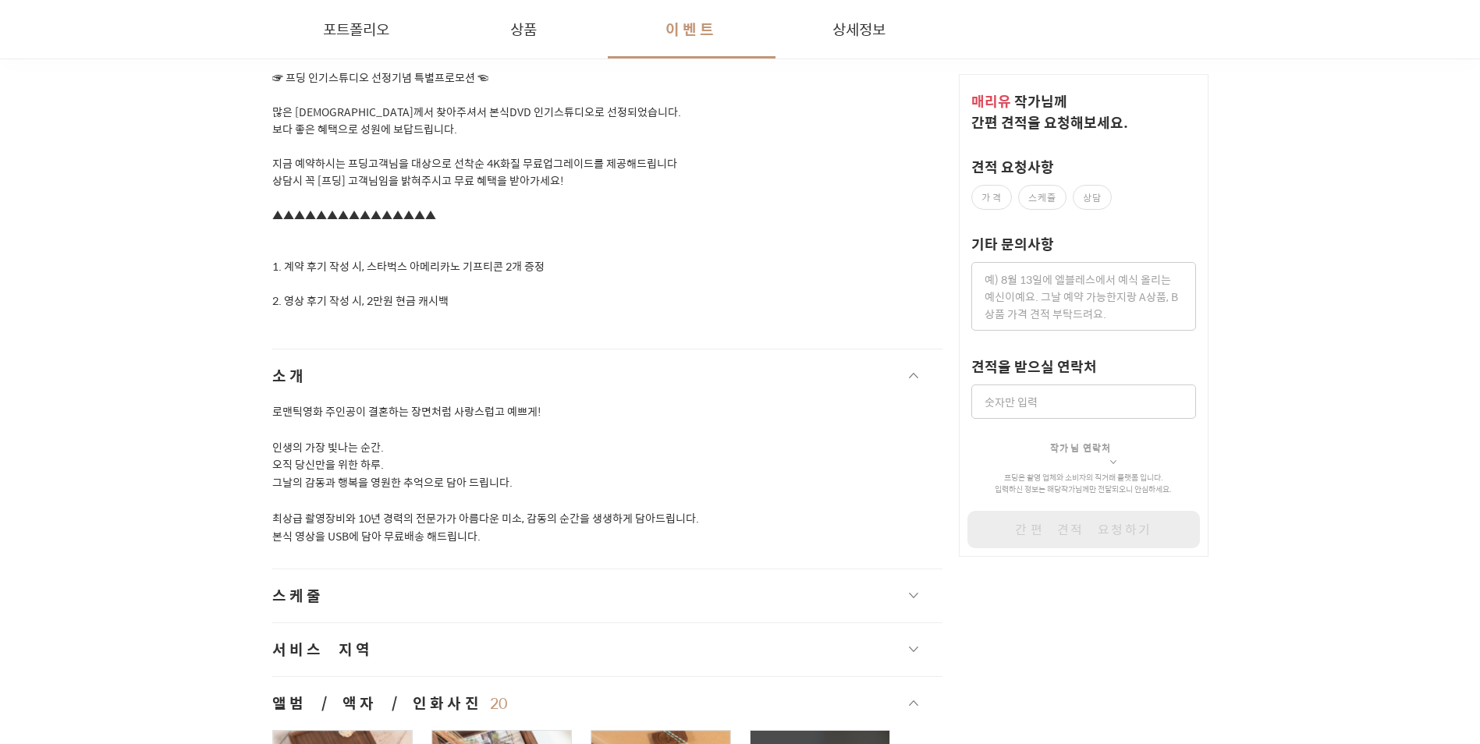
click at [310, 374] on button "소개" at bounding box center [607, 376] width 671 height 53
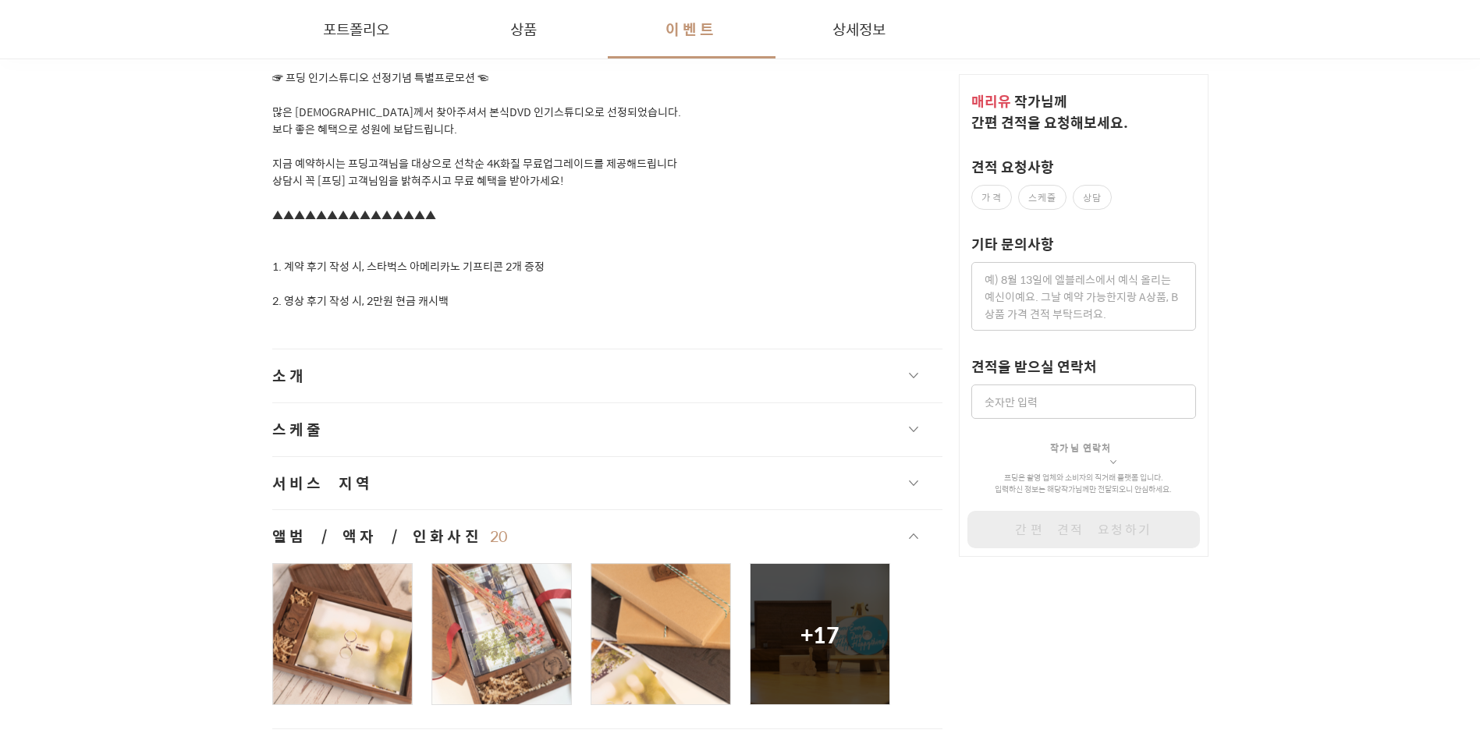
click at [343, 460] on button "서비스 지역" at bounding box center [607, 483] width 671 height 53
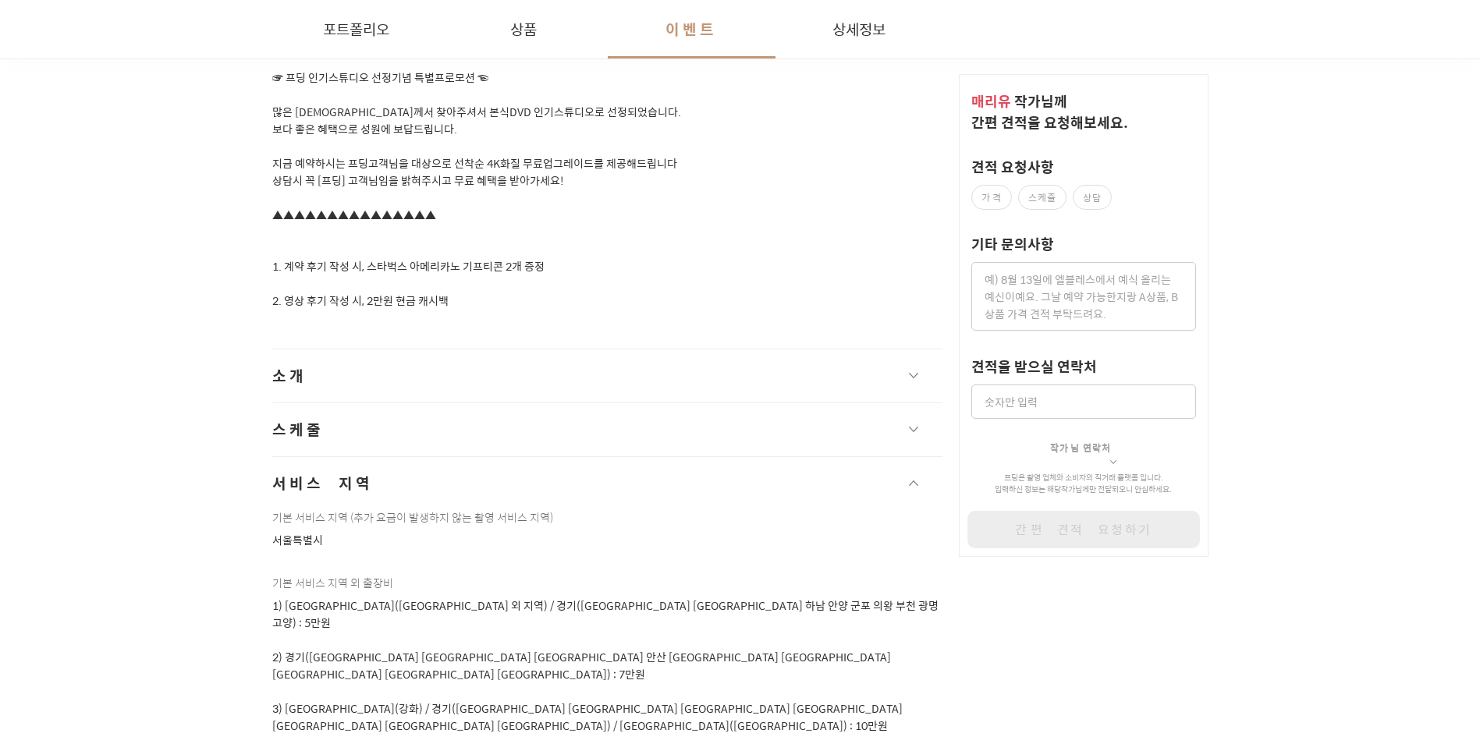
click at [343, 473] on span "서비스 지역" at bounding box center [322, 484] width 101 height 22
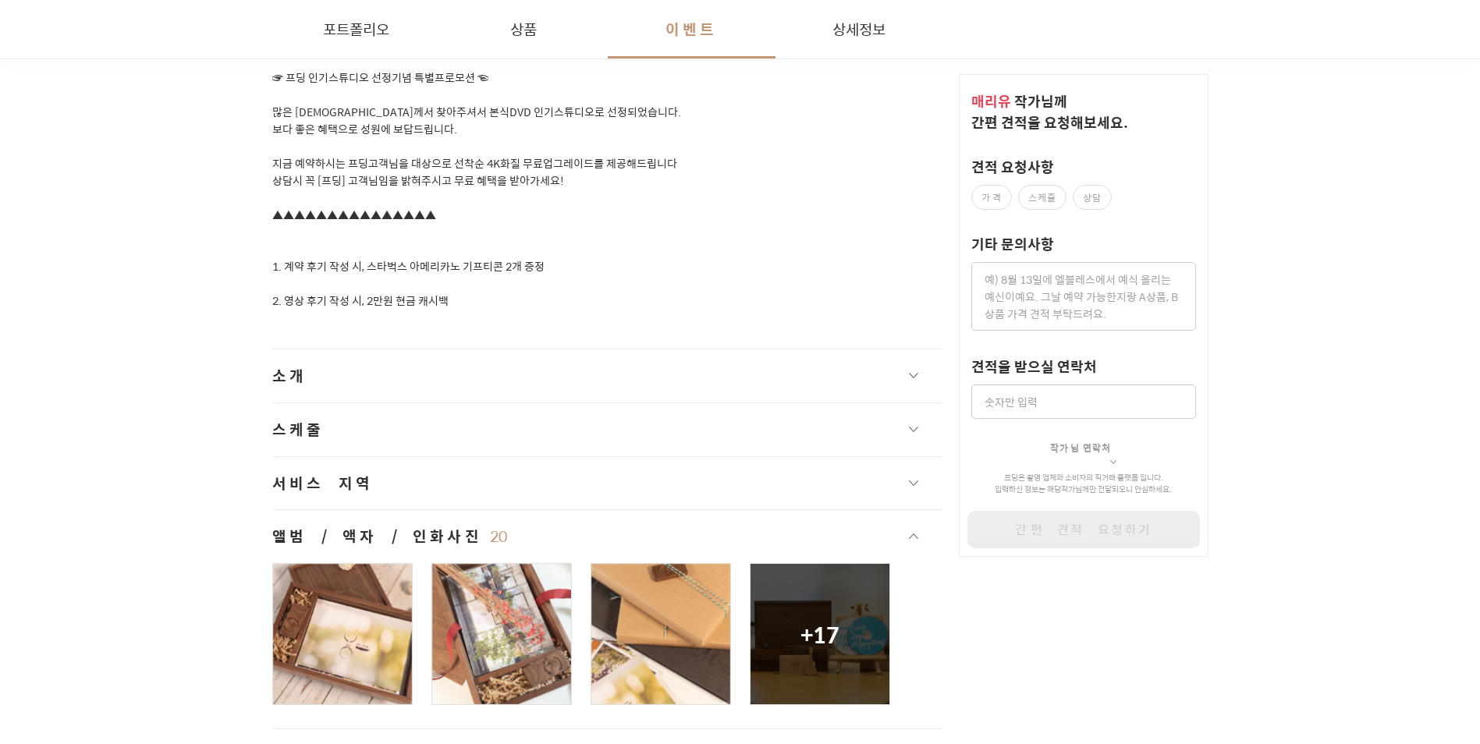
click at [343, 431] on button "스케줄" at bounding box center [607, 429] width 671 height 53
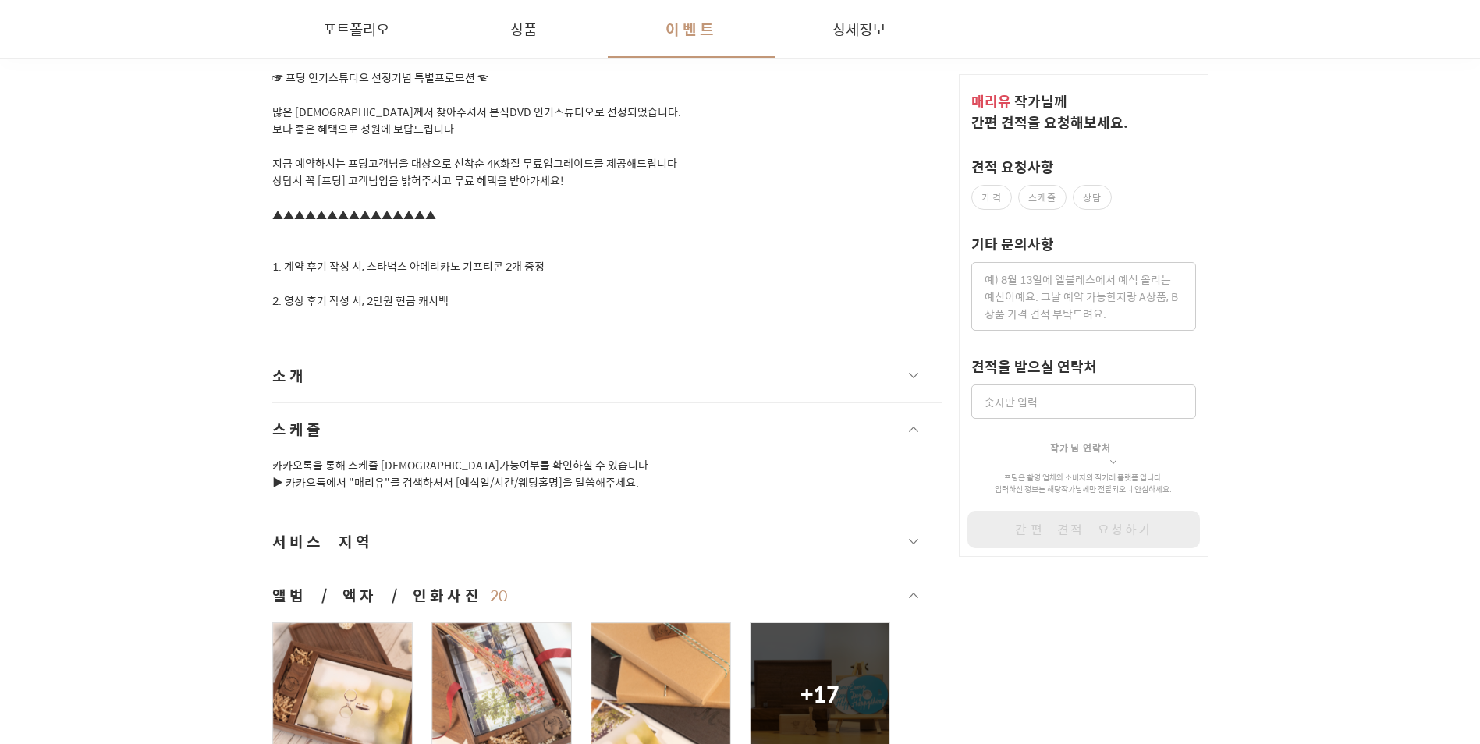
click at [353, 423] on button "스케줄" at bounding box center [607, 429] width 671 height 53
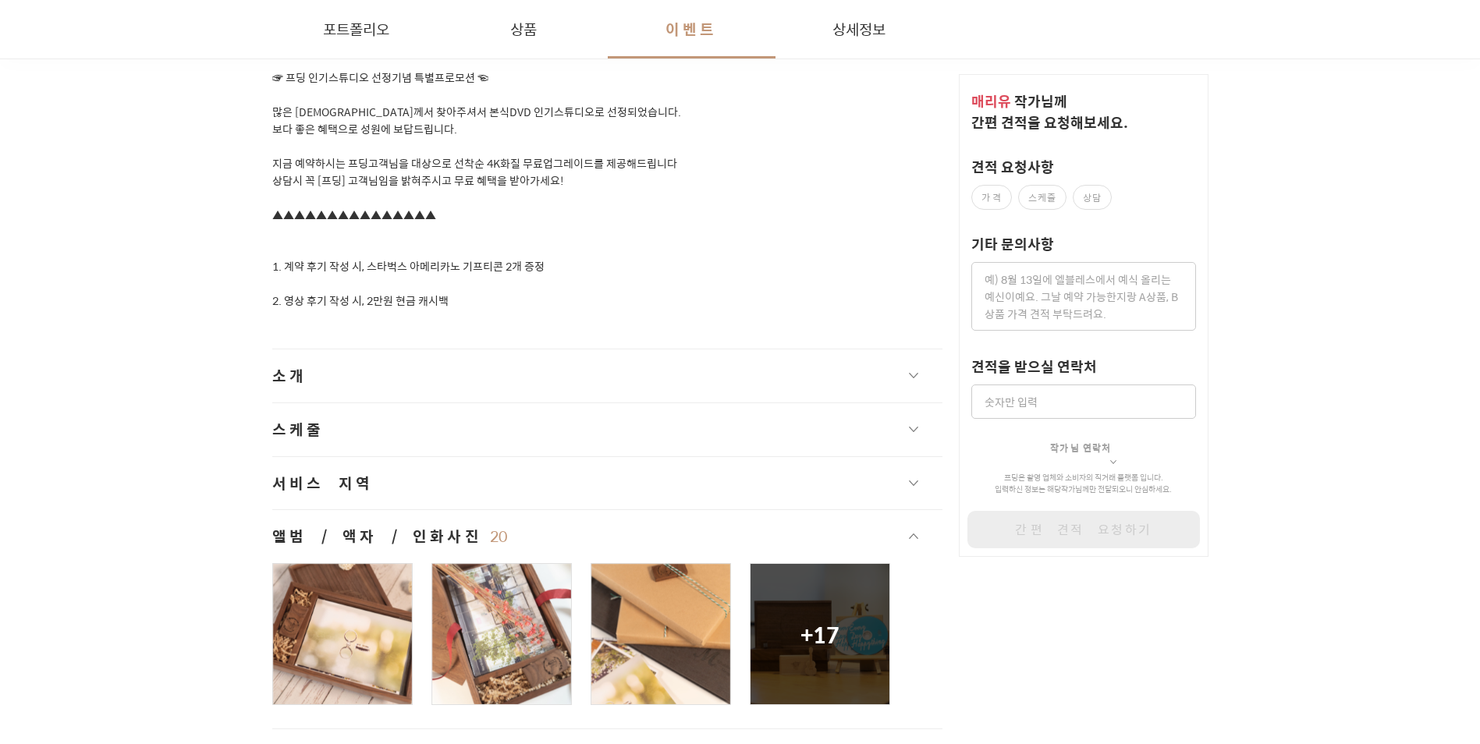
click at [368, 377] on button "소개" at bounding box center [607, 376] width 671 height 53
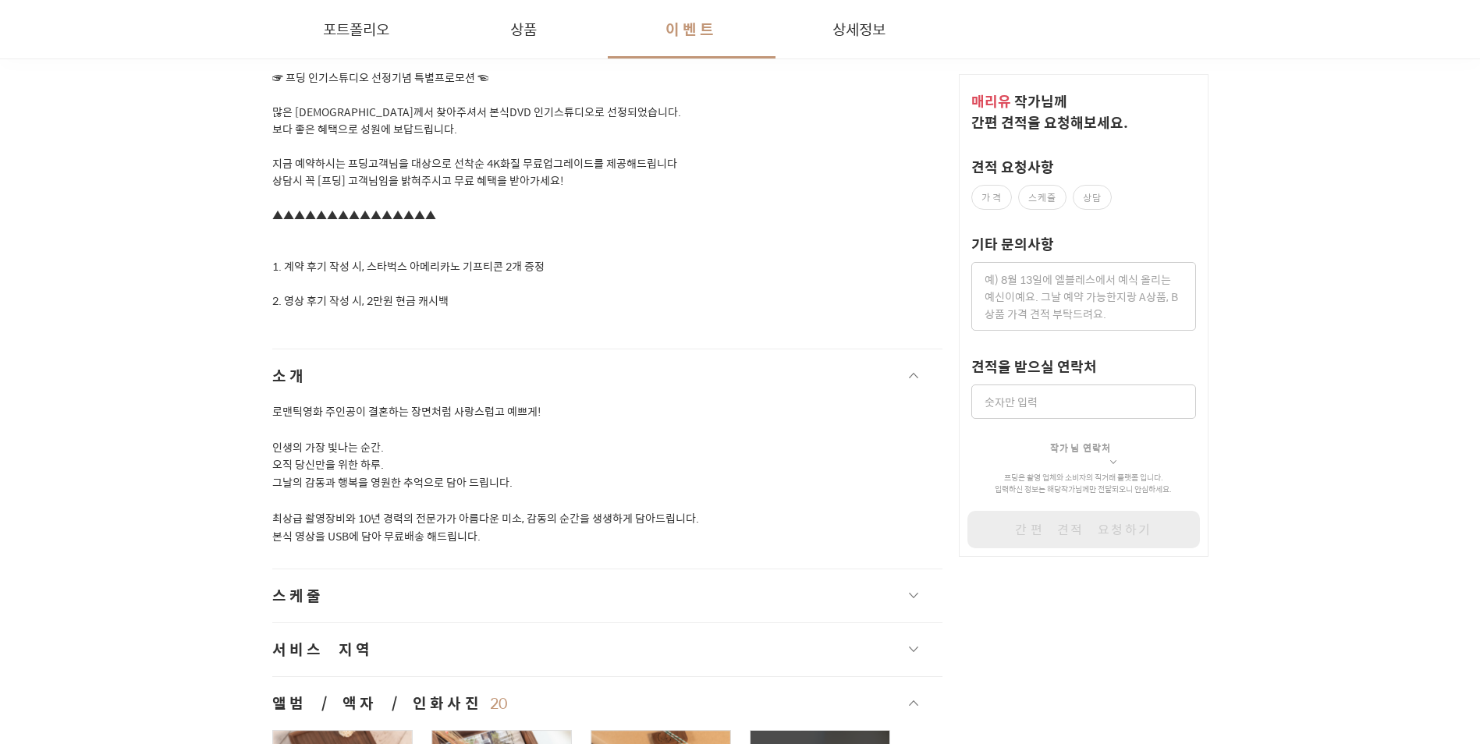
click at [371, 371] on button "소개" at bounding box center [607, 376] width 671 height 53
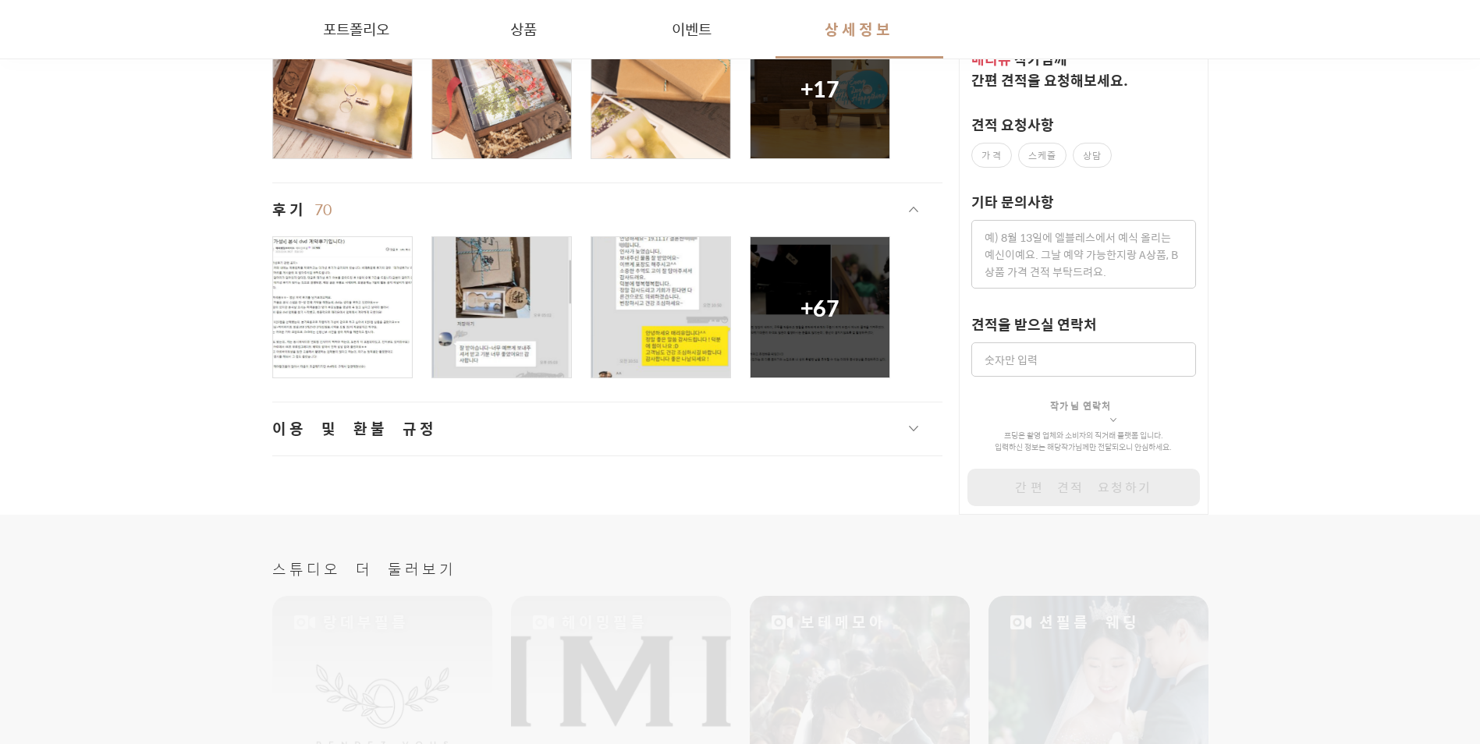
scroll to position [2887, 0]
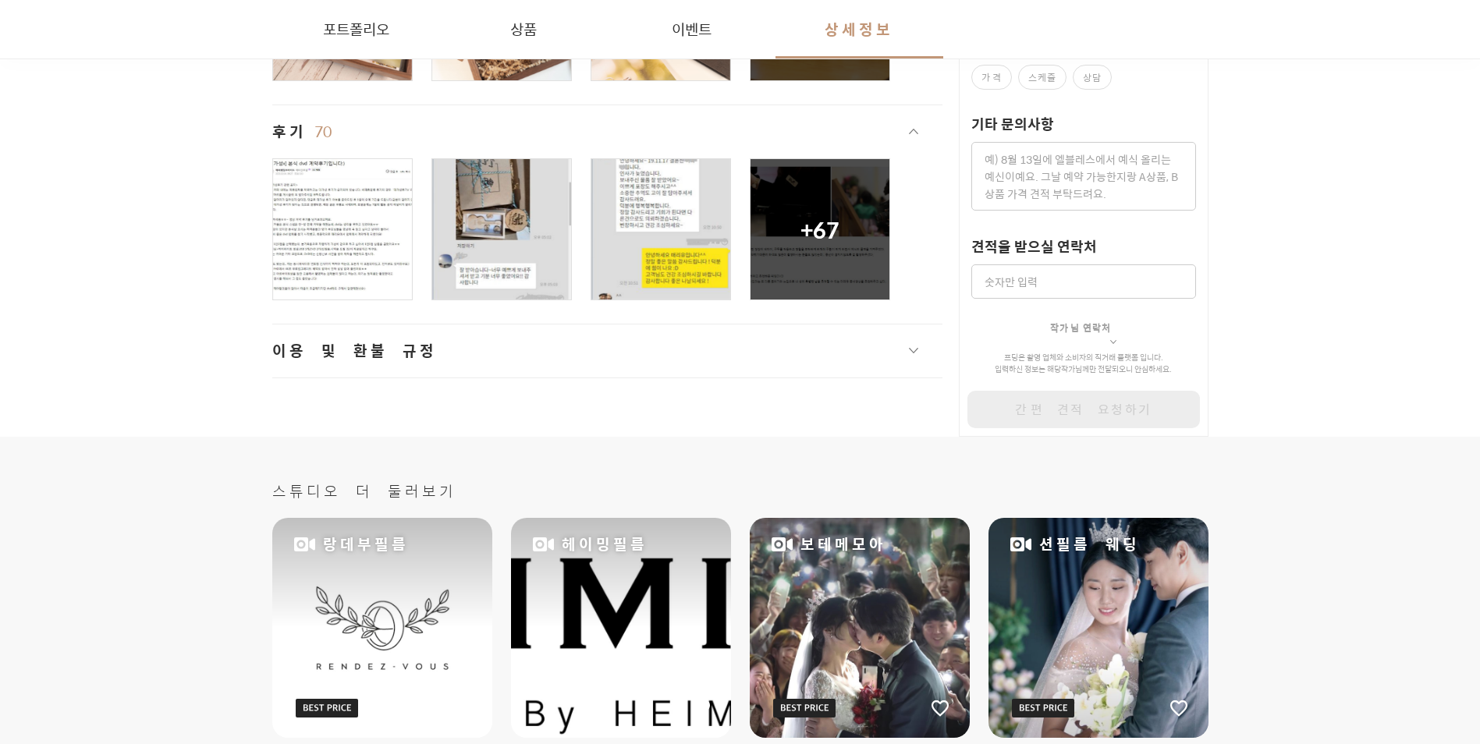
click at [325, 237] on div at bounding box center [342, 229] width 139 height 140
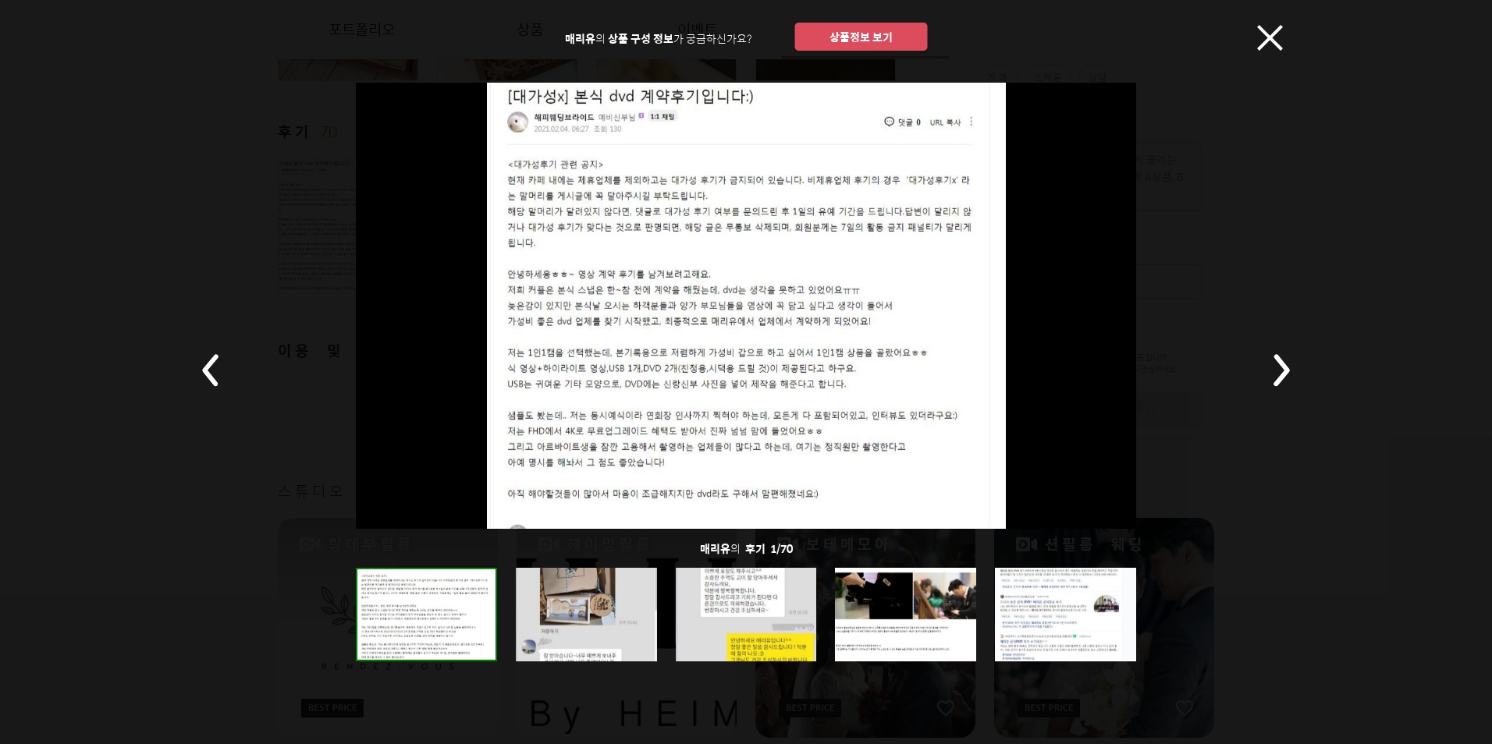
click at [1279, 375] on rect at bounding box center [1280, 370] width 55 height 55
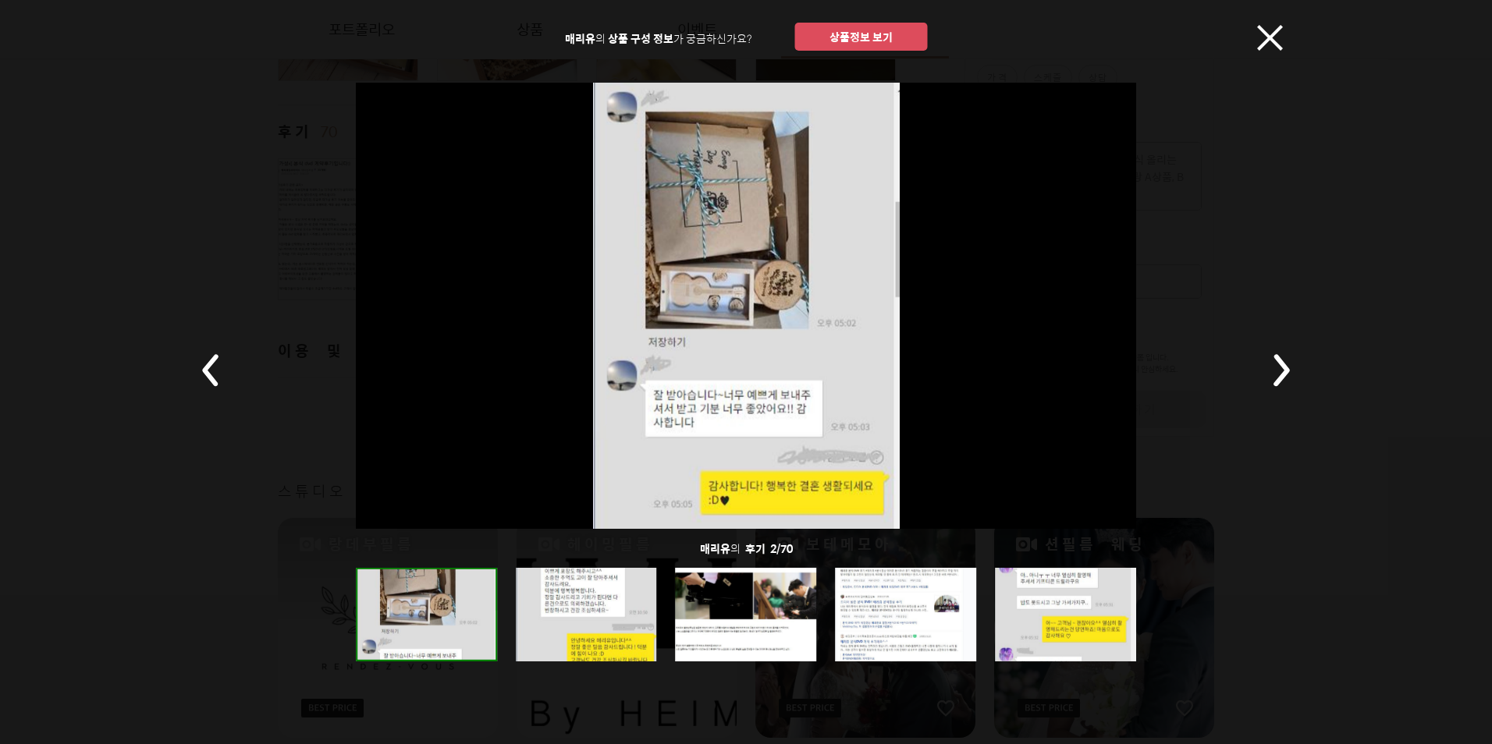
click at [1266, 49] on icon at bounding box center [1270, 38] width 26 height 26
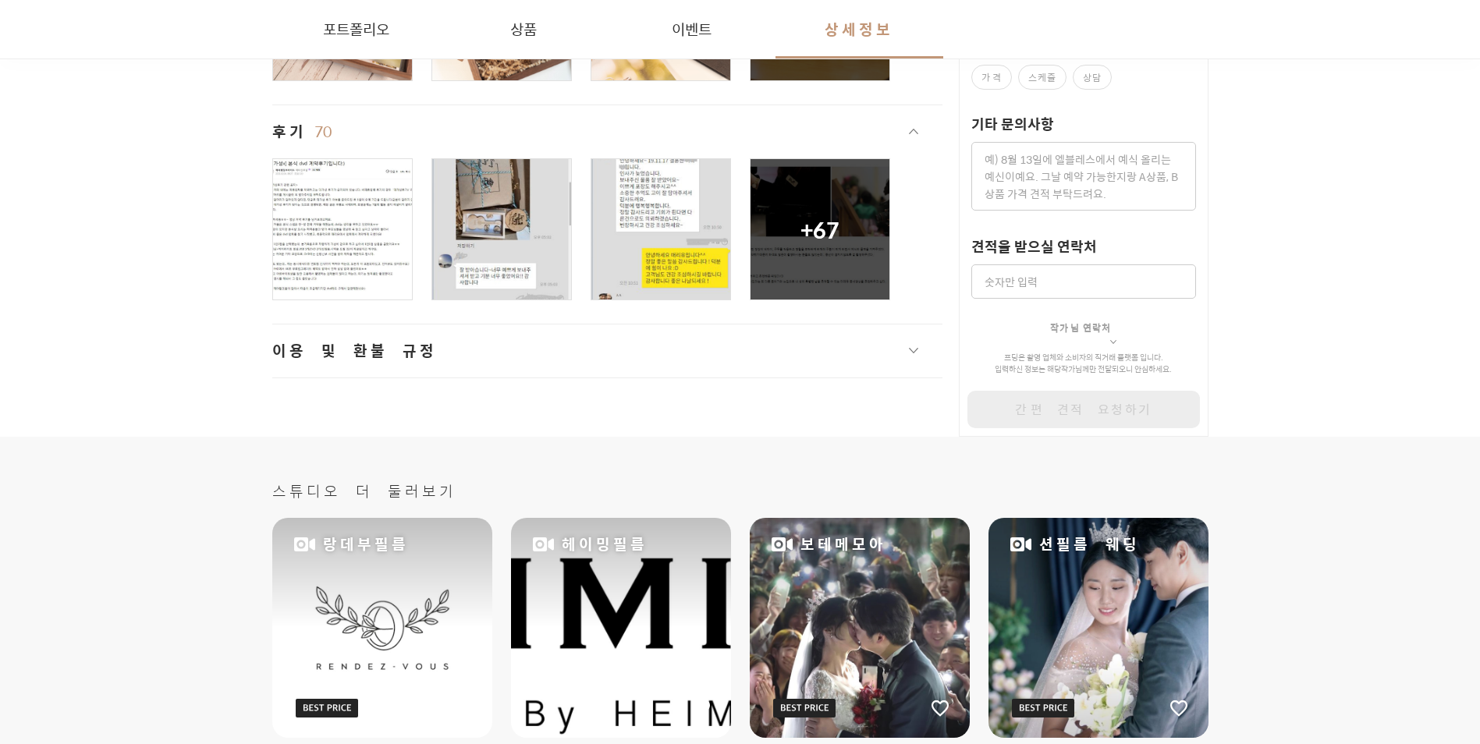
click at [579, 212] on ul "+ 67" at bounding box center [607, 229] width 671 height 142
click at [739, 242] on ul "+ 67" at bounding box center [607, 229] width 671 height 142
click at [741, 212] on ul "+ 67" at bounding box center [607, 229] width 671 height 142
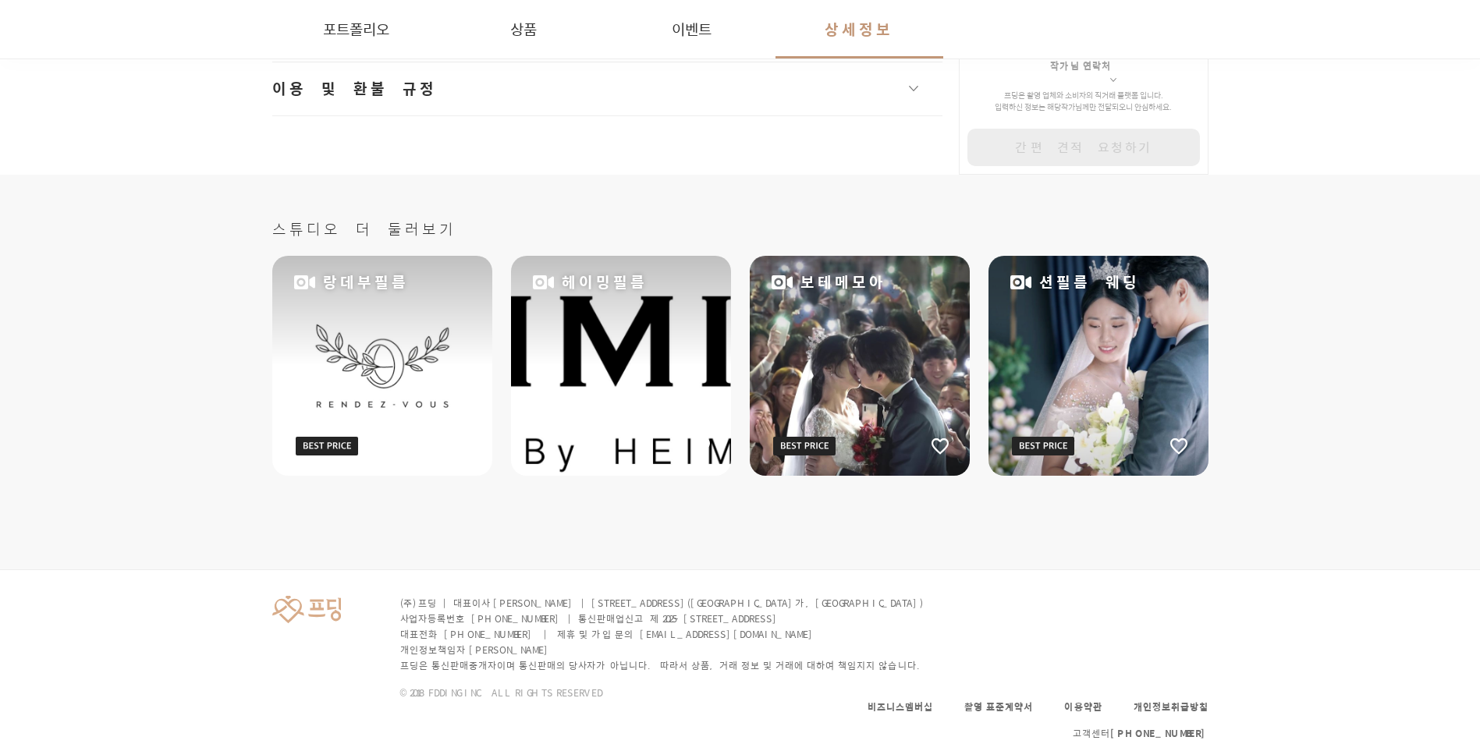
click at [737, 360] on ul "랑데부필름 헤이밍필름 보테메모아 션필름 웨딩" at bounding box center [740, 366] width 936 height 220
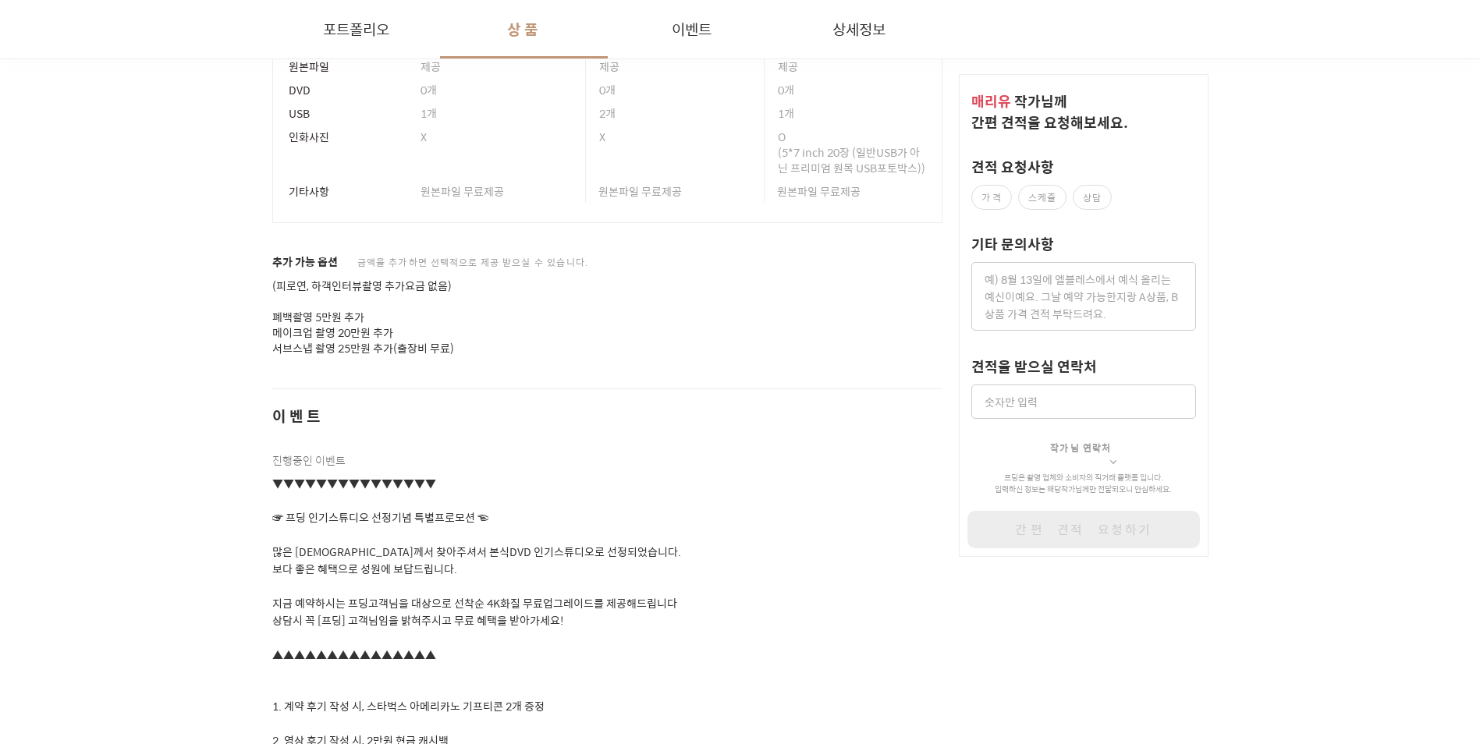
scroll to position [2057, 0]
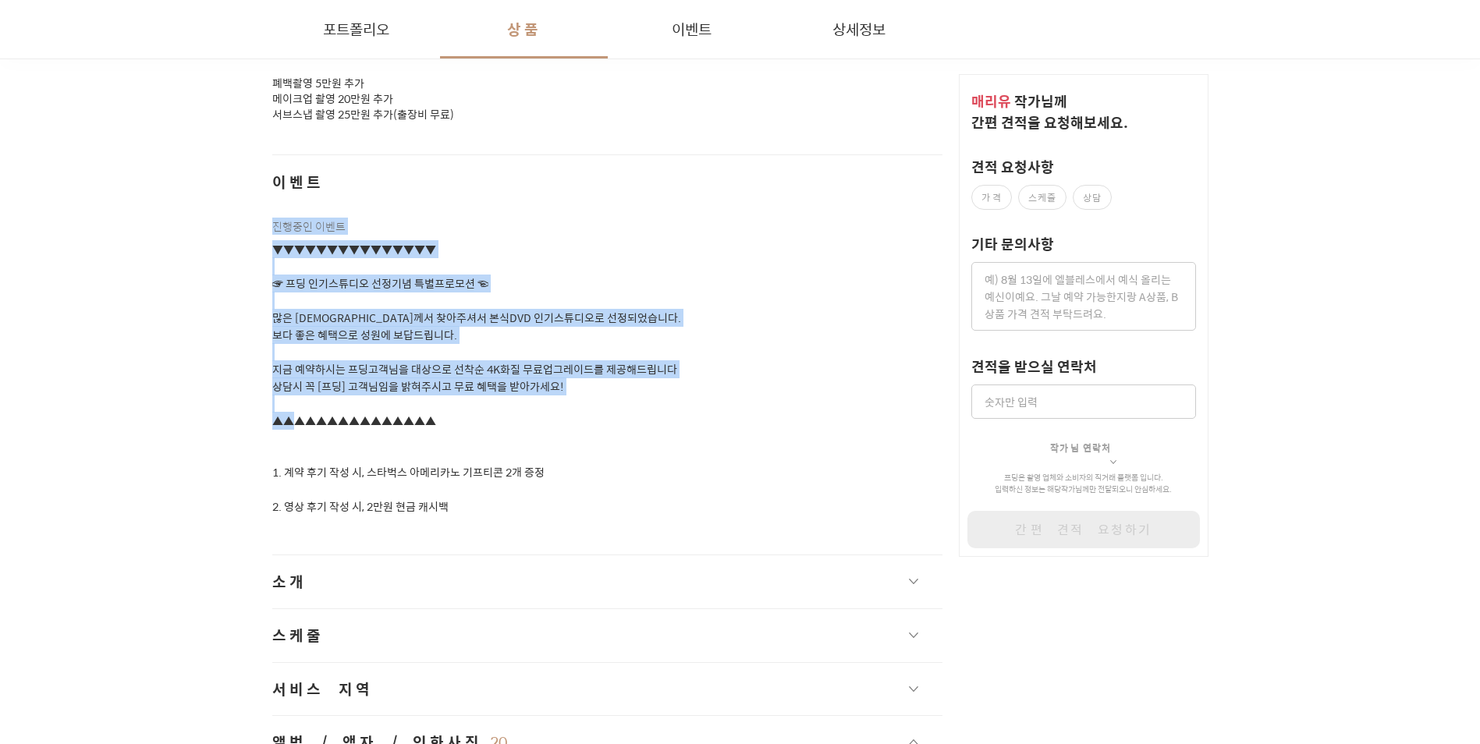
drag, startPoint x: 735, startPoint y: 423, endPoint x: 226, endPoint y: 221, distance: 547.4
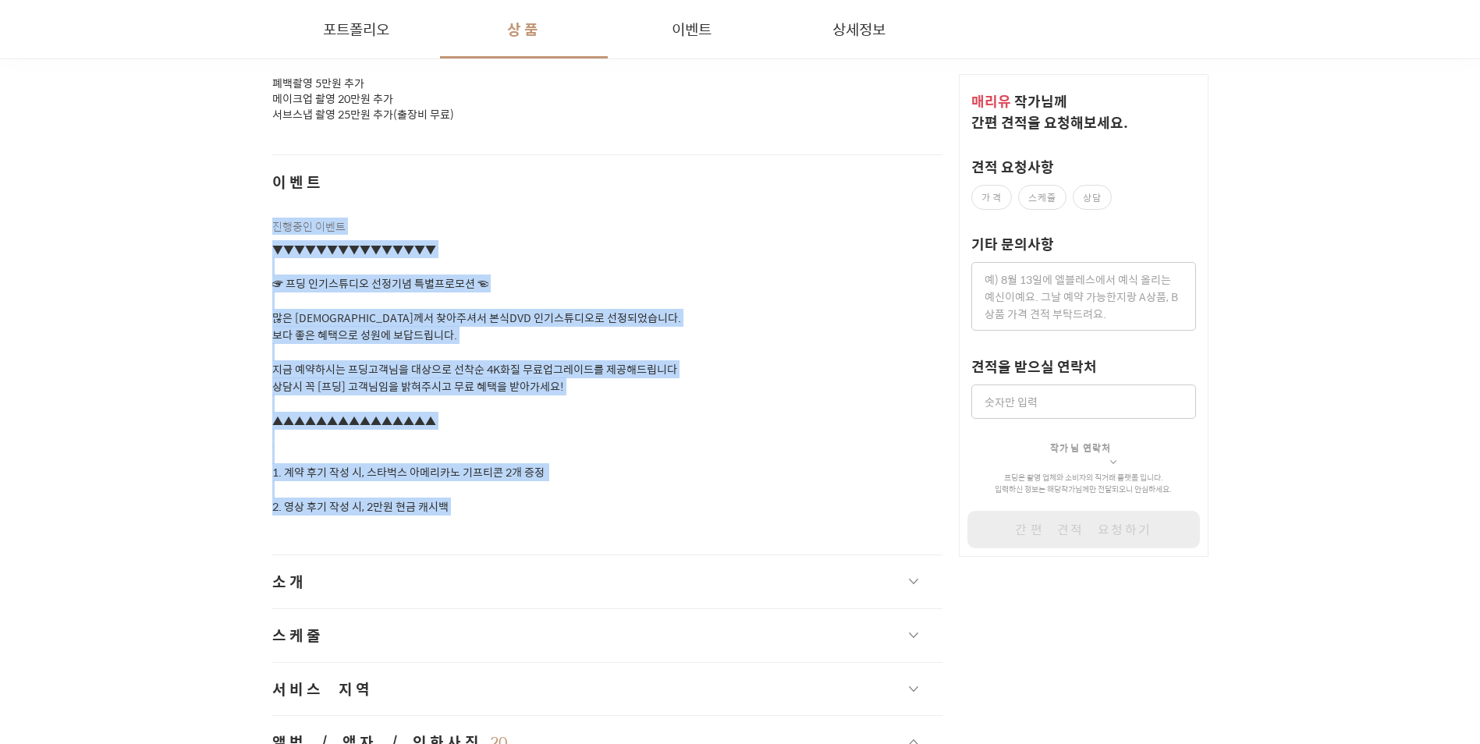
drag, startPoint x: 231, startPoint y: 217, endPoint x: 516, endPoint y: 511, distance: 409.4
drag, startPoint x: 545, startPoint y: 518, endPoint x: 265, endPoint y: 221, distance: 407.9
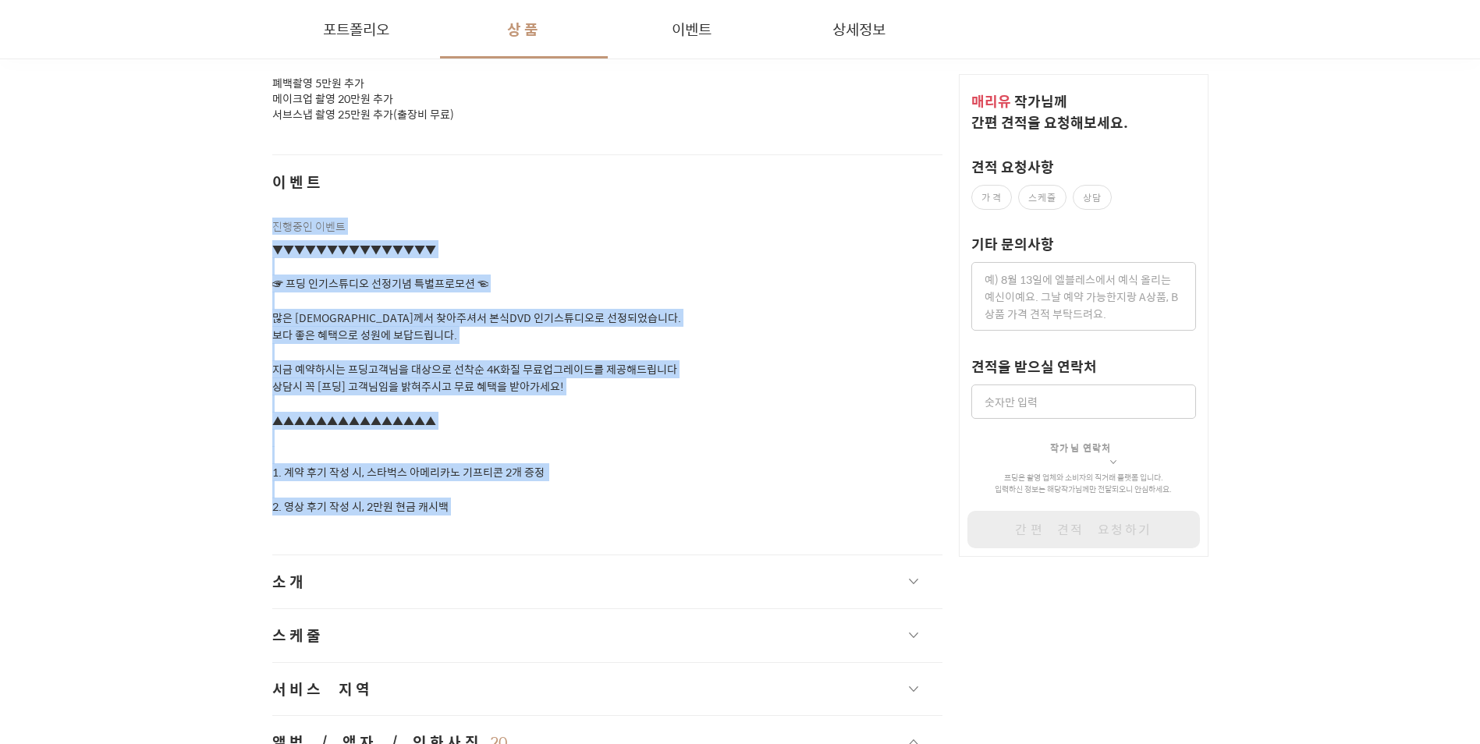
drag, startPoint x: 261, startPoint y: 223, endPoint x: 513, endPoint y: 533, distance: 399.3
drag, startPoint x: 513, startPoint y: 533, endPoint x: 481, endPoint y: 481, distance: 60.6
click at [481, 481] on p "▼▼▼▼▼▼▼▼▼▼▼▼▼▼▼ ☞ 프딩 인기스튜디오 선정기념 특별프로모션 ☜ 많은 [DEMOGRAPHIC_DATA]께서 찾아주셔서 본식DVD 인…" at bounding box center [607, 378] width 671 height 275
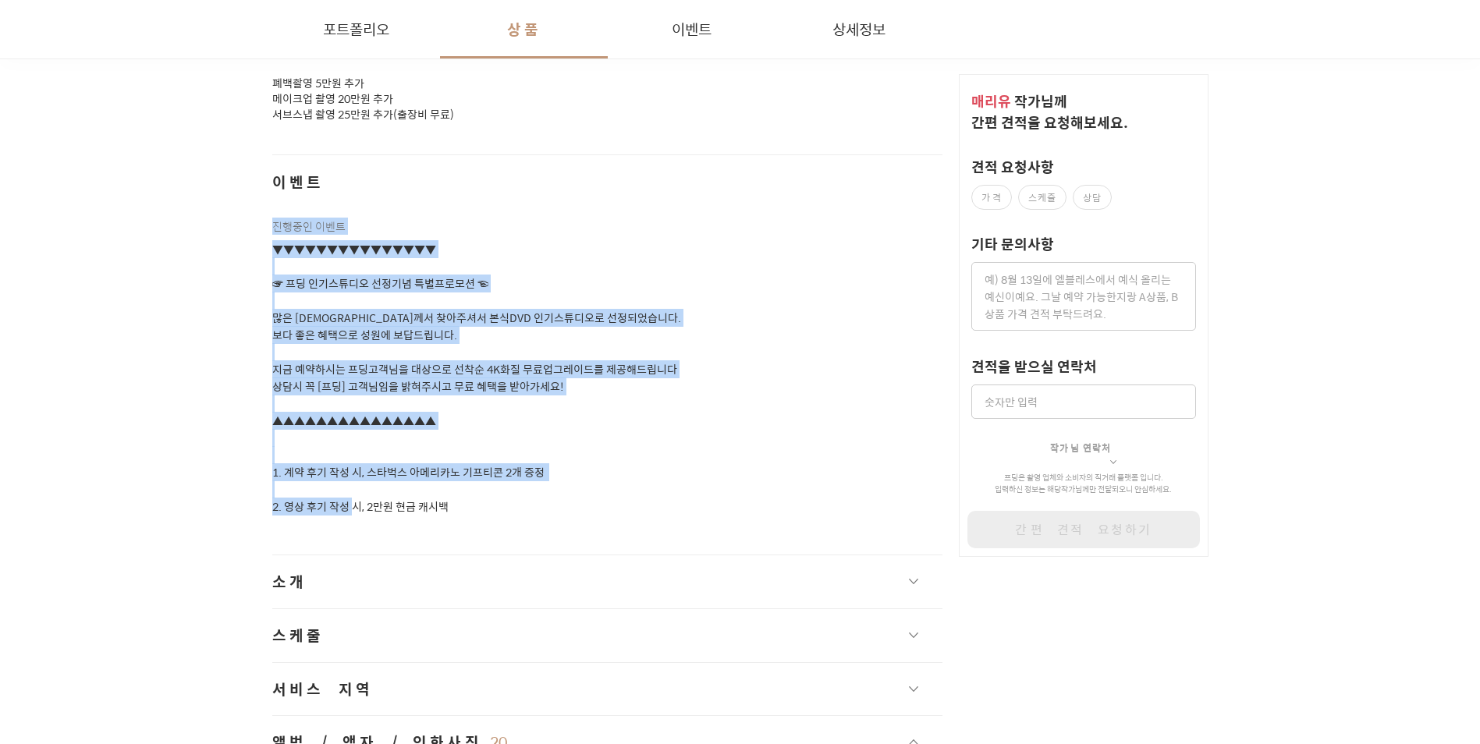
drag, startPoint x: 499, startPoint y: 506, endPoint x: 243, endPoint y: 221, distance: 384.0
drag, startPoint x: 243, startPoint y: 221, endPoint x: 243, endPoint y: 237, distance: 16.4
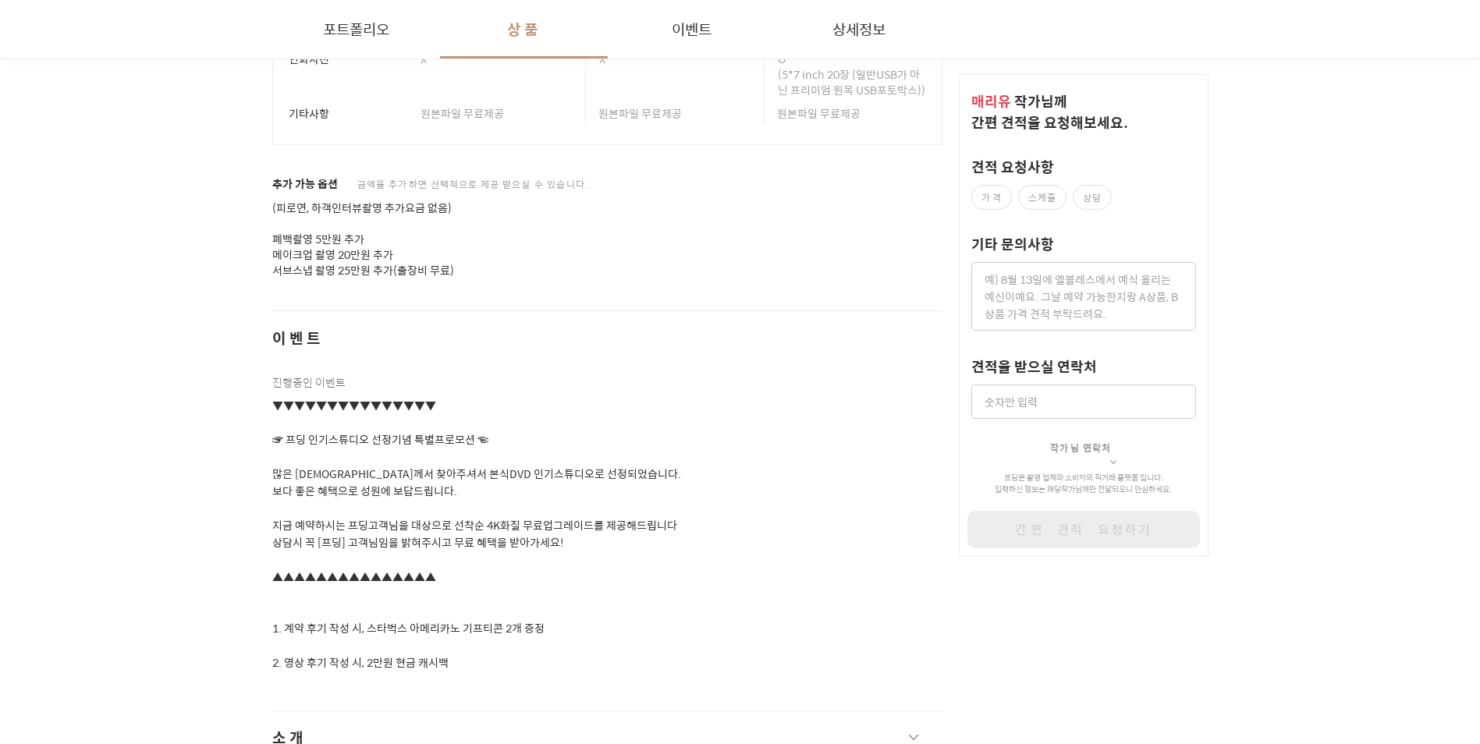
scroll to position [1823, 0]
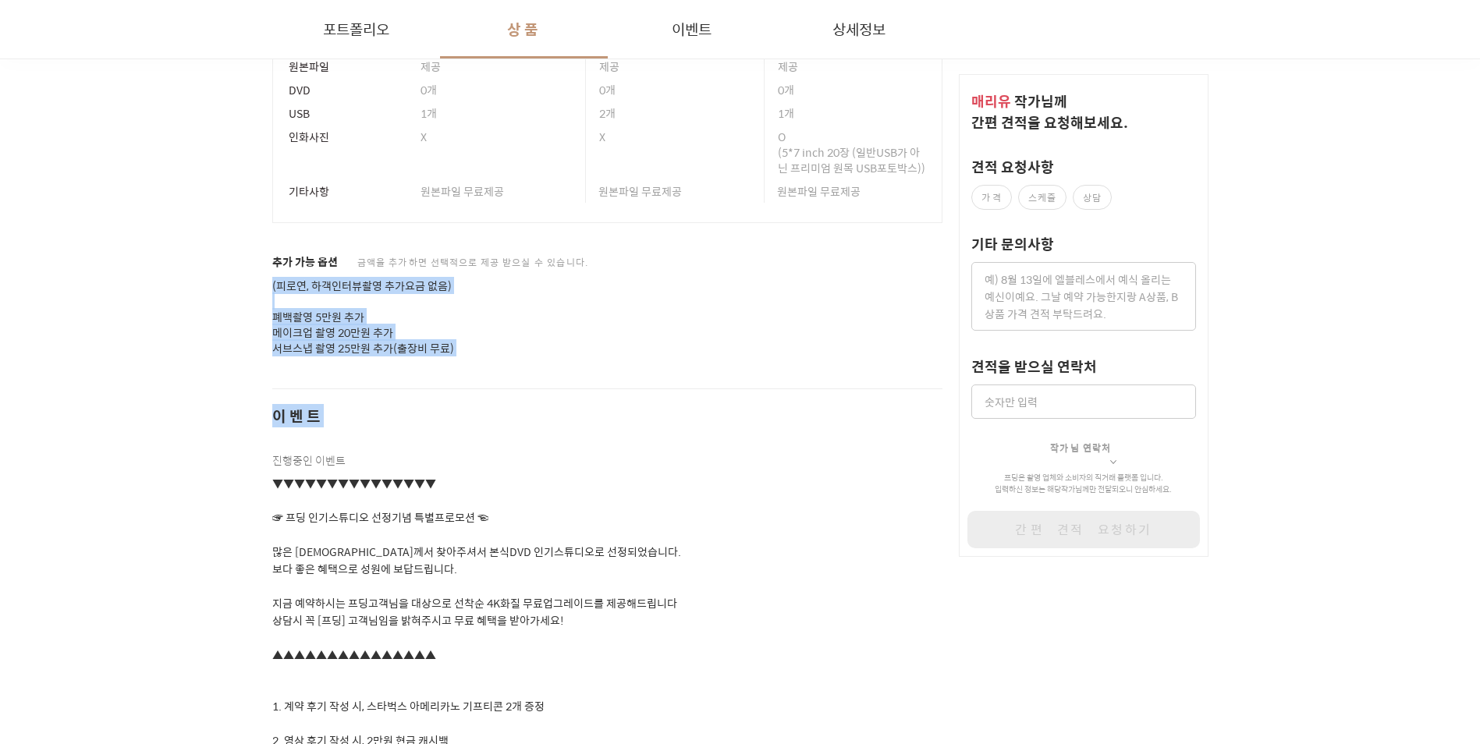
drag, startPoint x: 257, startPoint y: 261, endPoint x: 459, endPoint y: 384, distance: 236.3
drag, startPoint x: 459, startPoint y: 384, endPoint x: 467, endPoint y: 382, distance: 8.0
click at [460, 389] on div "이벤트 진행중인 이벤트 ▼▼▼▼▼▼▼▼▼▼▼▼▼▼▼ ☞ 프딩 인기스튜디오 선정기념 특별프로모션 ☜ 많은 [DEMOGRAPHIC_DATA]께서 …" at bounding box center [607, 569] width 671 height 360
drag, startPoint x: 498, startPoint y: 359, endPoint x: 233, endPoint y: 251, distance: 285.6
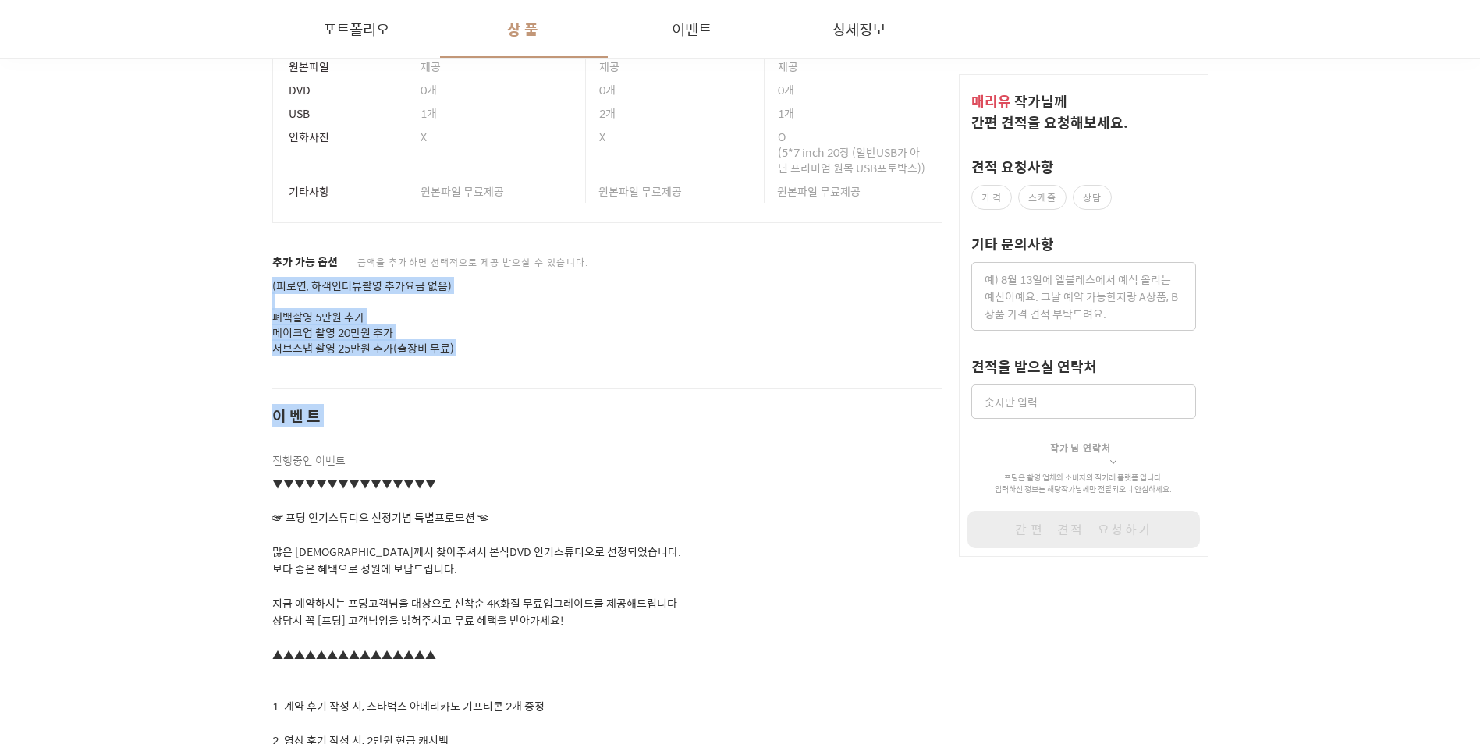
drag, startPoint x: 233, startPoint y: 251, endPoint x: 233, endPoint y: 276, distance: 25.0
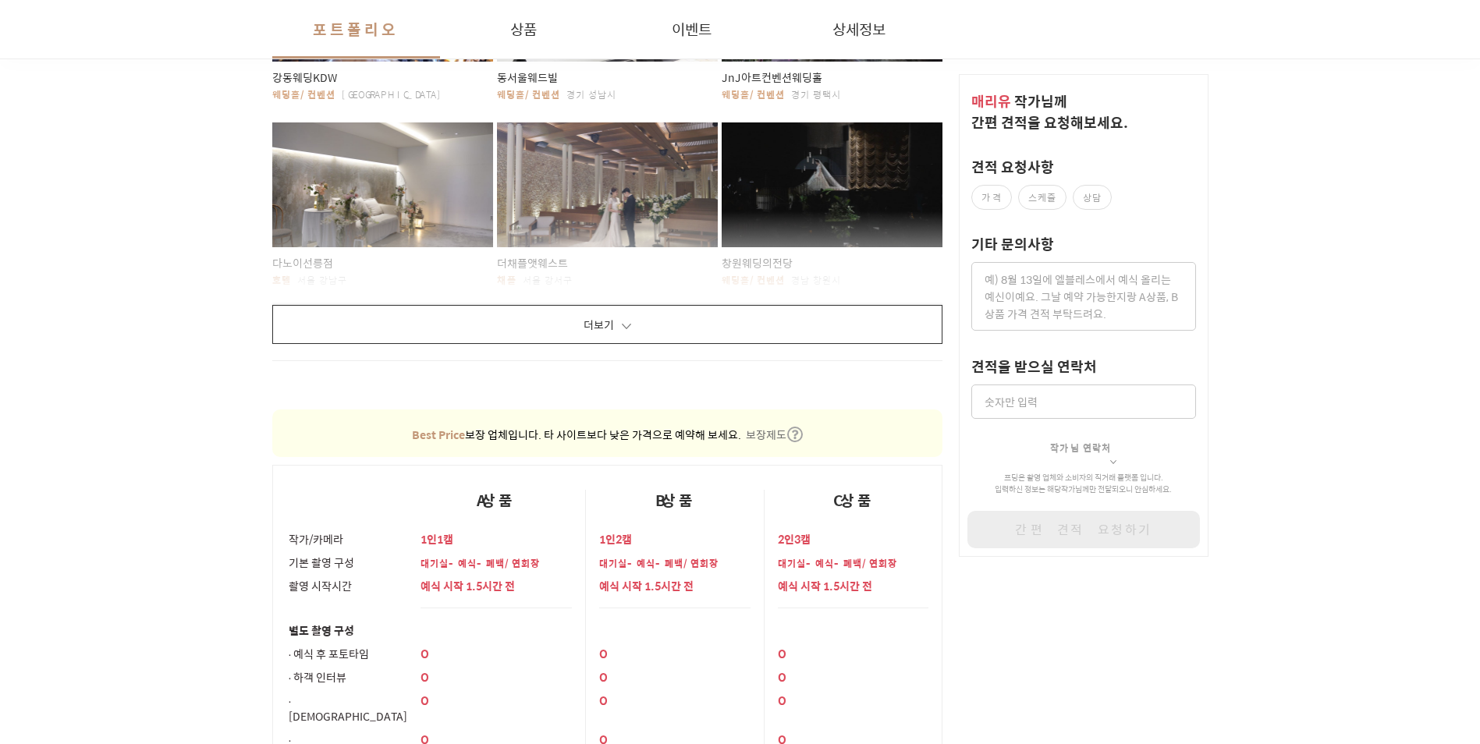
scroll to position [808, 0]
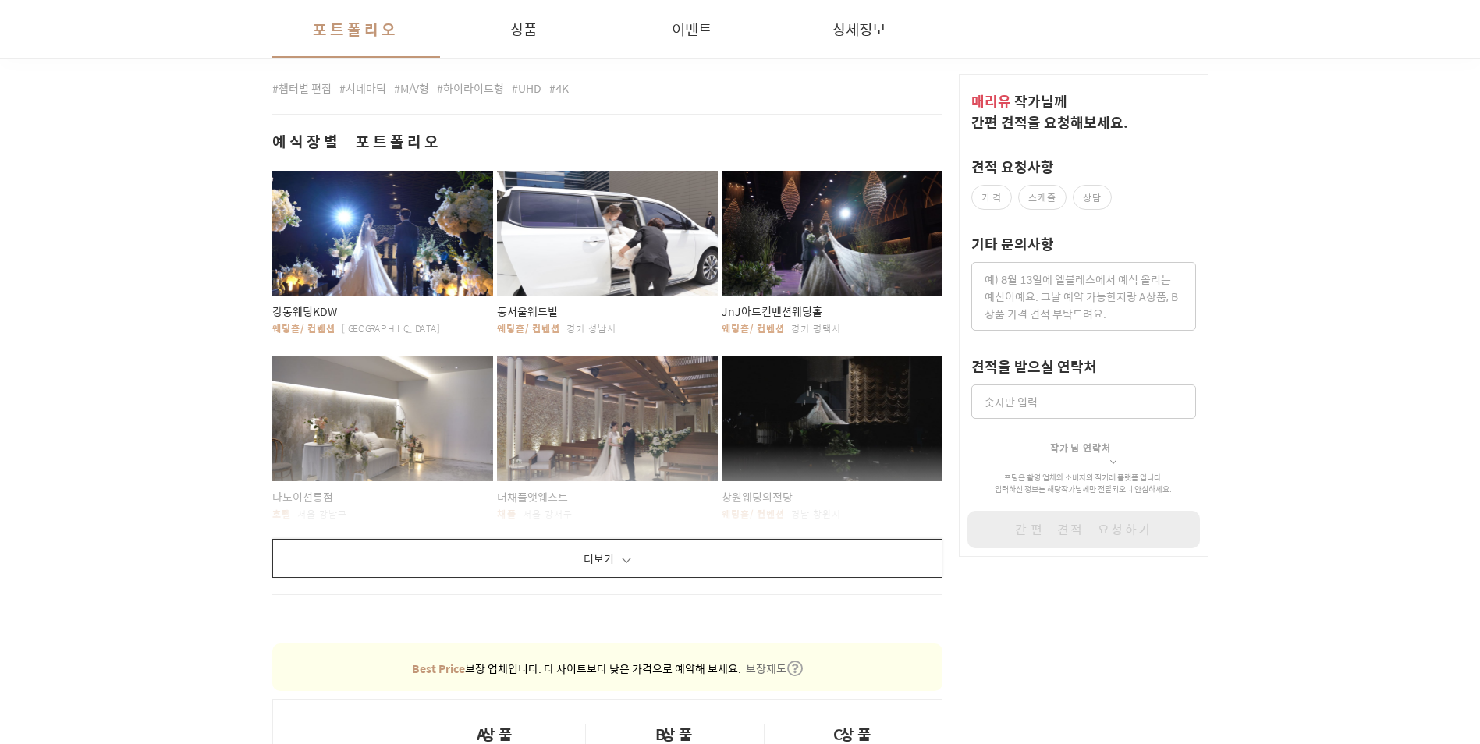
click at [582, 541] on button "더보기" at bounding box center [607, 558] width 671 height 39
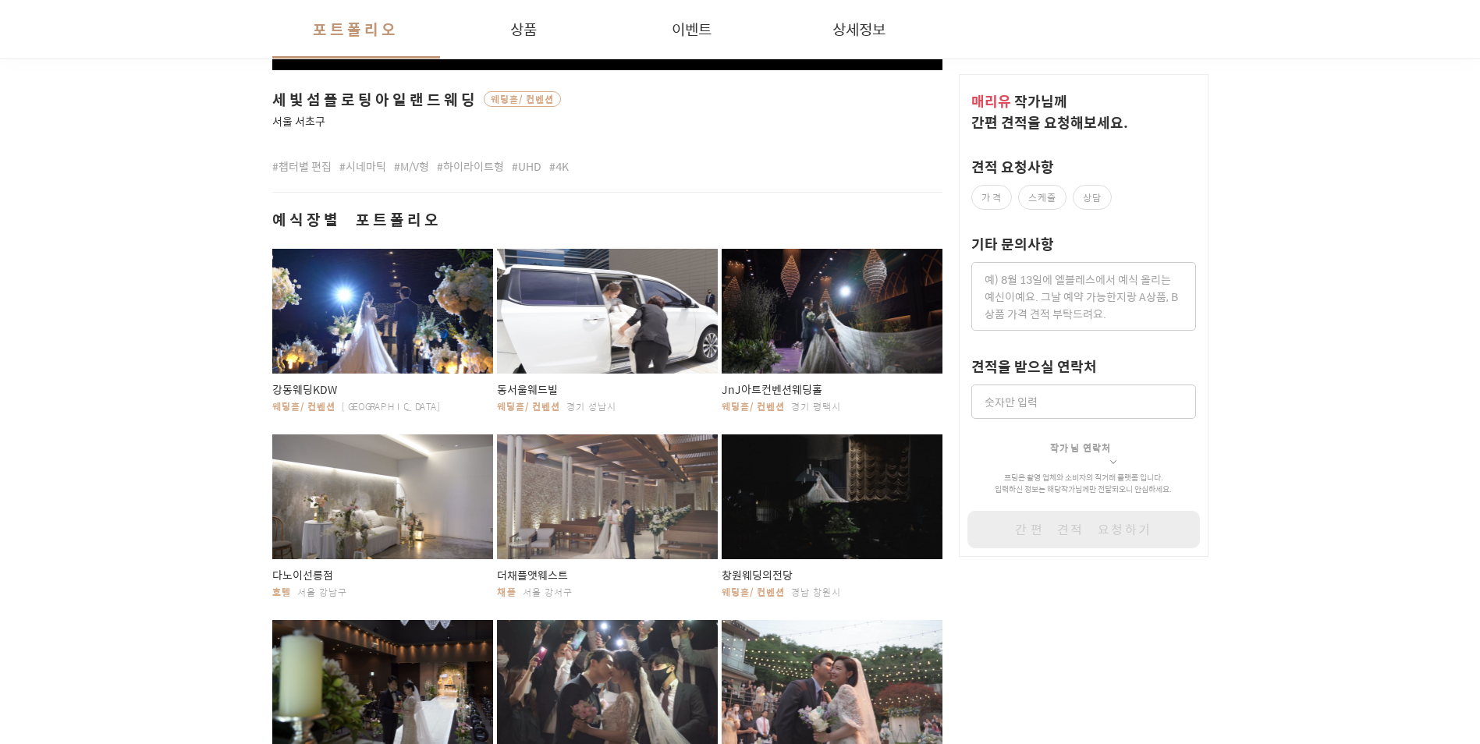
scroll to position [652, 0]
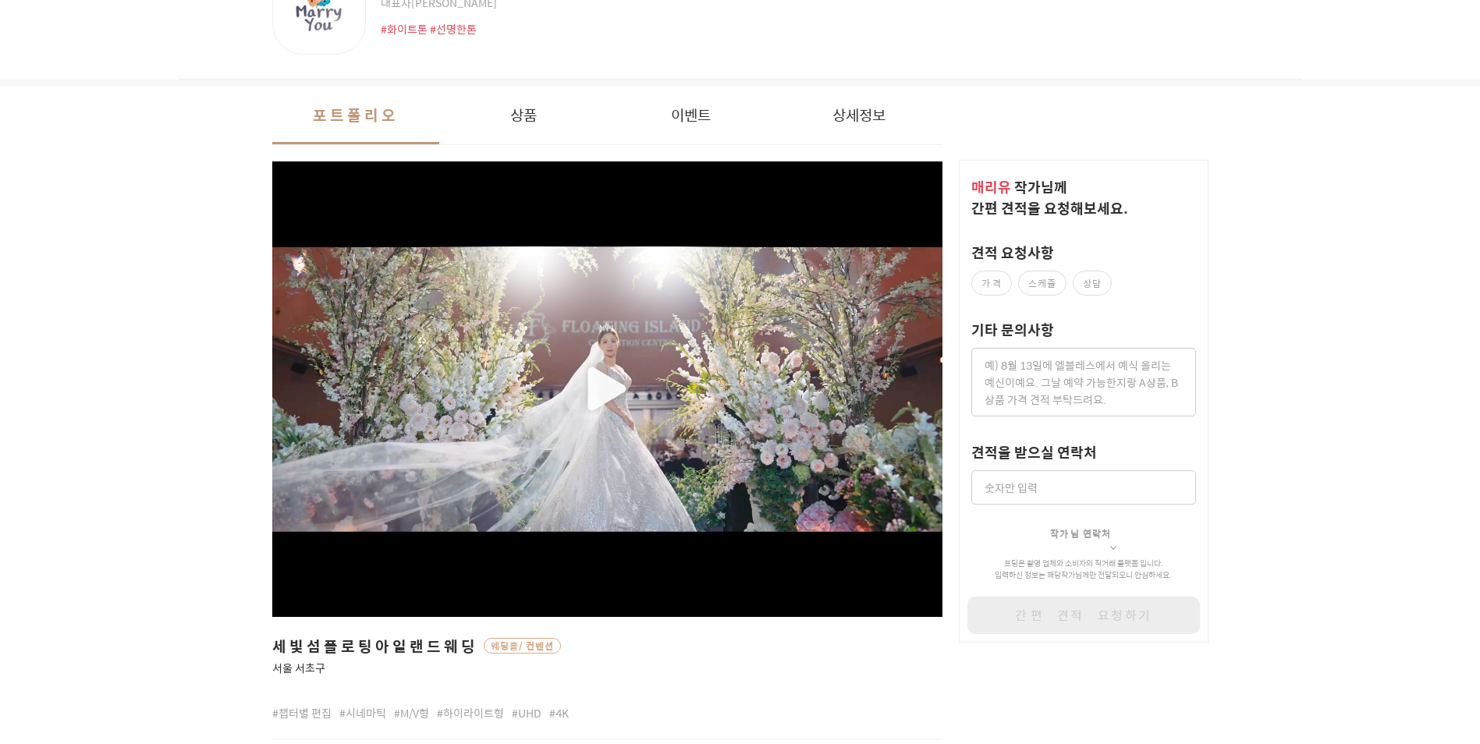
scroll to position [0, 0]
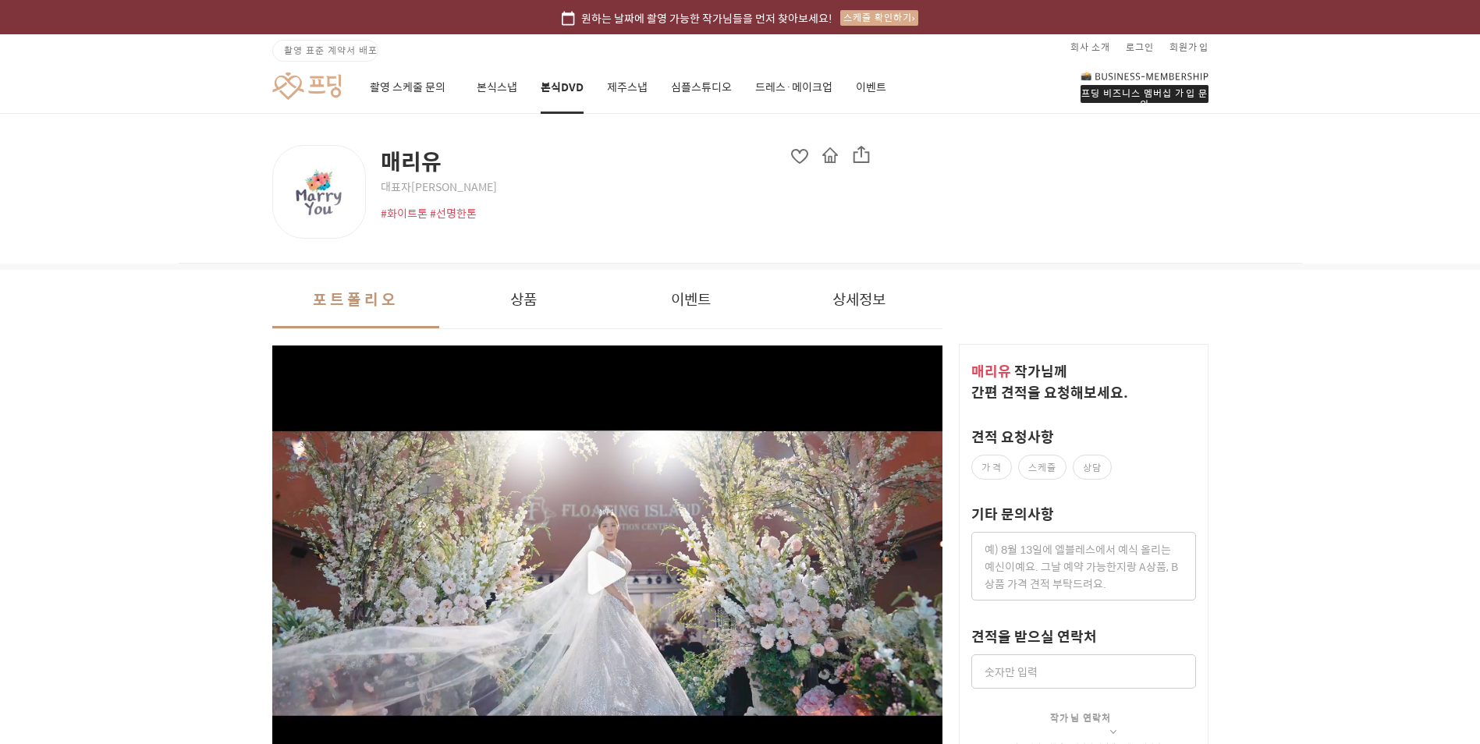
click at [1131, 76] on img at bounding box center [1145, 75] width 128 height 11
click at [546, 296] on button "상품" at bounding box center [523, 299] width 168 height 59
click at [403, 159] on span "매리유" at bounding box center [626, 161] width 490 height 32
drag, startPoint x: 403, startPoint y: 159, endPoint x: 125, endPoint y: 336, distance: 329.0
